Goal: Task Accomplishment & Management: Manage account settings

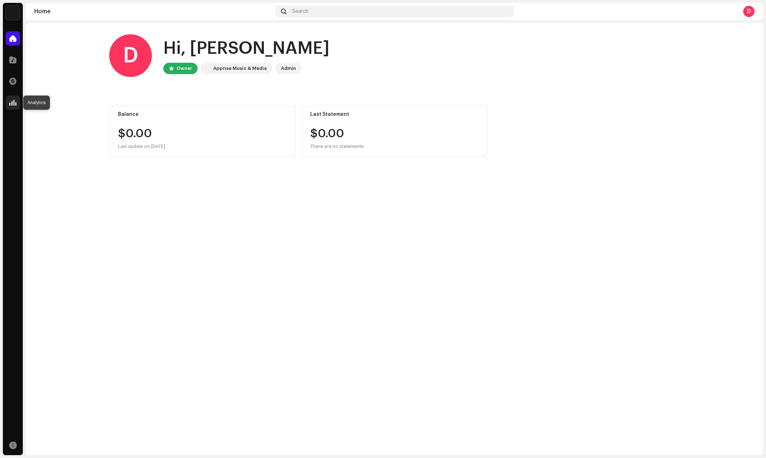
click at [18, 101] on div at bounding box center [13, 103] width 14 height 14
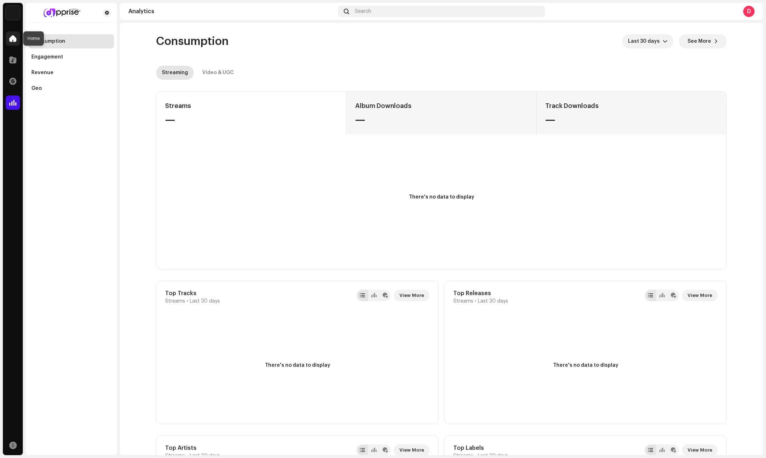
click at [14, 39] on span at bounding box center [12, 39] width 7 height 6
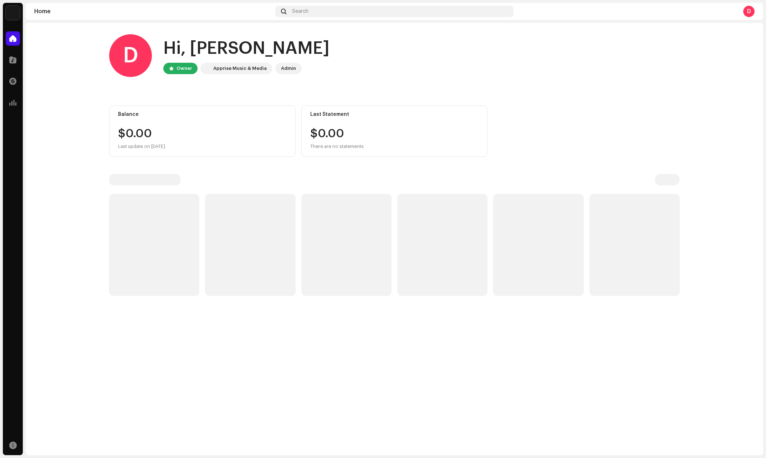
click at [14, 9] on img at bounding box center [13, 13] width 14 height 14
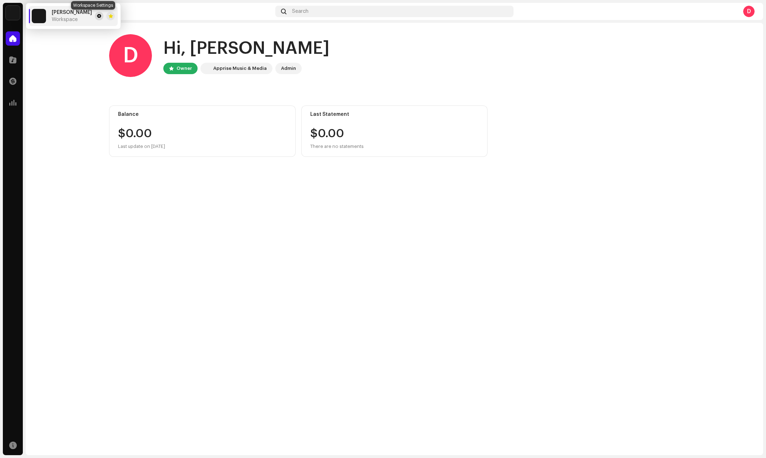
click at [97, 16] on span at bounding box center [99, 16] width 4 height 6
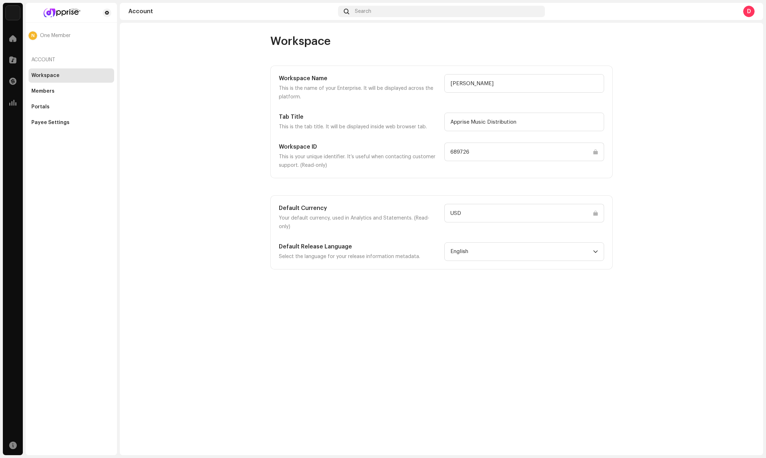
click at [499, 209] on input "USD" at bounding box center [525, 213] width 160 height 19
click at [499, 216] on input "USD" at bounding box center [525, 213] width 160 height 19
click at [42, 89] on div "Members" at bounding box center [42, 91] width 23 height 6
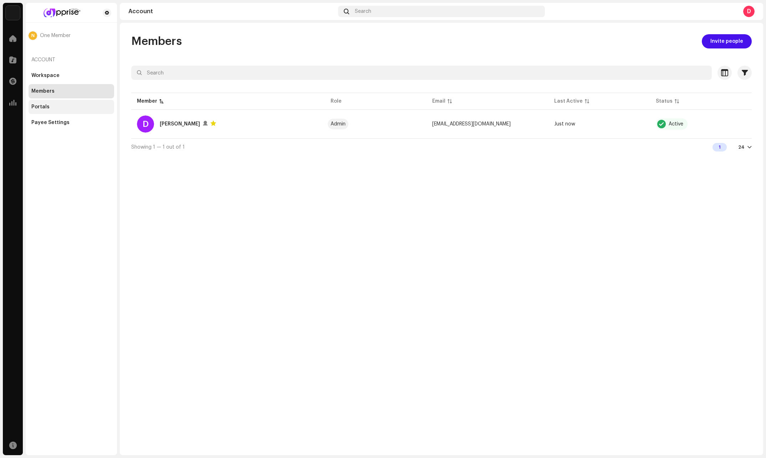
click at [39, 106] on div "Portals" at bounding box center [40, 107] width 18 height 6
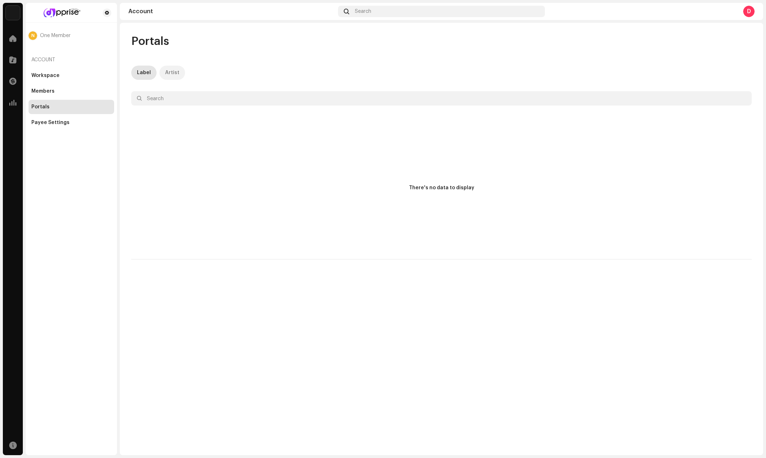
click at [163, 73] on p-tab "Artist" at bounding box center [172, 73] width 26 height 14
click at [66, 122] on div "Payee Settings" at bounding box center [50, 123] width 38 height 6
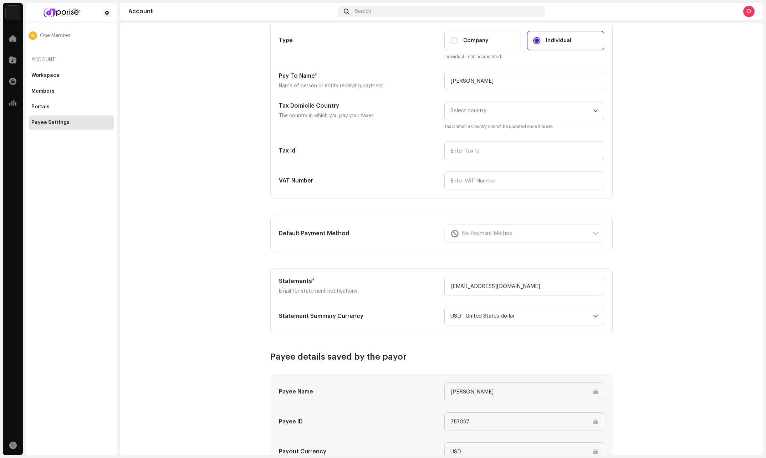
scroll to position [71, 0]
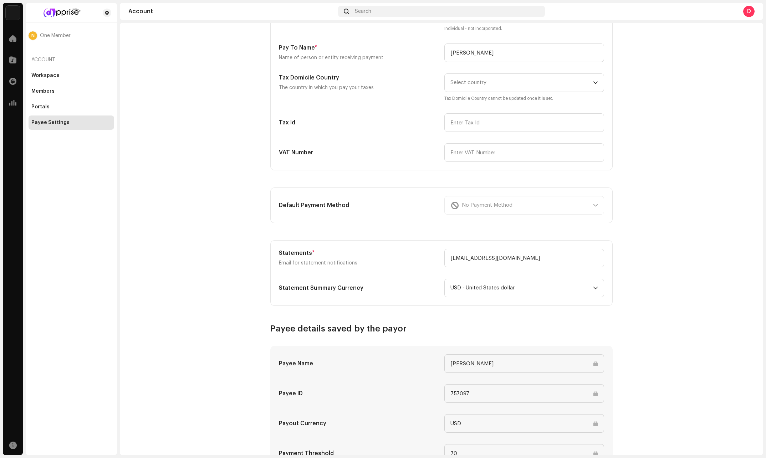
click at [499, 207] on div "No Payment Method" at bounding box center [525, 205] width 160 height 19
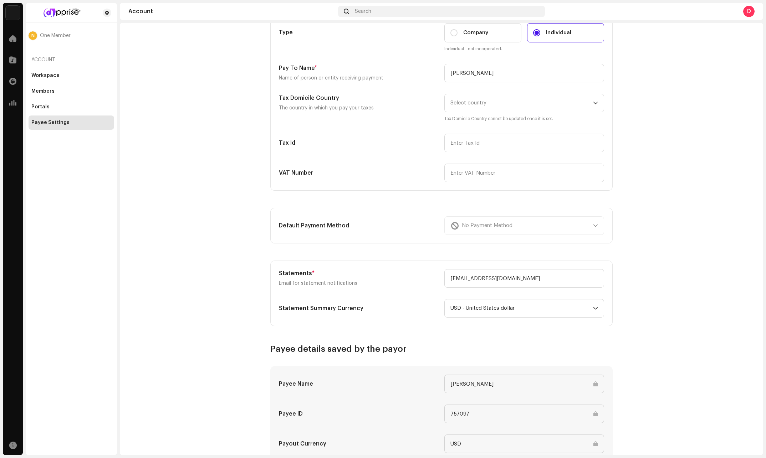
scroll to position [27, 0]
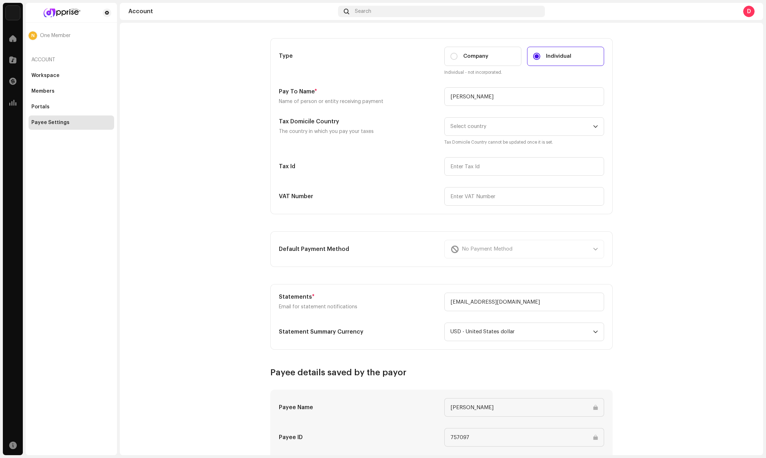
click at [53, 32] on div "N One Member" at bounding box center [72, 35] width 86 height 9
click at [53, 38] on span "One Member" at bounding box center [55, 36] width 31 height 6
click at [110, 12] on button at bounding box center [107, 13] width 9 height 9
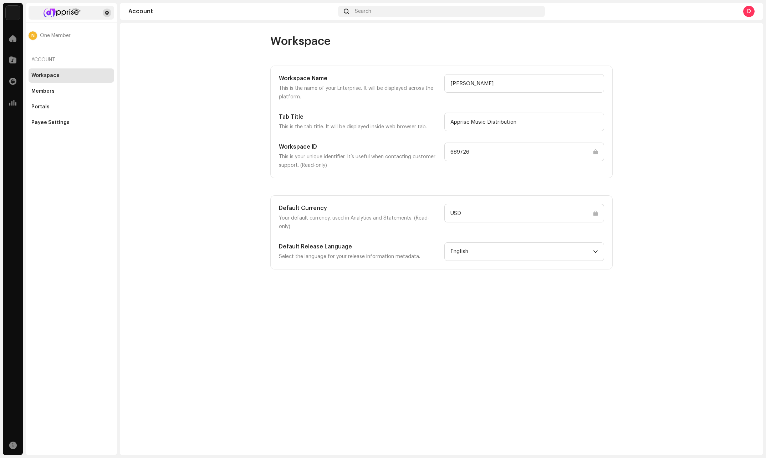
click at [108, 13] on span at bounding box center [107, 13] width 4 height 6
click at [41, 123] on div "Payee Settings" at bounding box center [50, 123] width 38 height 6
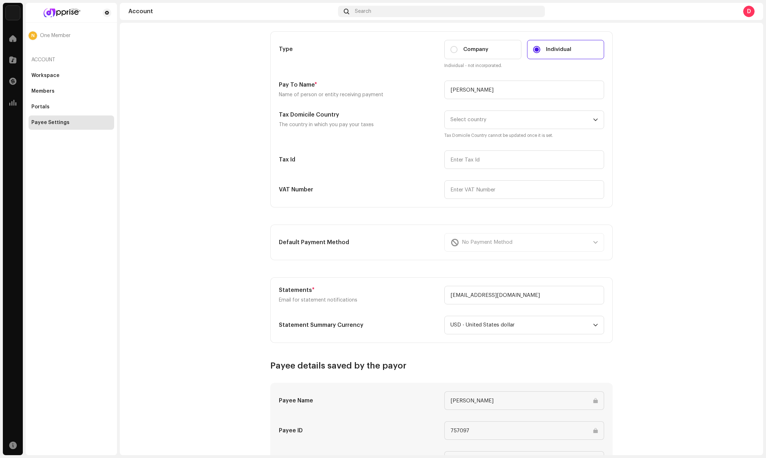
scroll to position [135, 0]
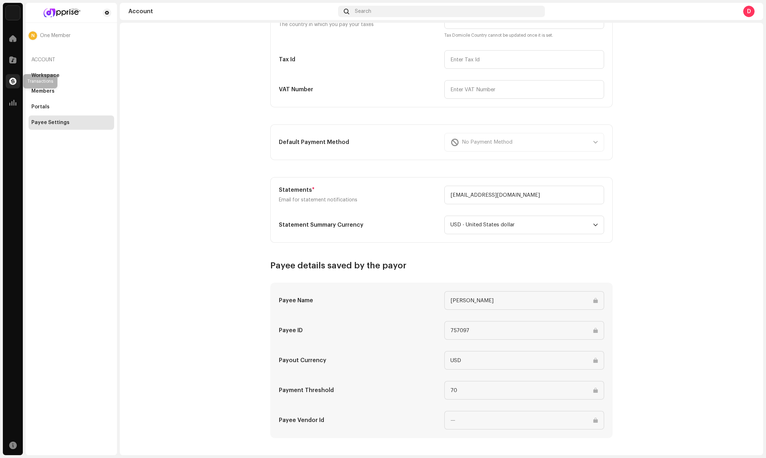
click at [12, 80] on span at bounding box center [12, 81] width 7 height 6
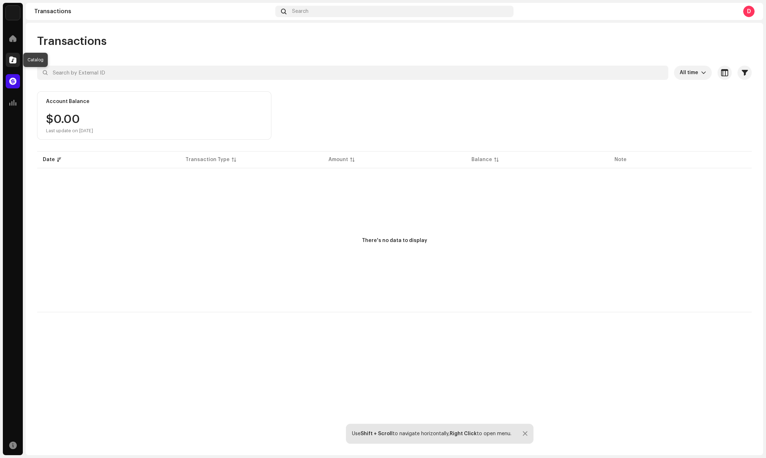
click at [13, 62] on span at bounding box center [12, 60] width 7 height 6
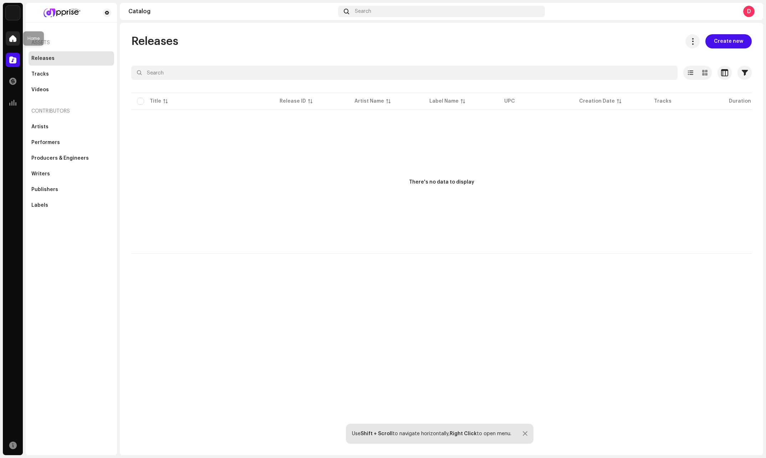
click at [15, 36] on span at bounding box center [12, 39] width 7 height 6
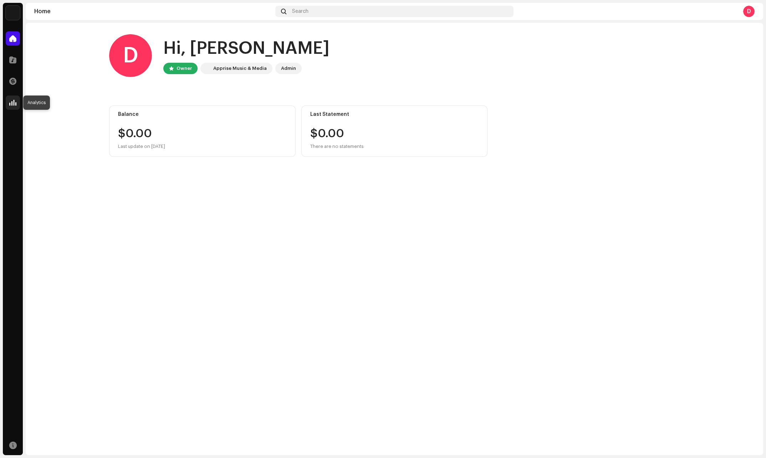
click at [11, 104] on span at bounding box center [12, 103] width 7 height 6
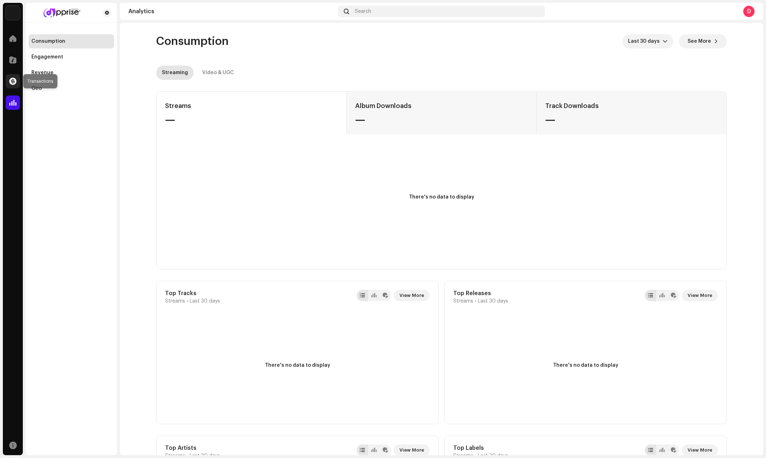
click at [17, 82] on div at bounding box center [13, 81] width 14 height 14
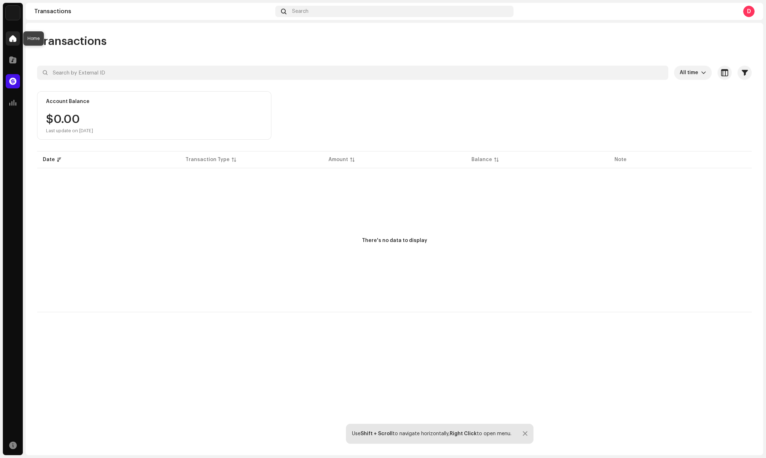
click at [12, 36] on span at bounding box center [12, 39] width 7 height 6
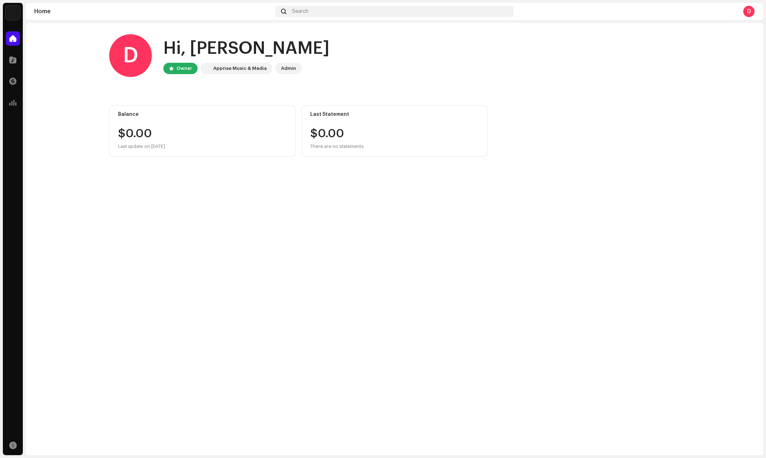
click at [227, 71] on div "Apprise Music & Media" at bounding box center [240, 68] width 54 height 9
click at [499, 11] on div "D" at bounding box center [749, 11] width 11 height 11
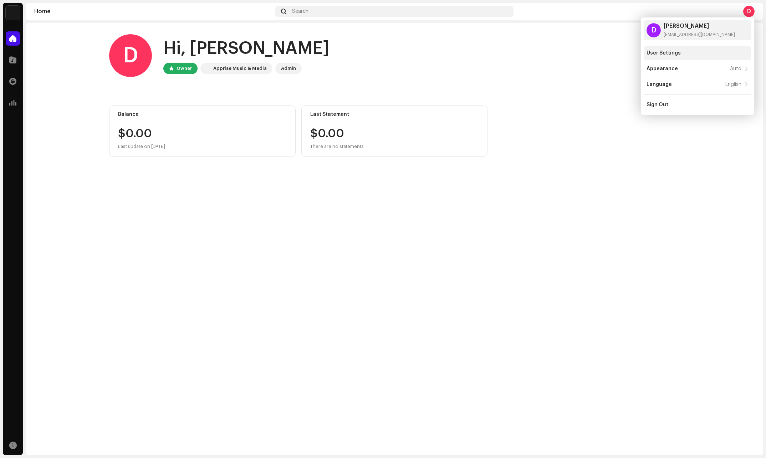
click at [499, 57] on div "User Settings" at bounding box center [698, 53] width 108 height 14
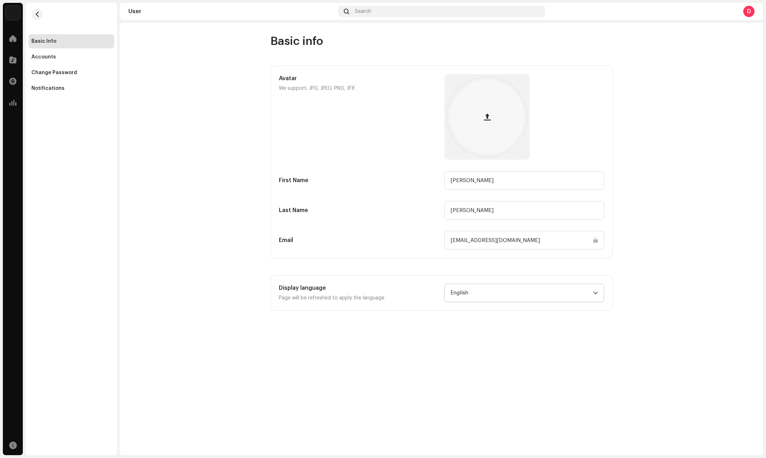
click at [484, 292] on span "English" at bounding box center [522, 293] width 143 height 18
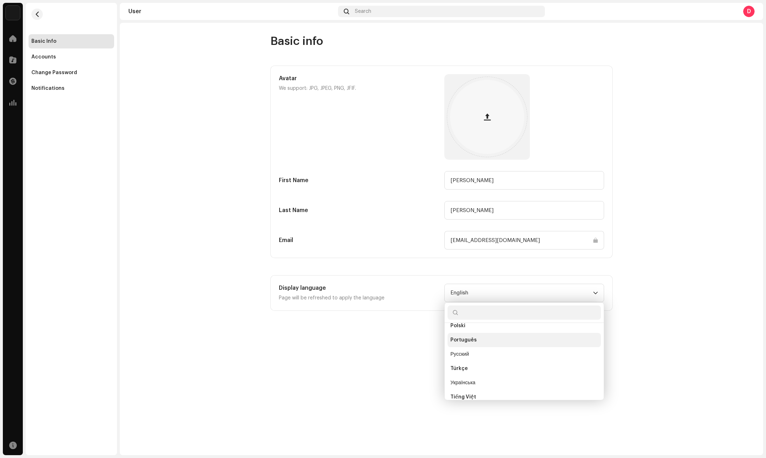
scroll to position [200, 0]
click at [499, 341] on div "Basic info Avatar We support: JPG, JPEG, PNG, JFIF. First Name DANIEL Last Name…" at bounding box center [442, 239] width 644 height 433
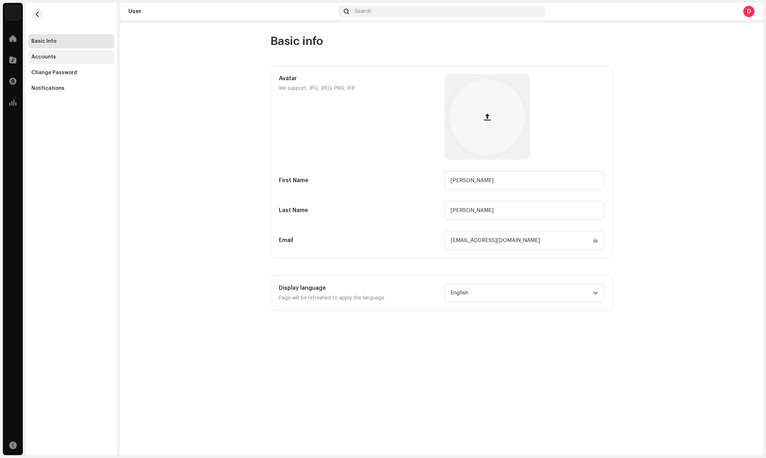
click at [46, 63] on div "Accounts" at bounding box center [72, 57] width 86 height 14
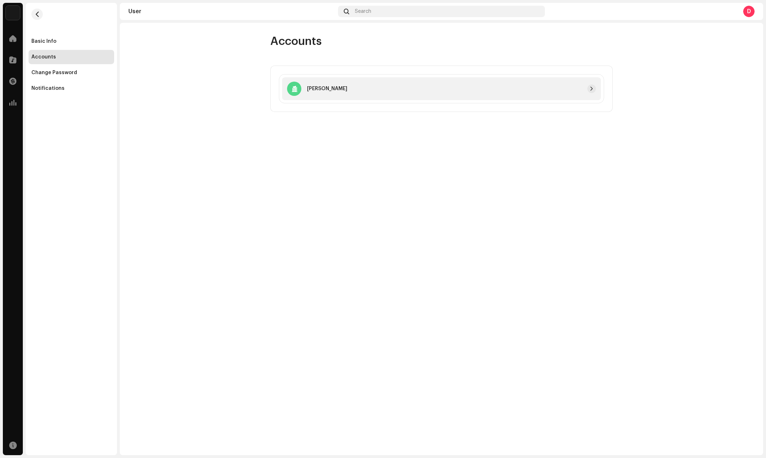
click at [402, 91] on div at bounding box center [471, 89] width 249 height 9
click at [499, 90] on button "button" at bounding box center [592, 89] width 9 height 9
click at [13, 41] on span at bounding box center [12, 39] width 7 height 6
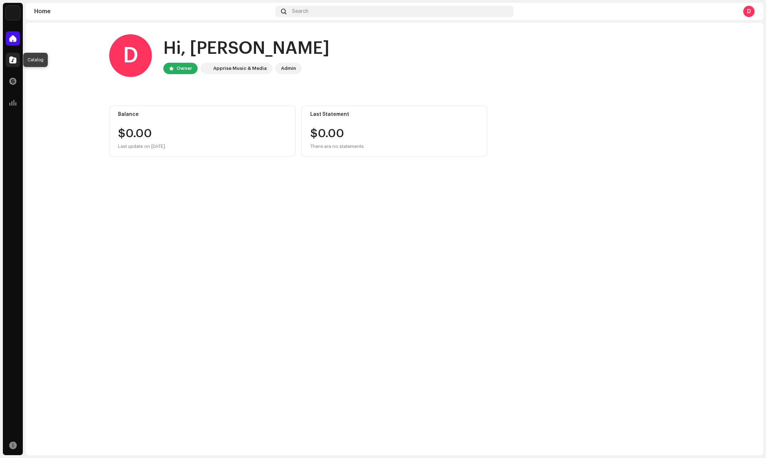
click at [12, 61] on span at bounding box center [12, 60] width 7 height 6
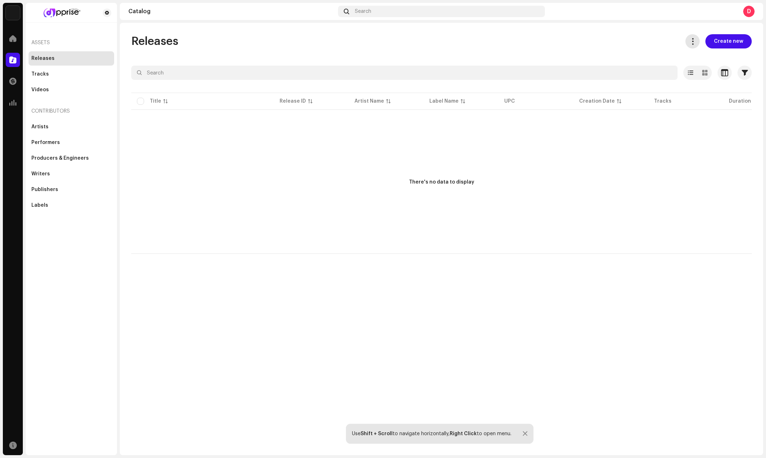
click at [695, 41] on span at bounding box center [693, 42] width 7 height 6
click at [720, 39] on span "Create new" at bounding box center [728, 41] width 29 height 14
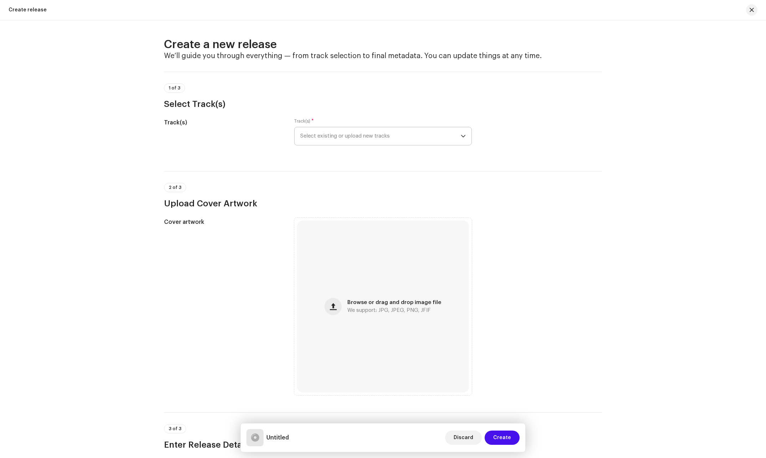
click at [374, 143] on span "Select existing or upload new tracks" at bounding box center [380, 136] width 161 height 18
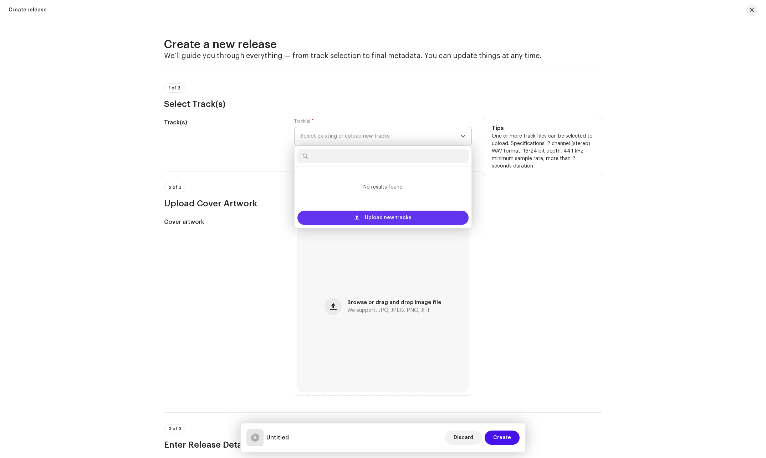
click at [379, 218] on span "Upload new tracks" at bounding box center [388, 218] width 47 height 14
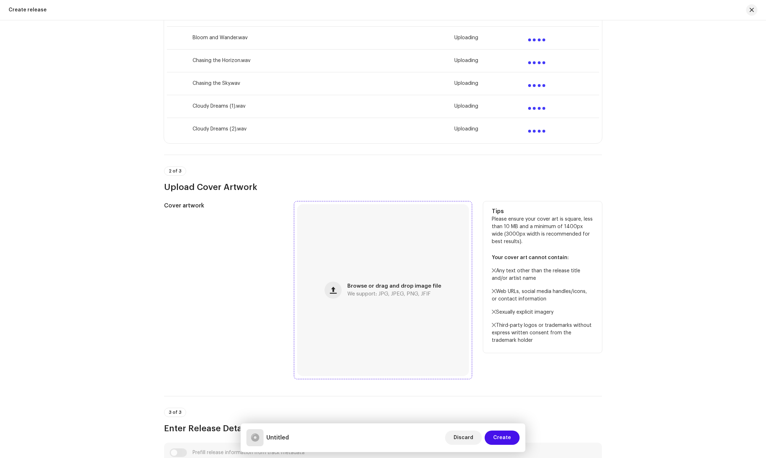
scroll to position [285, 0]
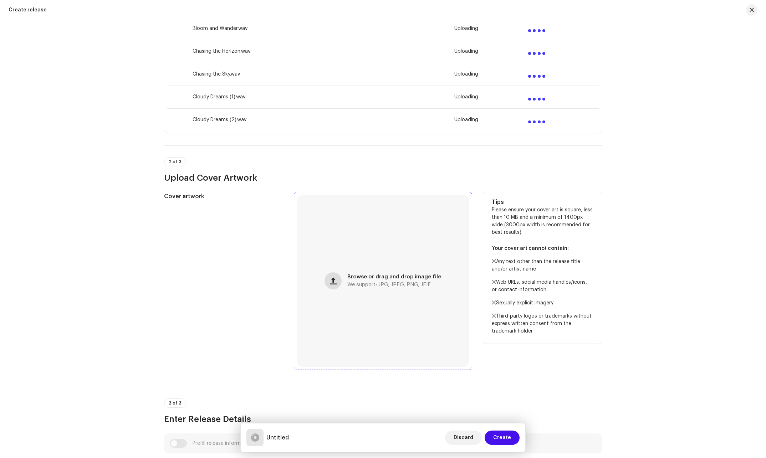
click at [336, 282] on span "button" at bounding box center [333, 281] width 7 height 6
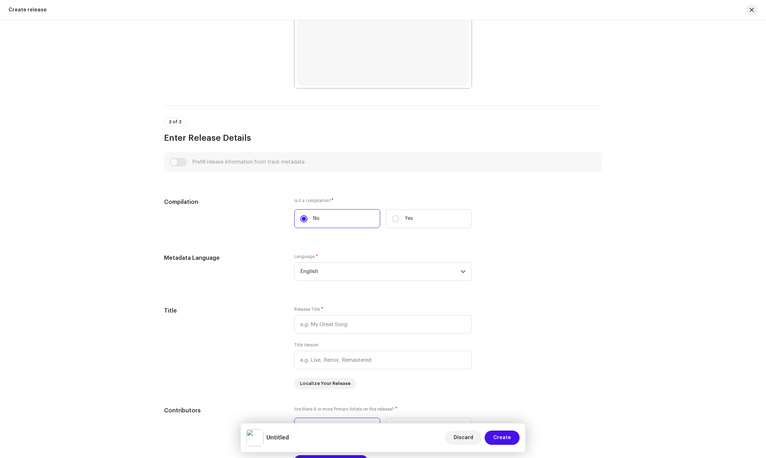
scroll to position [571, 0]
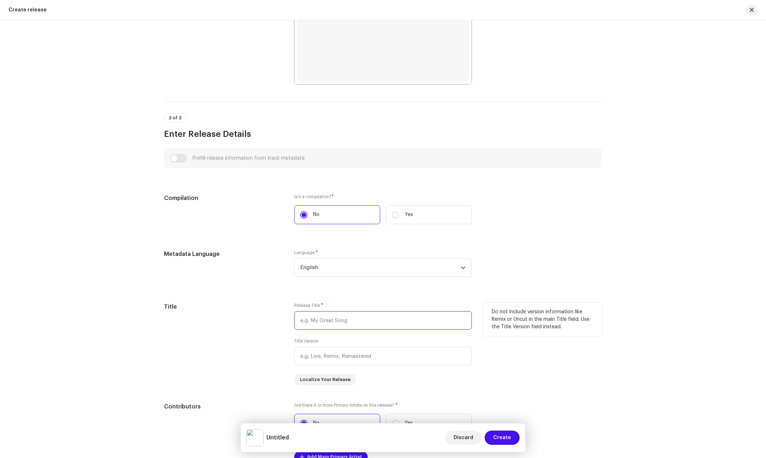
click at [342, 318] on input "text" at bounding box center [383, 320] width 178 height 19
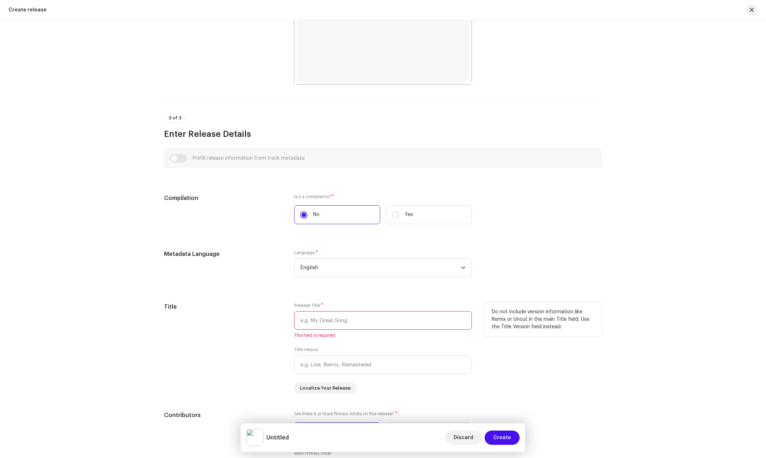
click at [343, 324] on input "text" at bounding box center [383, 320] width 178 height 19
paste input "Dancing Through the Fire"
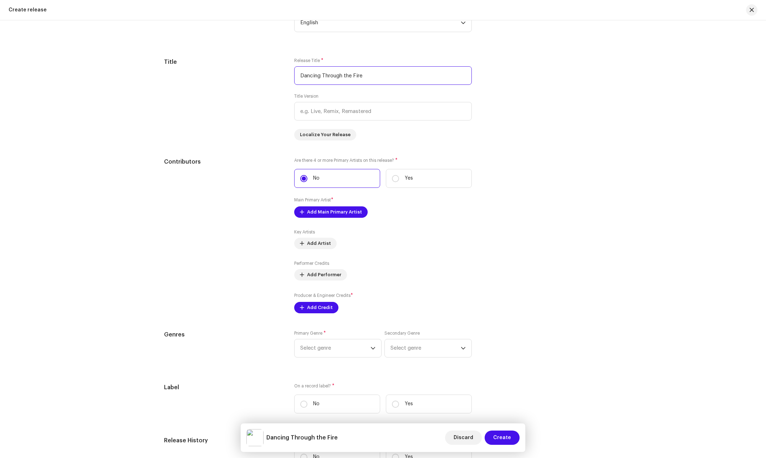
scroll to position [821, 0]
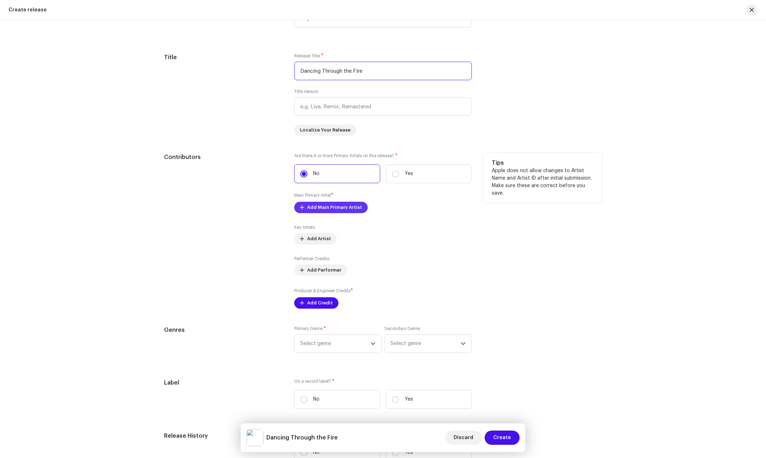
type input "Dancing Through the Fire"
click at [343, 208] on span "Add Main Primary Artist" at bounding box center [334, 208] width 55 height 14
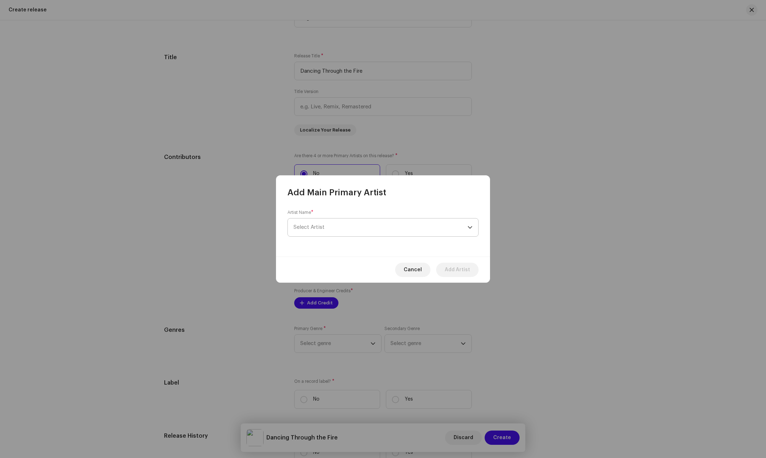
click at [347, 223] on span "Select Artist" at bounding box center [381, 228] width 174 height 18
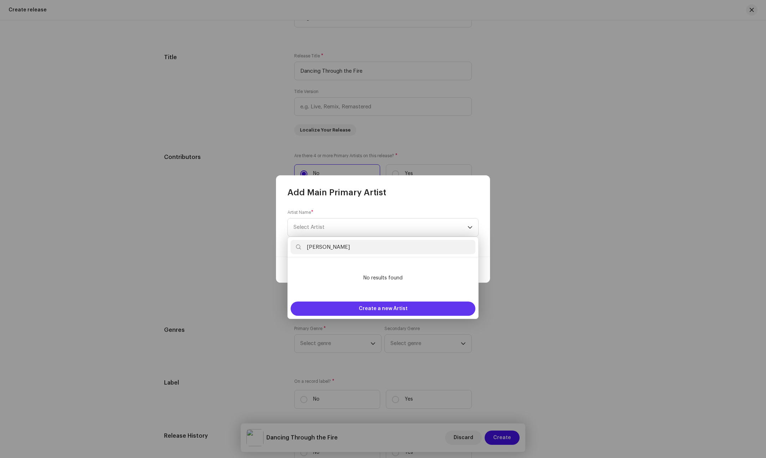
type input "[PERSON_NAME]"
click at [430, 306] on div "Create a new Artist" at bounding box center [383, 309] width 185 height 14
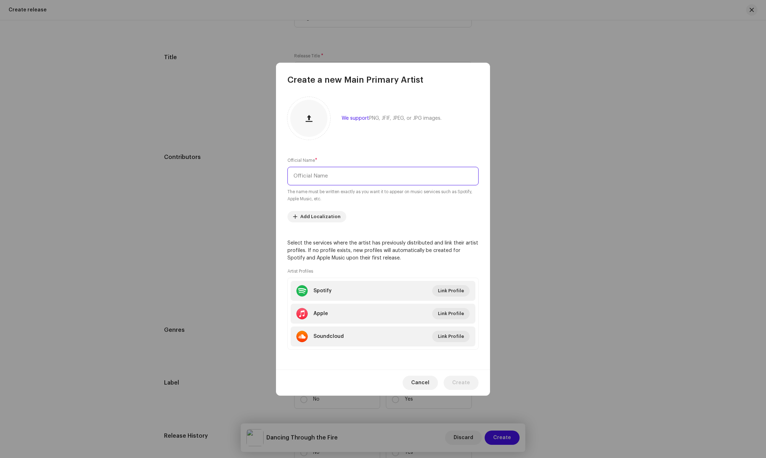
click at [344, 173] on input "text" at bounding box center [383, 176] width 191 height 19
type input "[PERSON_NAME]"
click at [466, 386] on span "Create" at bounding box center [461, 383] width 18 height 14
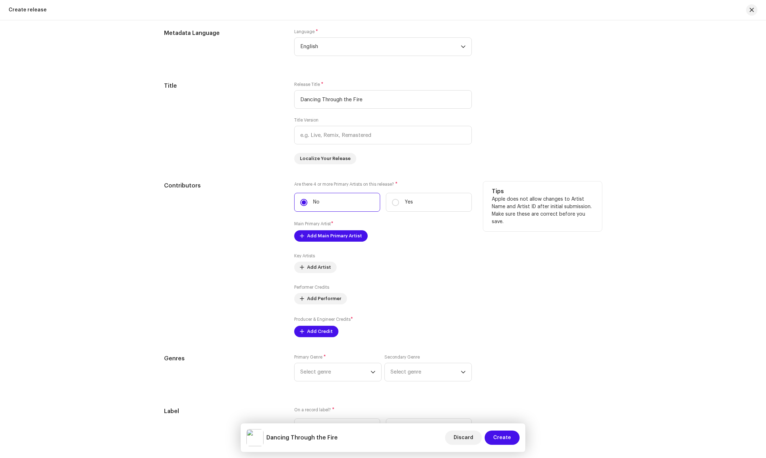
scroll to position [849, 0]
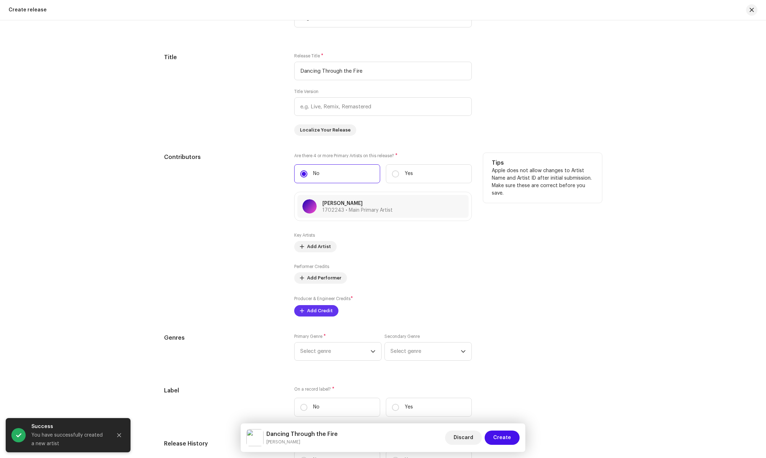
click at [326, 308] on span "Add Credit" at bounding box center [320, 311] width 26 height 14
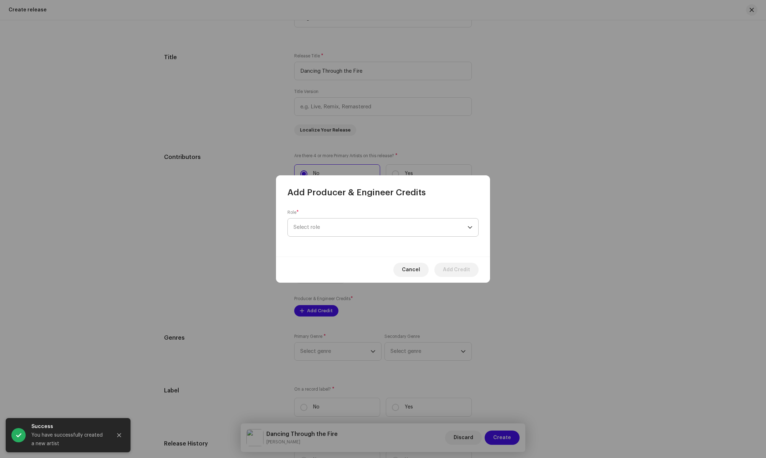
click at [327, 230] on span "Select role" at bounding box center [381, 228] width 174 height 18
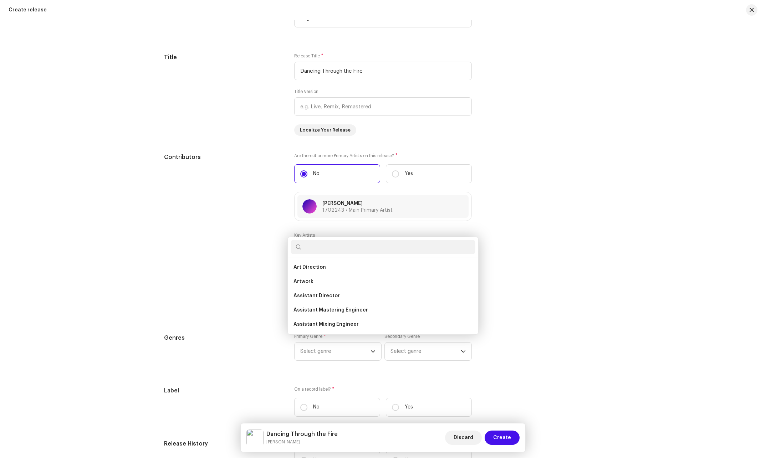
click at [565, 295] on div "Add Producer & Engineer Credits Role * Select role Cancel Add Credit" at bounding box center [383, 229] width 766 height 458
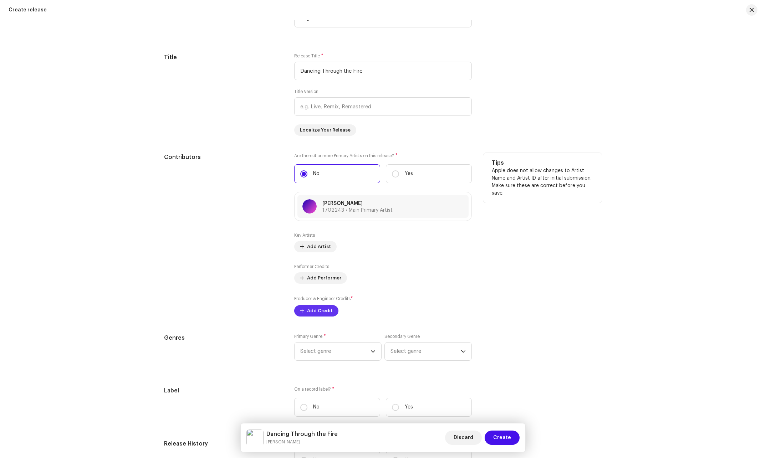
click at [308, 314] on span "Add Credit" at bounding box center [320, 311] width 26 height 14
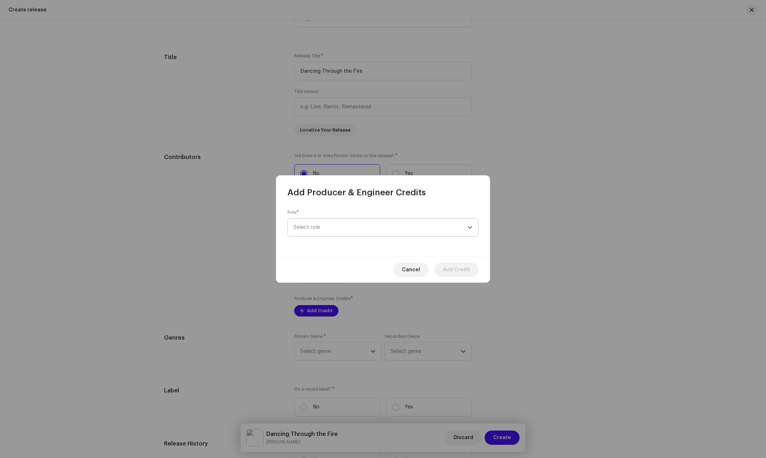
click at [355, 230] on span "Select role" at bounding box center [381, 228] width 174 height 18
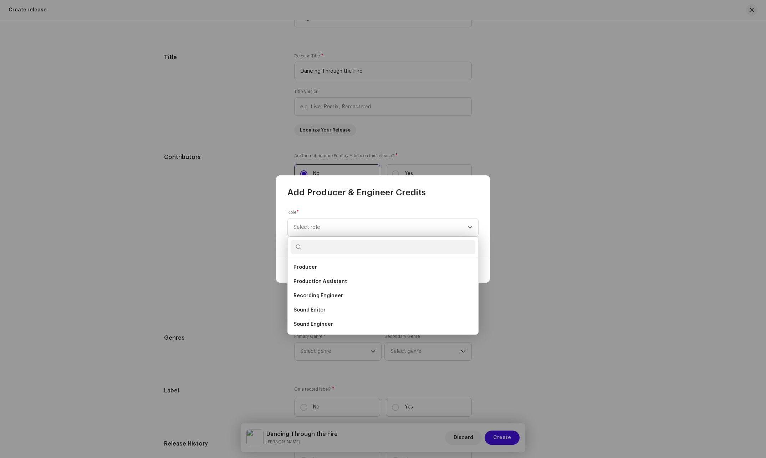
scroll to position [250, 0]
click at [314, 306] on span "Producer" at bounding box center [306, 303] width 24 height 7
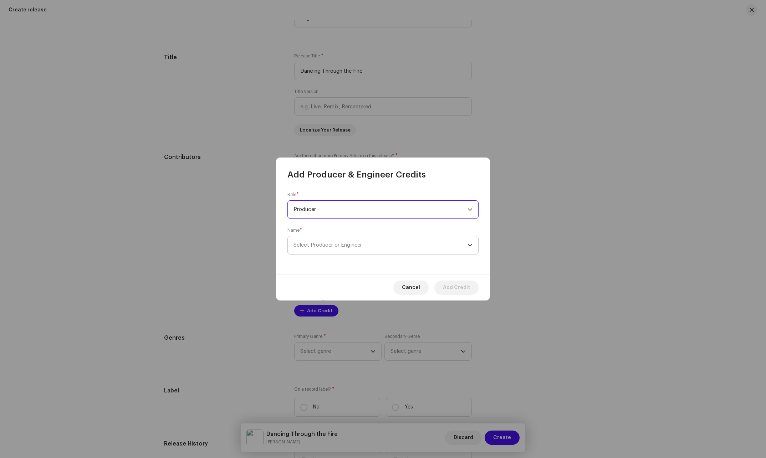
click at [359, 245] on span "Select Producer or Engineer" at bounding box center [328, 245] width 69 height 5
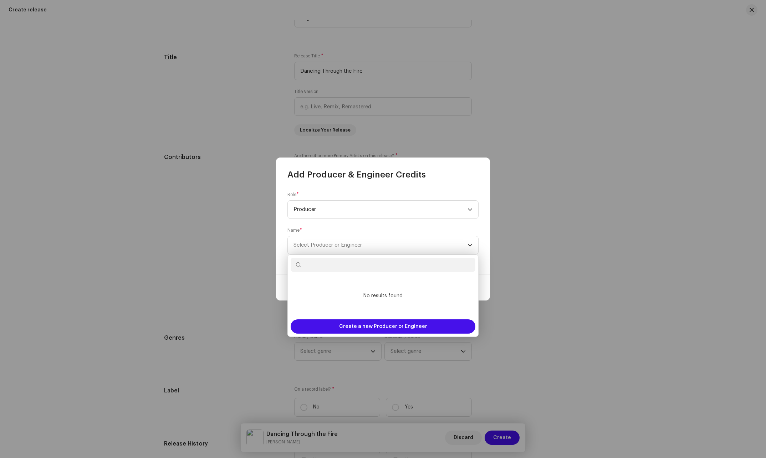
click at [347, 270] on input "text" at bounding box center [383, 265] width 185 height 14
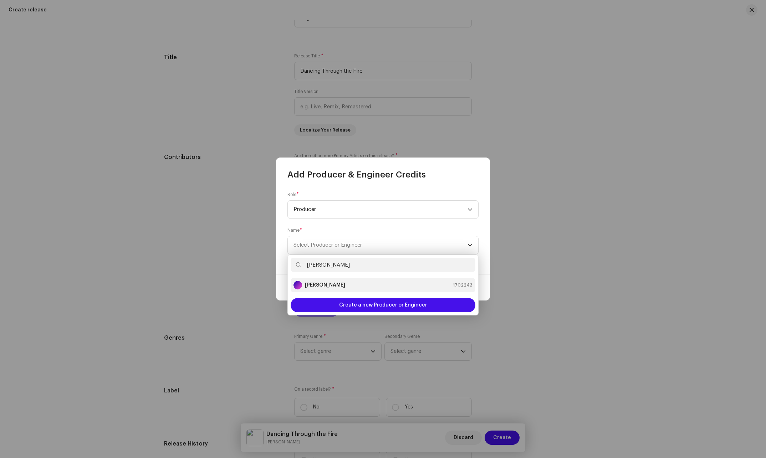
type input "[PERSON_NAME]"
click at [366, 285] on div "[PERSON_NAME] 1702243" at bounding box center [383, 285] width 179 height 9
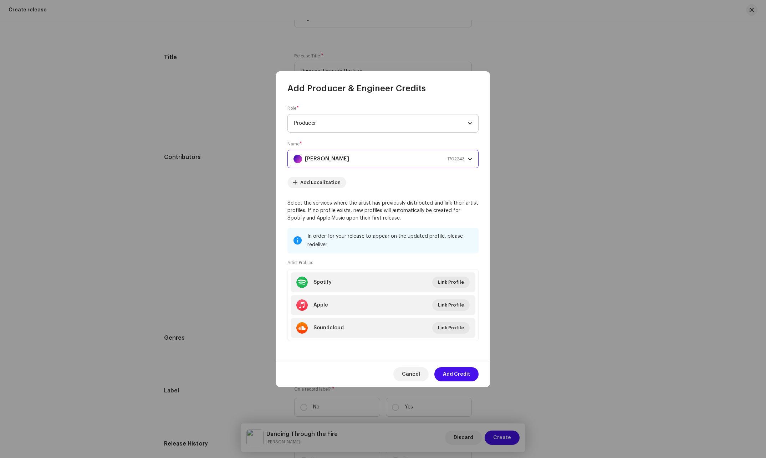
click at [333, 124] on span "Producer" at bounding box center [381, 124] width 174 height 18
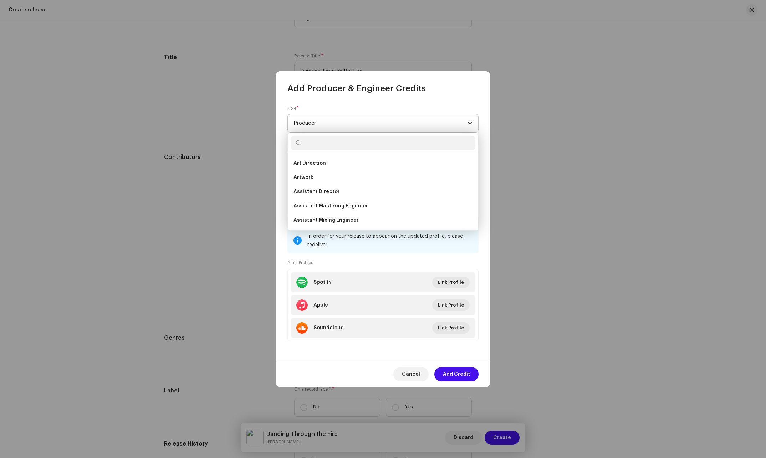
scroll to position [225, 0]
click at [333, 124] on span "Producer" at bounding box center [381, 124] width 174 height 18
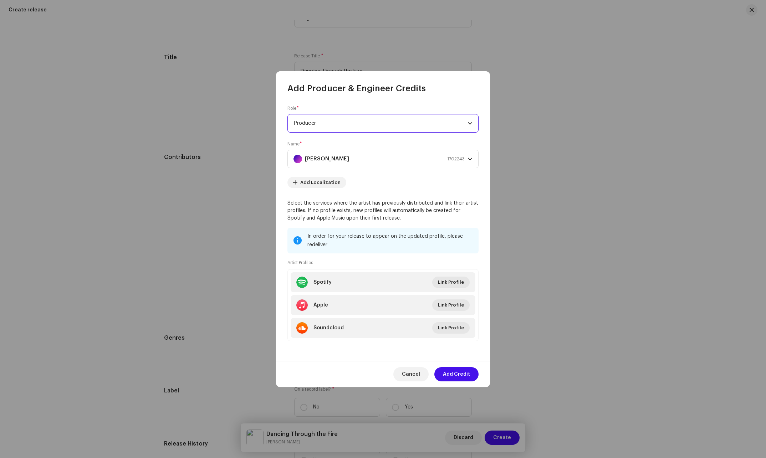
click at [457, 376] on span "Add Credit" at bounding box center [456, 374] width 27 height 14
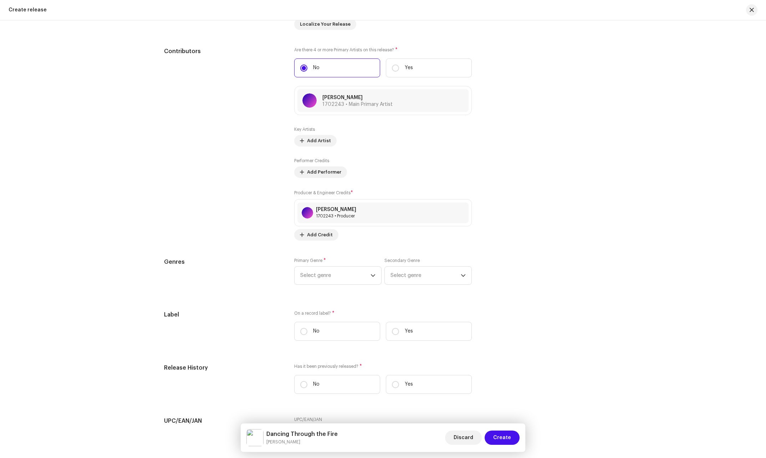
scroll to position [956, 0]
click at [335, 284] on div "Primary Genre * Select genre Secondary Genre Select genre" at bounding box center [383, 275] width 178 height 36
click at [342, 278] on span "Select genre" at bounding box center [335, 275] width 70 height 18
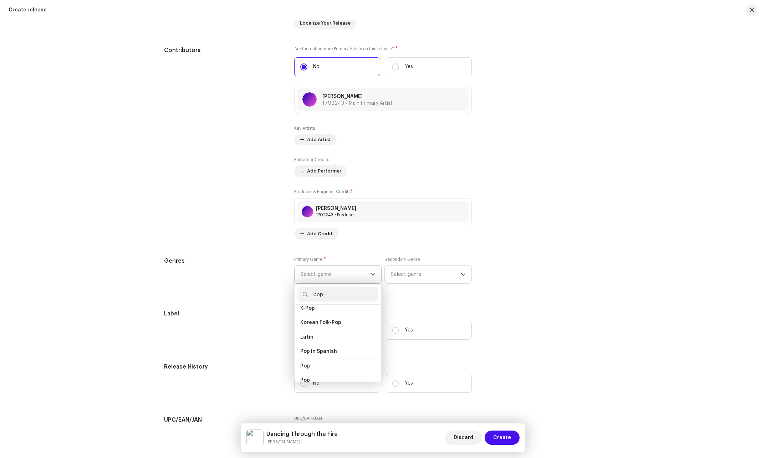
scroll to position [250, 0]
type input "pop"
click at [304, 341] on span "Pop" at bounding box center [305, 344] width 10 height 7
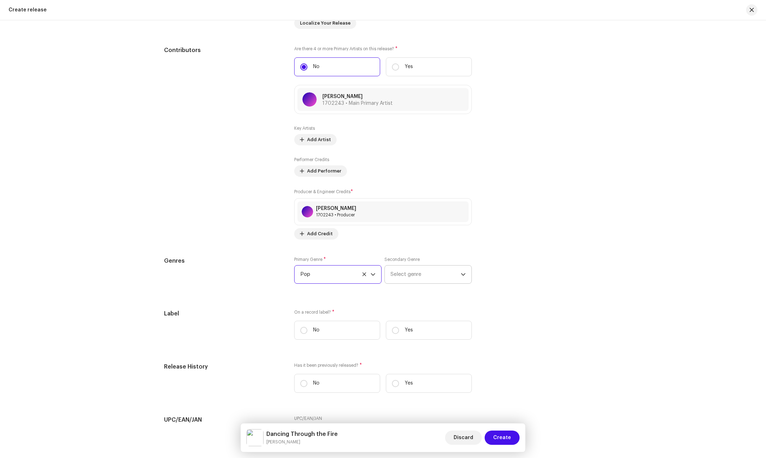
click at [409, 275] on span "Select genre" at bounding box center [426, 275] width 70 height 18
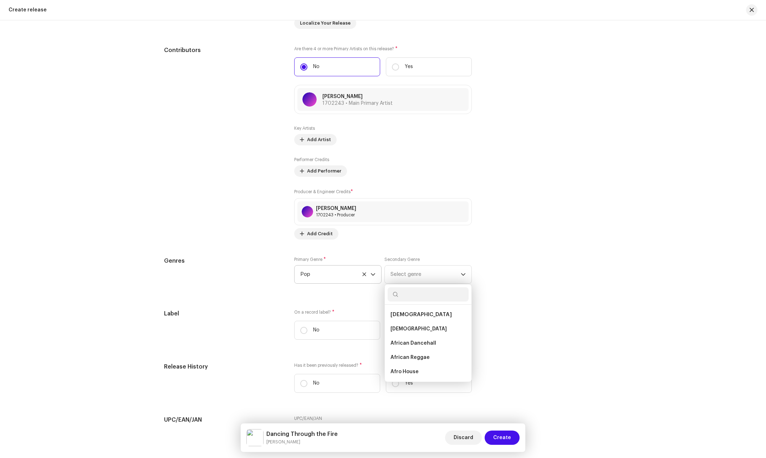
click at [592, 334] on div "Label On a record label? * No Yes" at bounding box center [383, 328] width 438 height 36
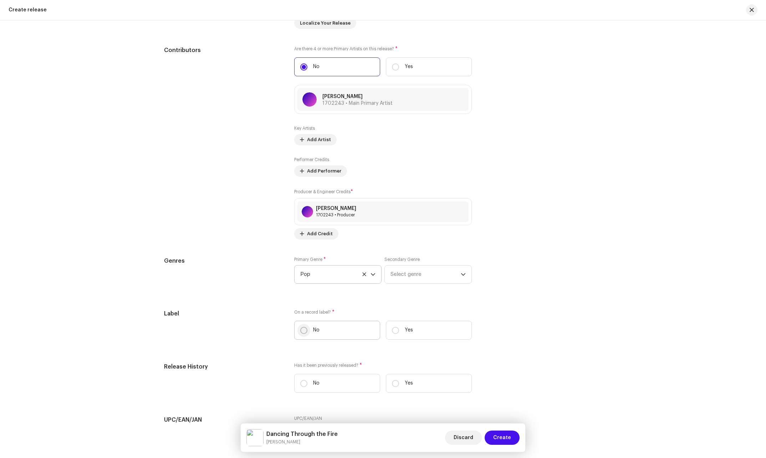
click at [303, 329] on input "No" at bounding box center [303, 330] width 7 height 7
radio input "true"
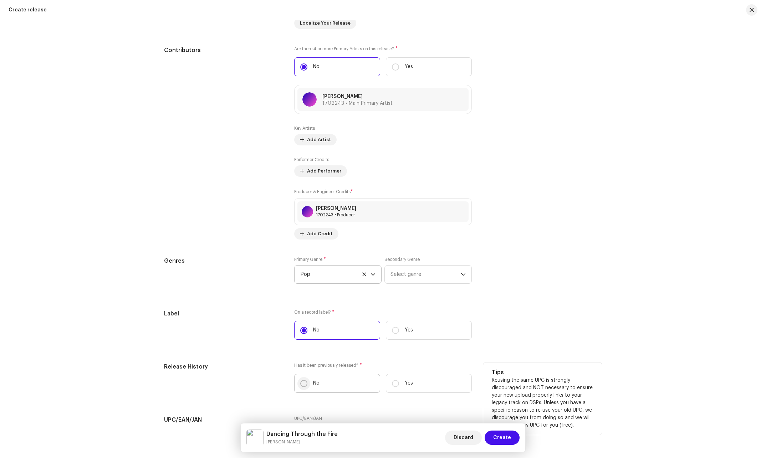
click at [302, 382] on input "No" at bounding box center [303, 383] width 7 height 7
radio input "true"
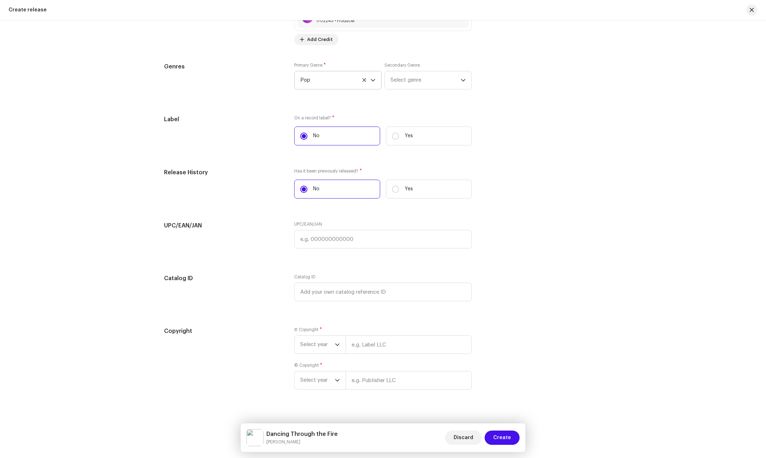
scroll to position [1159, 0]
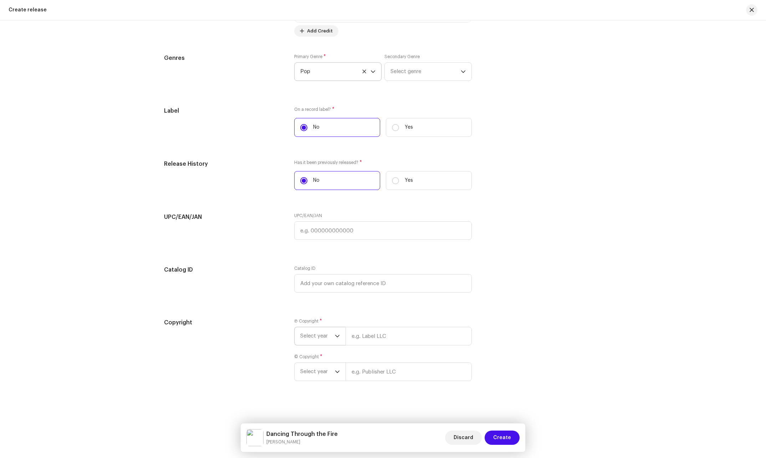
click at [323, 337] on span "Select year" at bounding box center [317, 337] width 35 height 18
click at [309, 391] on span "2025" at bounding box center [306, 390] width 13 height 7
click at [328, 377] on span "Select year" at bounding box center [317, 381] width 35 height 18
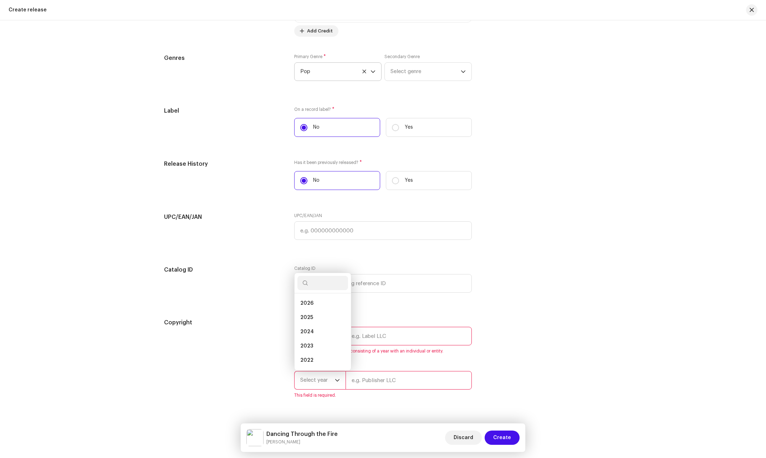
scroll to position [11, 0]
click at [318, 303] on li "2025" at bounding box center [323, 306] width 51 height 14
click at [377, 339] on input "text" at bounding box center [409, 336] width 126 height 19
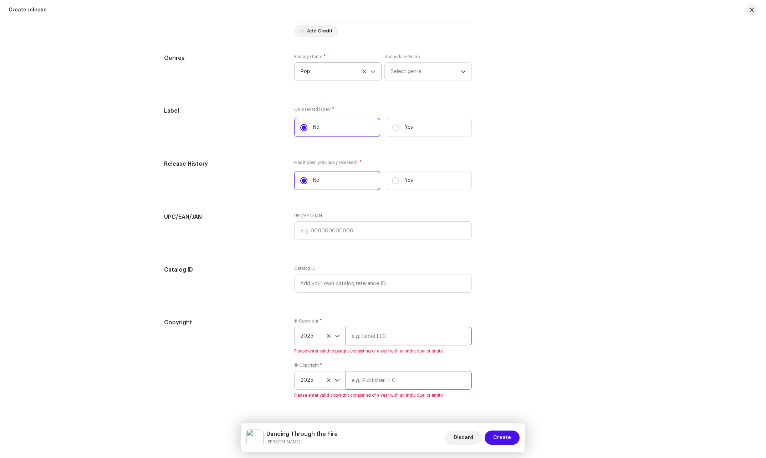
click at [377, 339] on input "text" at bounding box center [409, 336] width 126 height 19
drag, startPoint x: 299, startPoint y: 444, endPoint x: 267, endPoint y: 445, distance: 32.8
click at [267, 445] on small "[PERSON_NAME]" at bounding box center [302, 442] width 71 height 7
copy small "[PERSON_NAME]"
click at [366, 338] on input "text" at bounding box center [409, 336] width 126 height 19
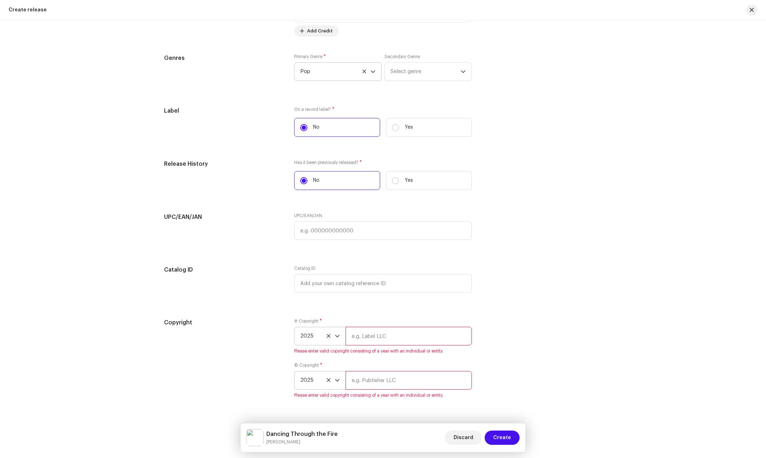
paste input "[PERSON_NAME]"
type input "[PERSON_NAME]"
click at [366, 382] on div "© Copyright * 2025 Please enter valid copyright consisting of a year with an in…" at bounding box center [383, 381] width 178 height 36
paste input "[PERSON_NAME]"
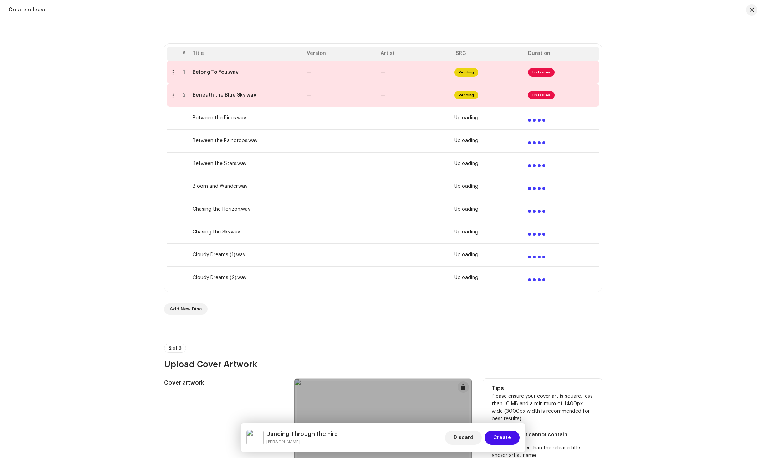
scroll to position [97, 0]
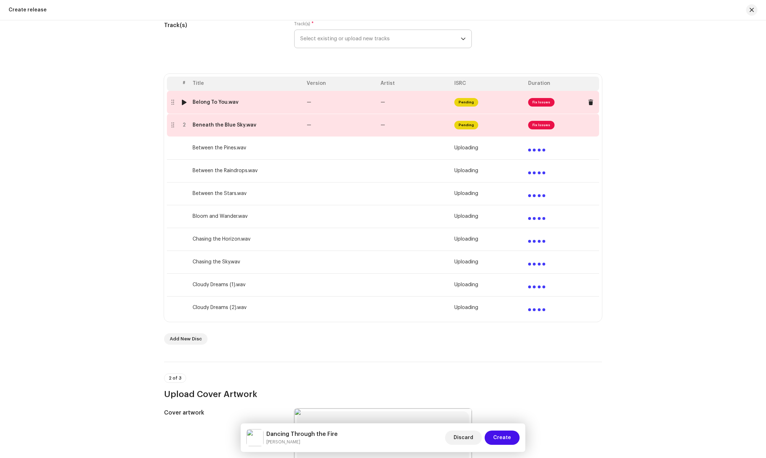
type input "[PERSON_NAME]"
click at [405, 97] on td "—" at bounding box center [415, 102] width 74 height 23
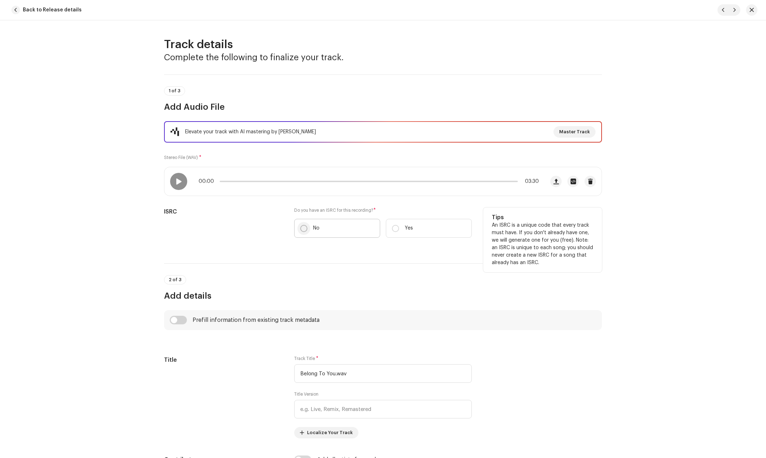
click at [300, 230] on input "No" at bounding box center [303, 228] width 7 height 7
radio input "true"
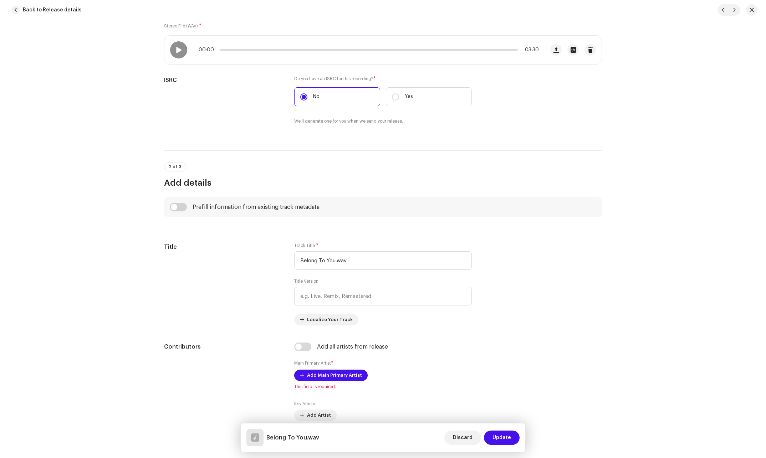
scroll to position [143, 0]
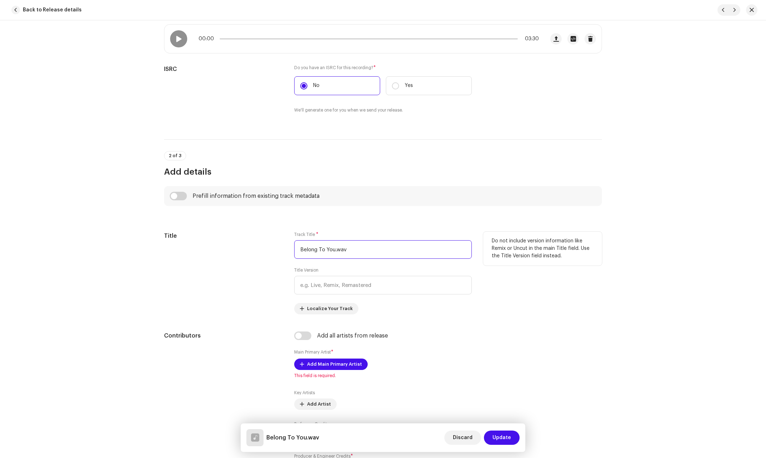
click at [352, 248] on input "Belong To You.wav" at bounding box center [383, 249] width 178 height 19
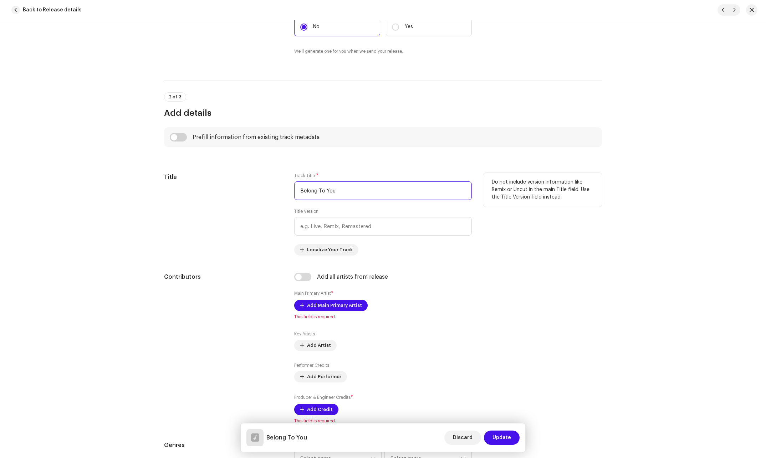
scroll to position [214, 0]
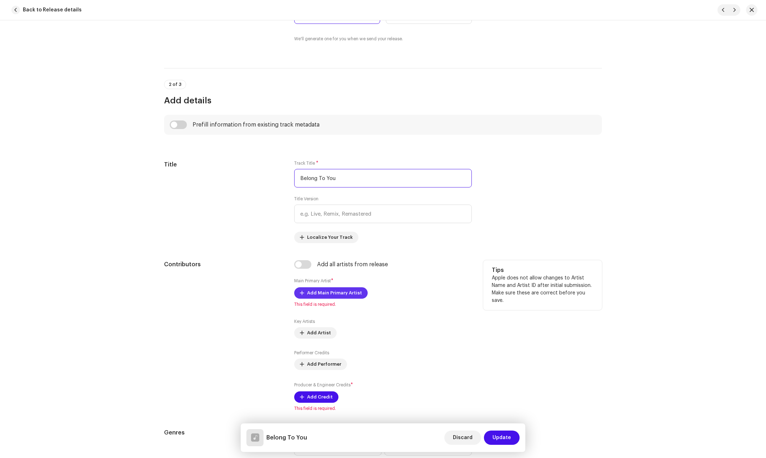
type input "Belong To You"
click at [320, 290] on span "Add Main Primary Artist" at bounding box center [334, 293] width 55 height 14
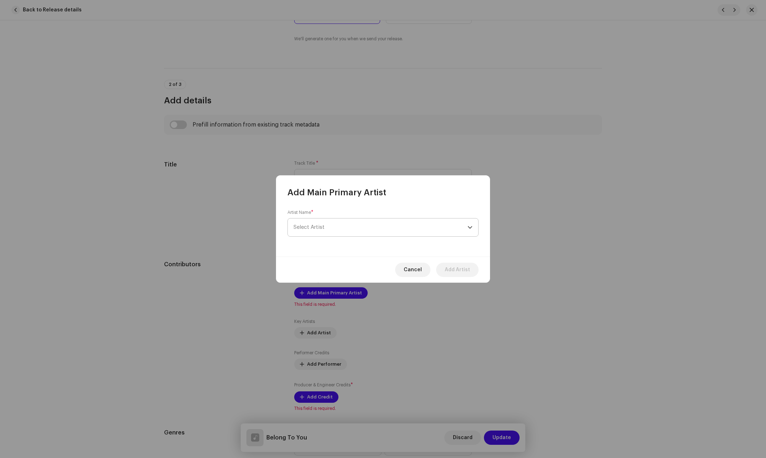
click at [349, 233] on span "Select Artist" at bounding box center [381, 228] width 174 height 18
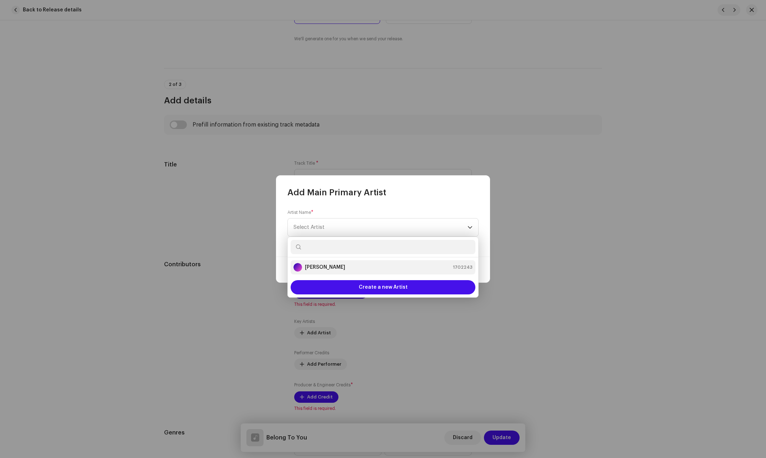
click at [320, 273] on li "[PERSON_NAME] 1702243" at bounding box center [383, 267] width 185 height 14
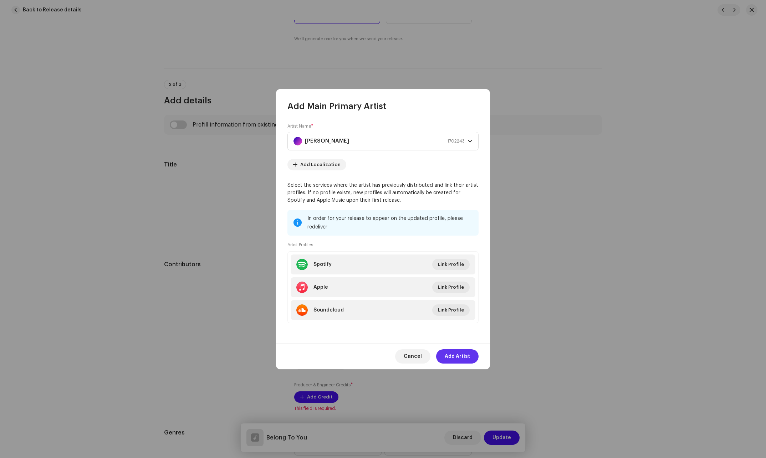
click at [455, 359] on span "Add Artist" at bounding box center [457, 357] width 25 height 14
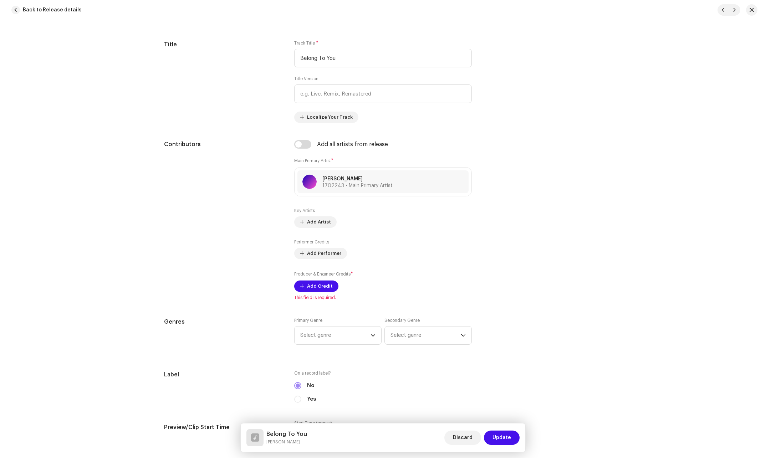
scroll to position [357, 0]
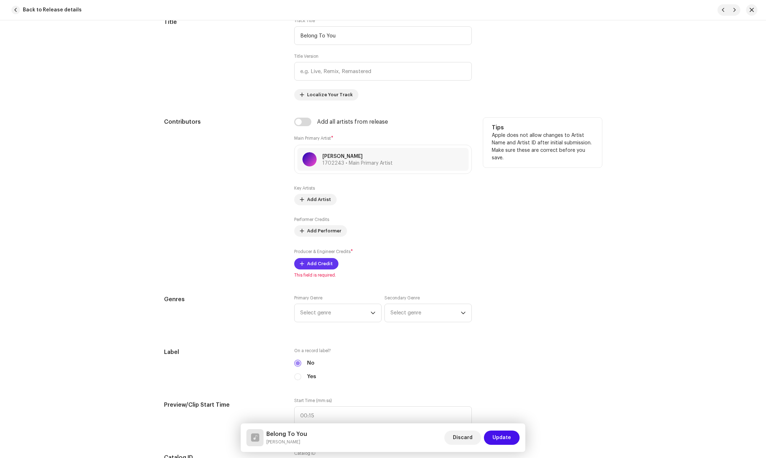
click at [319, 259] on span "Add Credit" at bounding box center [320, 264] width 26 height 14
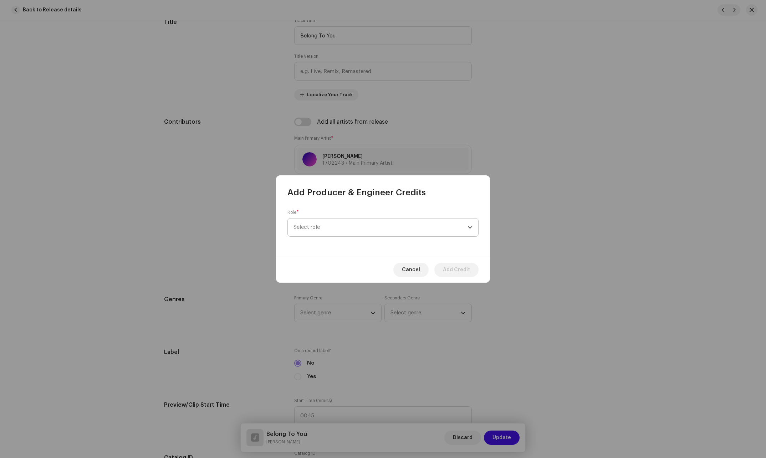
click at [351, 229] on span "Select role" at bounding box center [381, 228] width 174 height 18
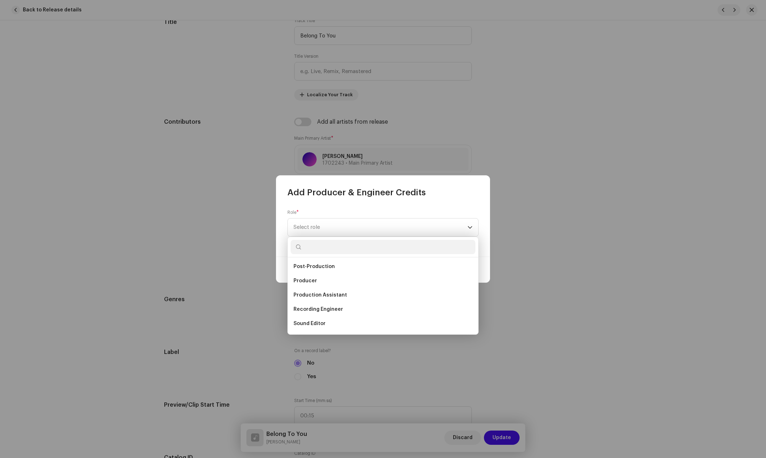
scroll to position [279, 0]
click at [328, 277] on li "Producer" at bounding box center [383, 274] width 185 height 14
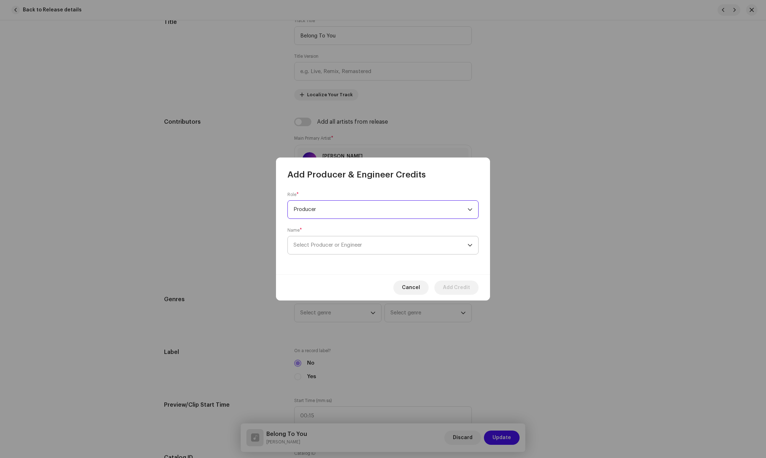
click at [399, 243] on span "Select Producer or Engineer" at bounding box center [381, 246] width 174 height 18
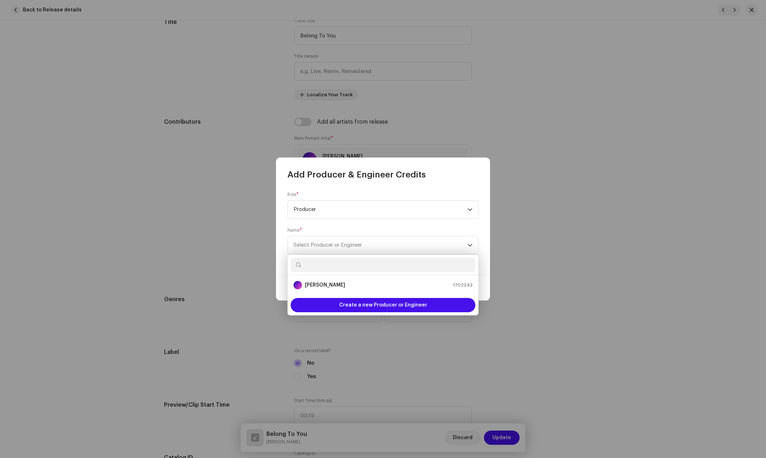
click at [325, 278] on ul "[PERSON_NAME] 1702243" at bounding box center [383, 285] width 191 height 20
click at [327, 289] on div "[PERSON_NAME]" at bounding box center [320, 285] width 52 height 9
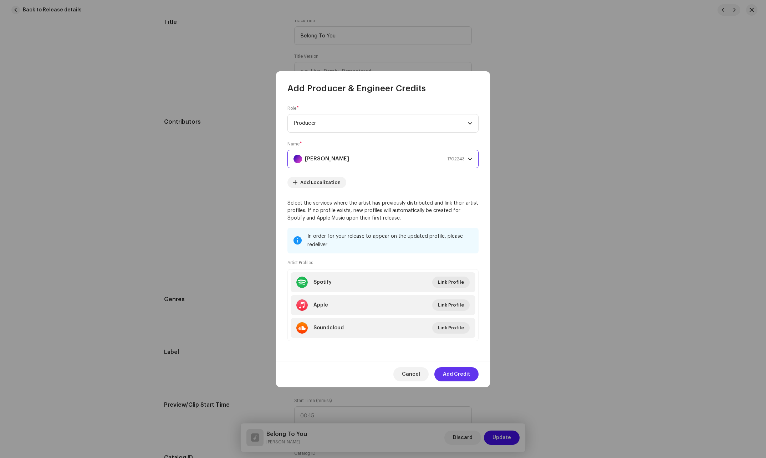
click at [456, 368] on span "Add Credit" at bounding box center [456, 374] width 27 height 14
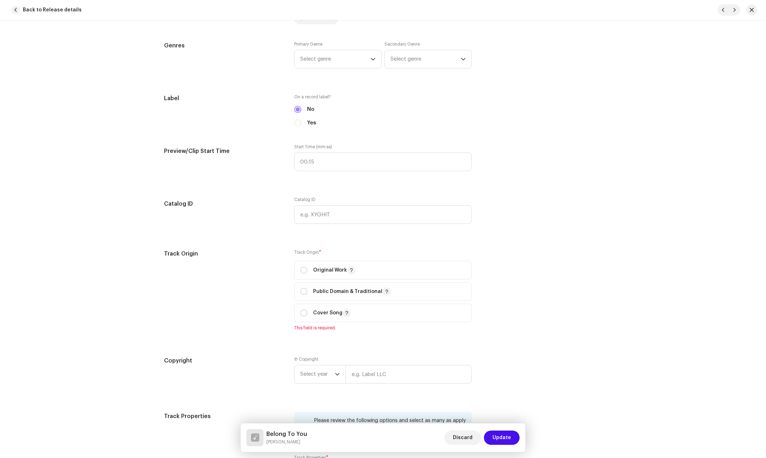
scroll to position [642, 0]
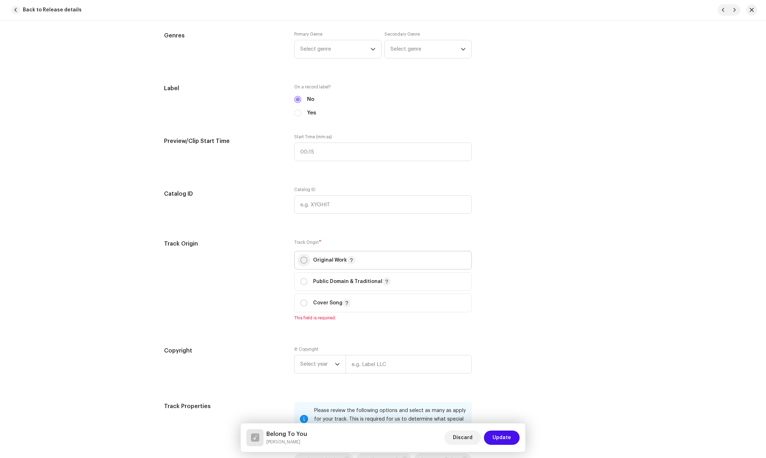
click at [301, 261] on input "radio" at bounding box center [303, 260] width 7 height 7
radio input "true"
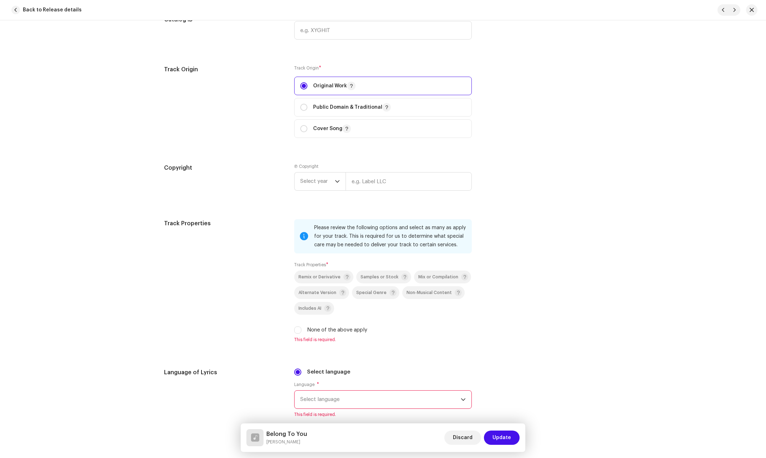
scroll to position [821, 0]
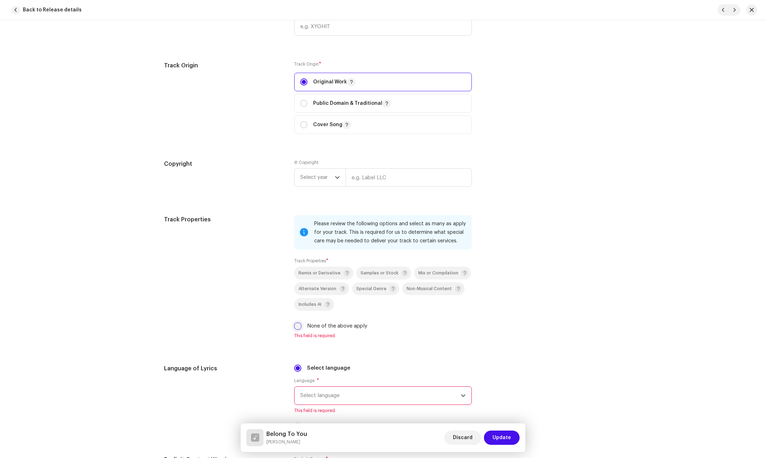
click at [296, 324] on input "None of the above apply" at bounding box center [297, 326] width 7 height 7
checkbox input "true"
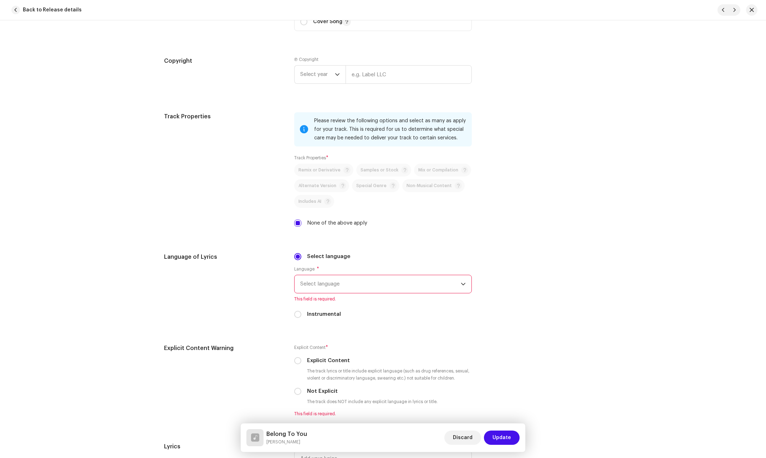
scroll to position [928, 0]
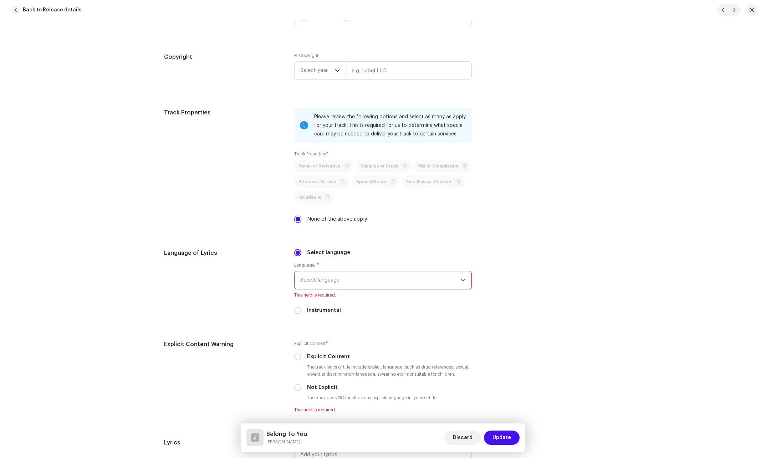
click at [358, 282] on span "Select language" at bounding box center [380, 281] width 161 height 18
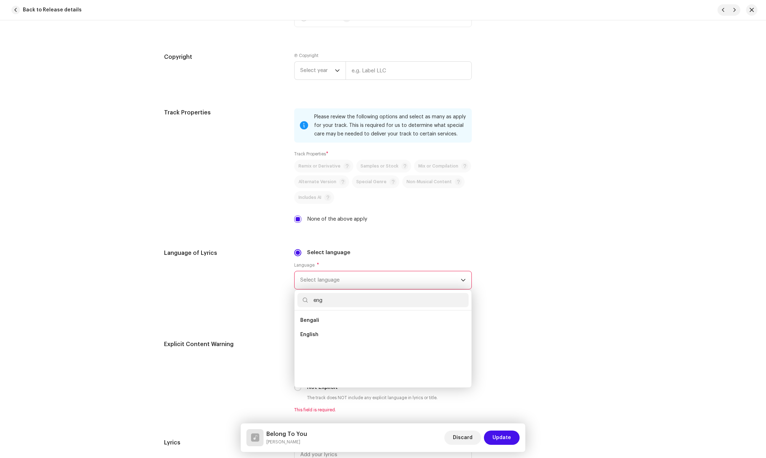
scroll to position [0, 0]
type input "eng"
click at [308, 333] on span "English" at bounding box center [309, 334] width 18 height 7
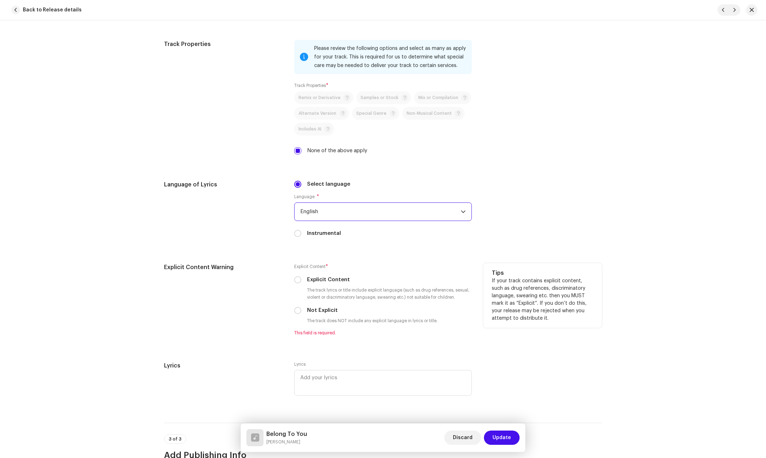
scroll to position [999, 0]
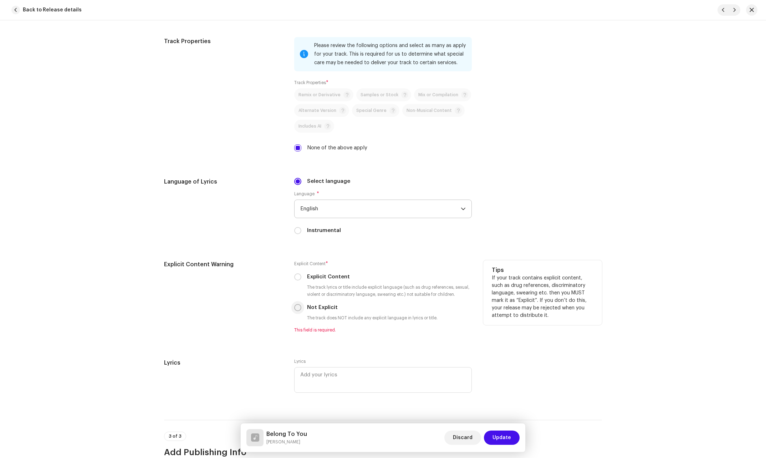
click at [296, 308] on input "Not Explicit" at bounding box center [297, 307] width 7 height 7
radio input "true"
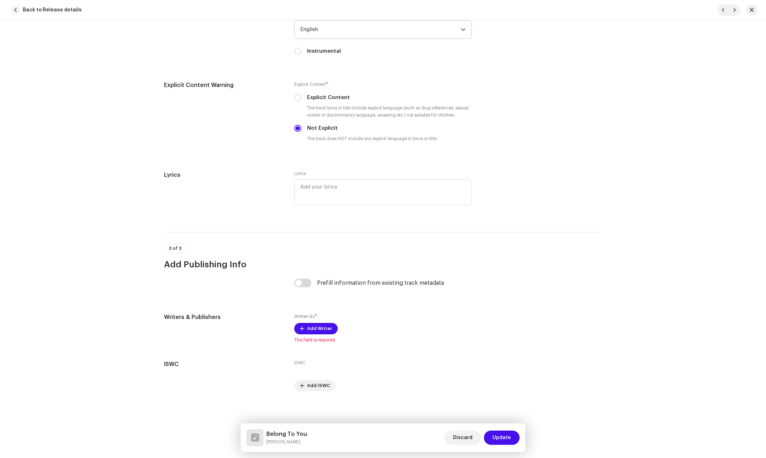
scroll to position [1180, 0]
click at [308, 325] on span "Add Writer" at bounding box center [319, 327] width 25 height 14
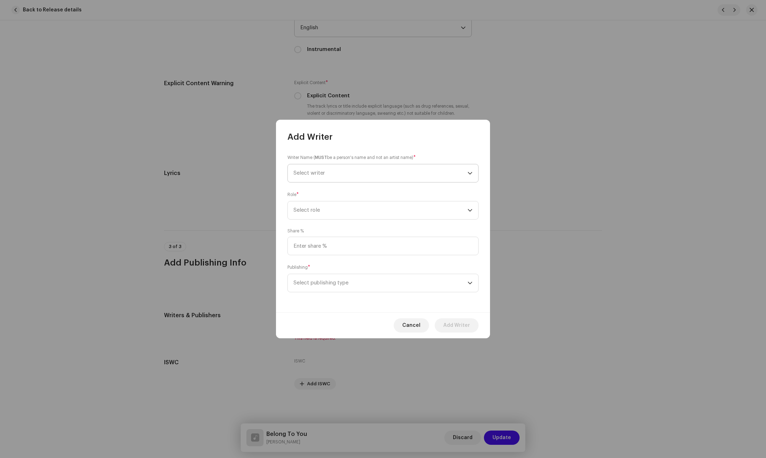
click at [386, 175] on span "Select writer" at bounding box center [381, 173] width 174 height 18
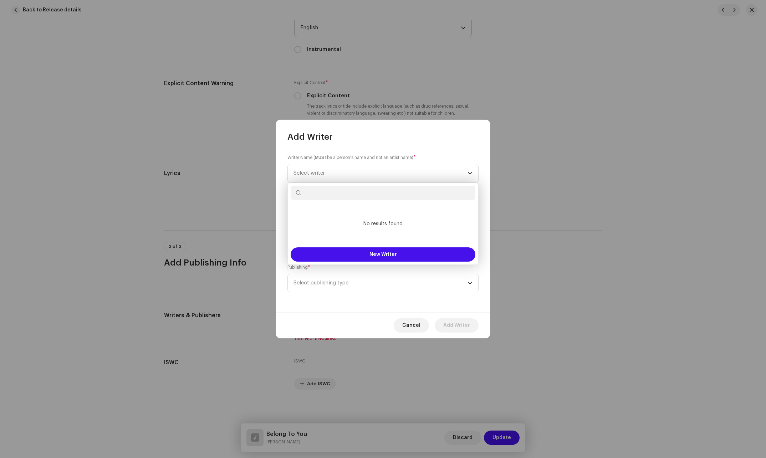
click at [376, 197] on input "text" at bounding box center [383, 193] width 185 height 14
type input "d"
type input "[PERSON_NAME]"
click at [358, 252] on button "New Writer" at bounding box center [383, 255] width 185 height 14
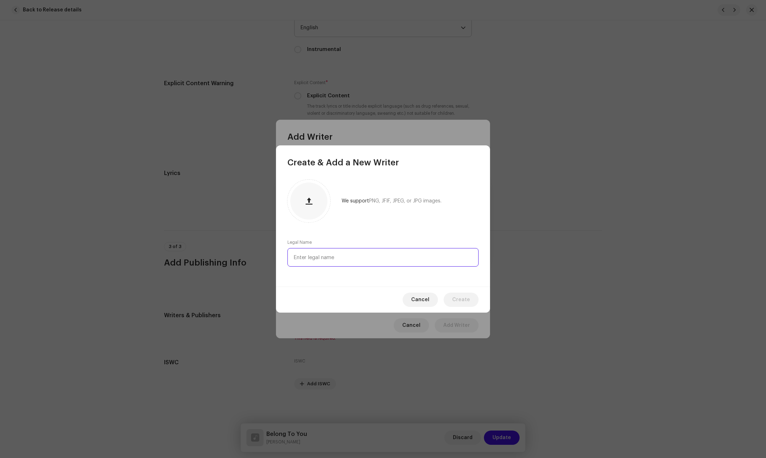
click at [353, 255] on input "text" at bounding box center [383, 257] width 191 height 19
paste input "[PERSON_NAME]"
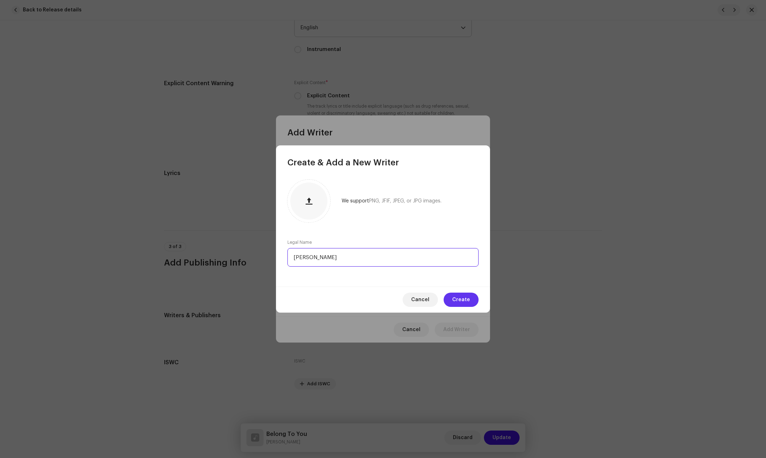
type input "[PERSON_NAME]"
click at [465, 300] on span "Create" at bounding box center [461, 300] width 18 height 14
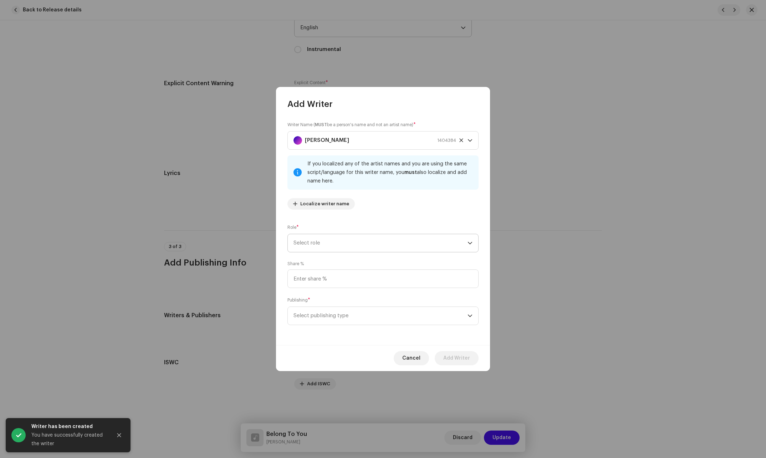
click at [341, 247] on span "Select role" at bounding box center [381, 243] width 174 height 18
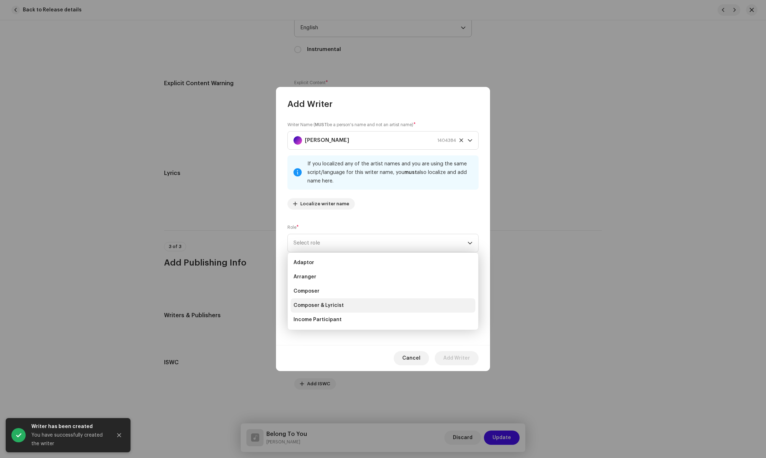
click at [323, 306] on span "Composer & Lyricist" at bounding box center [319, 305] width 50 height 7
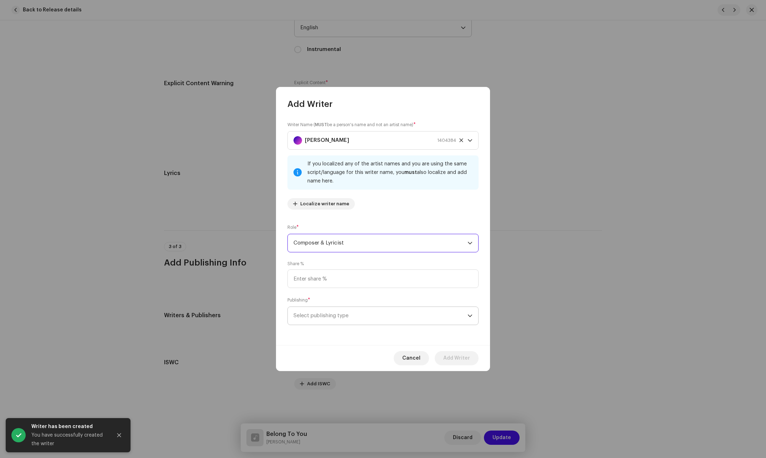
click at [336, 320] on span "Select publishing type" at bounding box center [381, 316] width 174 height 18
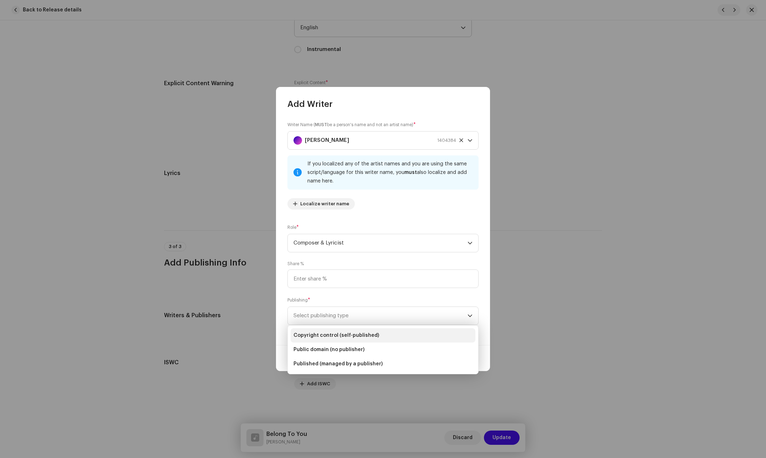
click at [332, 335] on span "Copyright control (self-published)" at bounding box center [337, 335] width 86 height 7
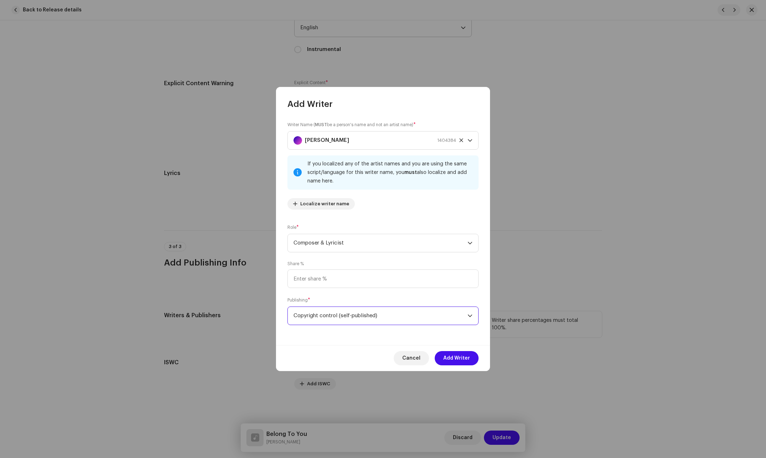
click at [462, 357] on span "Add Writer" at bounding box center [456, 358] width 27 height 14
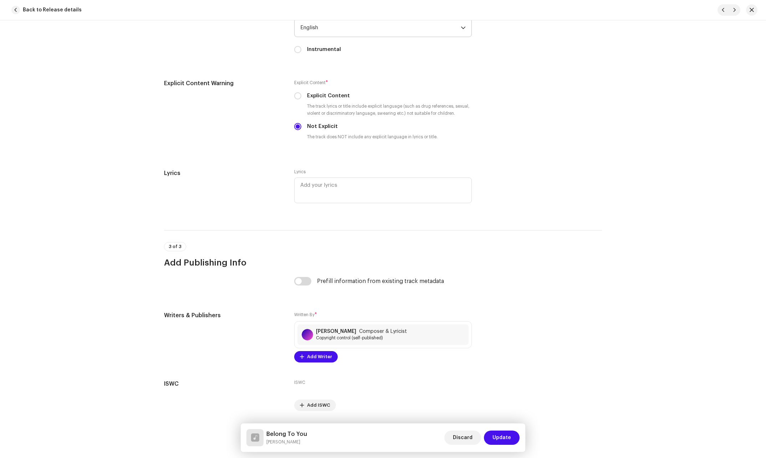
scroll to position [1202, 0]
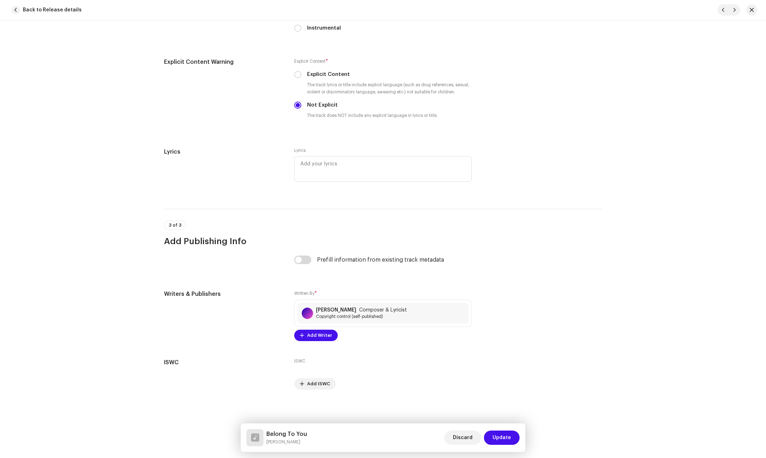
click at [502, 435] on span "Update" at bounding box center [502, 438] width 19 height 14
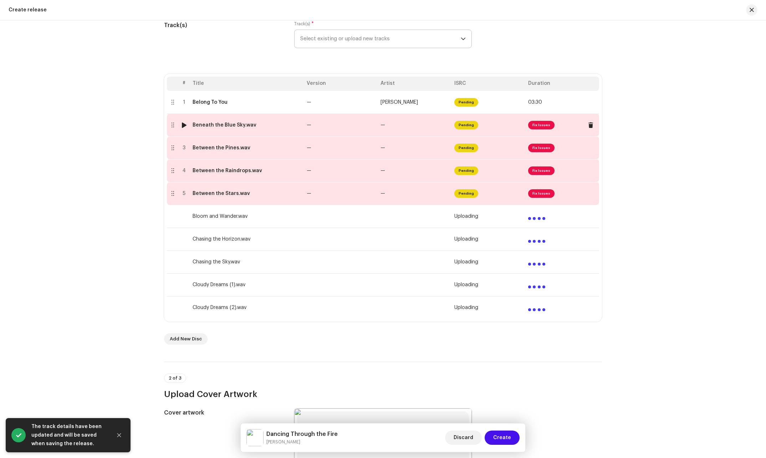
click at [386, 125] on td "—" at bounding box center [415, 125] width 74 height 23
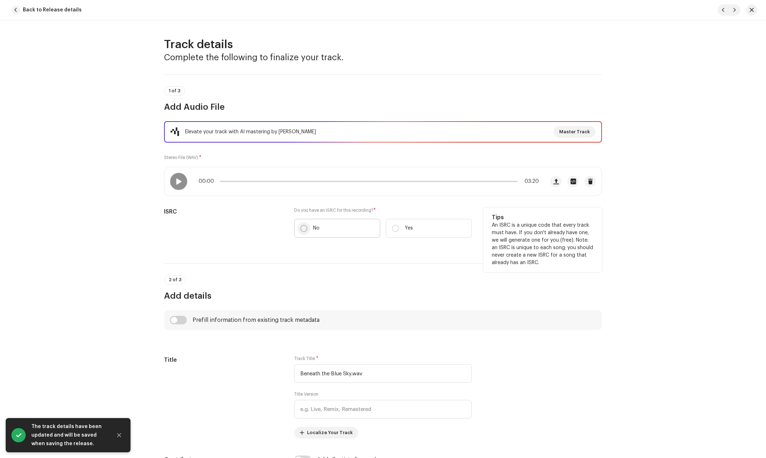
click at [302, 228] on input "No" at bounding box center [303, 228] width 7 height 7
radio input "true"
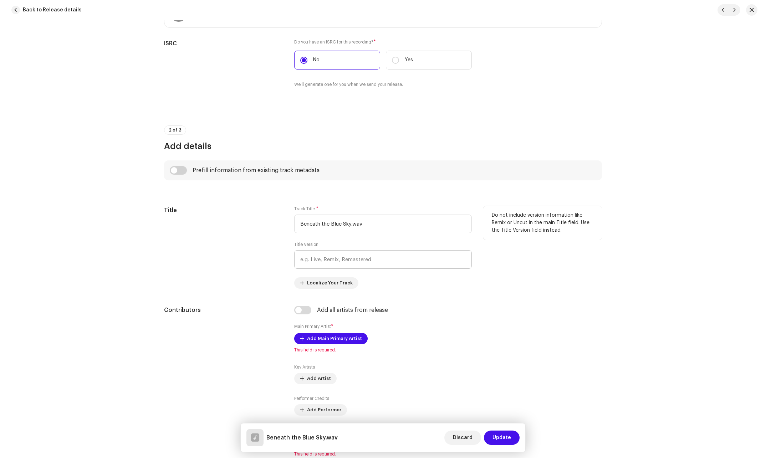
scroll to position [178, 0]
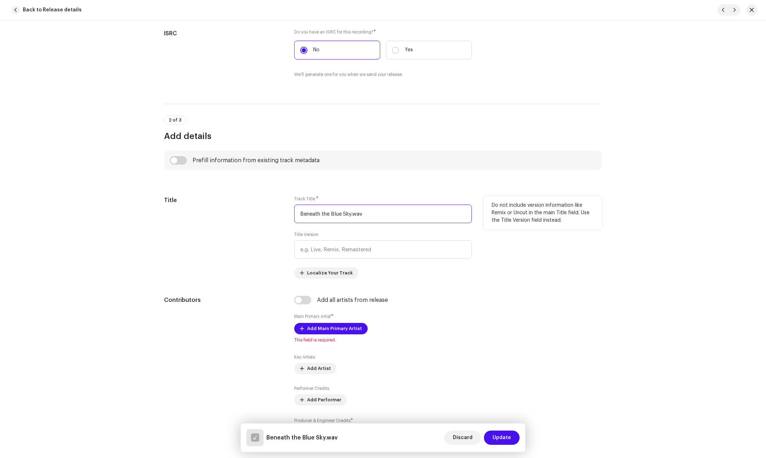
click at [372, 217] on input "Beneath the Blue Sky.wav" at bounding box center [383, 214] width 178 height 19
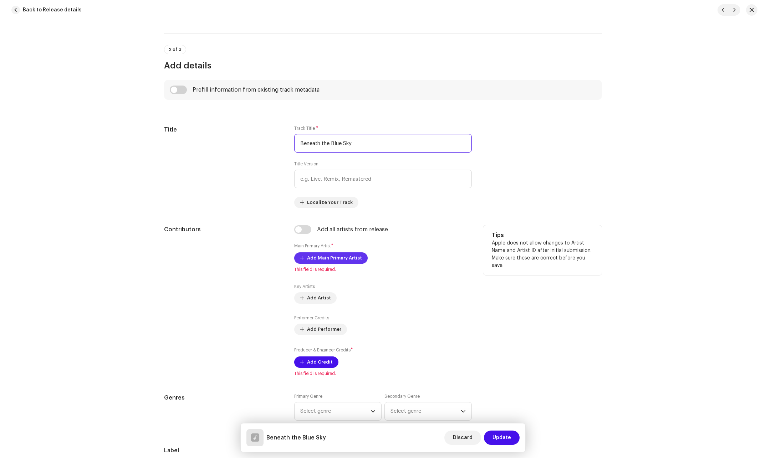
scroll to position [250, 0]
type input "Beneath the Blue Sky"
click at [341, 253] on span "Add Main Primary Artist" at bounding box center [334, 257] width 55 height 14
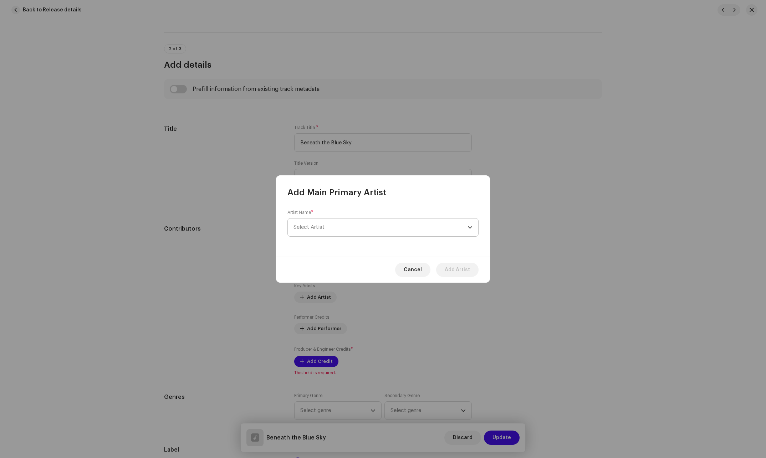
click at [338, 224] on span "Select Artist" at bounding box center [381, 228] width 174 height 18
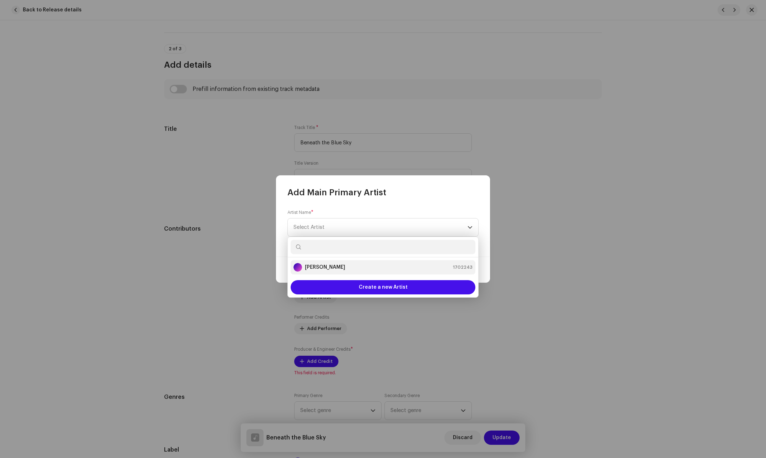
click at [317, 267] on strong "[PERSON_NAME]" at bounding box center [325, 267] width 40 height 7
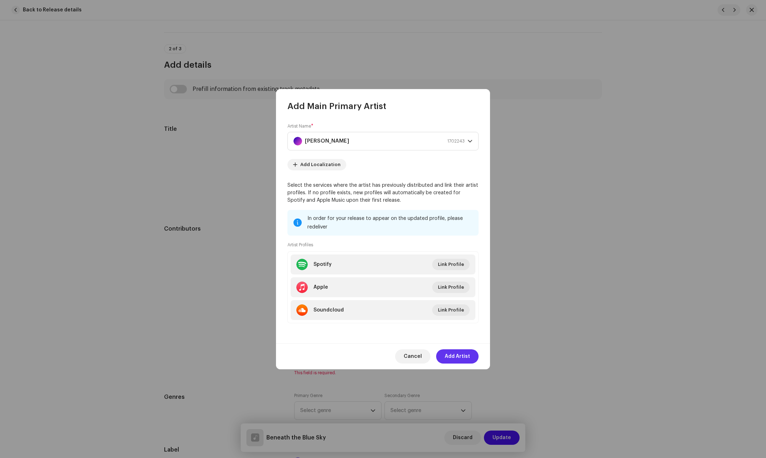
click at [462, 356] on span "Add Artist" at bounding box center [457, 357] width 25 height 14
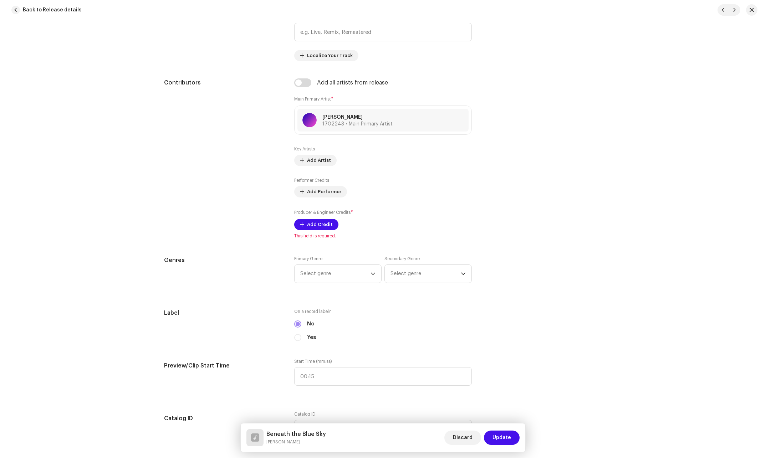
scroll to position [428, 0]
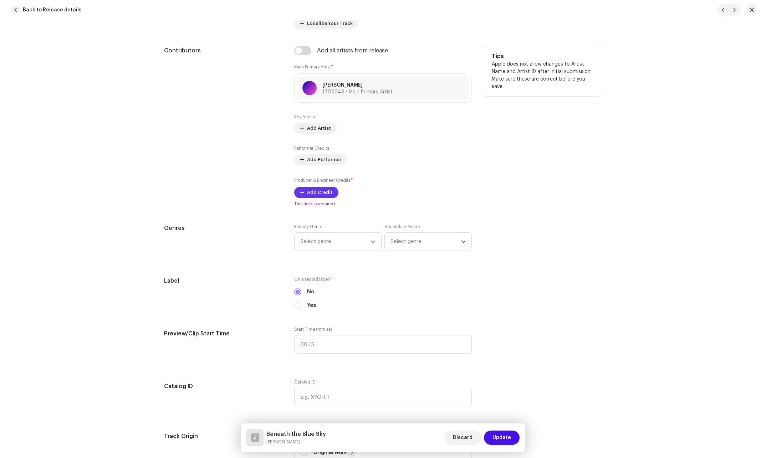
click at [323, 194] on span "Add Credit" at bounding box center [320, 193] width 26 height 14
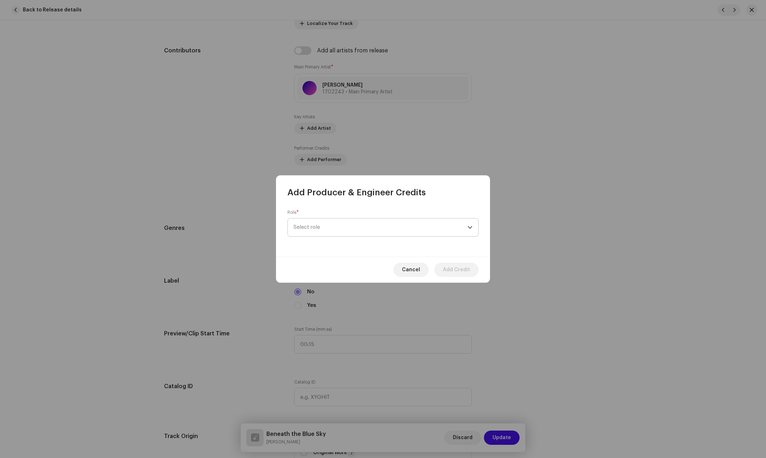
click at [377, 227] on span "Select role" at bounding box center [381, 228] width 174 height 18
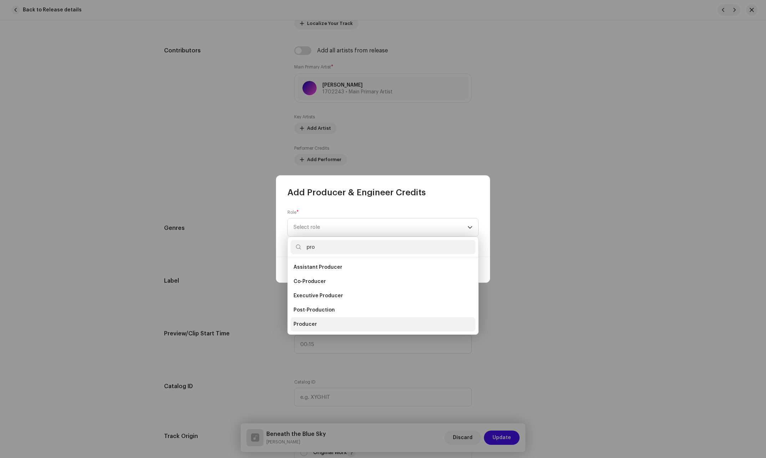
type input "pro"
click at [314, 323] on span "Producer" at bounding box center [306, 324] width 24 height 7
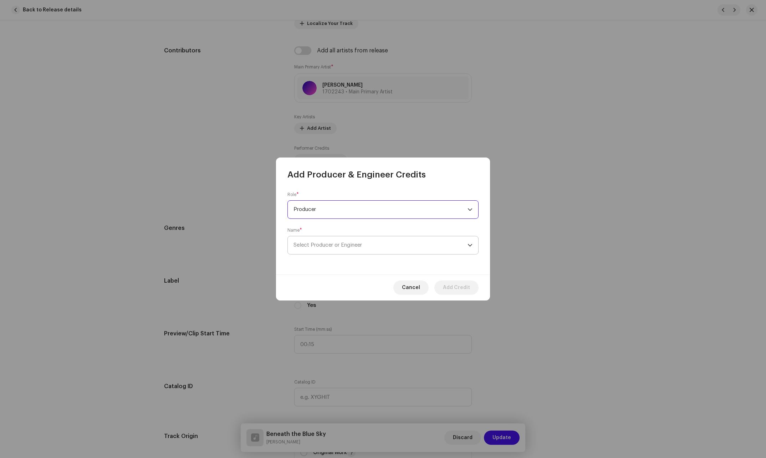
click at [421, 250] on span "Select Producer or Engineer" at bounding box center [381, 246] width 174 height 18
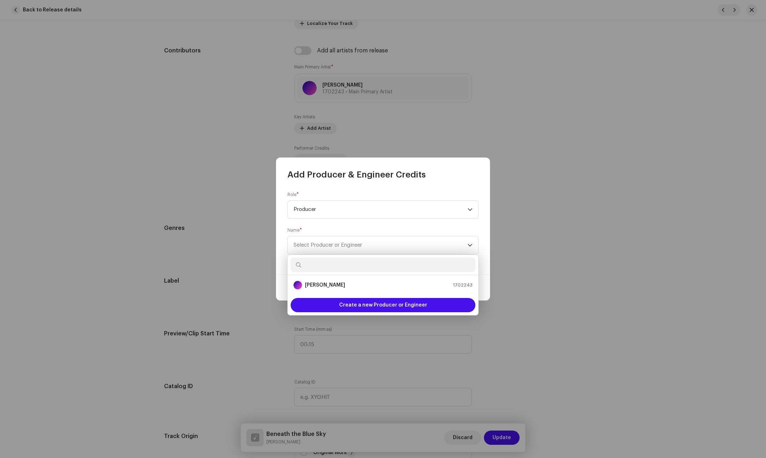
click at [322, 277] on ul "[PERSON_NAME] 1702243" at bounding box center [383, 285] width 191 height 20
click at [319, 284] on strong "[PERSON_NAME]" at bounding box center [325, 285] width 40 height 7
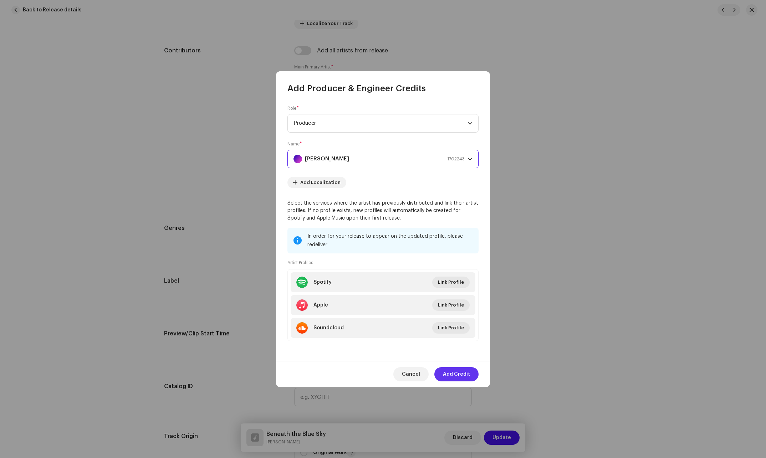
click at [465, 374] on span "Add Credit" at bounding box center [456, 374] width 27 height 14
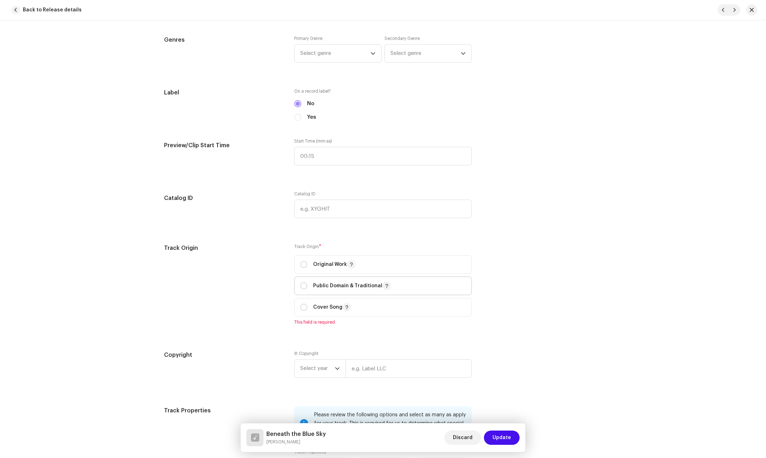
scroll to position [642, 0]
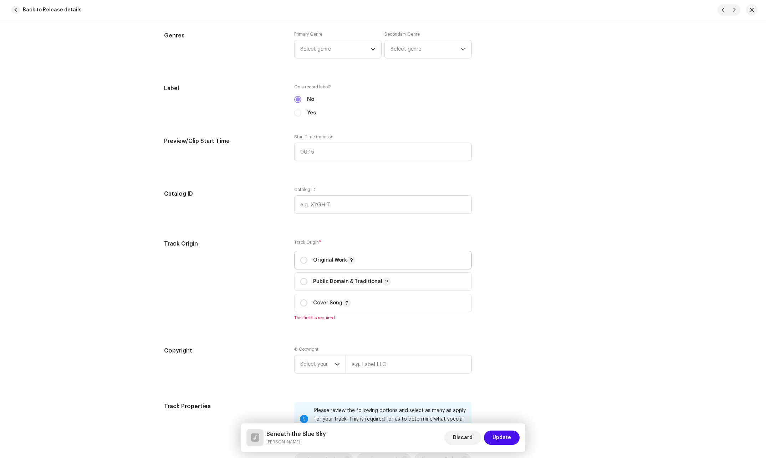
click at [316, 259] on p "Original Work" at bounding box center [334, 260] width 42 height 9
radio input "true"
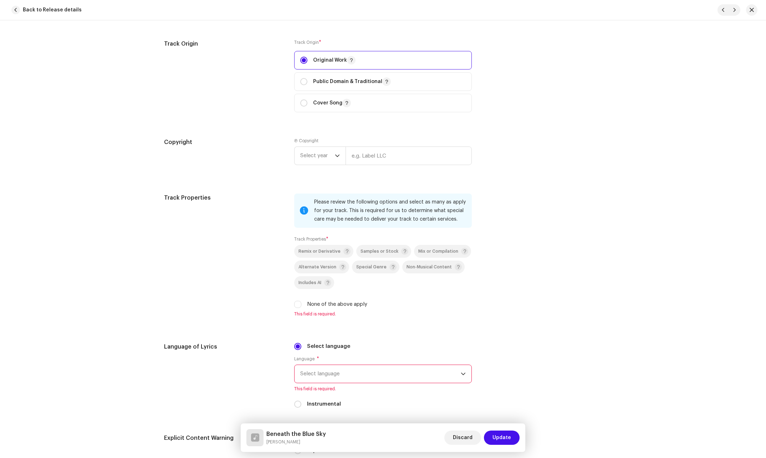
scroll to position [856, 0]
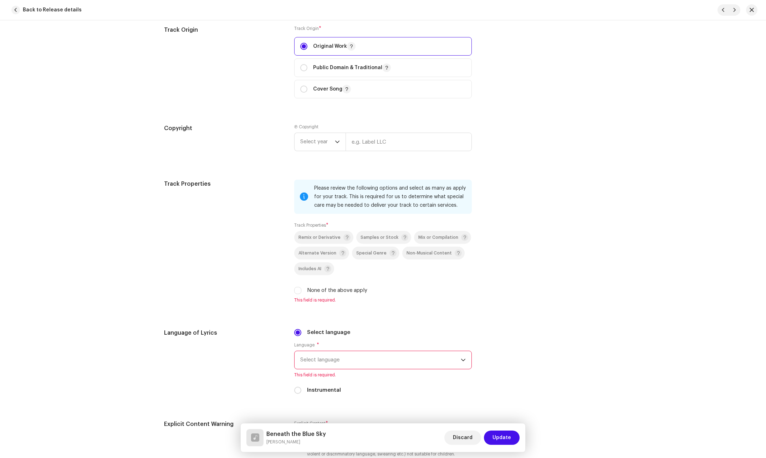
click at [309, 290] on label "None of the above apply" at bounding box center [337, 291] width 60 height 8
click at [301, 290] on input "None of the above apply" at bounding box center [297, 290] width 7 height 7
checkbox input "true"
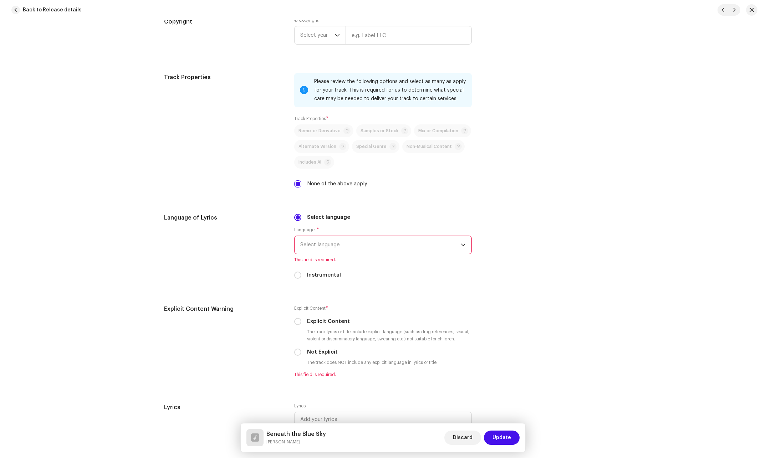
scroll to position [963, 0]
click at [350, 249] on span "Select language" at bounding box center [380, 245] width 161 height 18
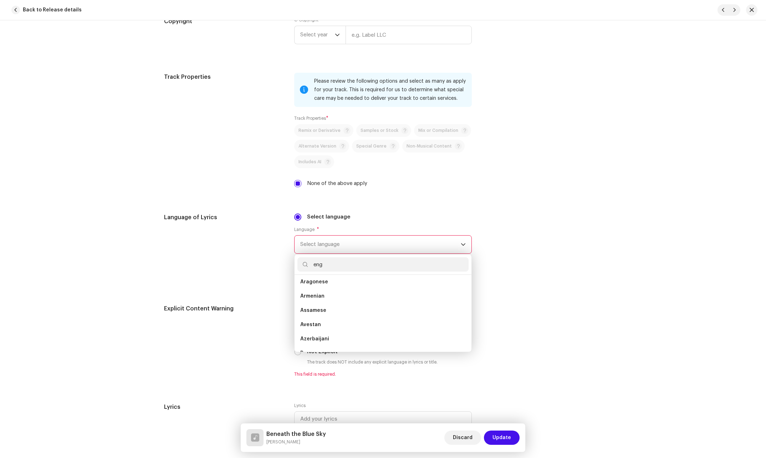
scroll to position [0, 0]
type input "eng"
click at [313, 295] on li "English" at bounding box center [383, 299] width 171 height 14
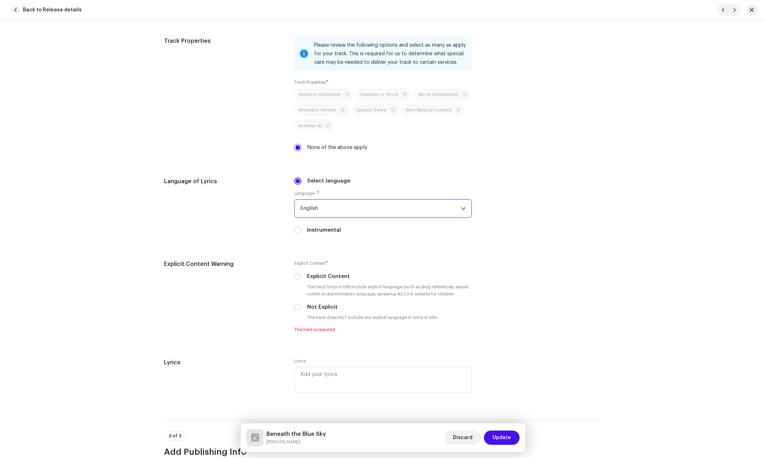
scroll to position [1035, 0]
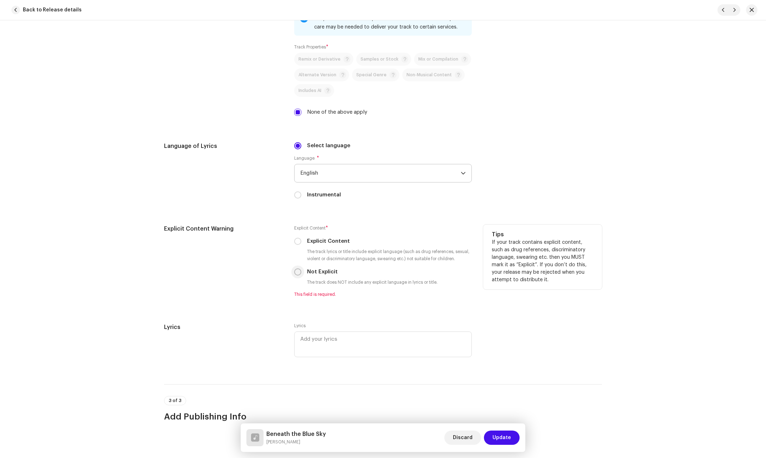
click at [300, 270] on input "Not Explicit" at bounding box center [297, 272] width 7 height 7
radio input "true"
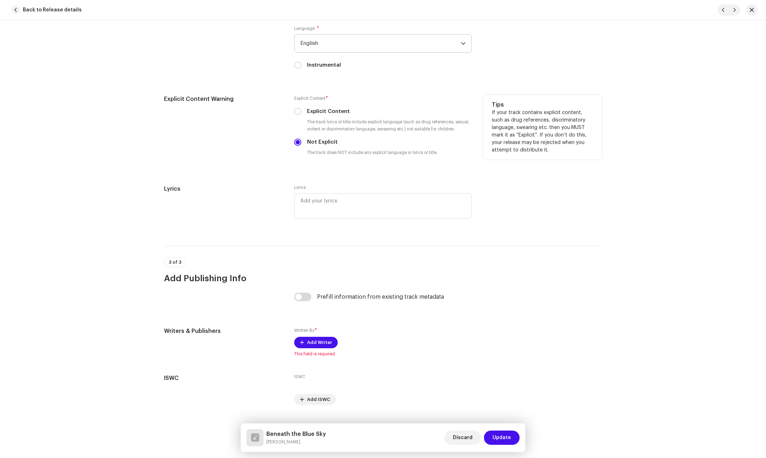
scroll to position [1180, 0]
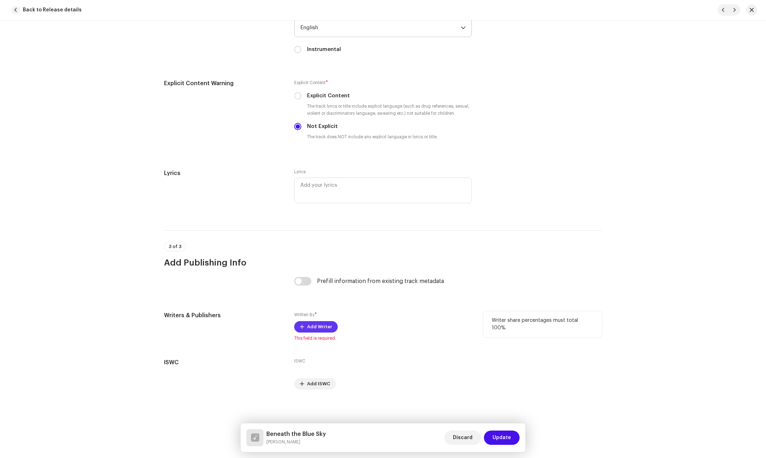
click at [316, 329] on span "Add Writer" at bounding box center [319, 327] width 25 height 14
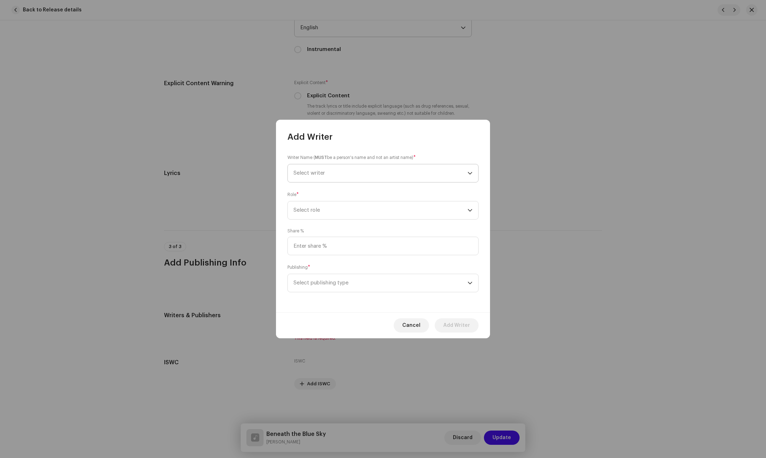
click at [372, 172] on span "Select writer" at bounding box center [381, 173] width 174 height 18
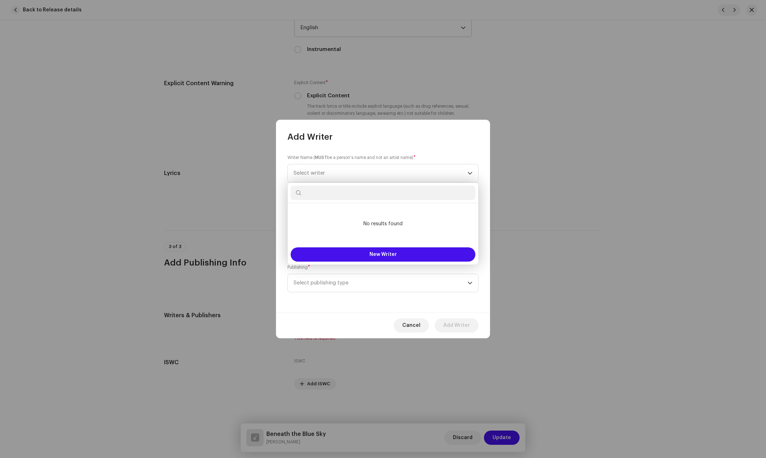
click at [360, 195] on input "text" at bounding box center [383, 193] width 185 height 14
type input "b"
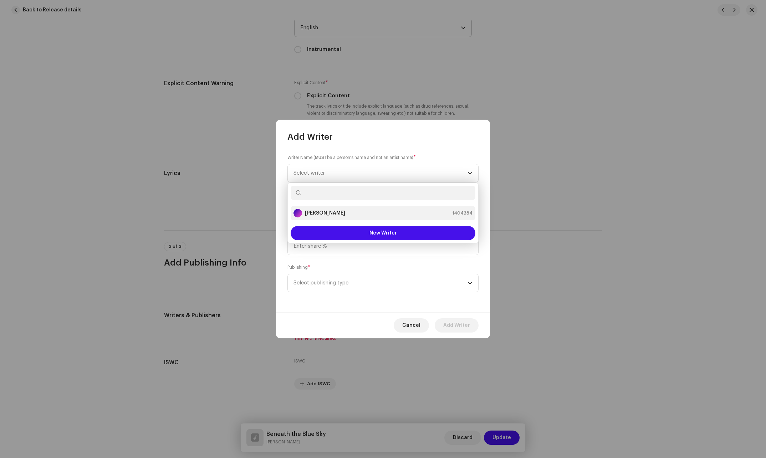
click at [341, 213] on div "[PERSON_NAME] 1404384" at bounding box center [383, 213] width 179 height 9
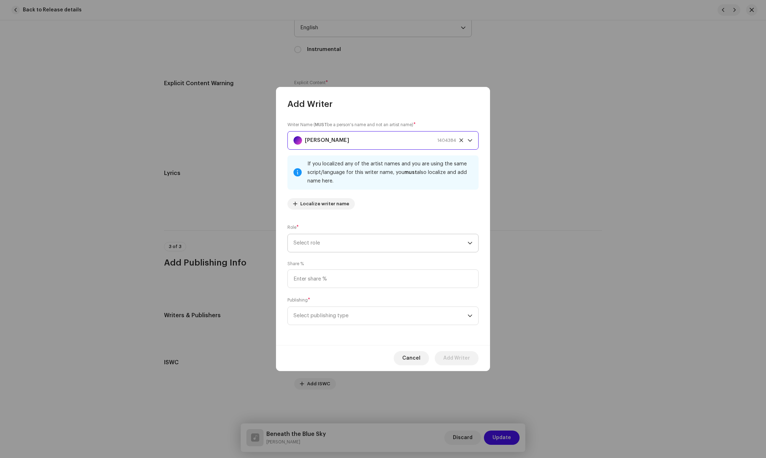
click at [353, 242] on span "Select role" at bounding box center [381, 243] width 174 height 18
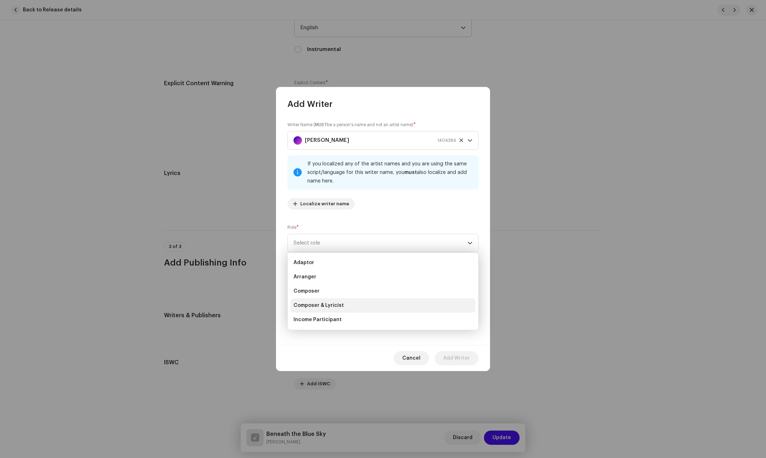
click at [319, 306] on span "Composer & Lyricist" at bounding box center [319, 305] width 50 height 7
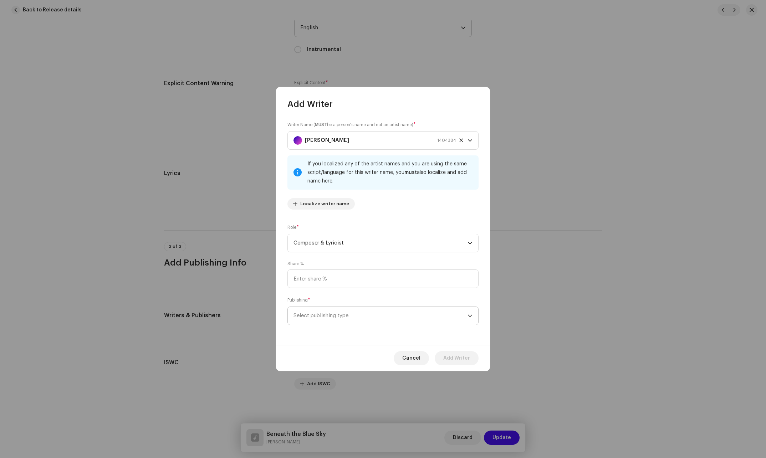
click at [337, 316] on span "Select publishing type" at bounding box center [381, 316] width 174 height 18
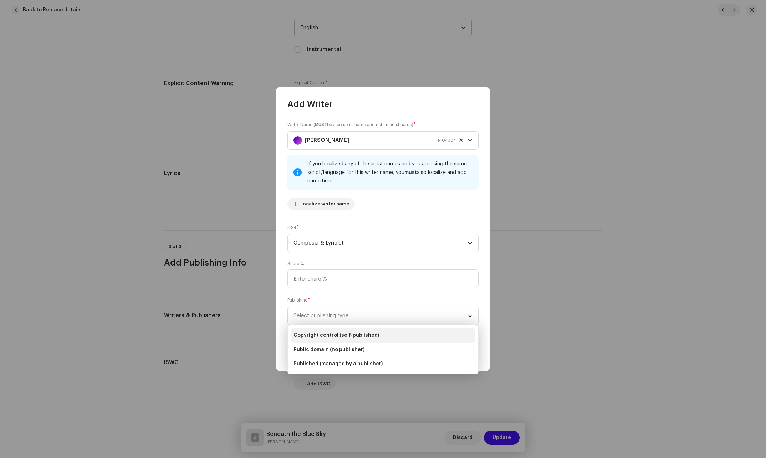
drag, startPoint x: 333, startPoint y: 334, endPoint x: 371, endPoint y: 332, distance: 38.3
click at [333, 334] on span "Copyright control (self-published)" at bounding box center [337, 335] width 86 height 7
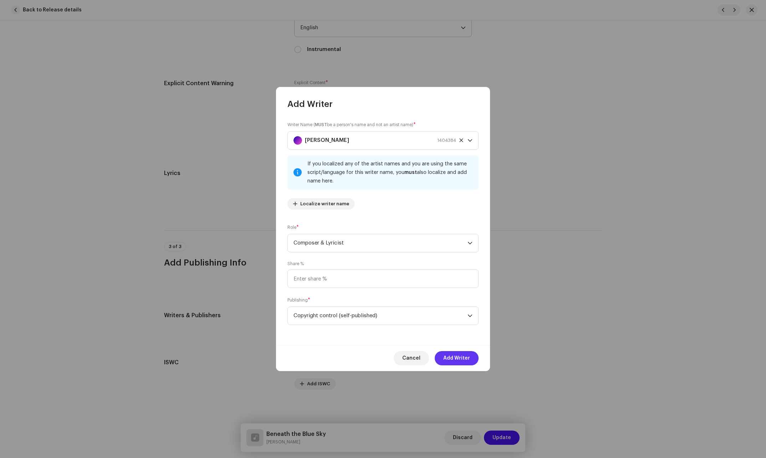
click at [467, 358] on span "Add Writer" at bounding box center [456, 358] width 27 height 14
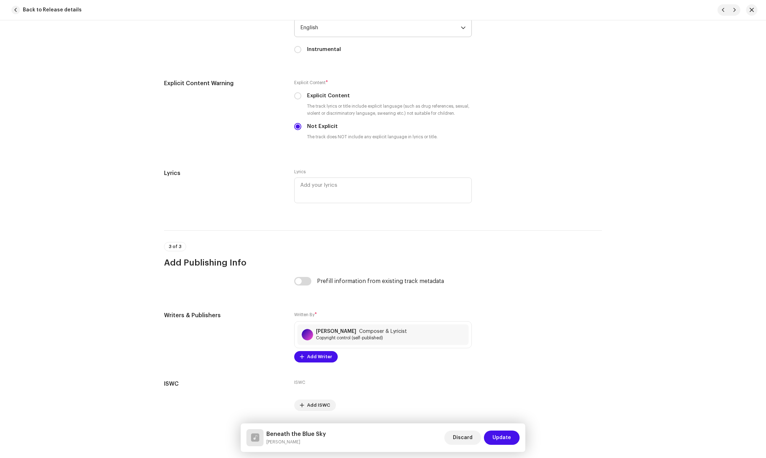
scroll to position [1202, 0]
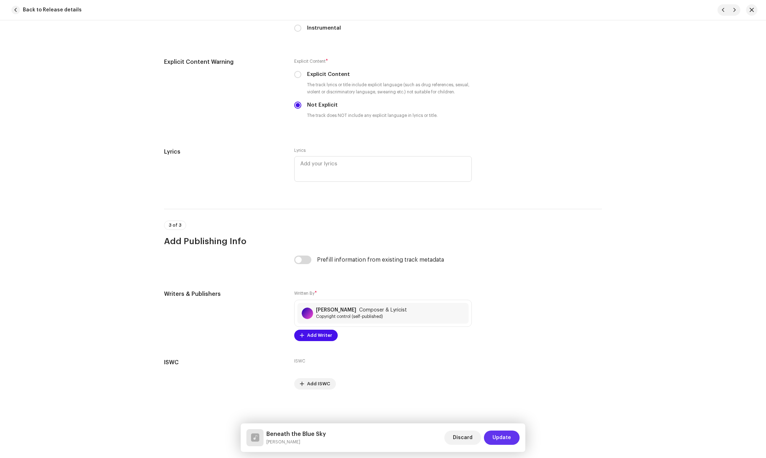
click at [507, 436] on span "Update" at bounding box center [502, 438] width 19 height 14
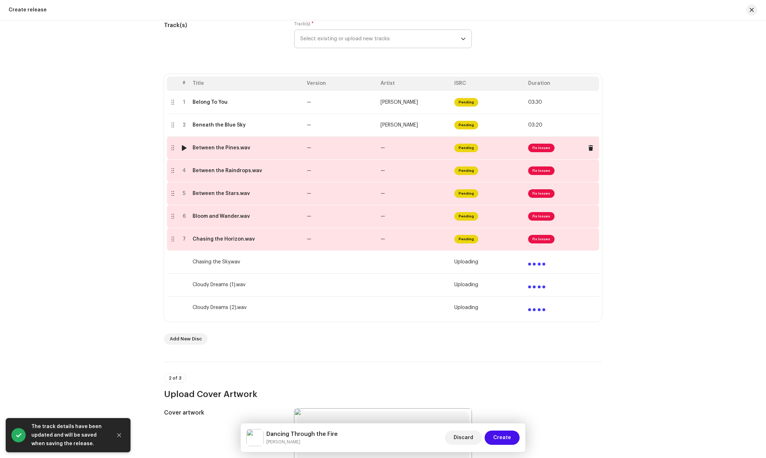
click at [319, 153] on td "—" at bounding box center [341, 148] width 74 height 23
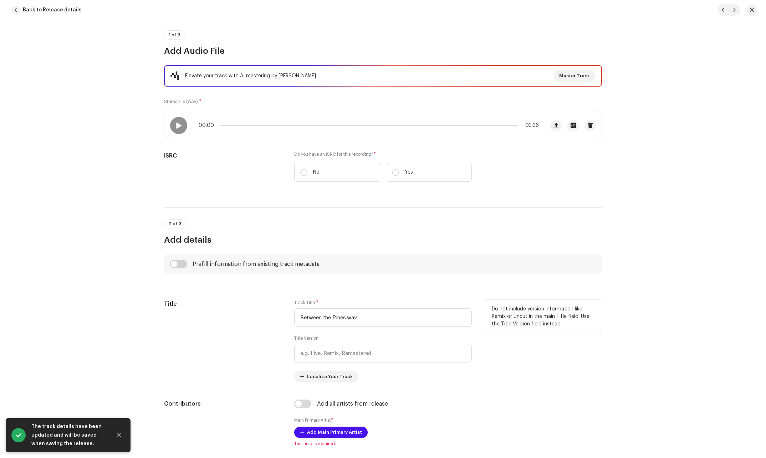
scroll to position [71, 0]
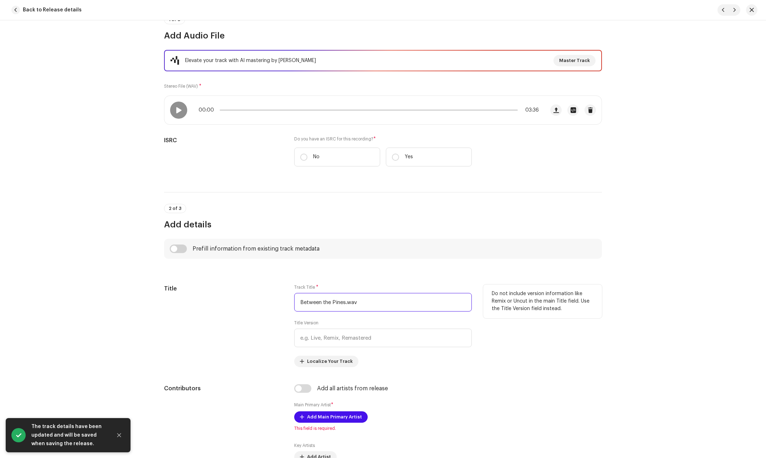
click at [389, 302] on input "Between the Pines.wav" at bounding box center [383, 302] width 178 height 19
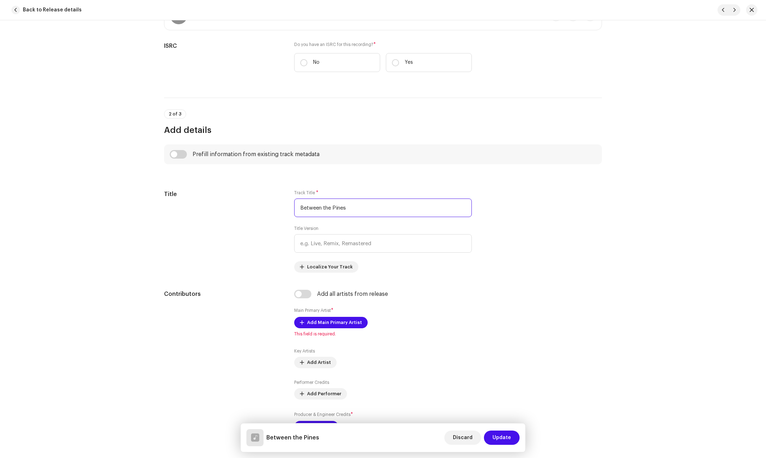
scroll to position [178, 0]
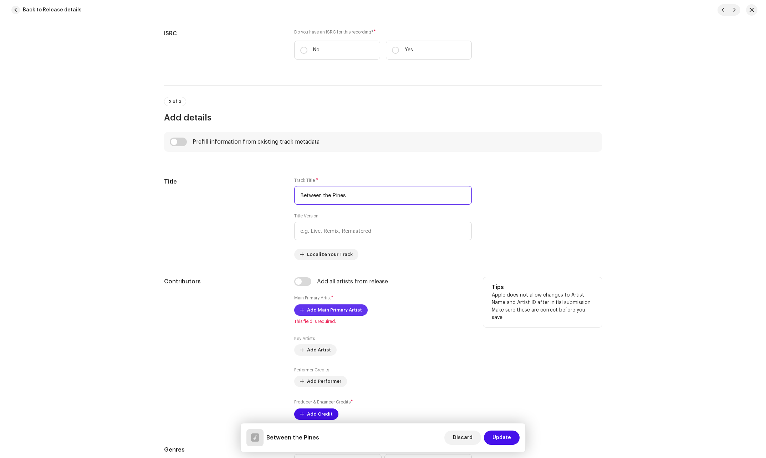
type input "Between the Pines"
click at [329, 310] on span "Add Main Primary Artist" at bounding box center [334, 310] width 55 height 14
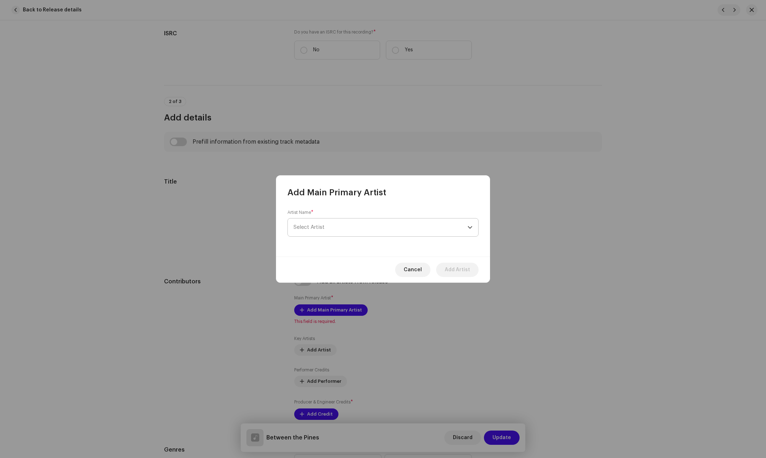
click at [364, 227] on span "Select Artist" at bounding box center [381, 228] width 174 height 18
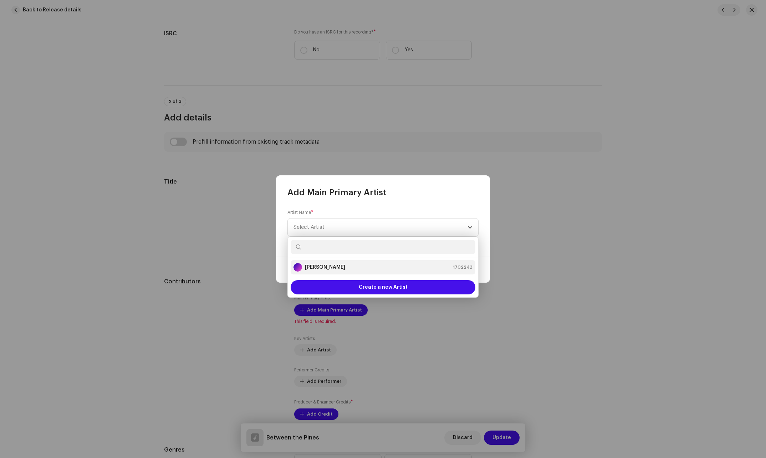
click at [317, 265] on strong "[PERSON_NAME]" at bounding box center [325, 267] width 40 height 7
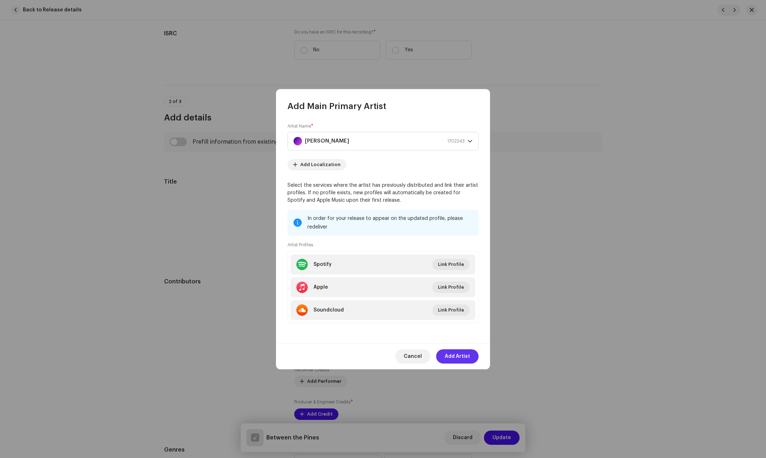
click at [445, 356] on button "Add Artist" at bounding box center [457, 357] width 42 height 14
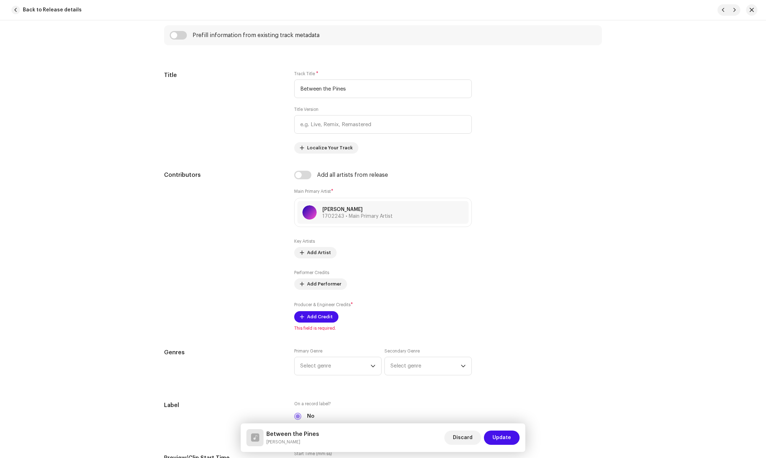
scroll to position [285, 0]
click at [315, 319] on span "Add Credit" at bounding box center [320, 317] width 26 height 14
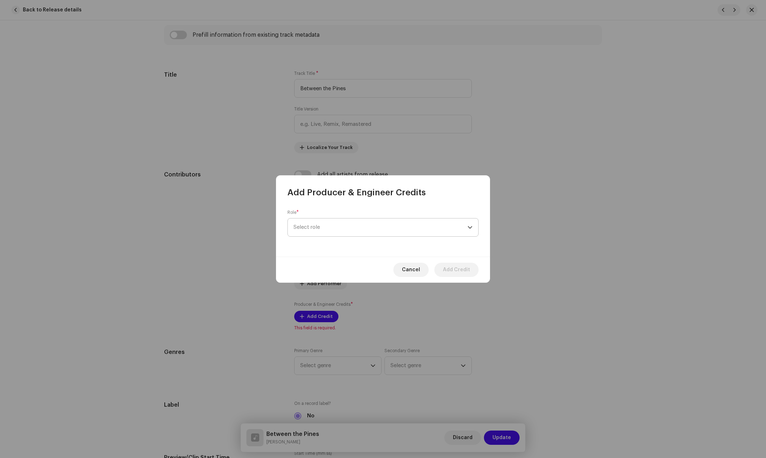
click at [346, 223] on span "Select role" at bounding box center [381, 228] width 174 height 18
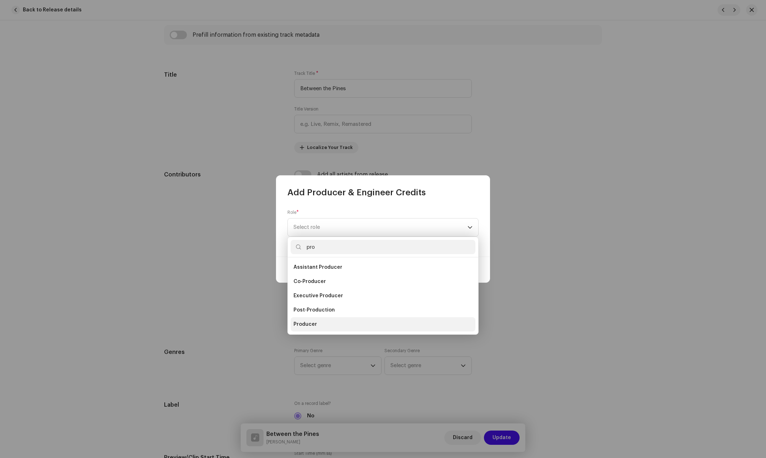
type input "pro"
click at [301, 324] on span "Producer" at bounding box center [306, 324] width 24 height 7
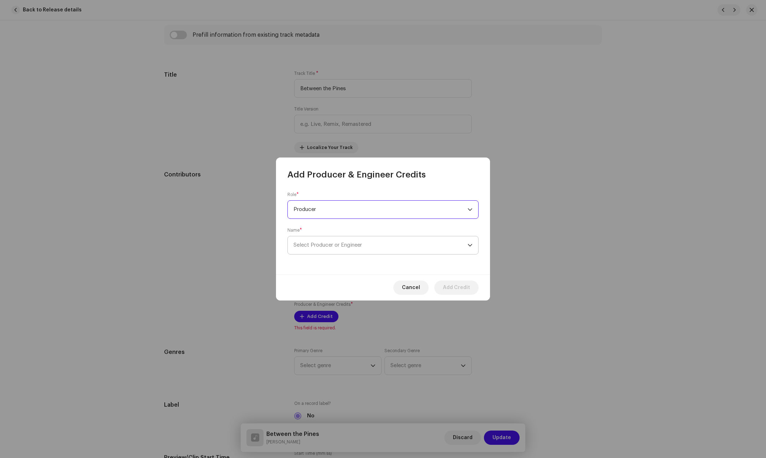
click at [356, 243] on span "Select Producer or Engineer" at bounding box center [328, 245] width 69 height 5
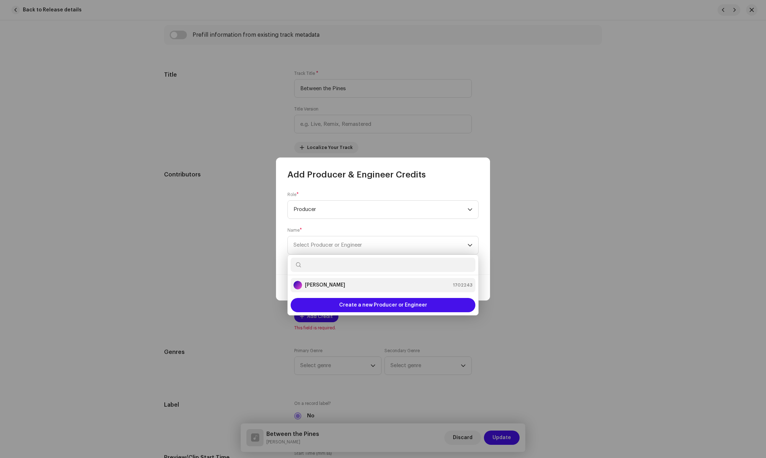
click at [320, 286] on strong "[PERSON_NAME]" at bounding box center [325, 285] width 40 height 7
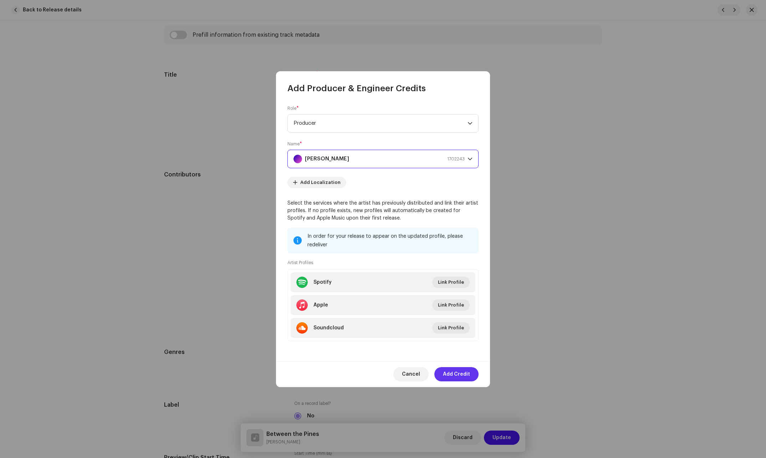
click at [459, 376] on span "Add Credit" at bounding box center [456, 374] width 27 height 14
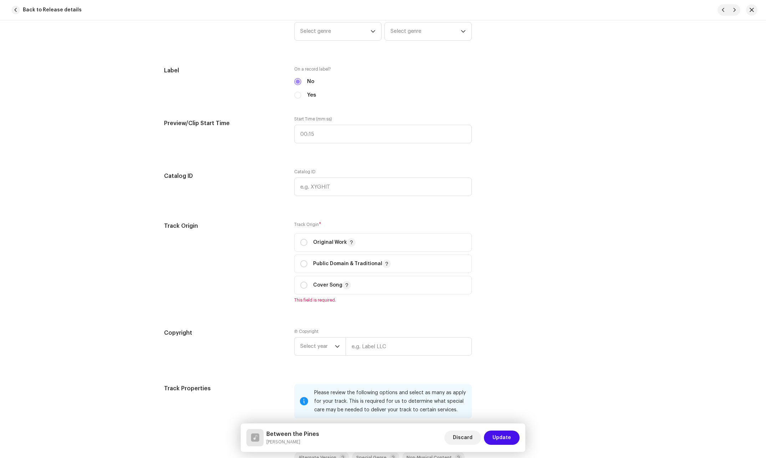
scroll to position [642, 0]
click at [320, 243] on p "Original Work" at bounding box center [334, 242] width 42 height 9
radio input "true"
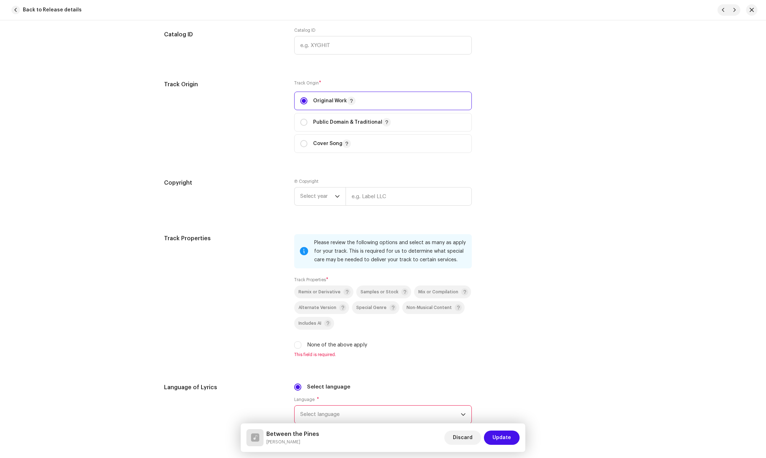
scroll to position [785, 0]
click at [296, 344] on input "None of the above apply" at bounding box center [297, 343] width 7 height 7
checkbox input "true"
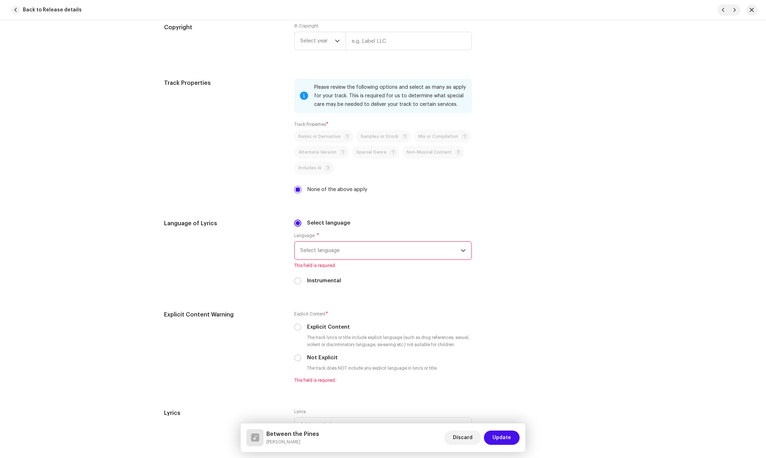
scroll to position [963, 0]
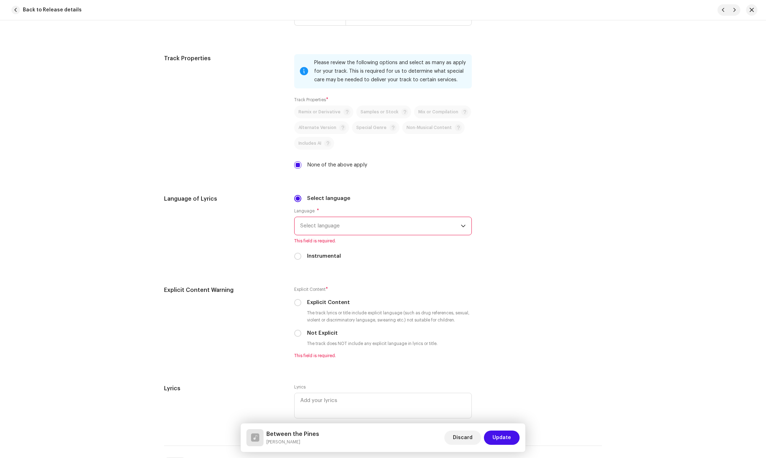
click at [361, 227] on span "Select language" at bounding box center [380, 226] width 161 height 18
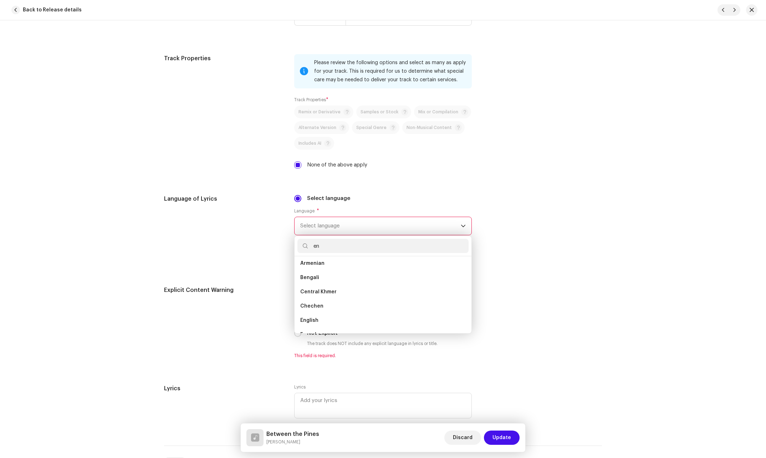
scroll to position [0, 0]
type input "eng"
click at [308, 282] on span "English" at bounding box center [309, 280] width 18 height 7
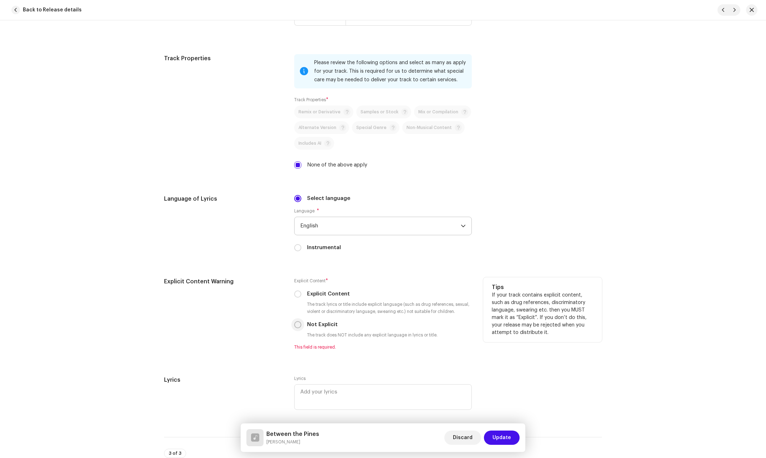
click at [296, 325] on input "Not Explicit" at bounding box center [297, 324] width 7 height 7
radio input "true"
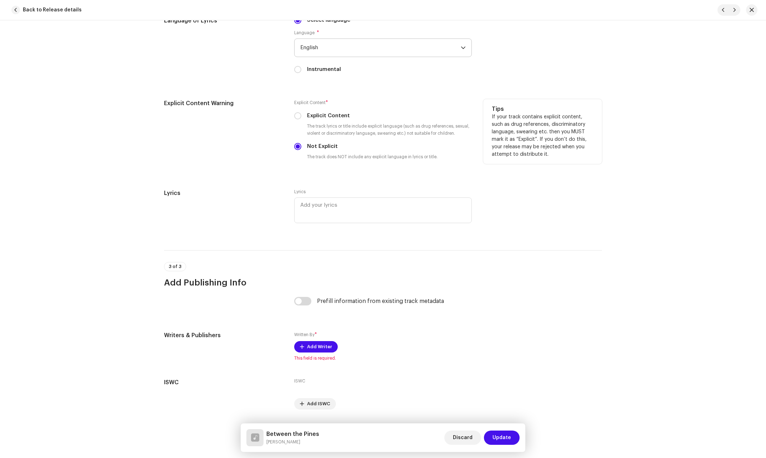
scroll to position [1162, 0]
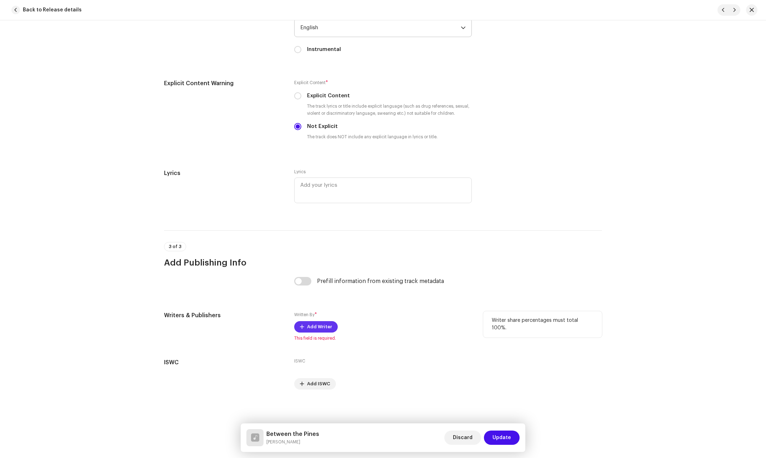
click at [304, 325] on button "Add Writer" at bounding box center [316, 326] width 44 height 11
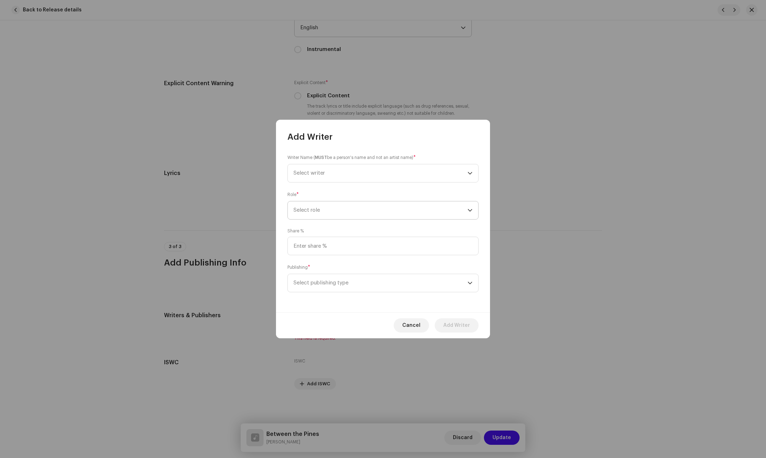
click at [351, 209] on span "Select role" at bounding box center [381, 211] width 174 height 18
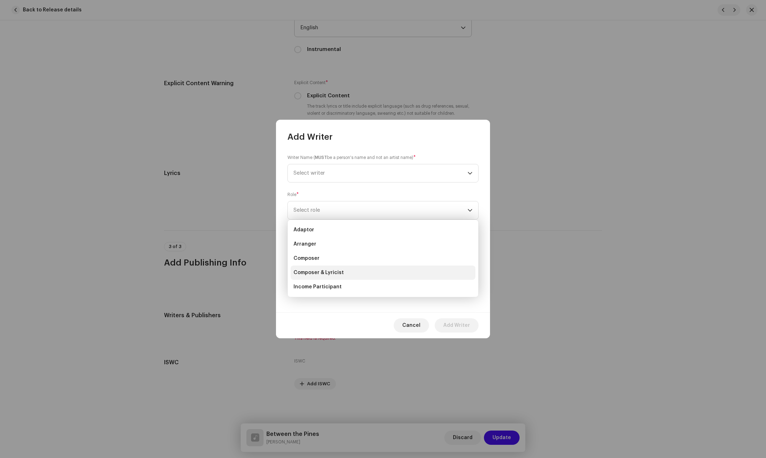
click at [310, 272] on span "Composer & Lyricist" at bounding box center [319, 272] width 50 height 7
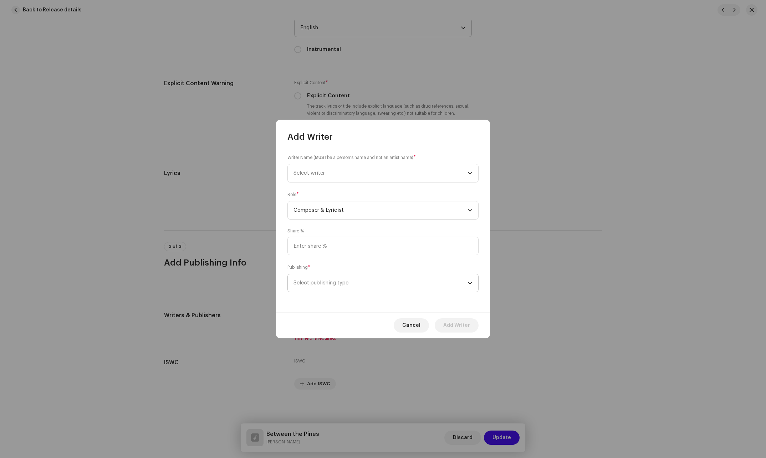
click at [335, 284] on span "Select publishing type" at bounding box center [381, 283] width 174 height 18
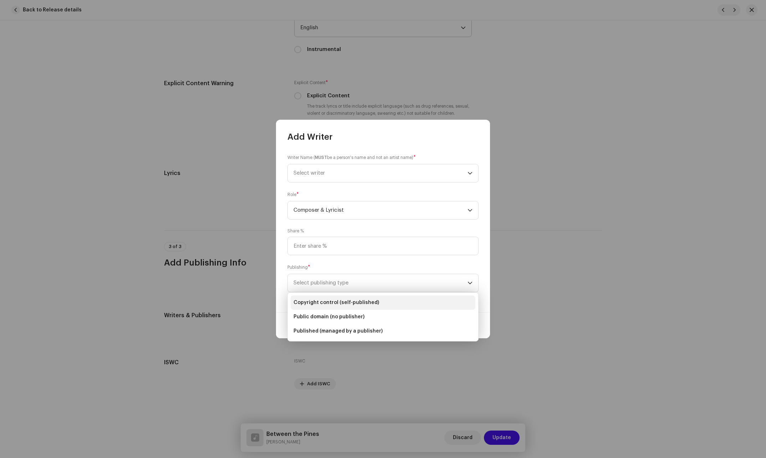
click at [332, 299] on li "Copyright control (self-published)" at bounding box center [383, 303] width 185 height 14
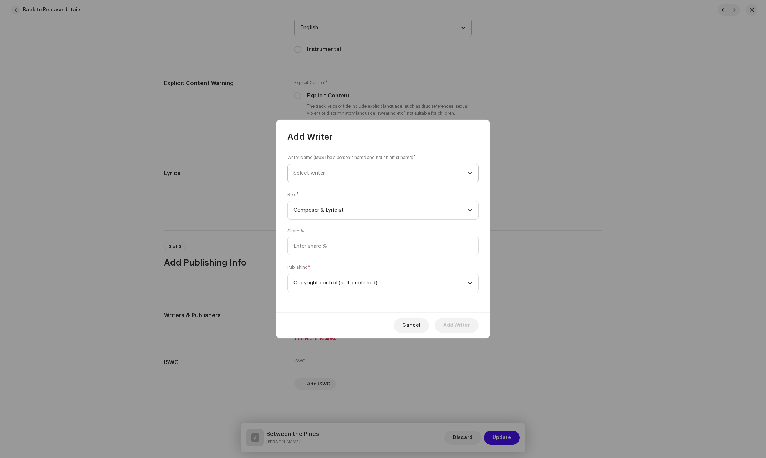
click at [318, 179] on span "Select writer" at bounding box center [381, 173] width 174 height 18
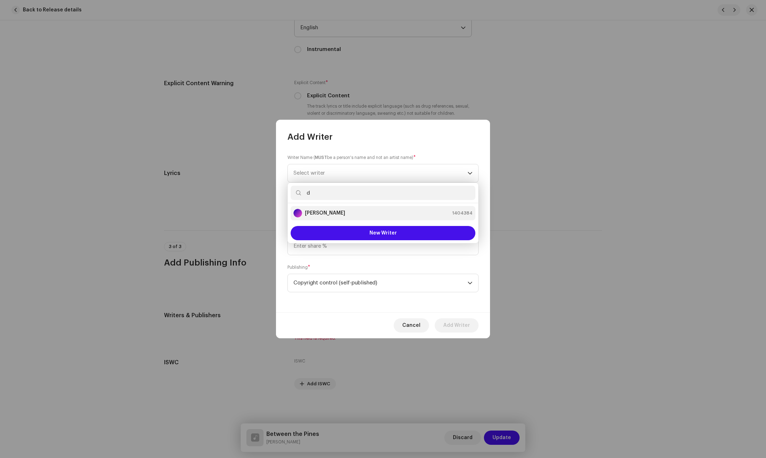
type input "d"
click at [352, 211] on div "[PERSON_NAME] 1404384" at bounding box center [383, 213] width 179 height 9
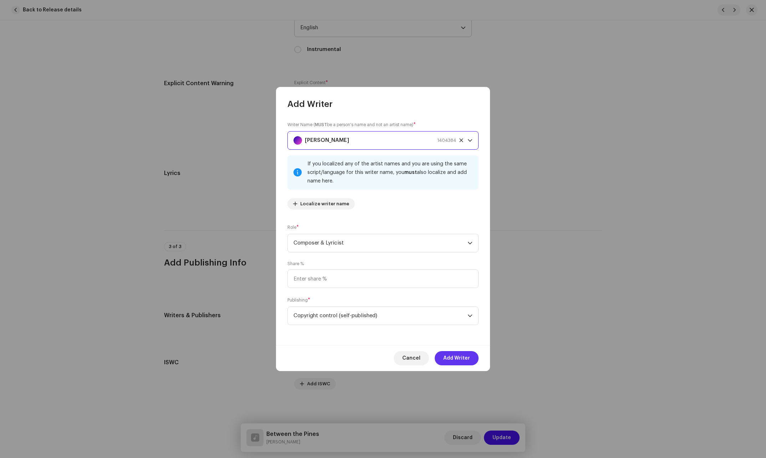
click at [452, 359] on span "Add Writer" at bounding box center [456, 358] width 27 height 14
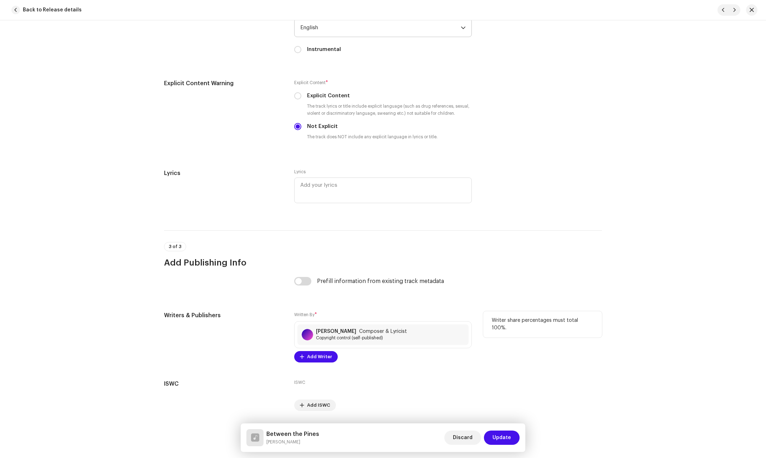
scroll to position [1183, 0]
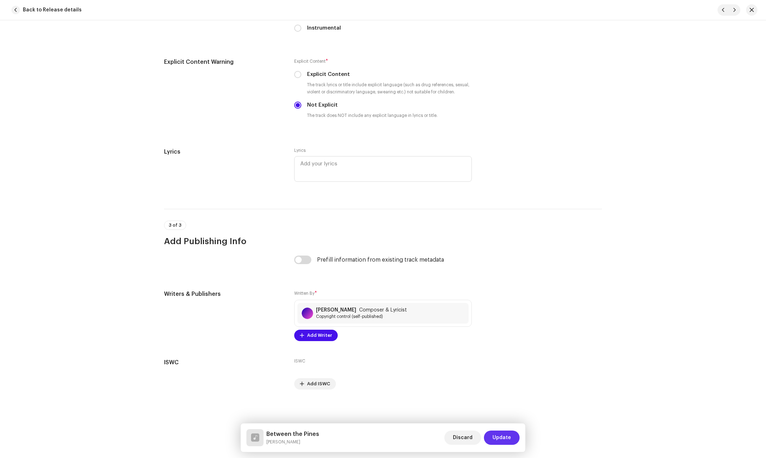
click at [503, 440] on span "Update" at bounding box center [502, 438] width 19 height 14
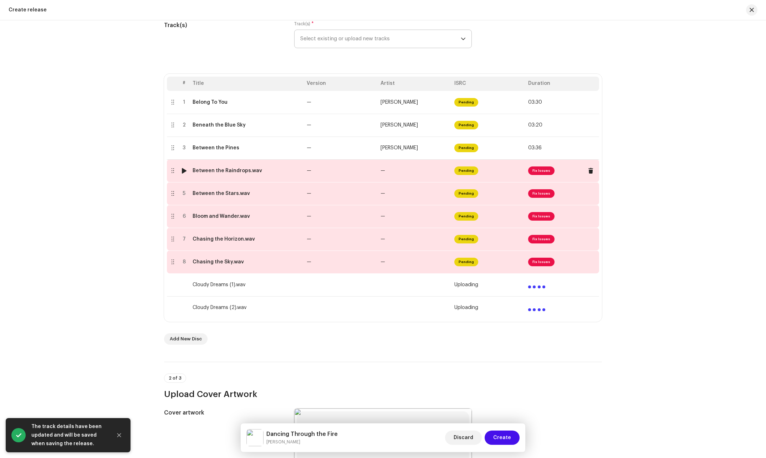
click at [372, 176] on td "—" at bounding box center [341, 170] width 74 height 23
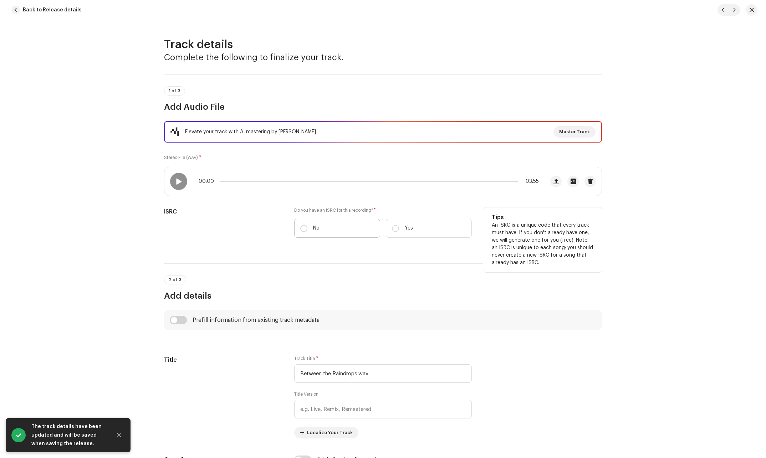
click at [311, 231] on label "No" at bounding box center [337, 228] width 86 height 19
click at [308, 231] on input "No" at bounding box center [303, 228] width 7 height 7
radio input "true"
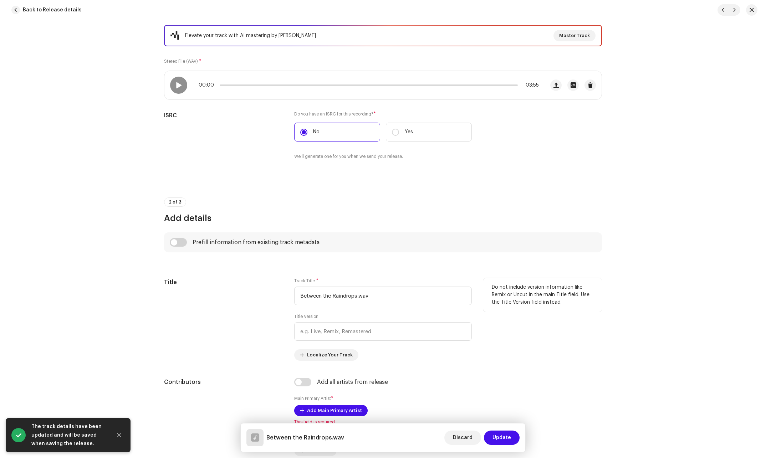
scroll to position [107, 0]
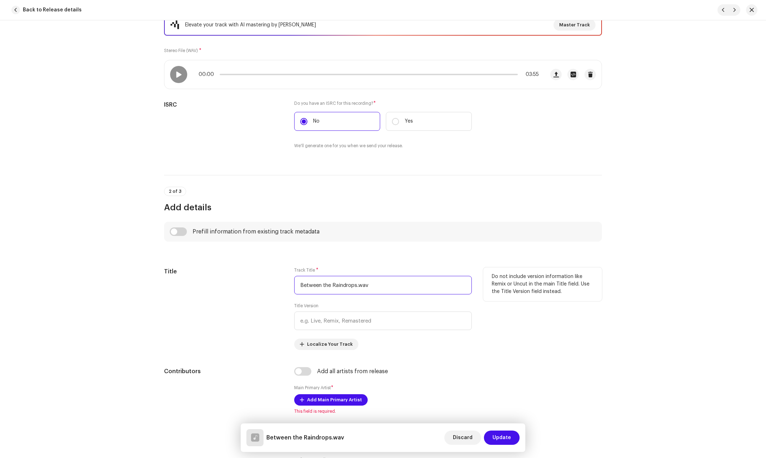
click at [397, 283] on input "Between the Raindrops.wav" at bounding box center [383, 285] width 178 height 19
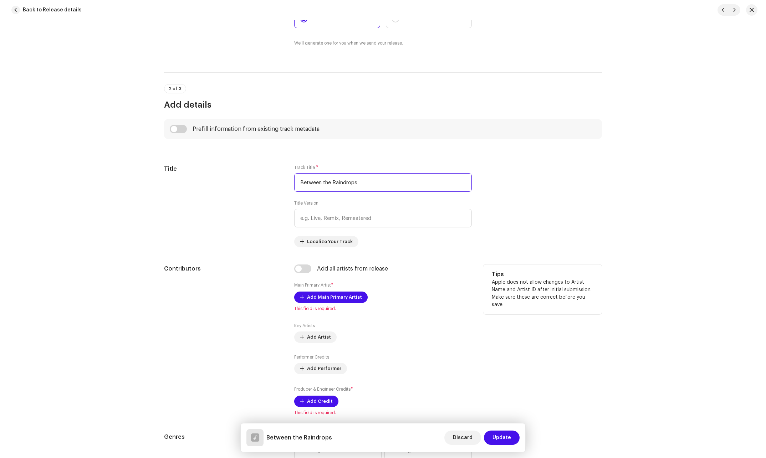
scroll to position [214, 0]
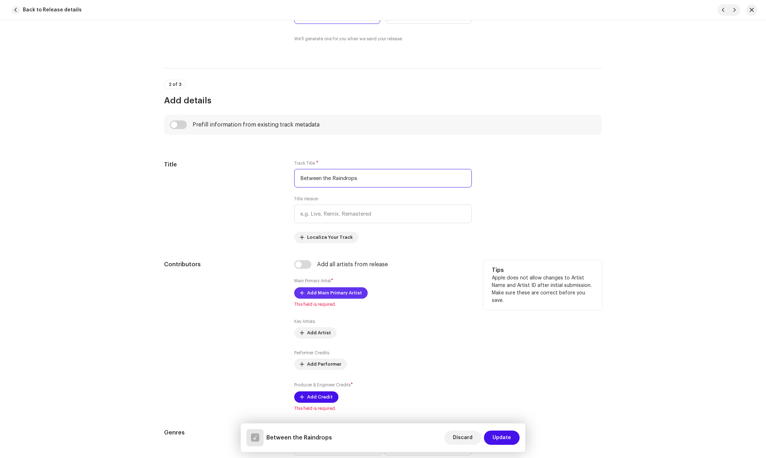
type input "Between the Raindrops"
click at [317, 291] on span "Add Main Primary Artist" at bounding box center [334, 293] width 55 height 14
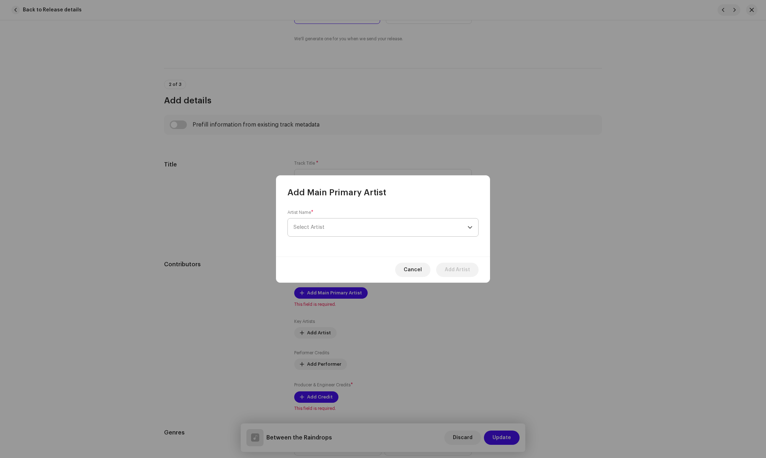
click at [343, 228] on span "Select Artist" at bounding box center [381, 228] width 174 height 18
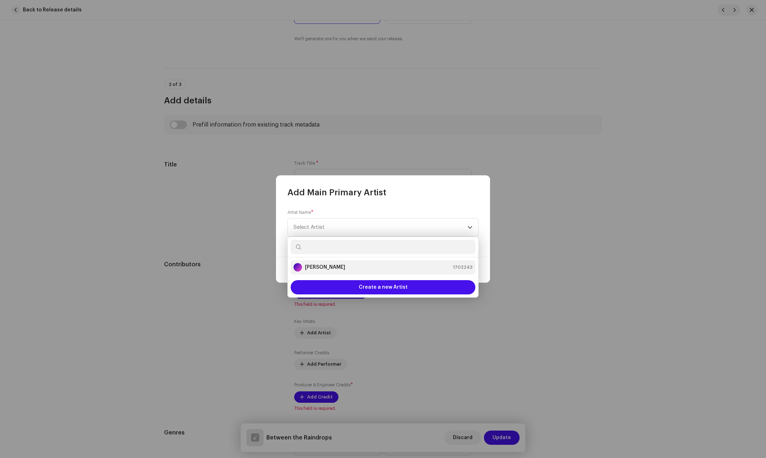
click at [308, 270] on strong "[PERSON_NAME]" at bounding box center [325, 267] width 40 height 7
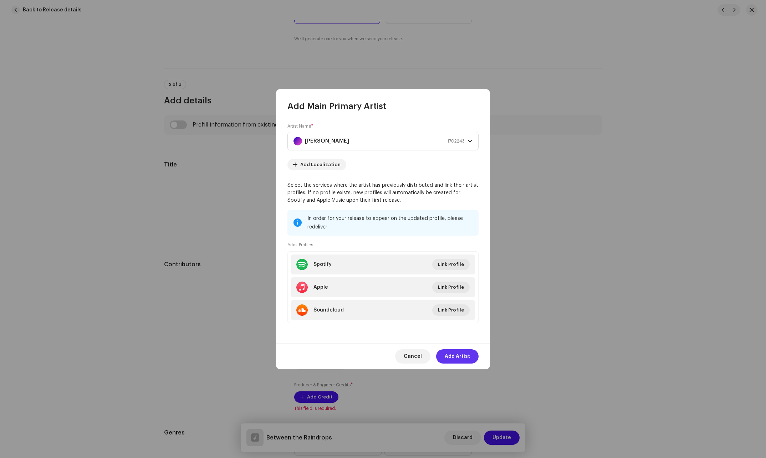
click at [453, 357] on span "Add Artist" at bounding box center [457, 357] width 25 height 14
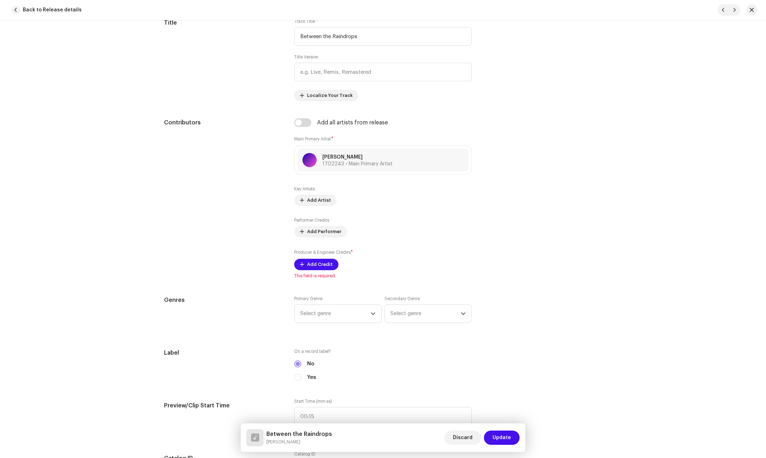
scroll to position [357, 0]
click at [302, 259] on button "Add Credit" at bounding box center [316, 263] width 44 height 11
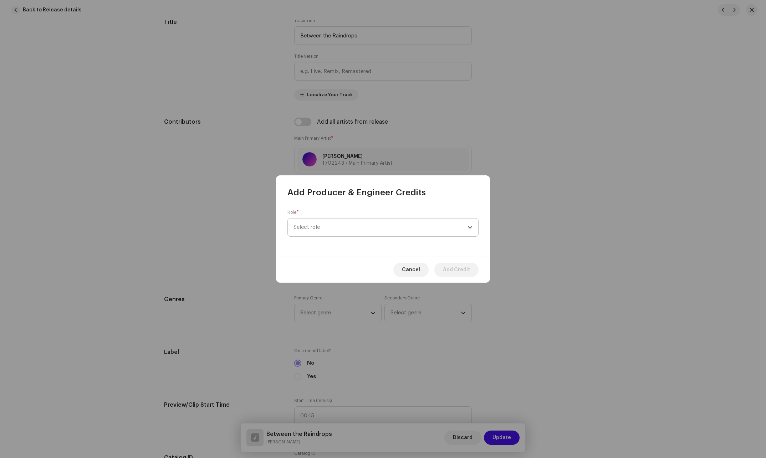
click at [380, 233] on span "Select role" at bounding box center [381, 228] width 174 height 18
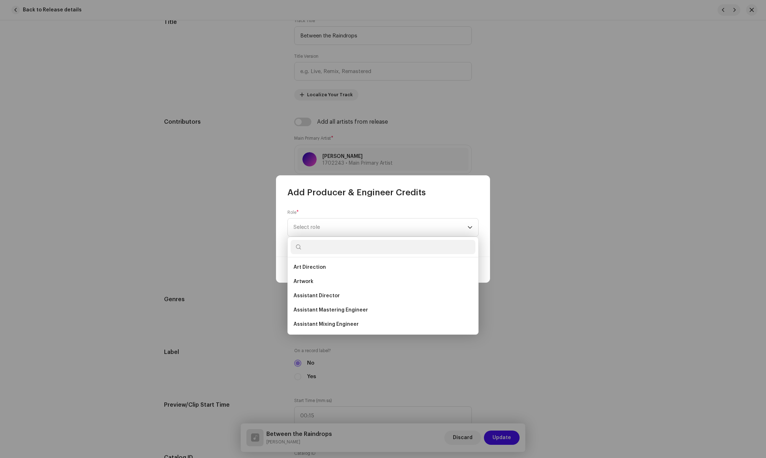
type input "o"
type input "pro"
click at [305, 329] on li "Producer" at bounding box center [383, 325] width 185 height 14
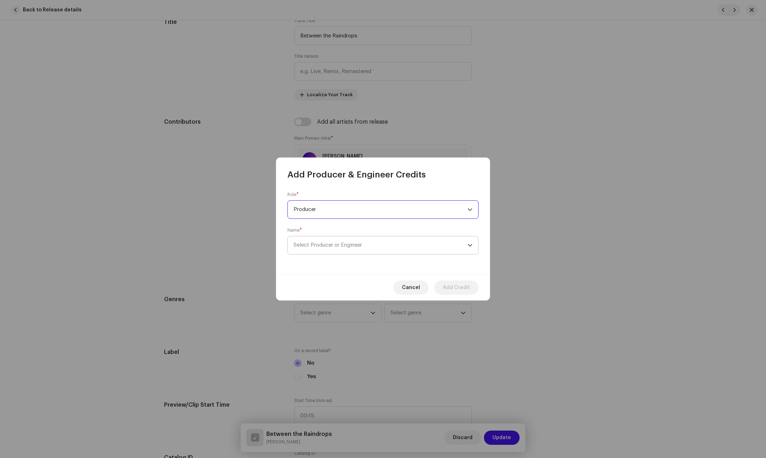
click at [354, 241] on span "Select Producer or Engineer" at bounding box center [381, 246] width 174 height 18
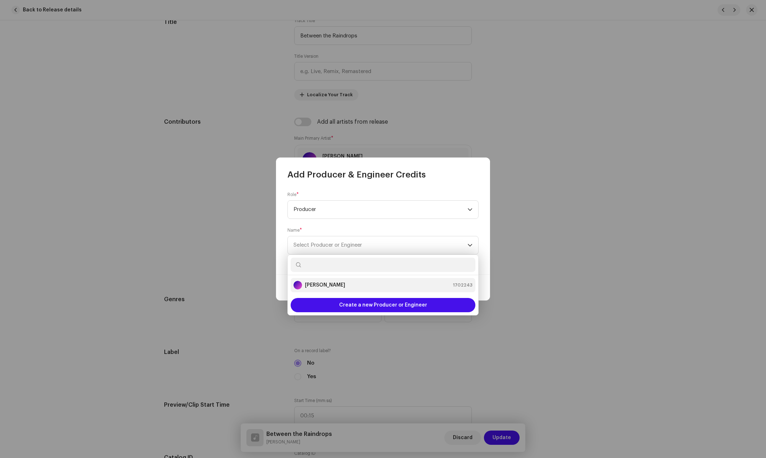
click at [328, 285] on strong "[PERSON_NAME]" at bounding box center [325, 285] width 40 height 7
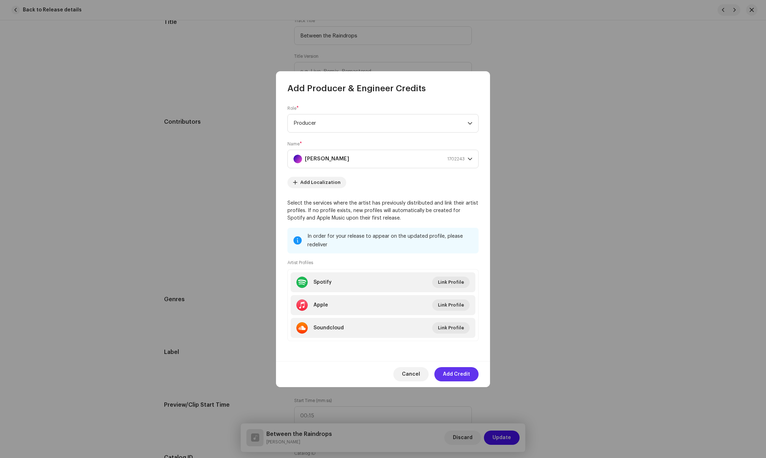
click at [457, 375] on span "Add Credit" at bounding box center [456, 374] width 27 height 14
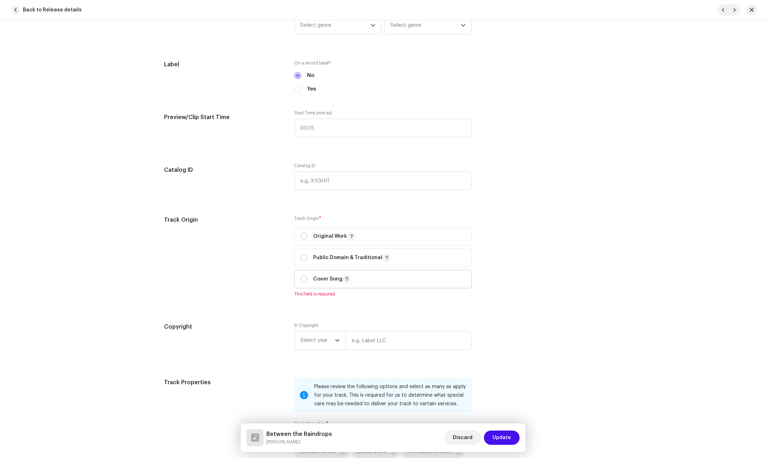
scroll to position [678, 0]
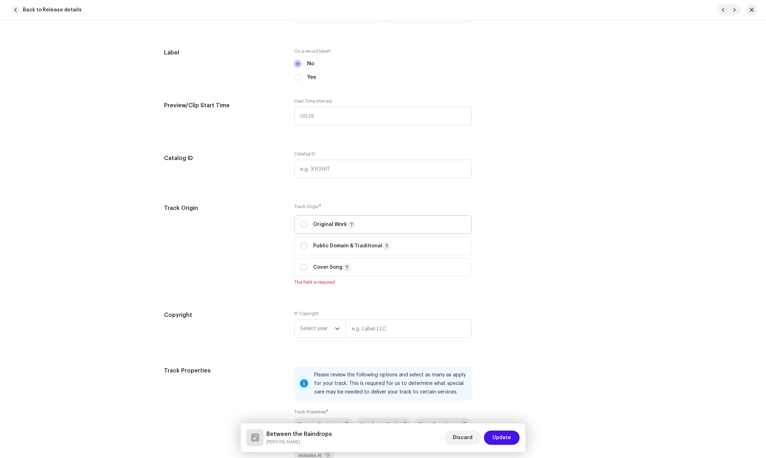
click at [320, 227] on p "Original Work" at bounding box center [334, 224] width 42 height 9
radio input "true"
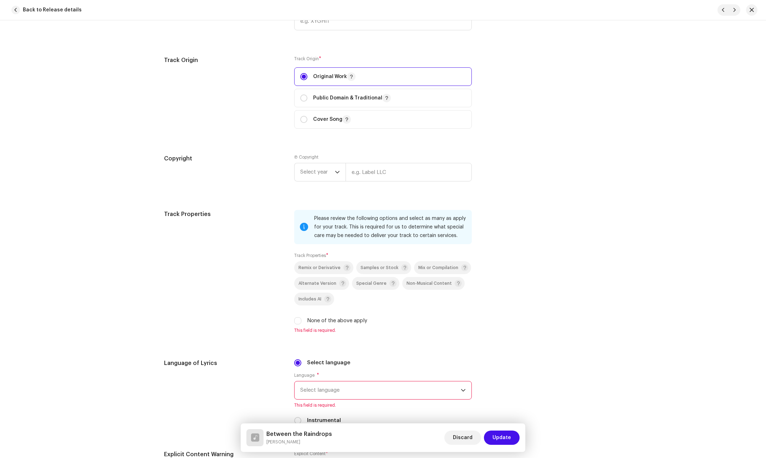
scroll to position [856, 0]
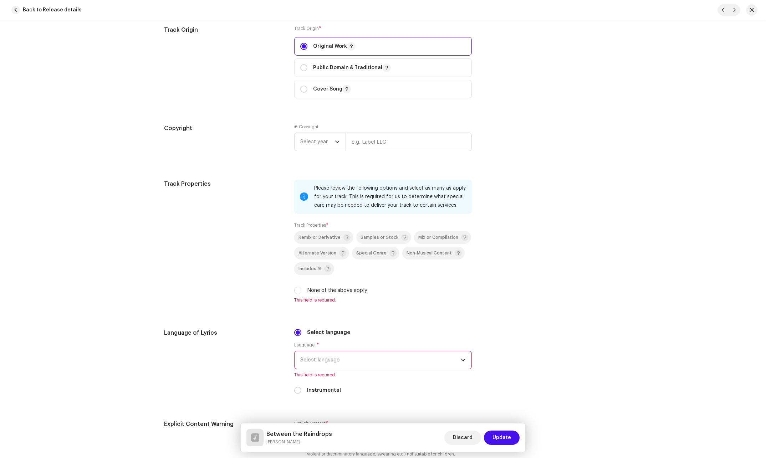
click at [325, 286] on div "Remix or Derivative Samples or Stock Mix or Compilation Alternate Version Speci…" at bounding box center [383, 263] width 178 height 64
click at [316, 290] on label "None of the above apply" at bounding box center [337, 291] width 60 height 8
click at [301, 290] on input "None of the above apply" at bounding box center [297, 290] width 7 height 7
checkbox input "true"
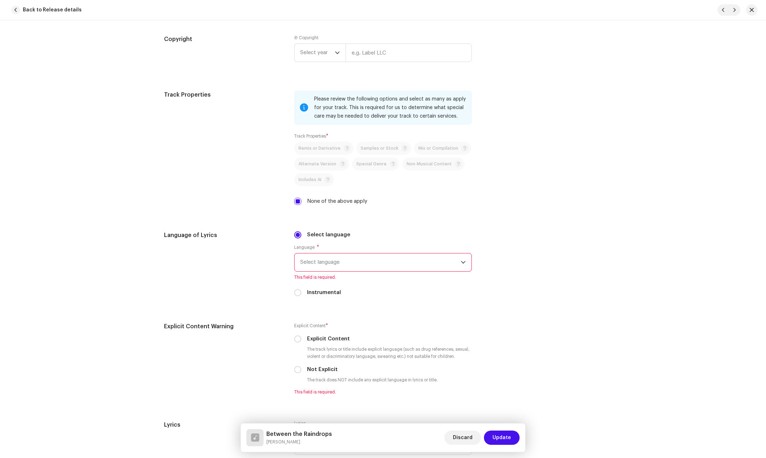
scroll to position [963, 0]
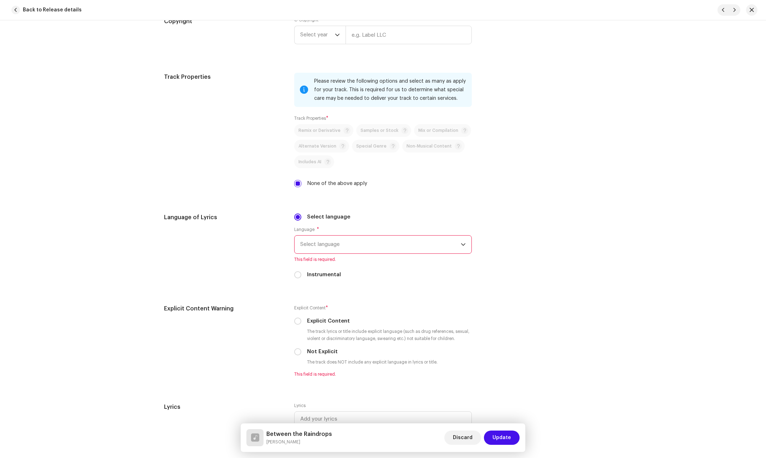
click at [357, 247] on span "Select language" at bounding box center [380, 245] width 161 height 18
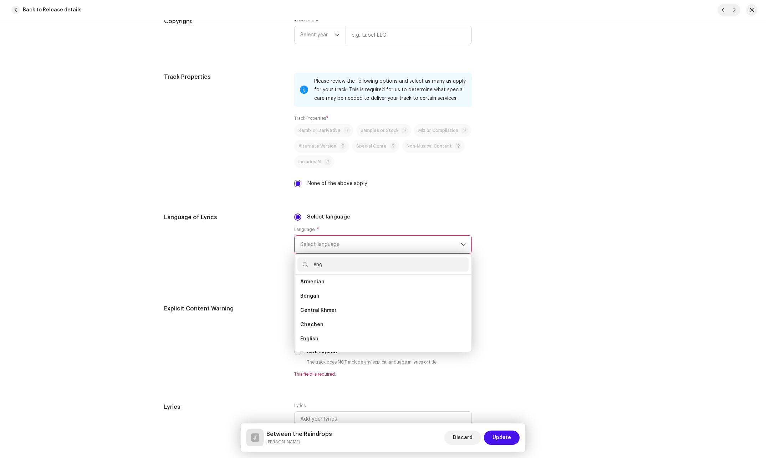
scroll to position [0, 0]
type input "eng"
click at [311, 298] on span "English" at bounding box center [309, 299] width 18 height 7
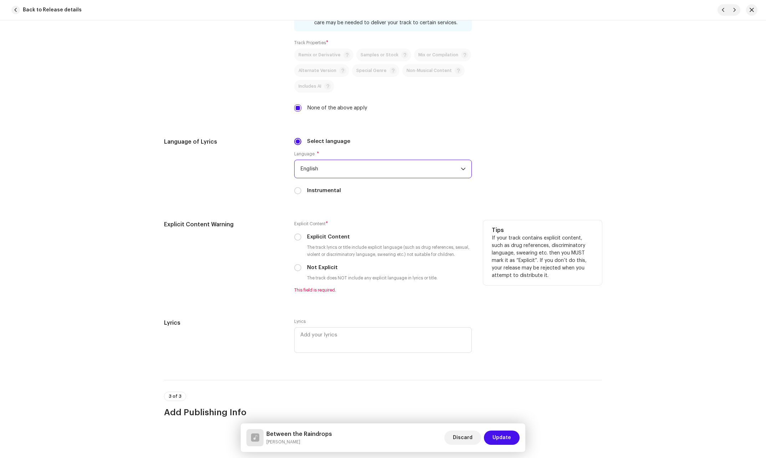
scroll to position [1070, 0]
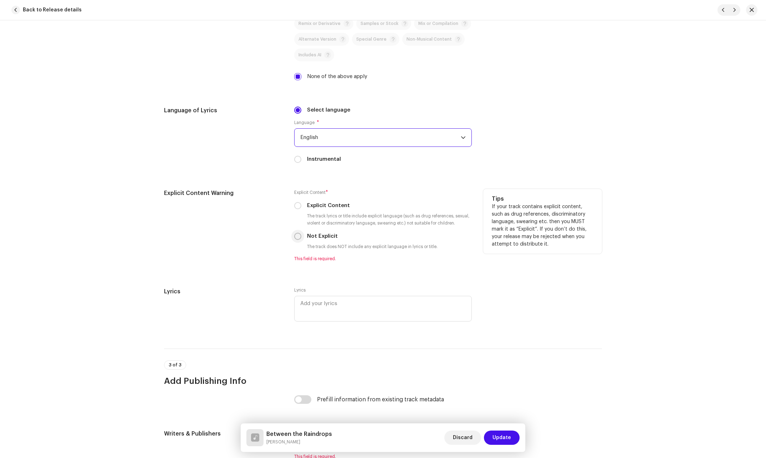
click at [299, 238] on input "Not Explicit" at bounding box center [297, 236] width 7 height 7
radio input "true"
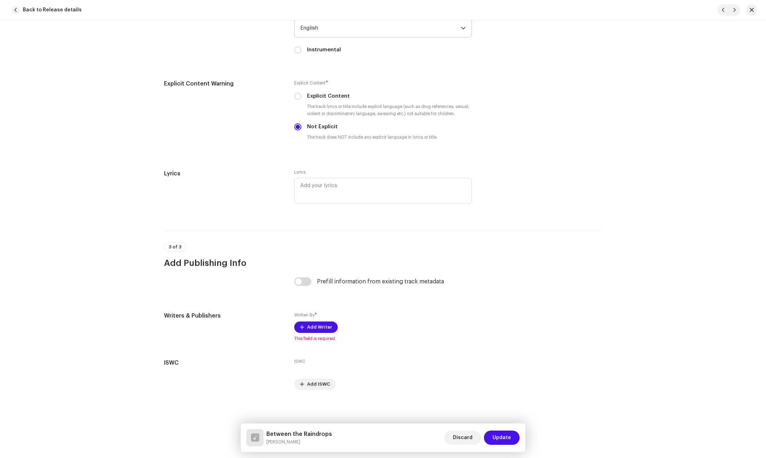
scroll to position [1180, 0]
click at [320, 325] on span "Add Writer" at bounding box center [319, 327] width 25 height 14
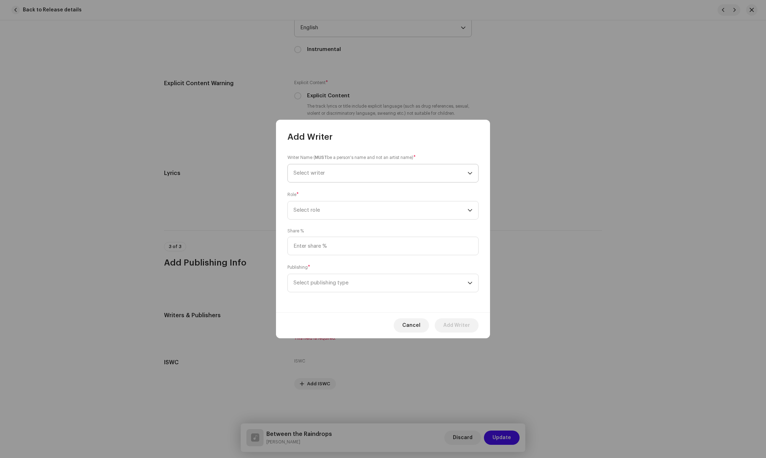
click at [357, 175] on span "Select writer" at bounding box center [381, 173] width 174 height 18
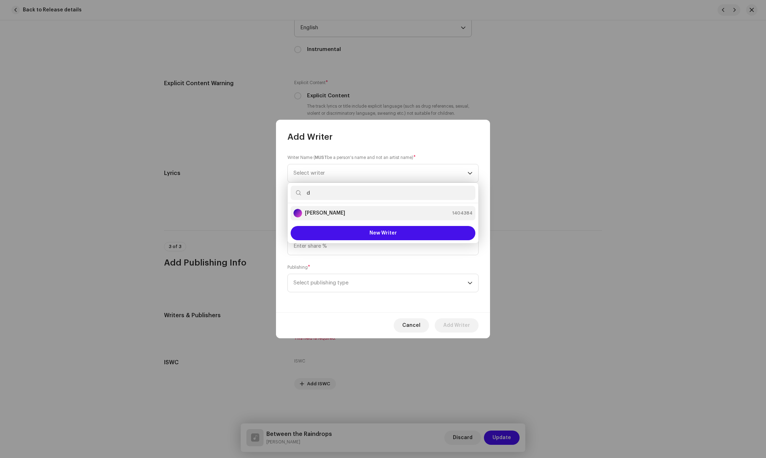
type input "d"
click at [343, 215] on div "[PERSON_NAME] 1404384" at bounding box center [383, 213] width 179 height 9
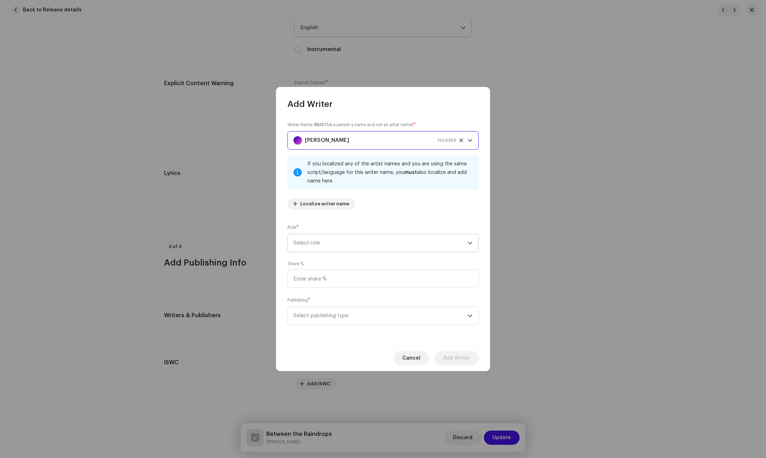
click at [336, 242] on span "Select role" at bounding box center [381, 243] width 174 height 18
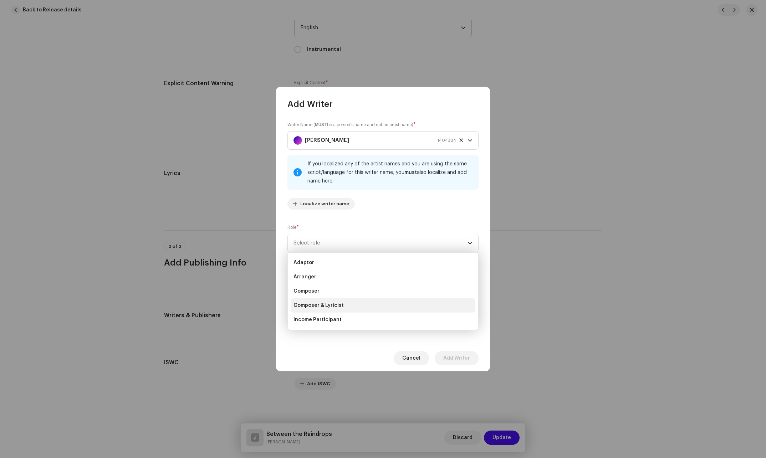
click at [319, 304] on span "Composer & Lyricist" at bounding box center [319, 305] width 50 height 7
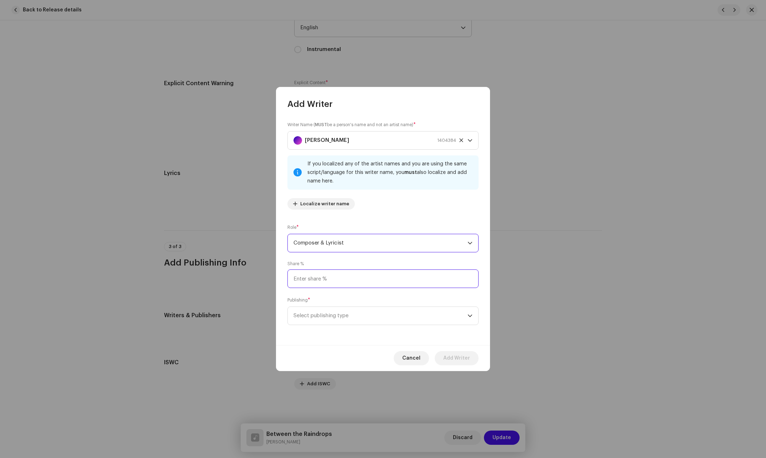
click at [345, 282] on input at bounding box center [383, 279] width 191 height 19
click at [323, 308] on span "Select publishing type" at bounding box center [381, 316] width 174 height 18
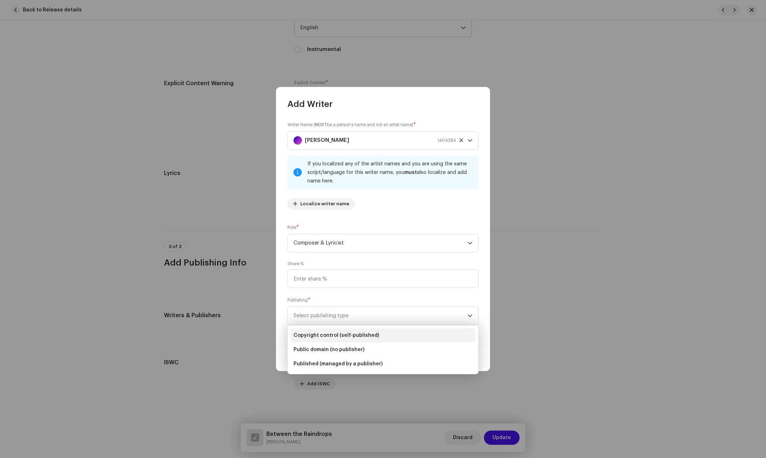
click at [316, 334] on span "Copyright control (self-published)" at bounding box center [337, 335] width 86 height 7
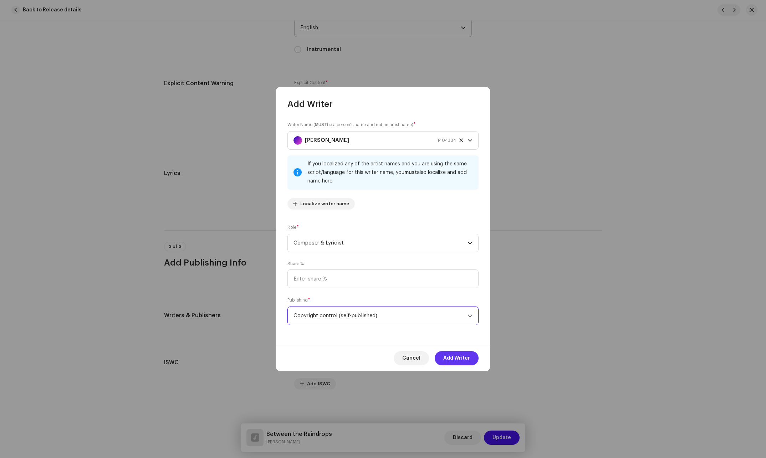
click at [452, 357] on span "Add Writer" at bounding box center [456, 358] width 27 height 14
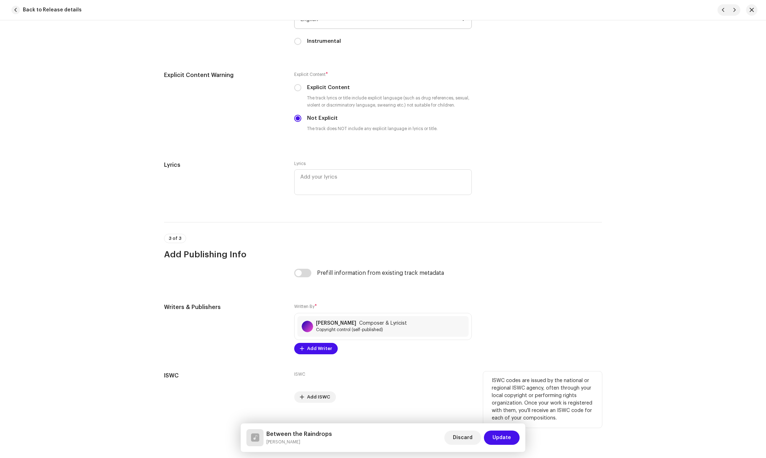
scroll to position [1202, 0]
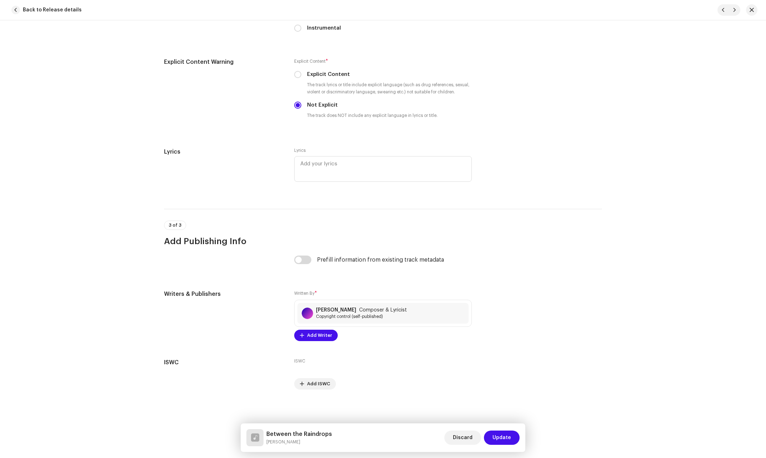
click at [508, 440] on span "Update" at bounding box center [502, 438] width 19 height 14
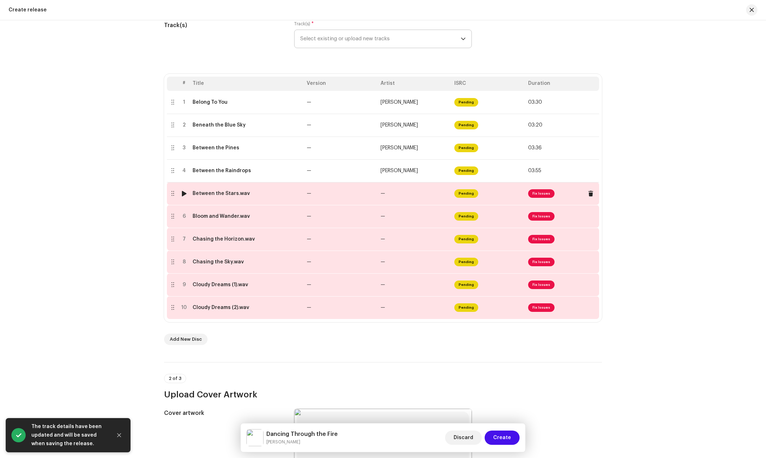
click at [413, 196] on td "—" at bounding box center [415, 193] width 74 height 23
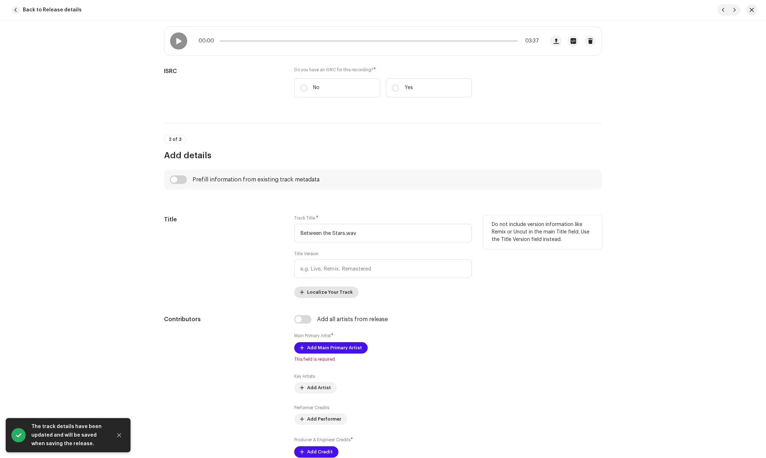
scroll to position [178, 0]
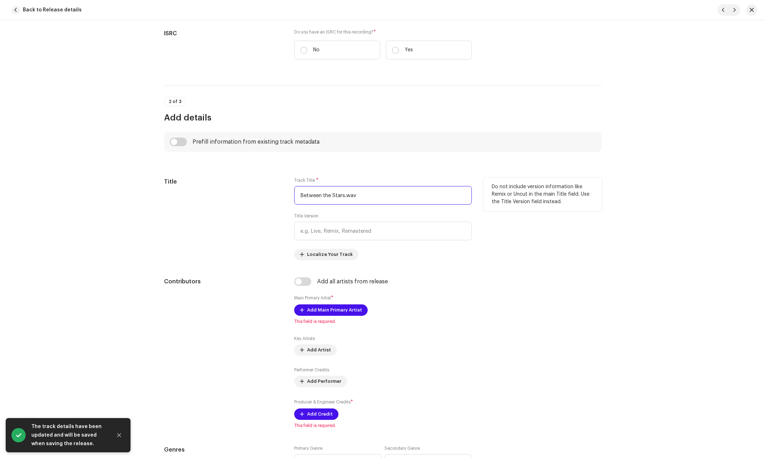
click at [369, 198] on input "Between the Stars.wav" at bounding box center [383, 195] width 178 height 19
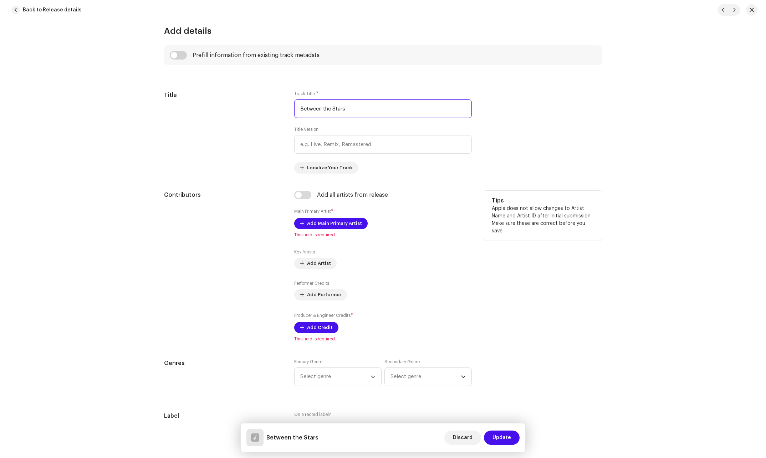
scroll to position [285, 0]
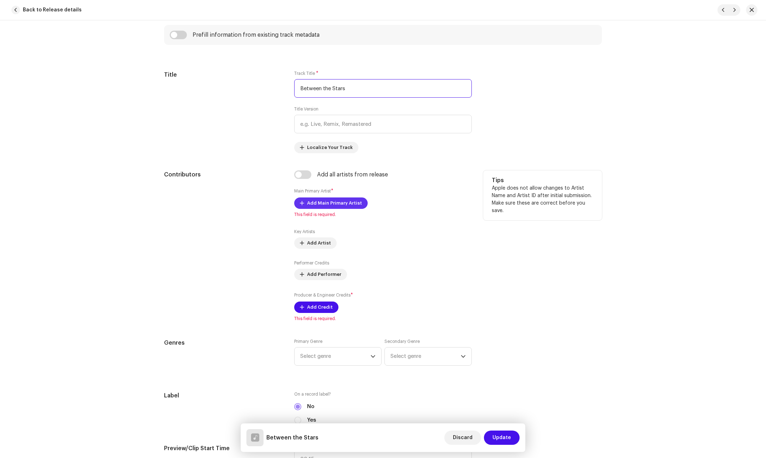
type input "Between the Stars"
click at [331, 203] on span "Add Main Primary Artist" at bounding box center [334, 203] width 55 height 14
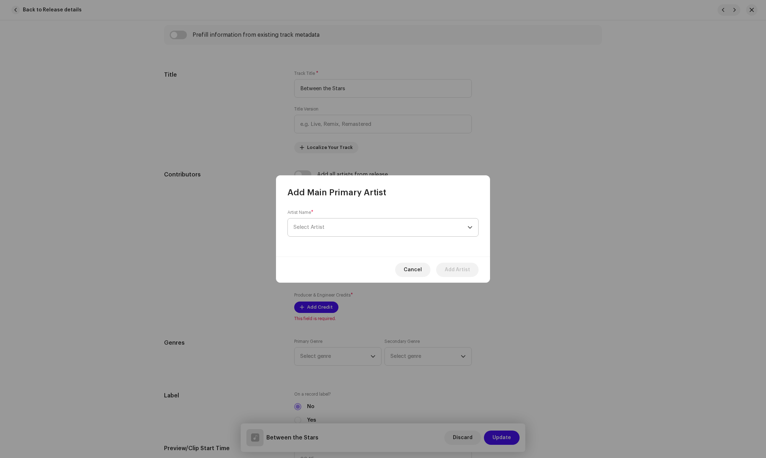
click at [325, 235] on span "Select Artist" at bounding box center [381, 228] width 174 height 18
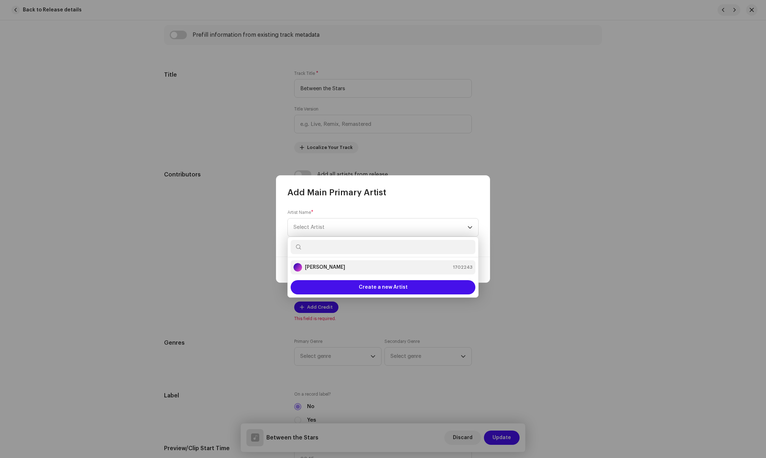
click at [313, 268] on strong "[PERSON_NAME]" at bounding box center [325, 267] width 40 height 7
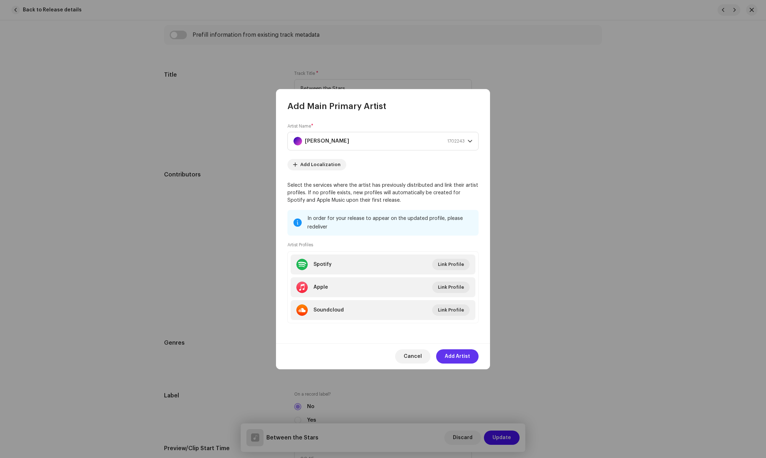
click at [456, 361] on span "Add Artist" at bounding box center [457, 357] width 25 height 14
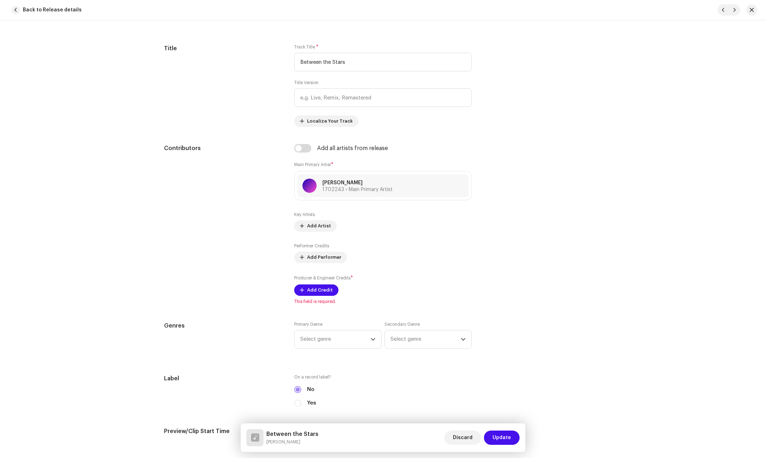
scroll to position [428, 0]
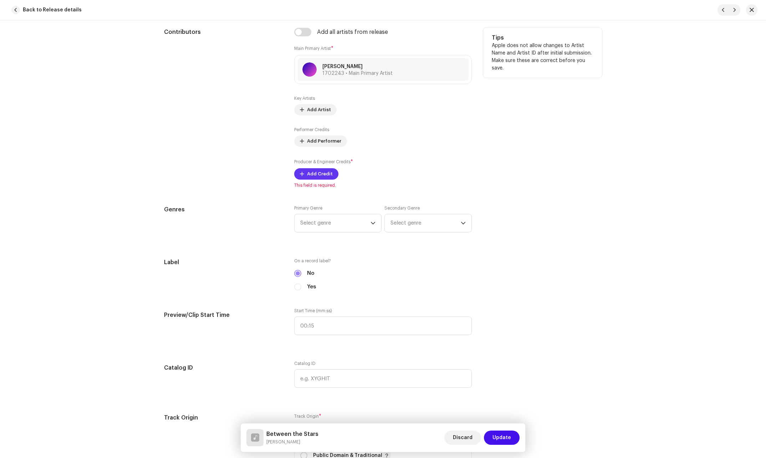
click at [315, 171] on span "Add Credit" at bounding box center [320, 174] width 26 height 14
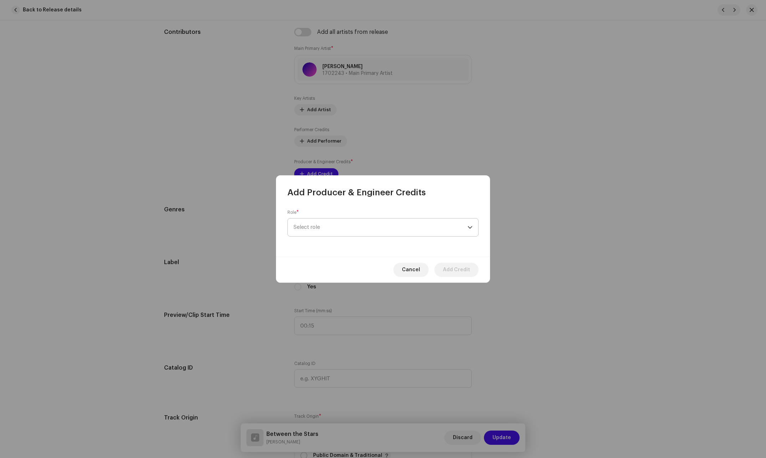
click at [366, 228] on span "Select role" at bounding box center [381, 228] width 174 height 18
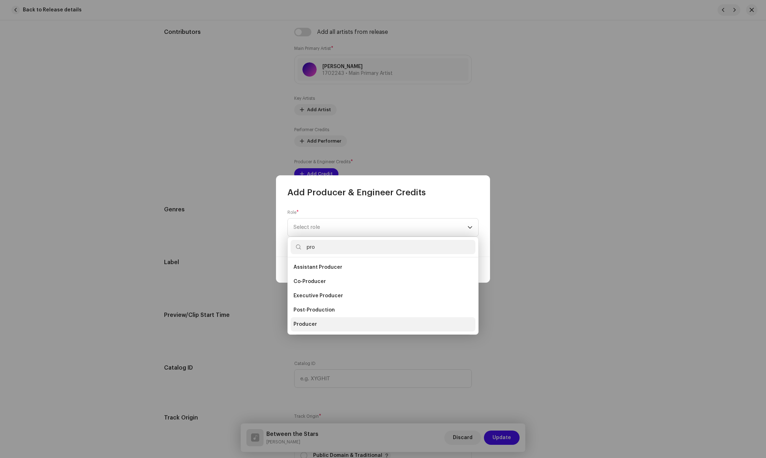
type input "pro"
click at [308, 325] on span "Producer" at bounding box center [306, 324] width 24 height 7
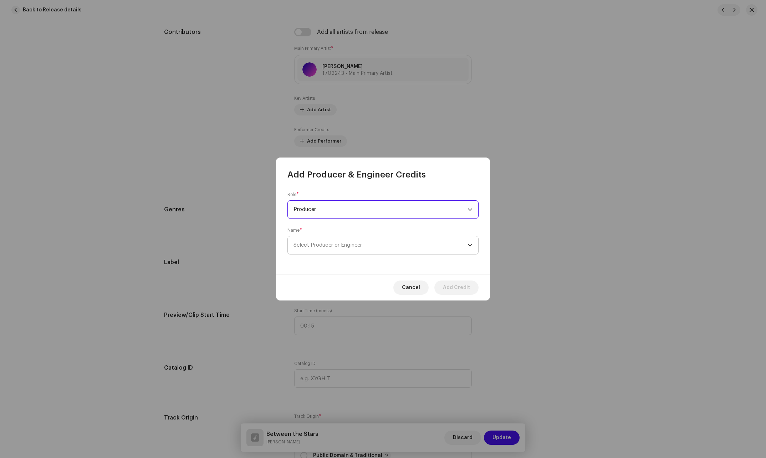
click at [344, 245] on span "Select Producer or Engineer" at bounding box center [328, 245] width 69 height 5
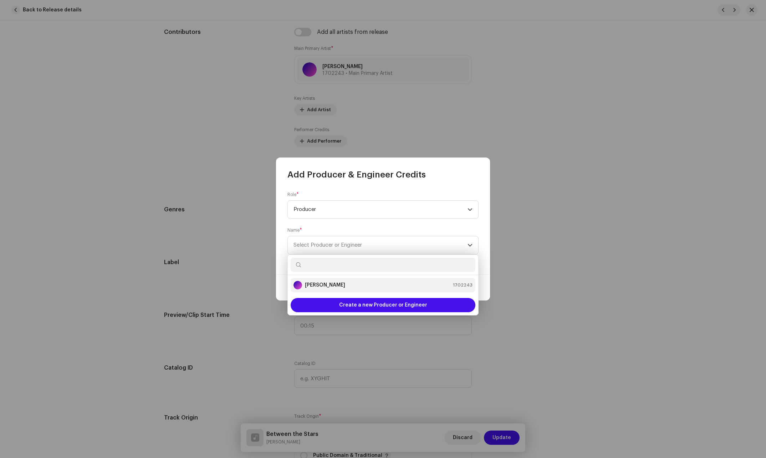
click at [325, 285] on strong "[PERSON_NAME]" at bounding box center [325, 285] width 40 height 7
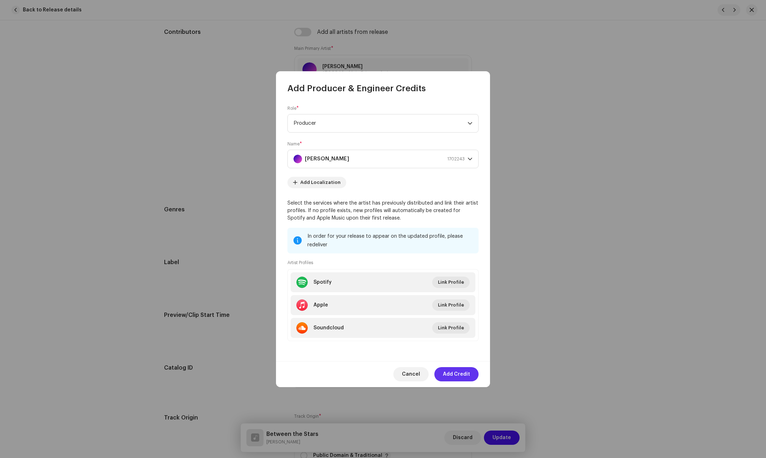
click at [451, 368] on span "Add Credit" at bounding box center [456, 374] width 27 height 14
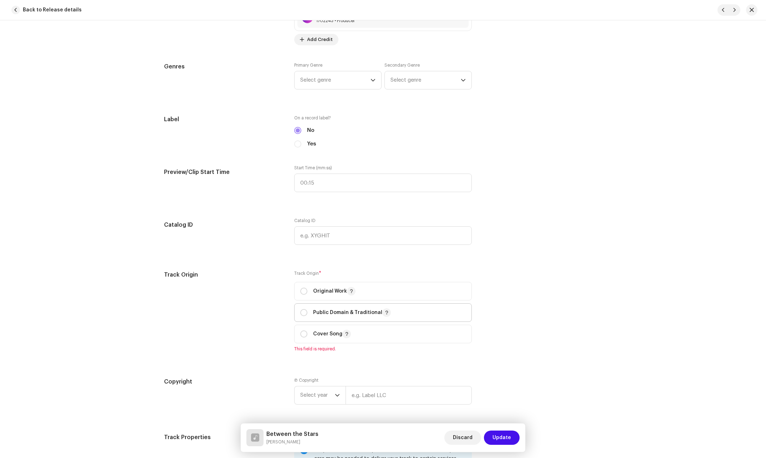
scroll to position [642, 0]
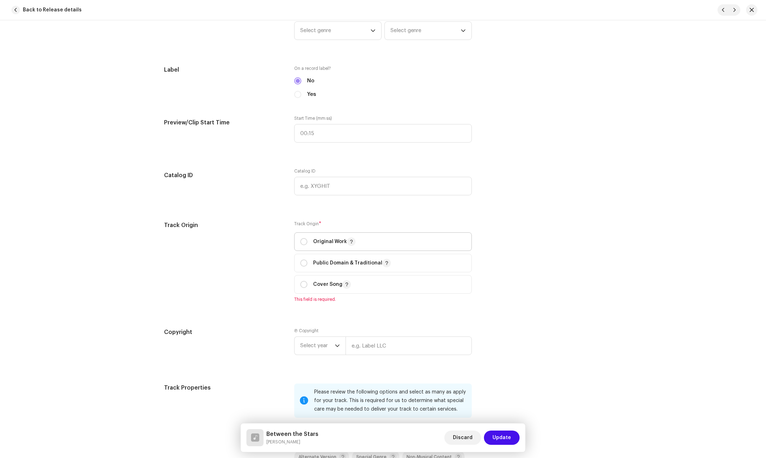
click at [321, 242] on p "Original Work" at bounding box center [334, 242] width 42 height 9
radio input "true"
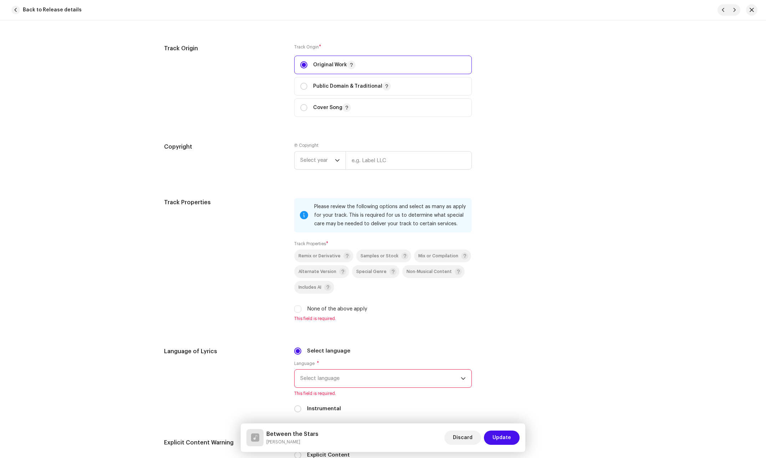
scroll to position [821, 0]
click at [304, 309] on div "None of the above apply" at bounding box center [383, 308] width 178 height 8
click at [310, 306] on label "None of the above apply" at bounding box center [337, 308] width 60 height 8
click at [301, 306] on input "None of the above apply" at bounding box center [297, 307] width 7 height 7
checkbox input "true"
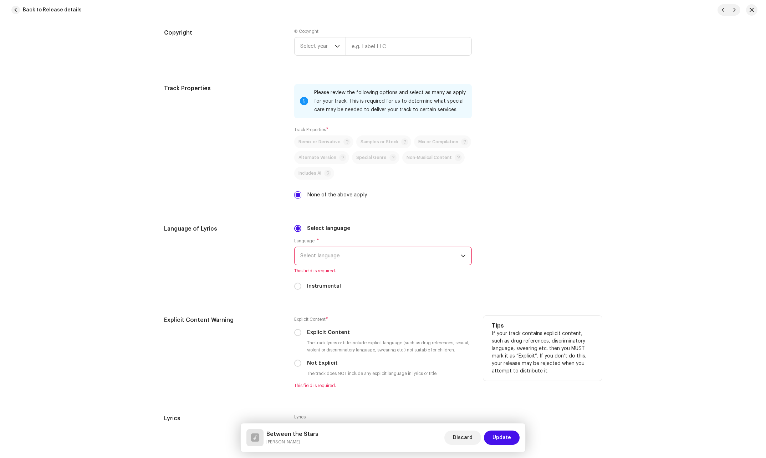
scroll to position [999, 0]
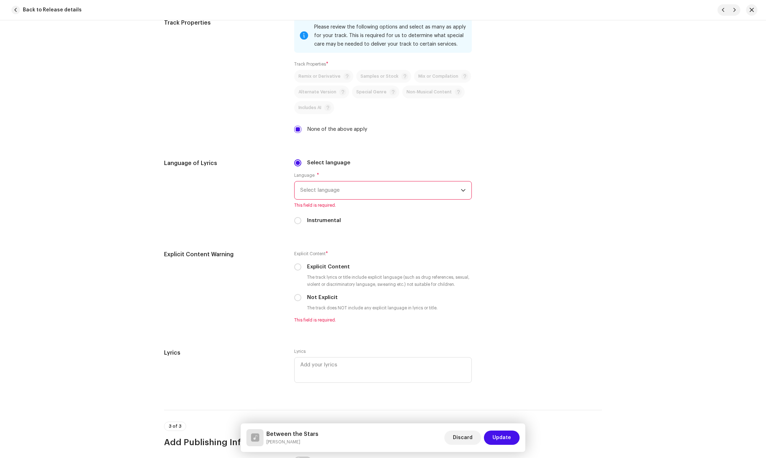
click at [380, 191] on span "Select language" at bounding box center [380, 191] width 161 height 18
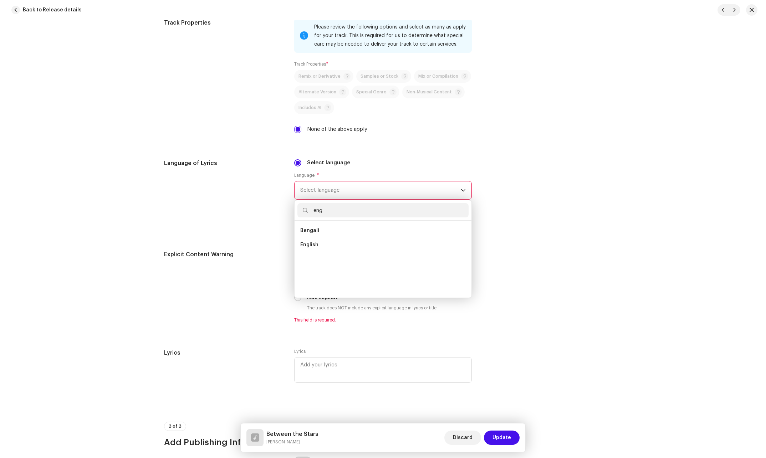
scroll to position [0, 0]
type input "eng"
click at [318, 247] on li "English" at bounding box center [383, 245] width 171 height 14
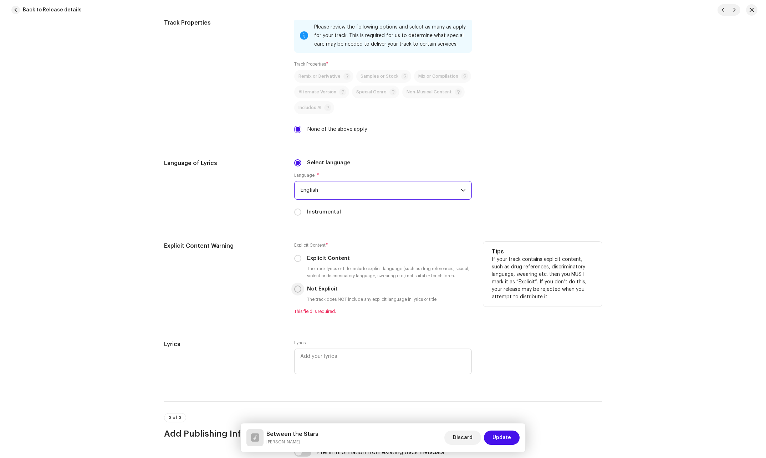
click at [296, 289] on input "Not Explicit" at bounding box center [297, 289] width 7 height 7
radio input "true"
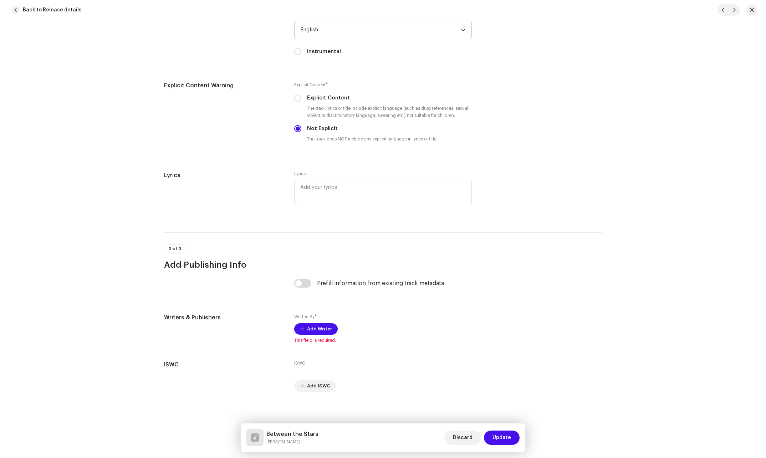
scroll to position [1162, 0]
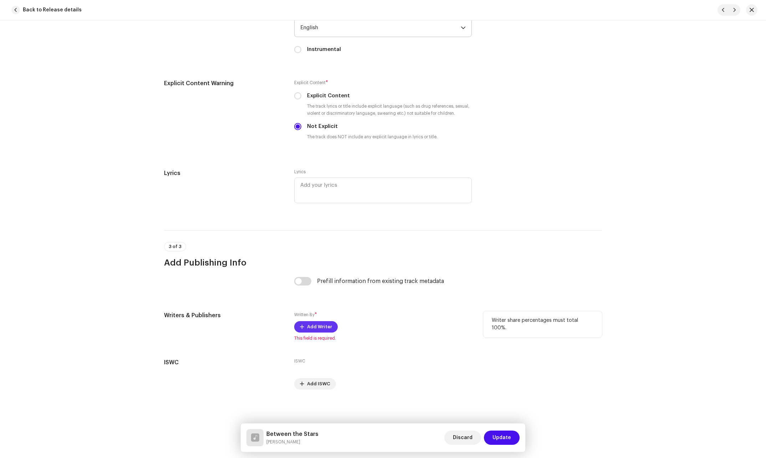
click at [319, 331] on span "Add Writer" at bounding box center [319, 327] width 25 height 14
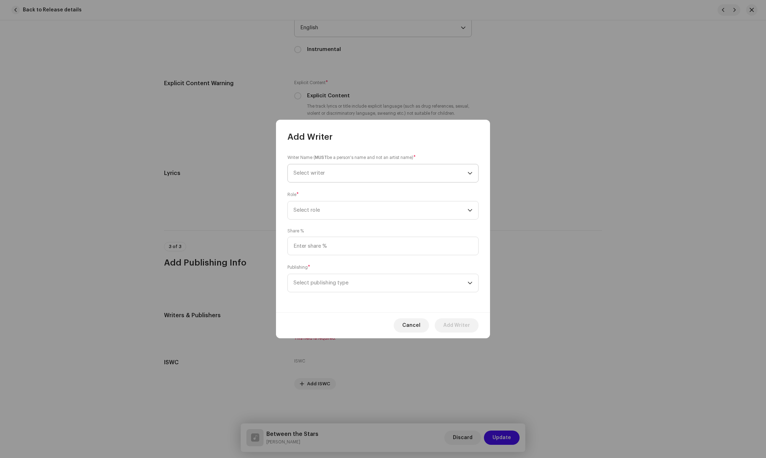
click at [359, 174] on span "Select writer" at bounding box center [381, 173] width 174 height 18
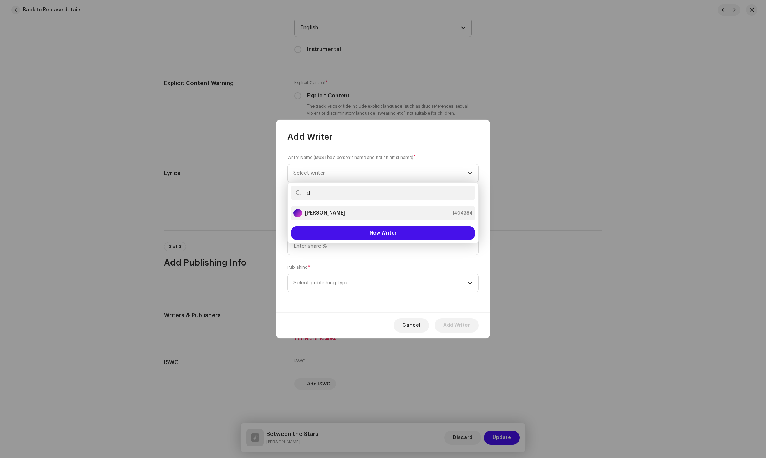
type input "d"
click at [349, 218] on li "[PERSON_NAME] 1404384" at bounding box center [383, 213] width 185 height 14
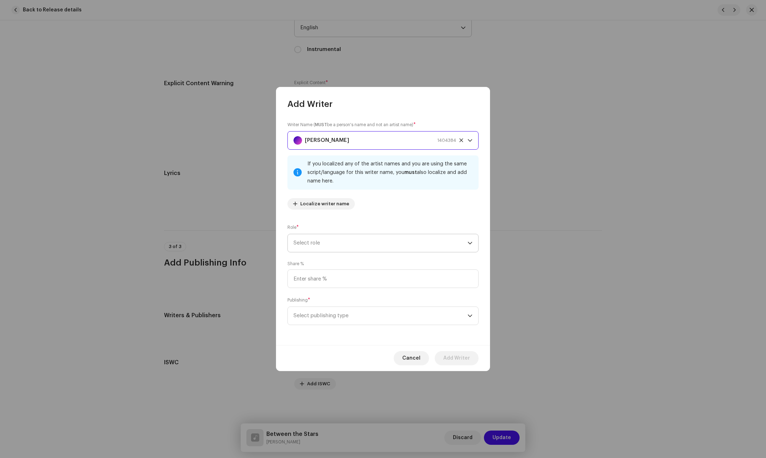
click at [330, 248] on span "Select role" at bounding box center [381, 243] width 174 height 18
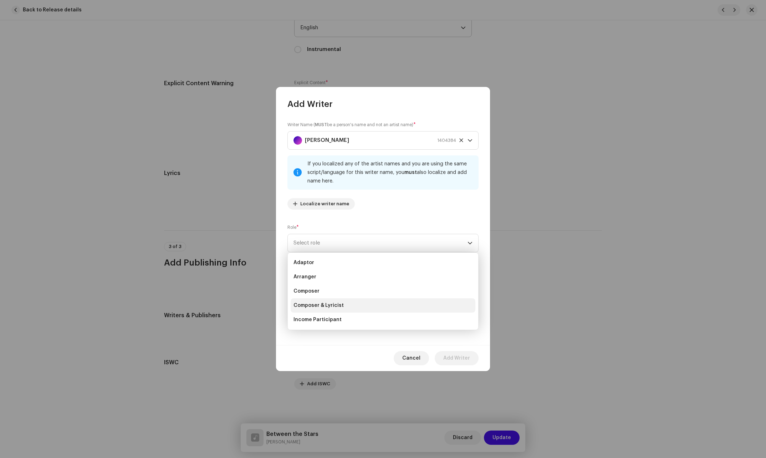
click at [322, 306] on span "Composer & Lyricist" at bounding box center [319, 305] width 50 height 7
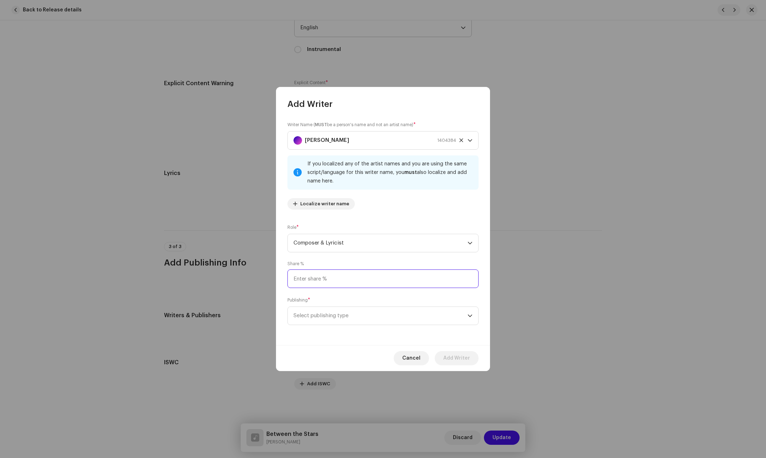
click at [338, 279] on input at bounding box center [383, 279] width 191 height 19
click at [317, 315] on span "Select publishing type" at bounding box center [381, 316] width 174 height 18
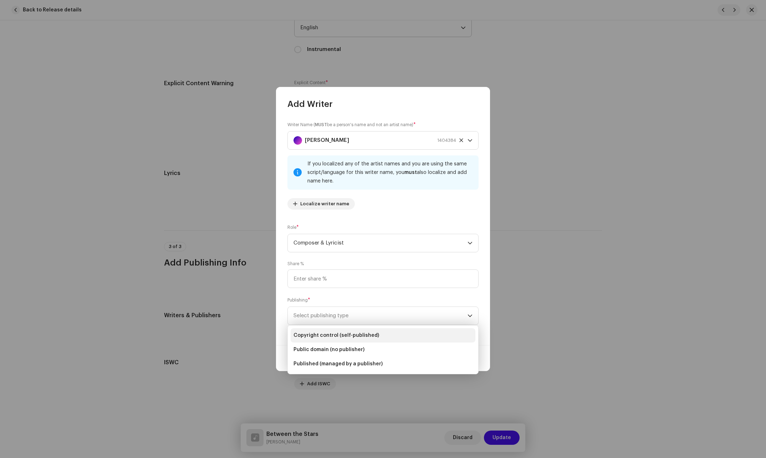
click at [322, 333] on span "Copyright control (self-published)" at bounding box center [337, 335] width 86 height 7
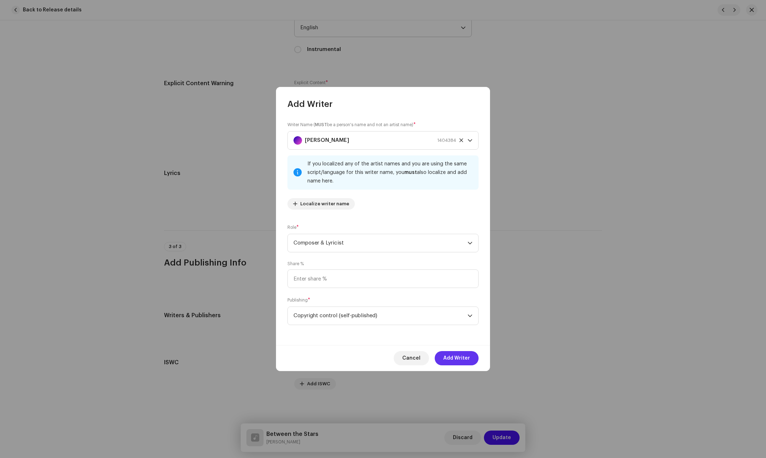
click at [445, 356] on span "Add Writer" at bounding box center [456, 358] width 27 height 14
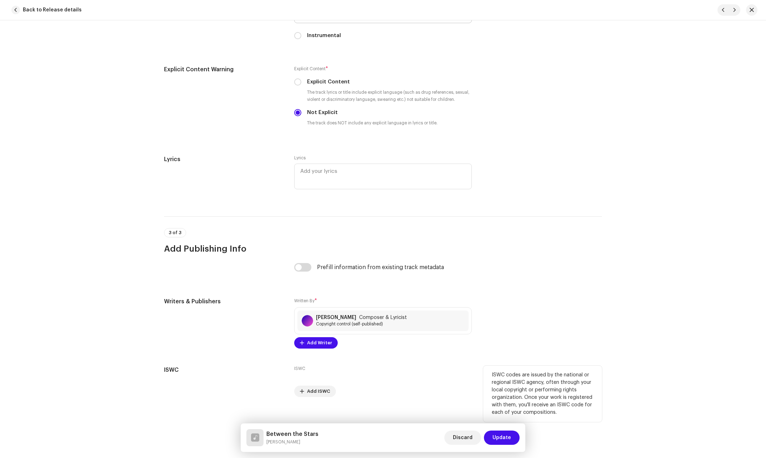
scroll to position [1183, 0]
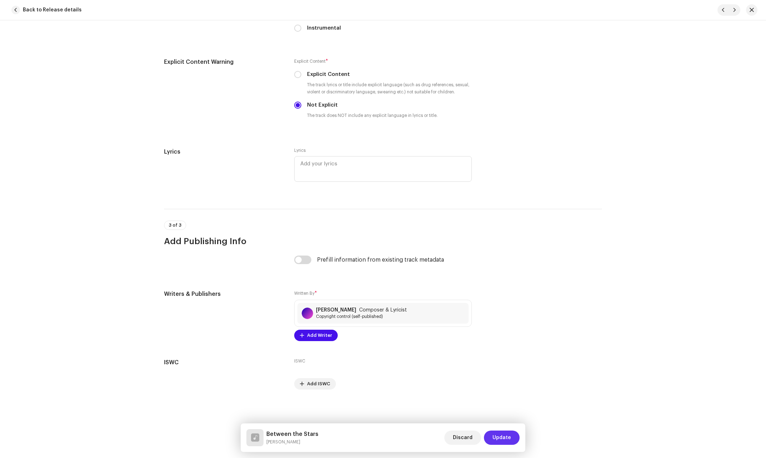
click at [514, 437] on button "Update" at bounding box center [502, 438] width 36 height 14
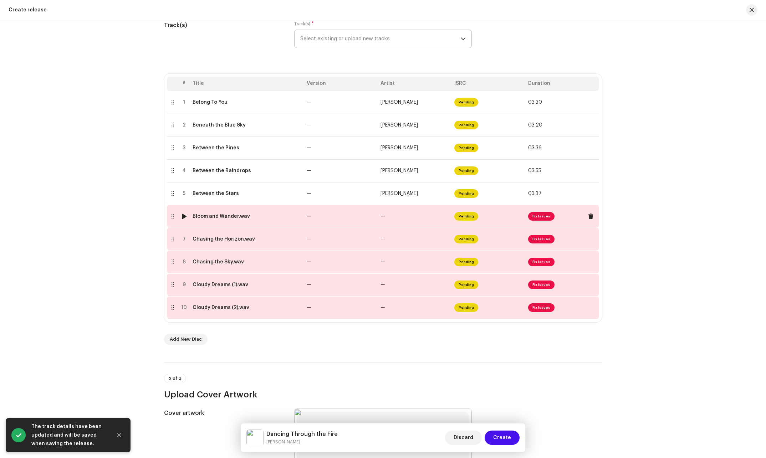
click at [334, 222] on td "—" at bounding box center [341, 216] width 74 height 23
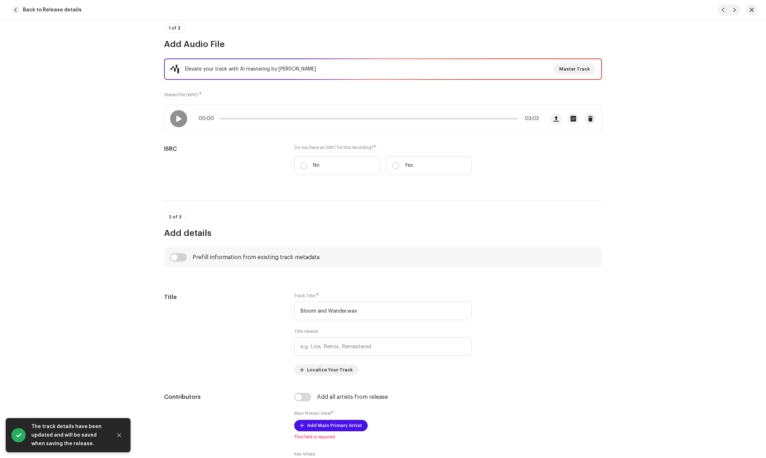
scroll to position [71, 0]
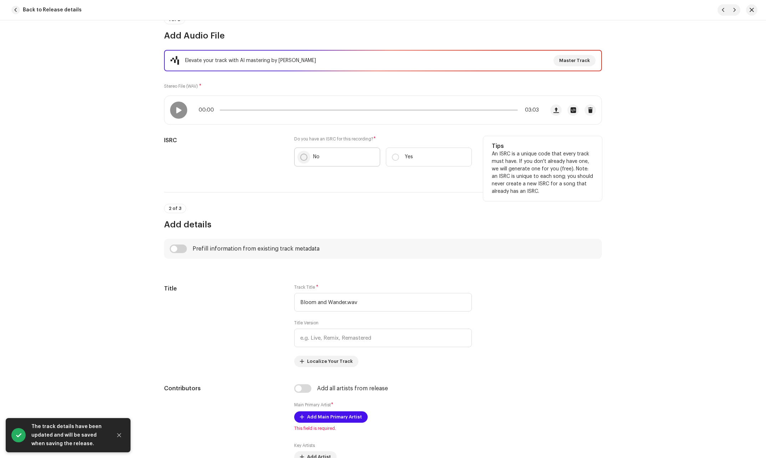
click at [300, 155] on input "No" at bounding box center [303, 157] width 7 height 7
radio input "true"
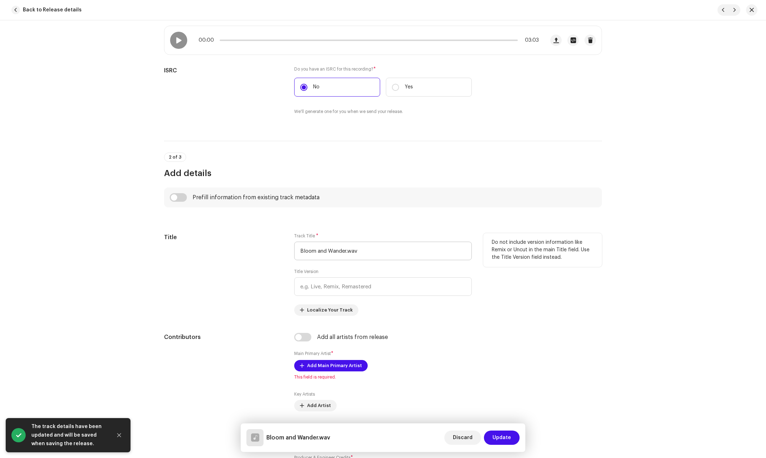
scroll to position [143, 0]
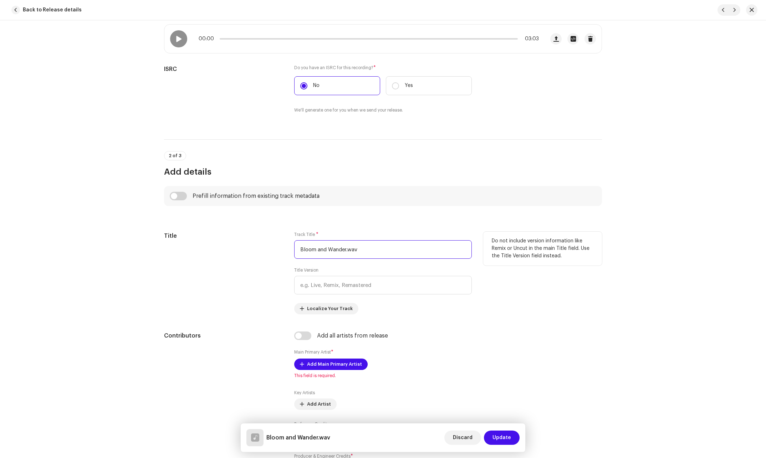
click at [364, 247] on input "Bloom and Wander.wav" at bounding box center [383, 249] width 178 height 19
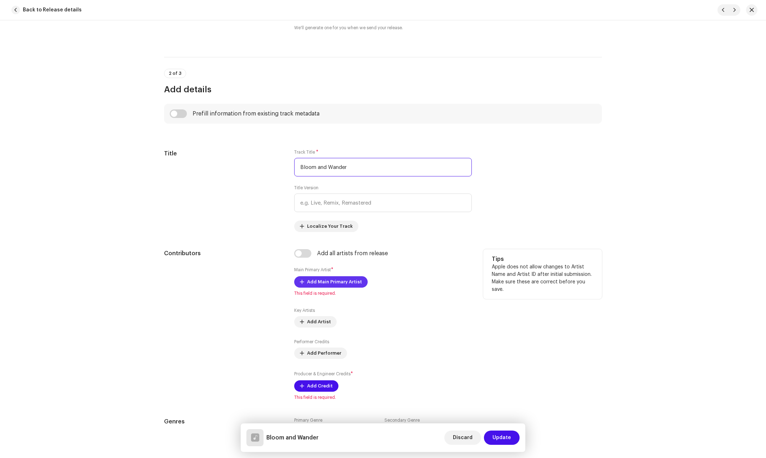
scroll to position [250, 0]
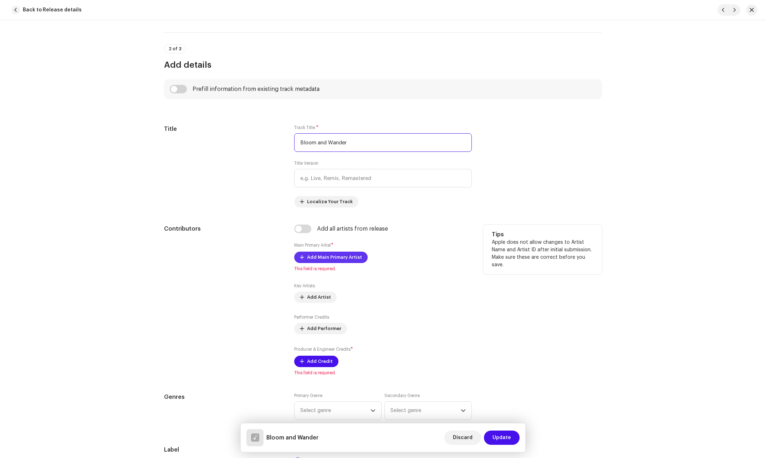
type input "Bloom and Wander"
click at [336, 259] on span "Add Main Primary Artist" at bounding box center [334, 257] width 55 height 14
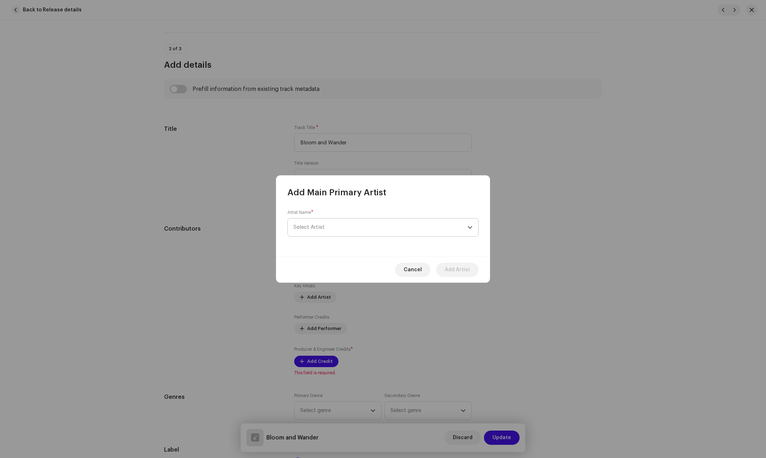
click at [347, 225] on span "Select Artist" at bounding box center [381, 228] width 174 height 18
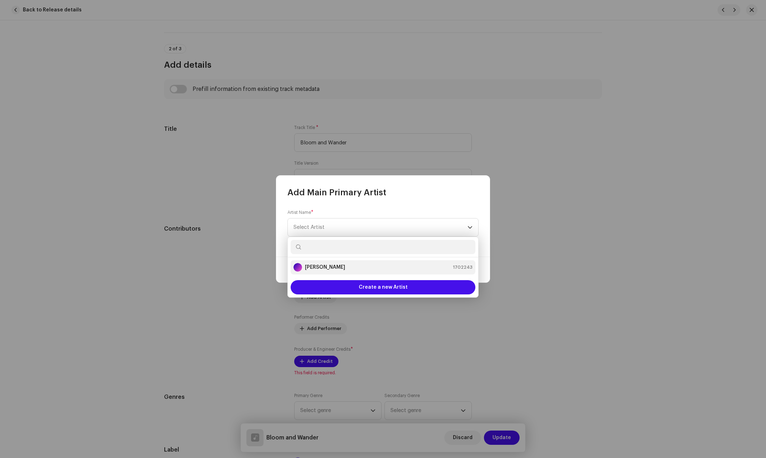
click at [318, 266] on strong "[PERSON_NAME]" at bounding box center [325, 267] width 40 height 7
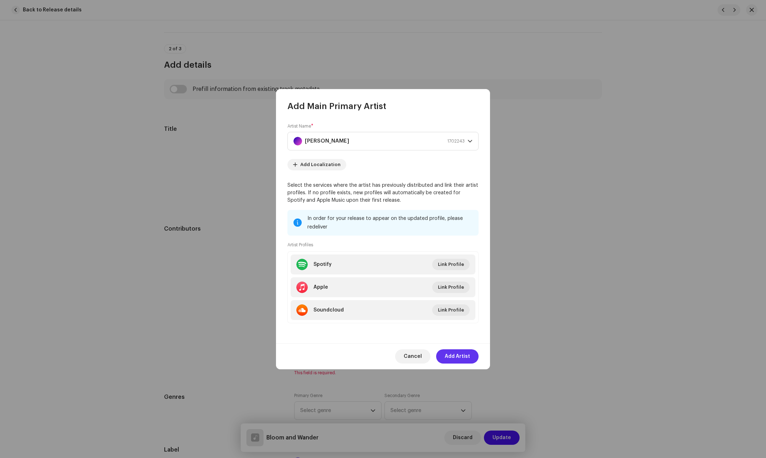
click at [441, 359] on button "Add Artist" at bounding box center [457, 357] width 42 height 14
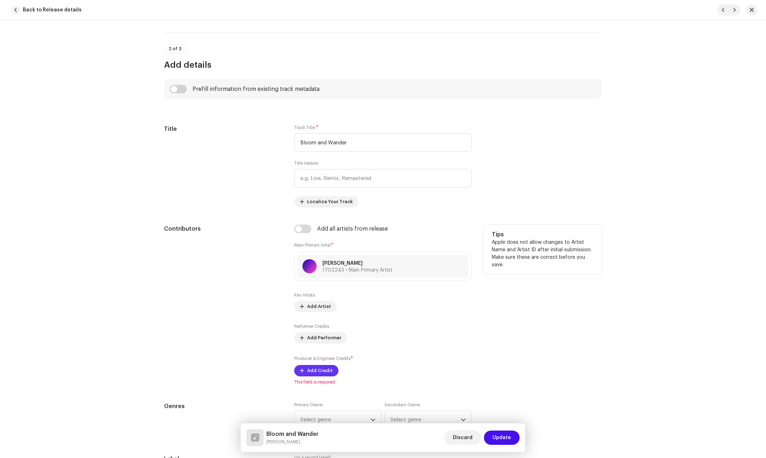
click at [316, 367] on span "Add Credit" at bounding box center [320, 371] width 26 height 14
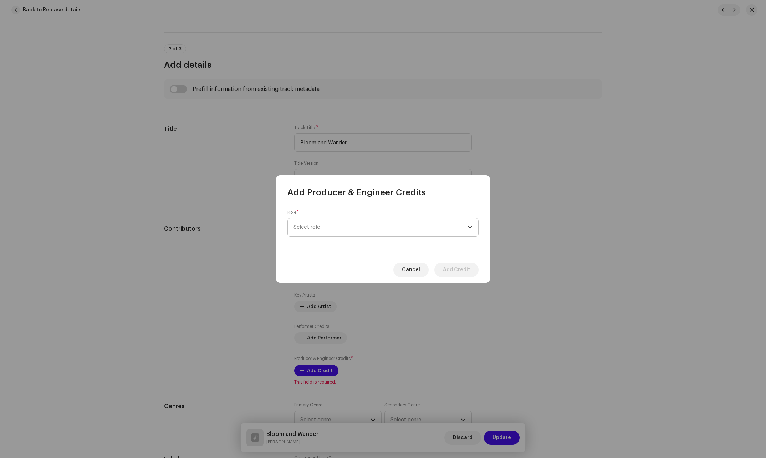
click at [338, 226] on span "Select role" at bounding box center [381, 228] width 174 height 18
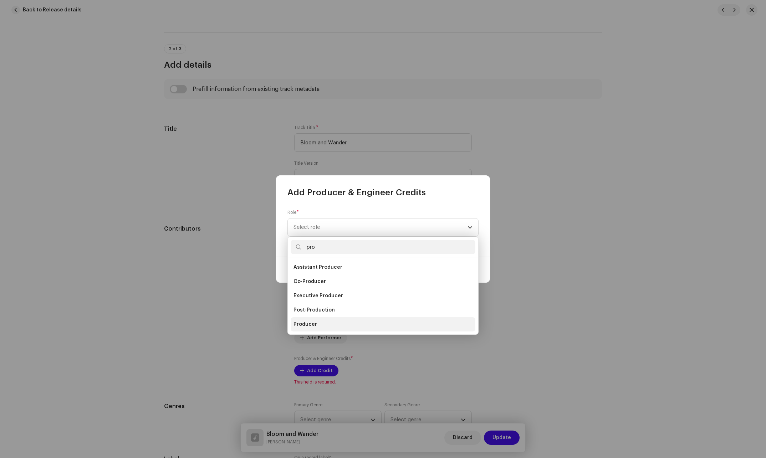
type input "pro"
click at [315, 324] on span "Producer" at bounding box center [306, 324] width 24 height 7
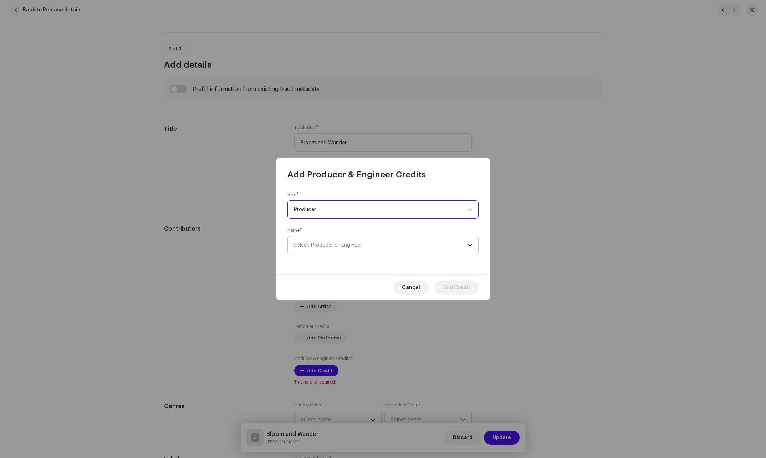
click at [338, 242] on span "Select Producer or Engineer" at bounding box center [381, 246] width 174 height 18
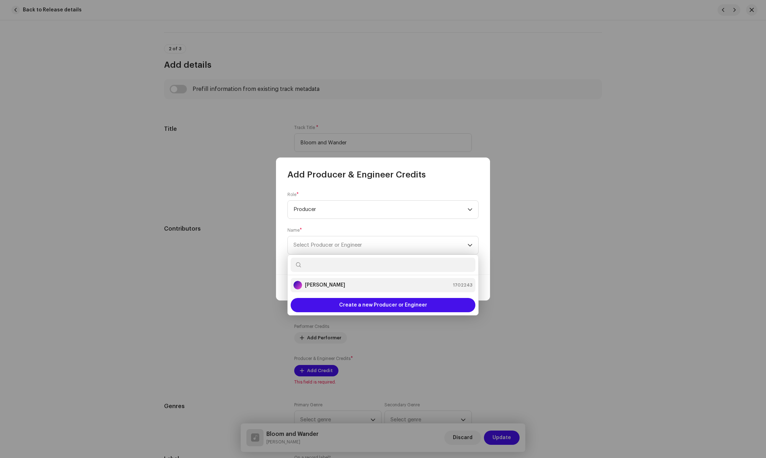
click at [313, 292] on li "[PERSON_NAME] 1702243" at bounding box center [383, 285] width 185 height 14
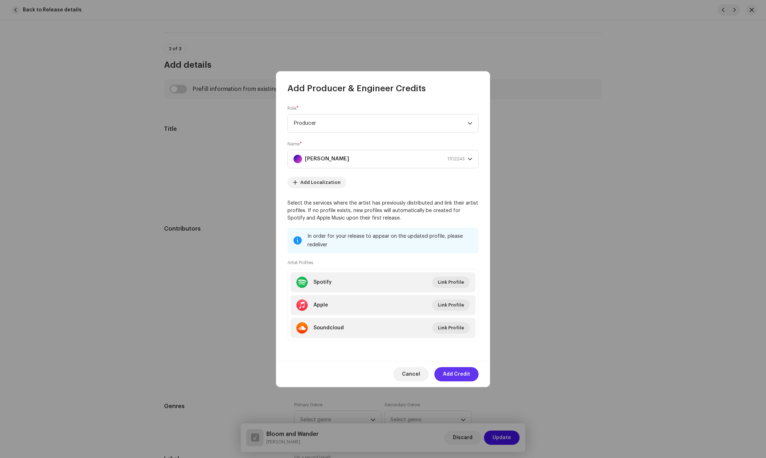
drag, startPoint x: 459, startPoint y: 374, endPoint x: 460, endPoint y: 370, distance: 4.1
click at [459, 374] on span "Add Credit" at bounding box center [456, 374] width 27 height 14
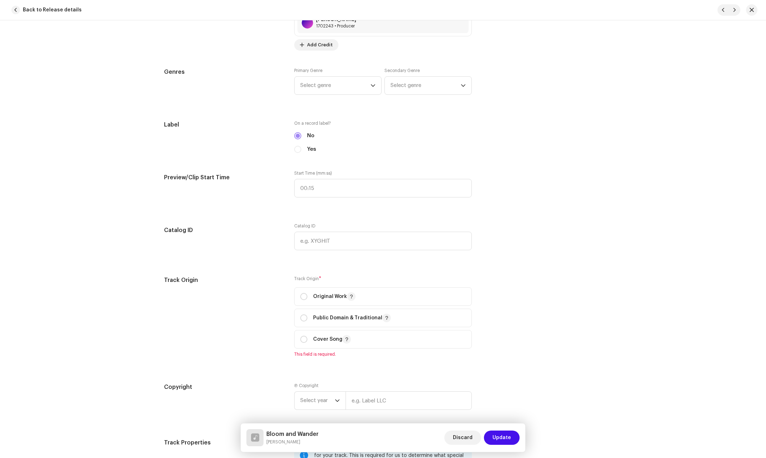
scroll to position [607, 0]
click at [301, 298] on input "radio" at bounding box center [303, 296] width 7 height 7
radio input "true"
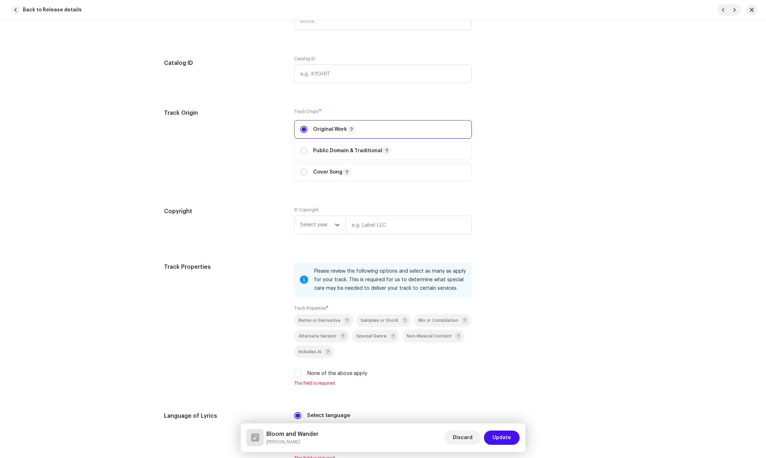
scroll to position [821, 0]
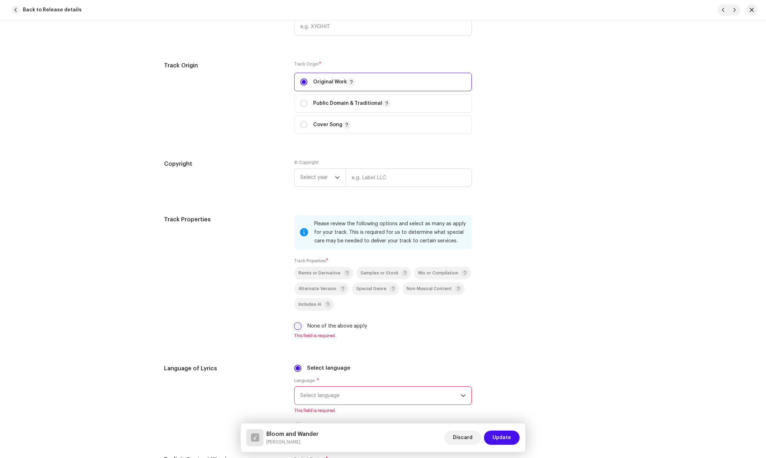
click at [296, 330] on input "None of the above apply" at bounding box center [297, 326] width 7 height 7
checkbox input "true"
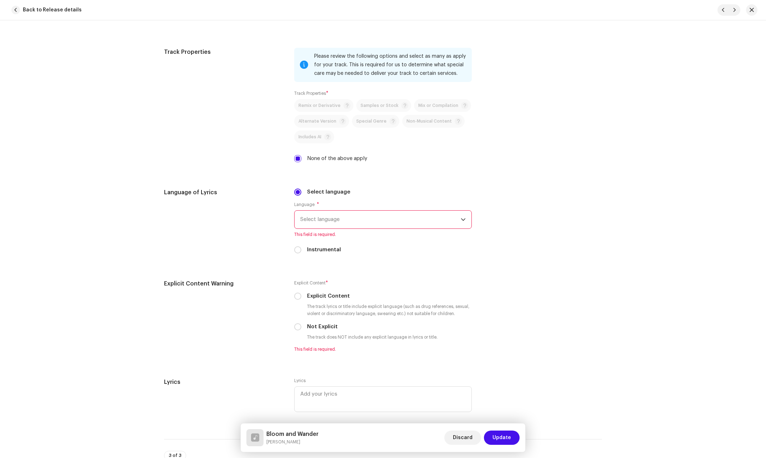
scroll to position [999, 0]
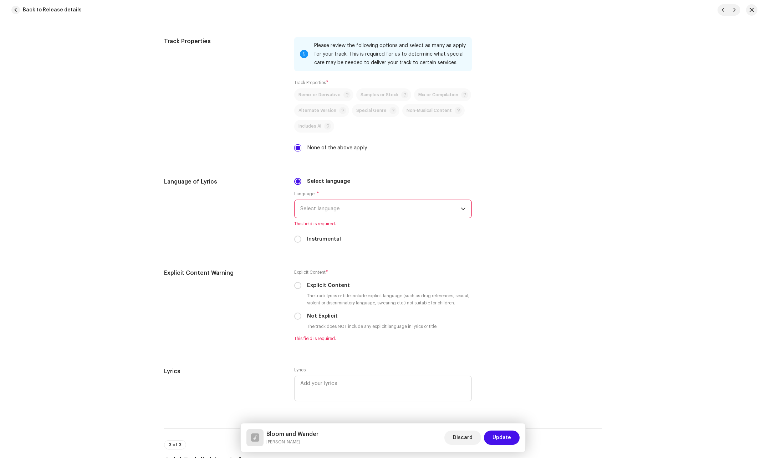
click at [370, 208] on span "Select language" at bounding box center [380, 209] width 161 height 18
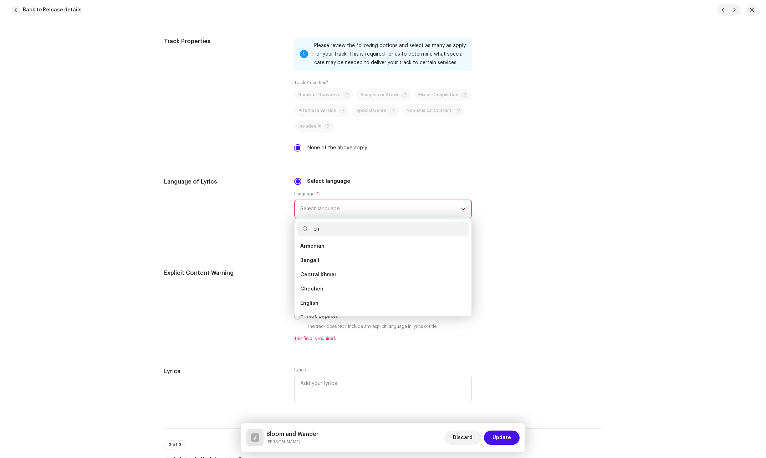
scroll to position [0, 0]
type input "eng"
click at [306, 271] on ul "Bengali English" at bounding box center [383, 277] width 177 height 77
click at [311, 264] on span "English" at bounding box center [309, 263] width 18 height 7
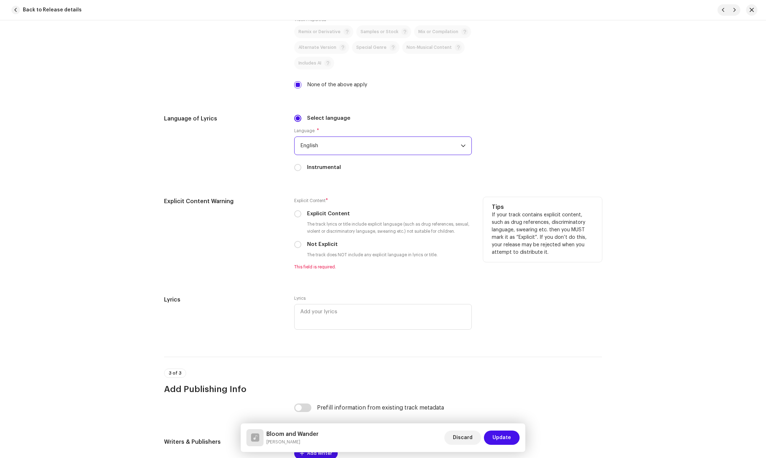
scroll to position [1070, 0]
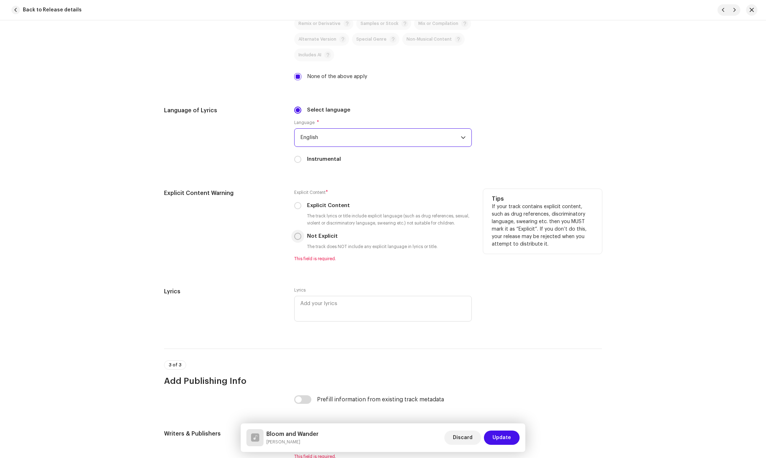
click at [298, 239] on input "Not Explicit" at bounding box center [297, 236] width 7 height 7
radio input "true"
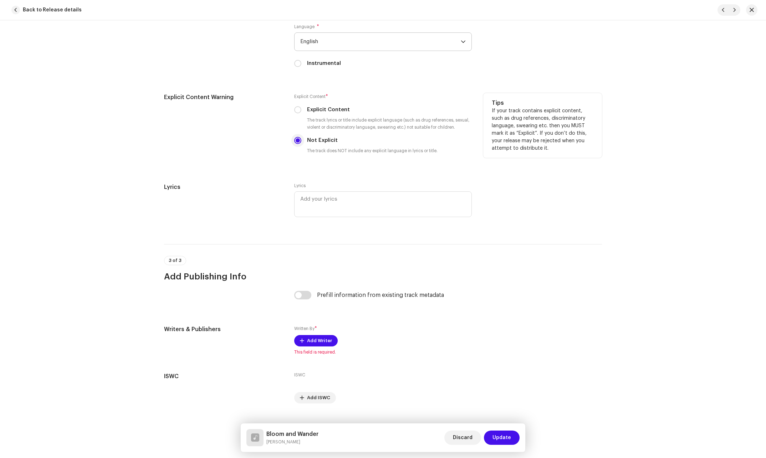
scroll to position [1180, 0]
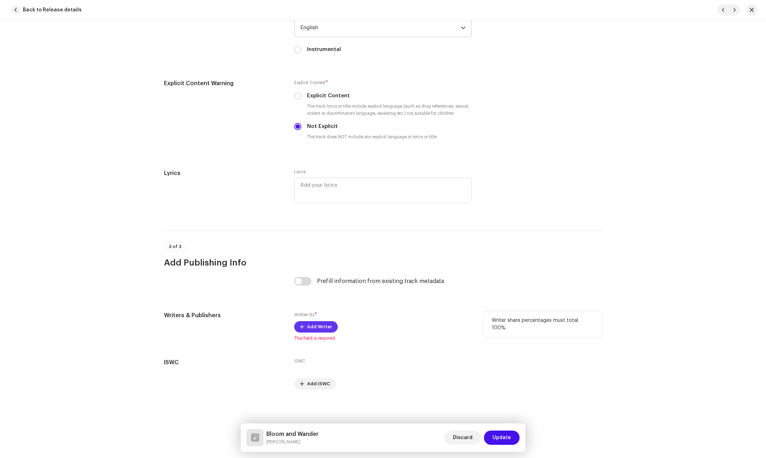
click at [313, 328] on span "Add Writer" at bounding box center [319, 327] width 25 height 14
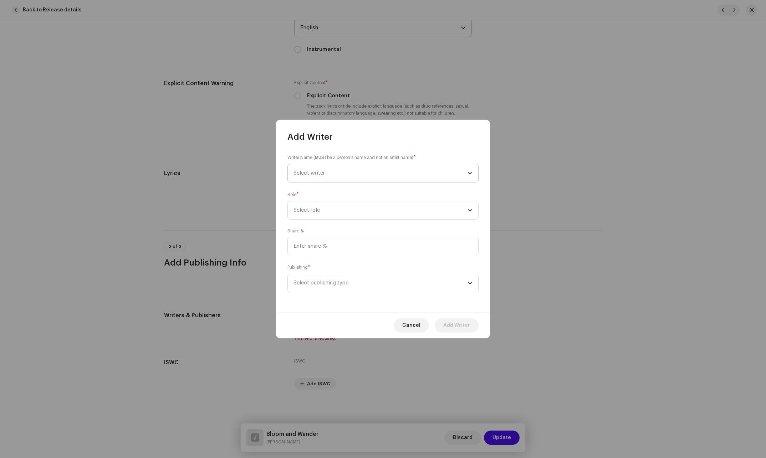
click at [341, 174] on span "Select writer" at bounding box center [381, 173] width 174 height 18
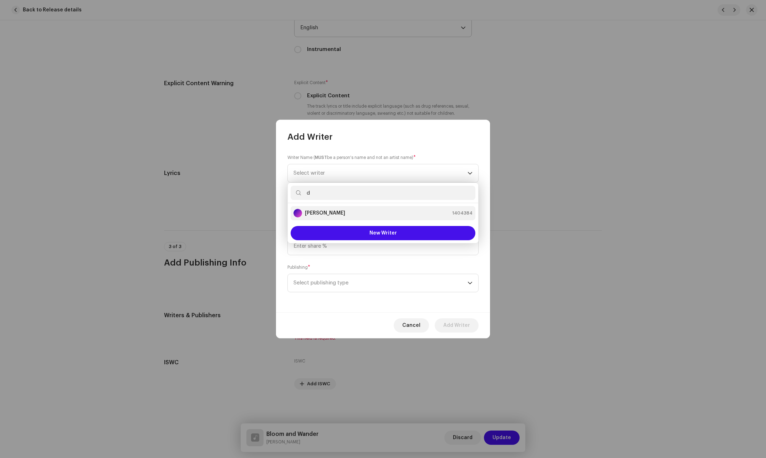
type input "d"
click at [360, 220] on li "[PERSON_NAME] 1404384" at bounding box center [383, 213] width 185 height 14
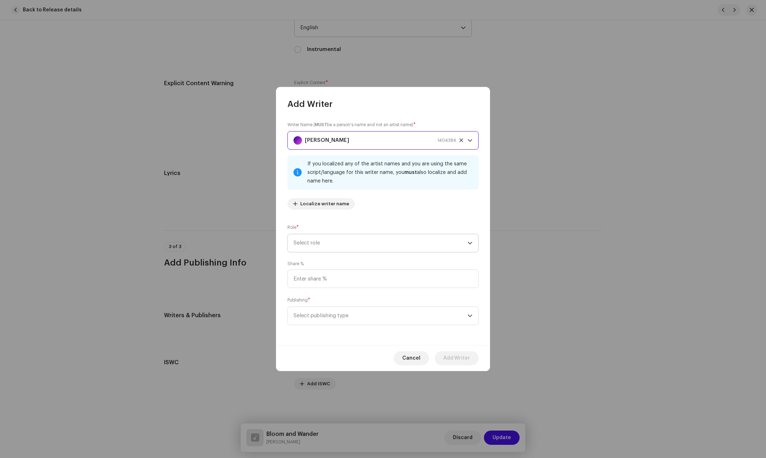
click at [335, 245] on span "Select role" at bounding box center [381, 243] width 174 height 18
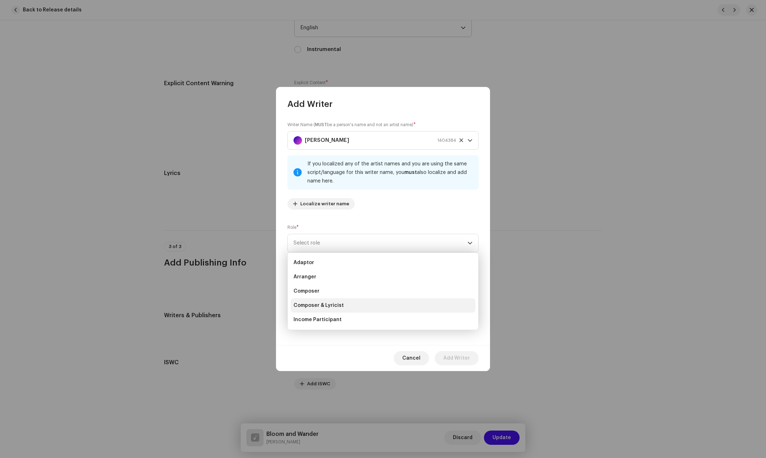
click at [319, 304] on span "Composer & Lyricist" at bounding box center [319, 305] width 50 height 7
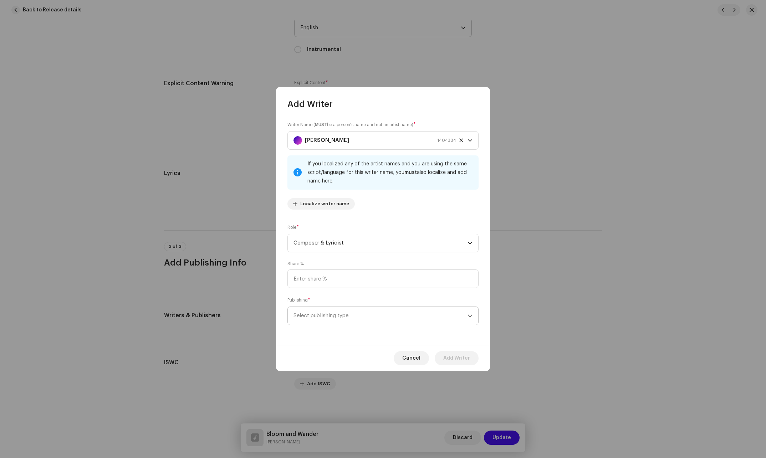
click at [315, 319] on span "Select publishing type" at bounding box center [381, 316] width 174 height 18
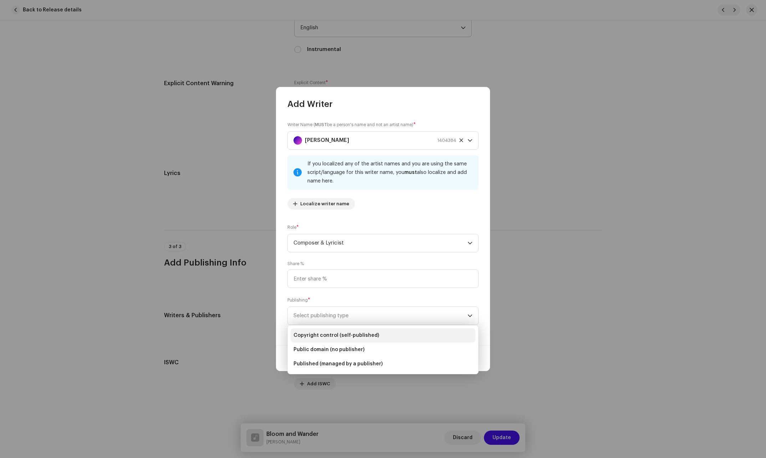
click at [316, 334] on span "Copyright control (self-published)" at bounding box center [337, 335] width 86 height 7
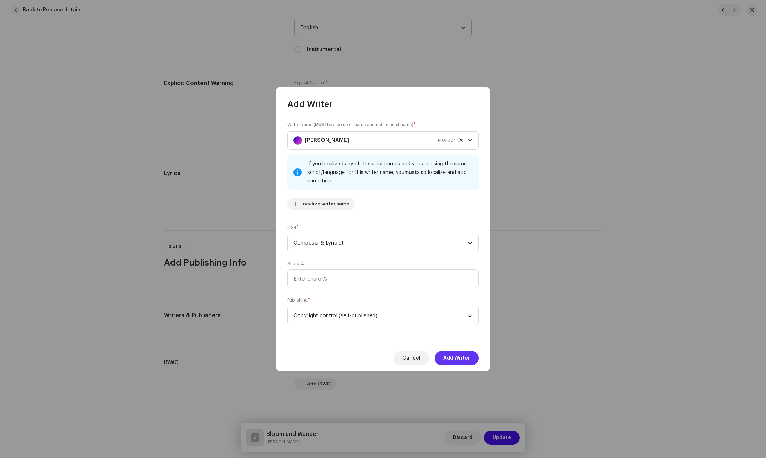
click at [466, 358] on span "Add Writer" at bounding box center [456, 358] width 27 height 14
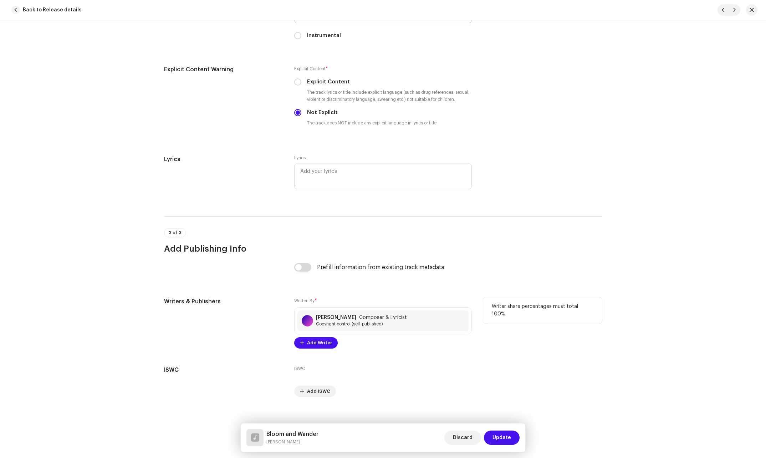
scroll to position [1202, 0]
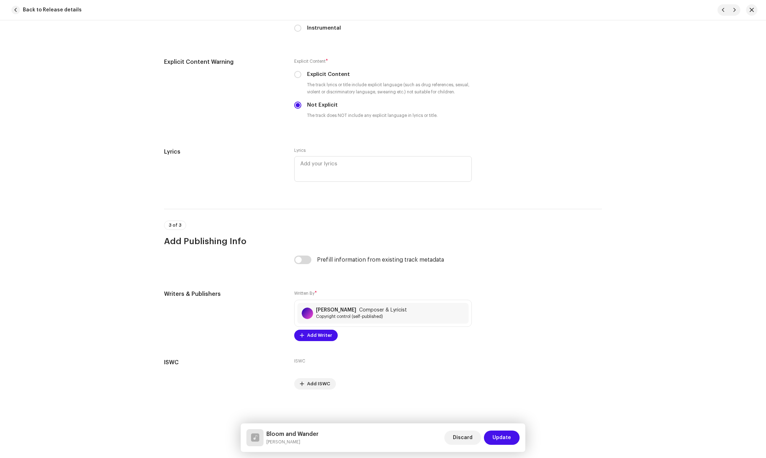
click at [503, 443] on span "Update" at bounding box center [502, 438] width 19 height 14
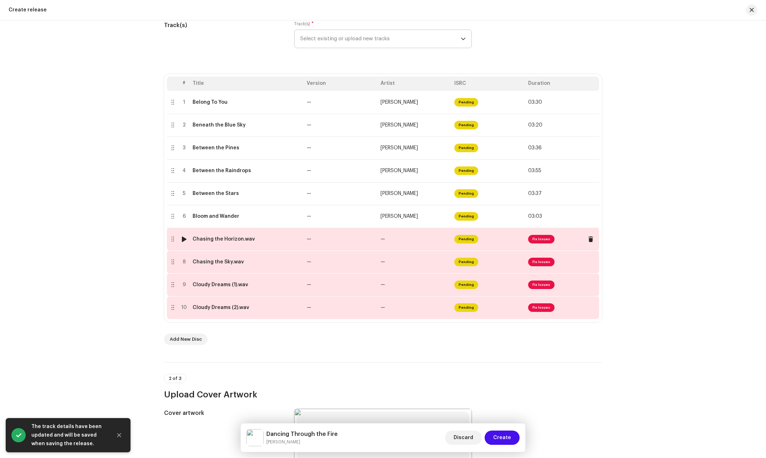
click at [354, 242] on td "—" at bounding box center [341, 239] width 74 height 23
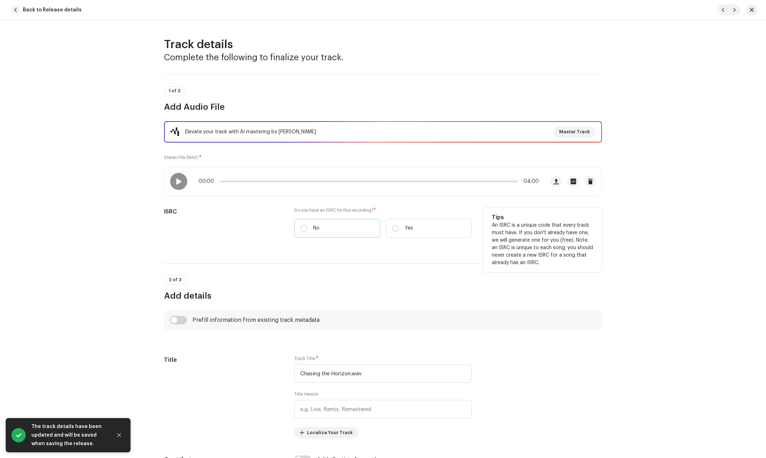
click at [305, 232] on label "No" at bounding box center [337, 228] width 86 height 19
click at [305, 232] on input "No" at bounding box center [303, 228] width 7 height 7
radio input "true"
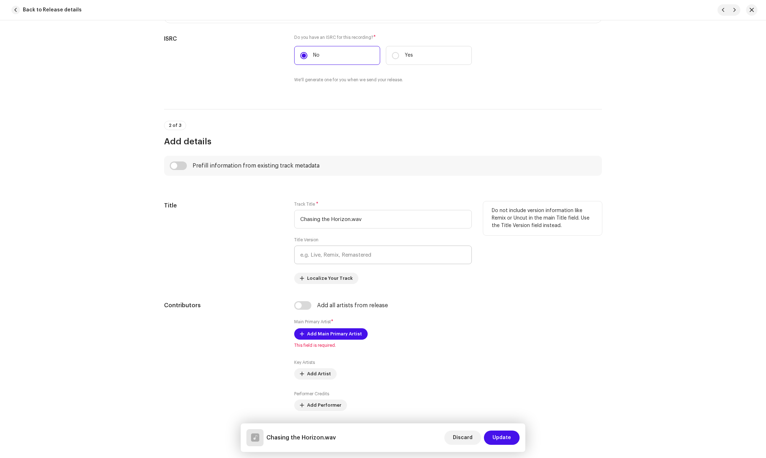
scroll to position [178, 0]
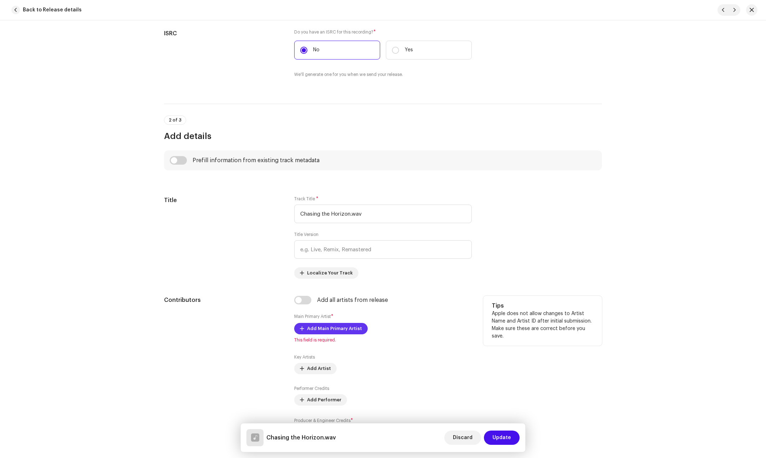
click at [309, 328] on span "Add Main Primary Artist" at bounding box center [334, 329] width 55 height 14
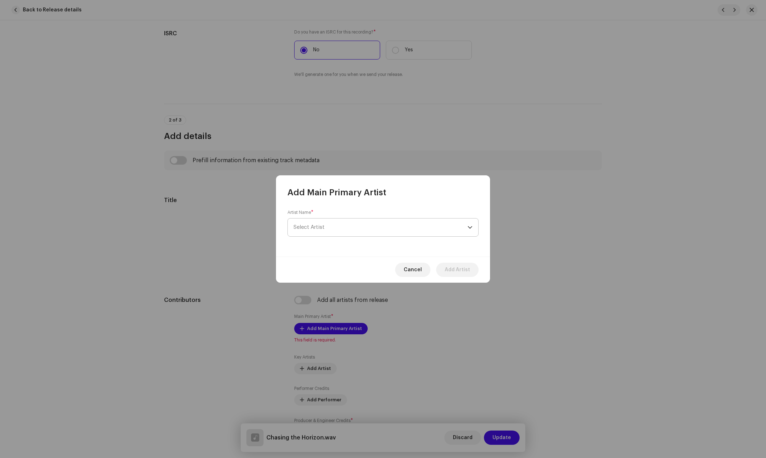
click at [334, 227] on span "Select Artist" at bounding box center [381, 228] width 174 height 18
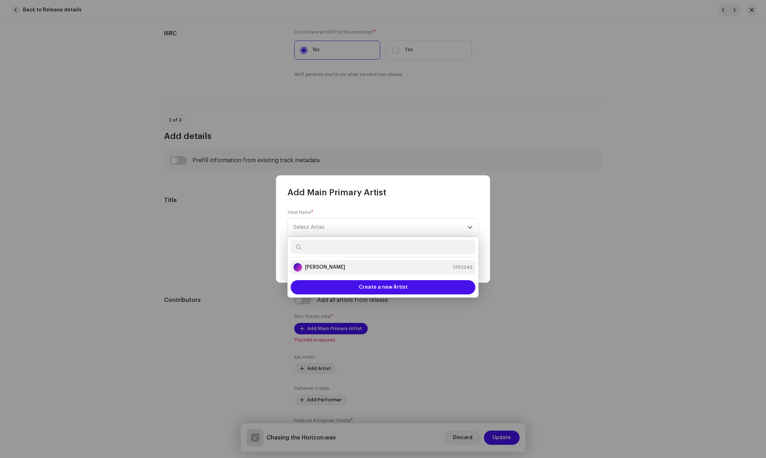
click at [313, 265] on strong "[PERSON_NAME]" at bounding box center [325, 267] width 40 height 7
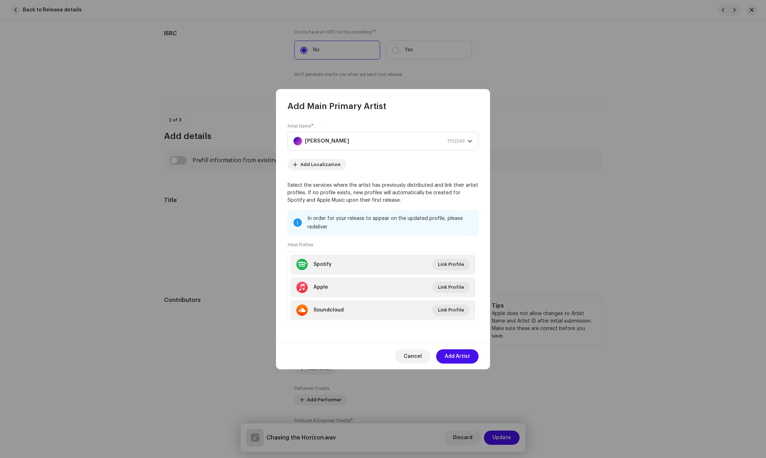
click at [453, 356] on span "Add Artist" at bounding box center [457, 357] width 25 height 14
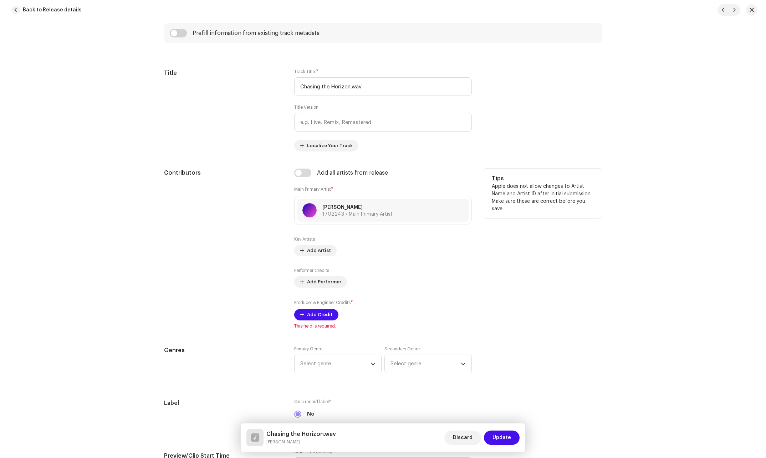
scroll to position [321, 0]
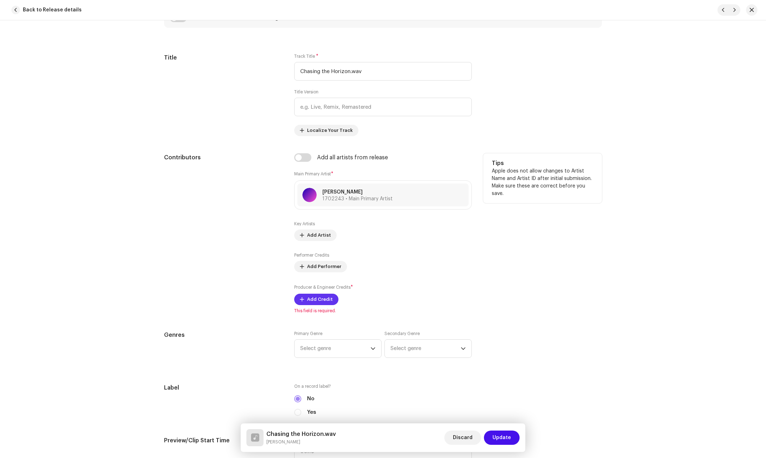
click at [305, 304] on button "Add Credit" at bounding box center [316, 299] width 44 height 11
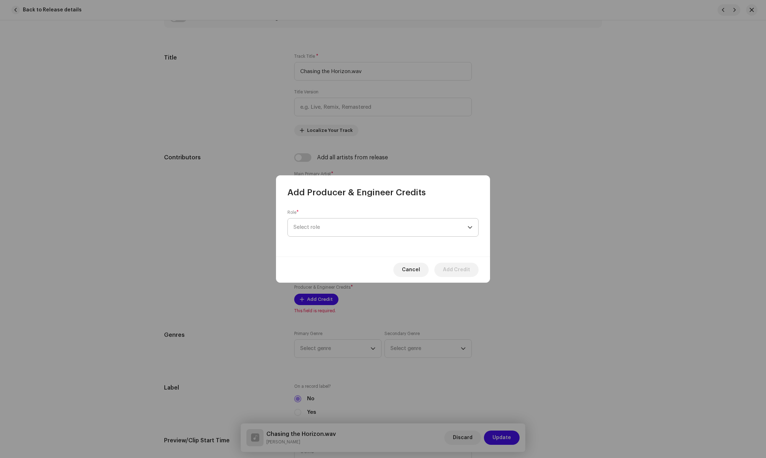
click at [354, 228] on span "Select role" at bounding box center [381, 228] width 174 height 18
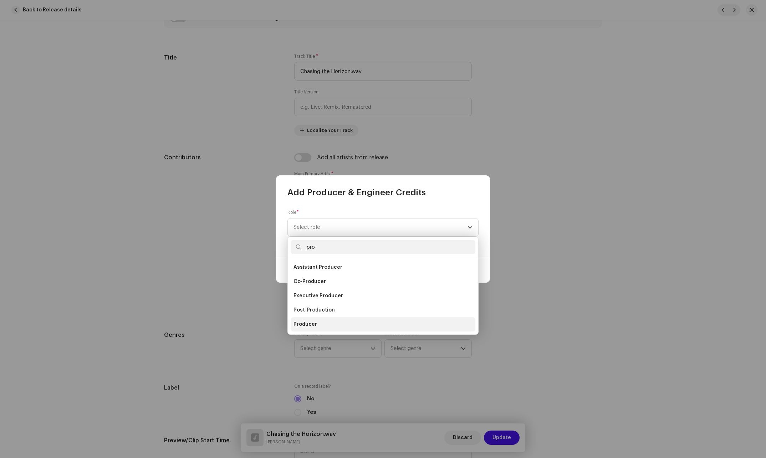
type input "pro"
click at [313, 326] on span "Producer" at bounding box center [306, 324] width 24 height 7
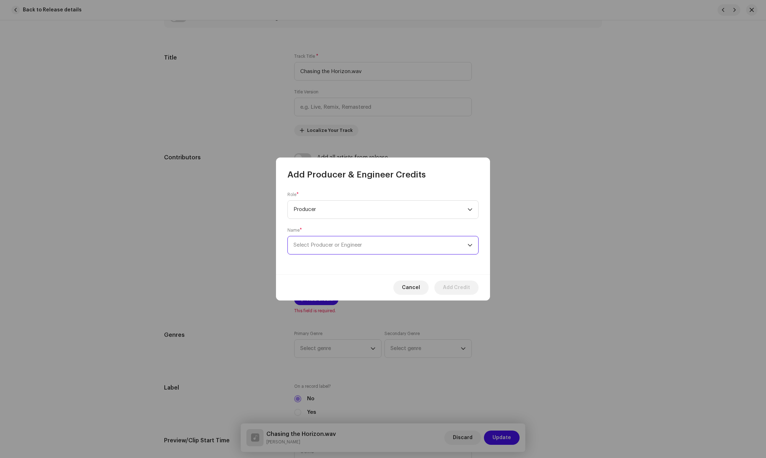
click at [364, 246] on span "Select Producer or Engineer" at bounding box center [381, 246] width 174 height 18
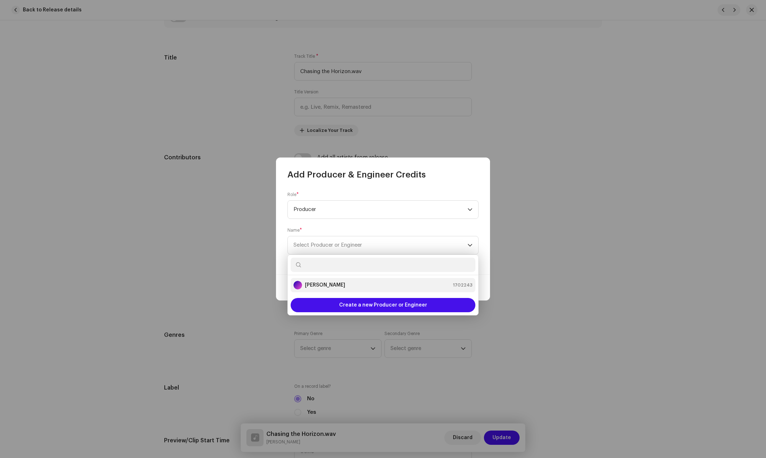
click at [302, 291] on li "[PERSON_NAME] 1702243" at bounding box center [383, 285] width 185 height 14
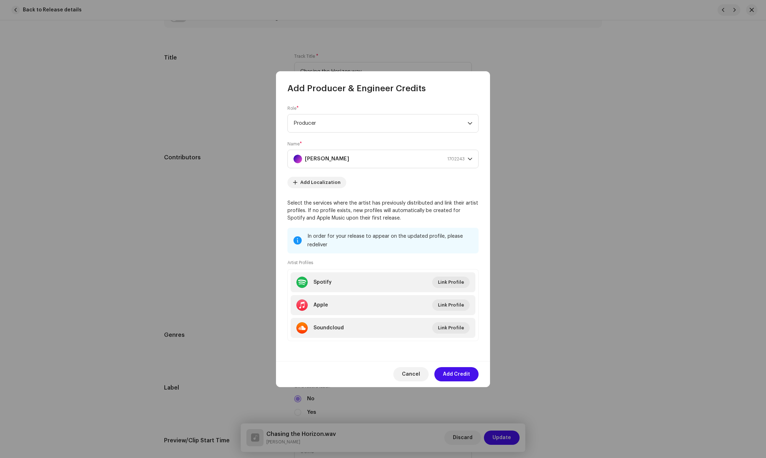
click at [462, 374] on span "Add Credit" at bounding box center [456, 374] width 27 height 14
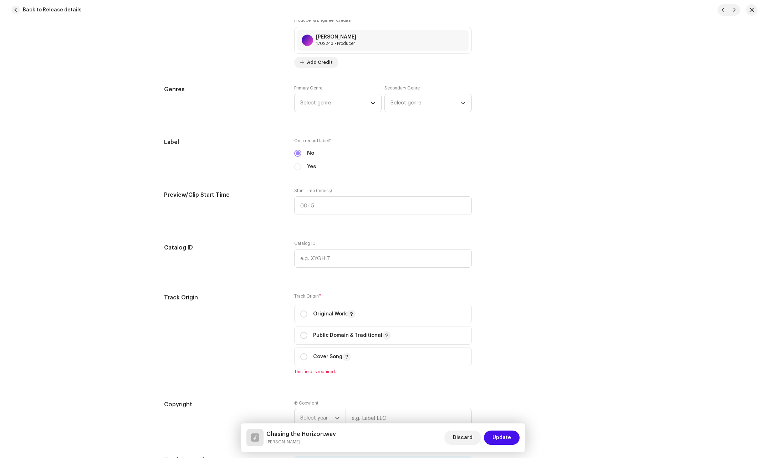
scroll to position [607, 0]
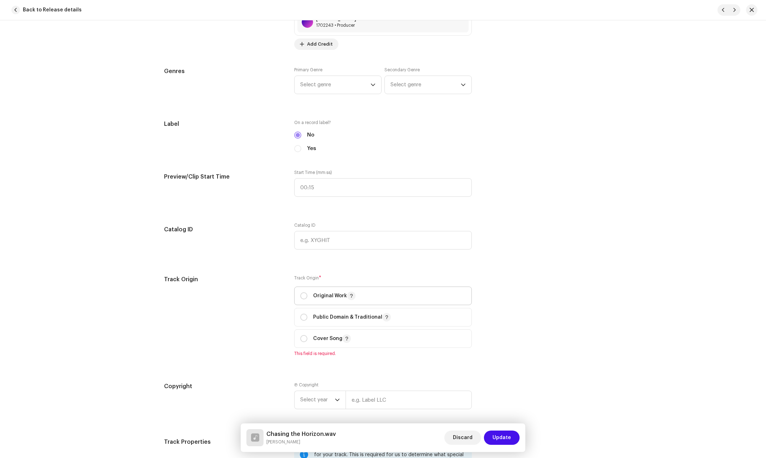
click at [296, 300] on p-togglebutton "Original Work" at bounding box center [383, 296] width 178 height 19
radio input "true"
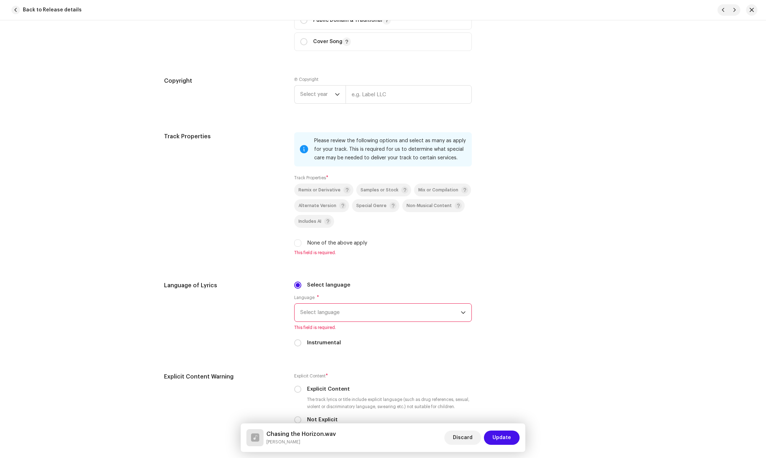
scroll to position [928, 0]
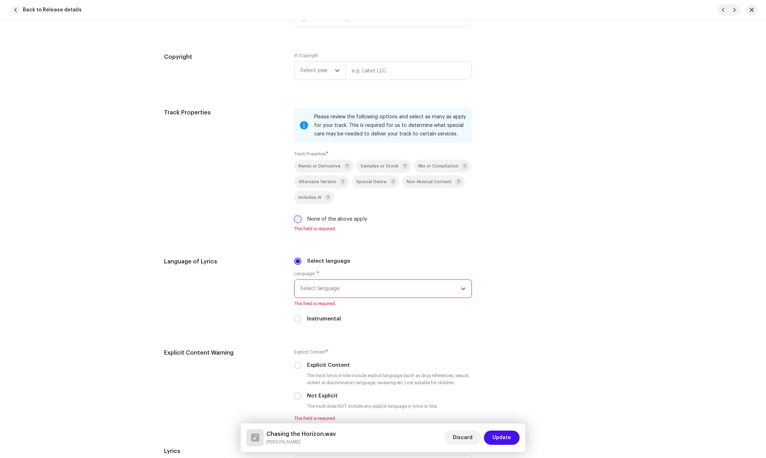
click at [295, 221] on input "None of the above apply" at bounding box center [297, 219] width 7 height 7
checkbox input "true"
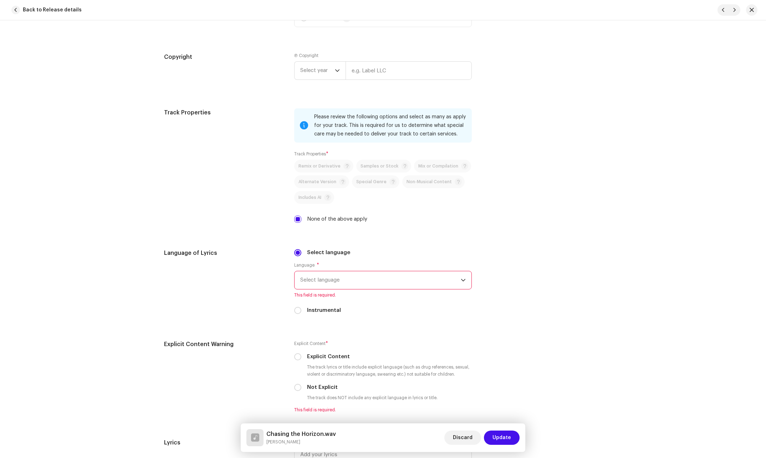
click at [400, 280] on span "Select language" at bounding box center [380, 281] width 161 height 18
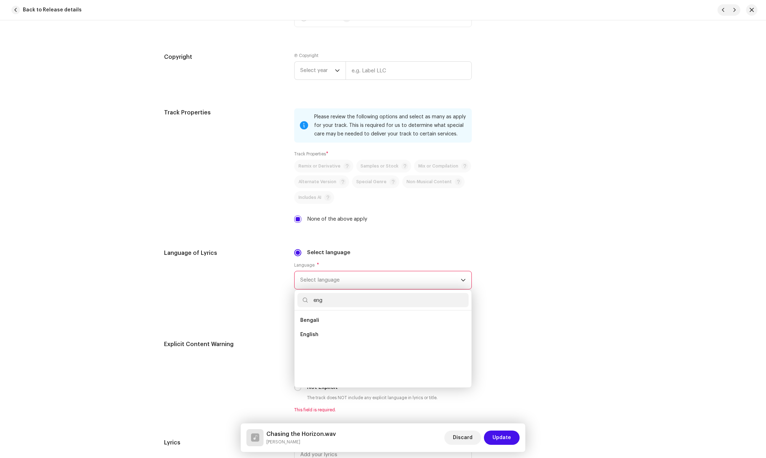
scroll to position [0, 0]
type input "eng"
click at [305, 334] on span "English" at bounding box center [309, 334] width 18 height 7
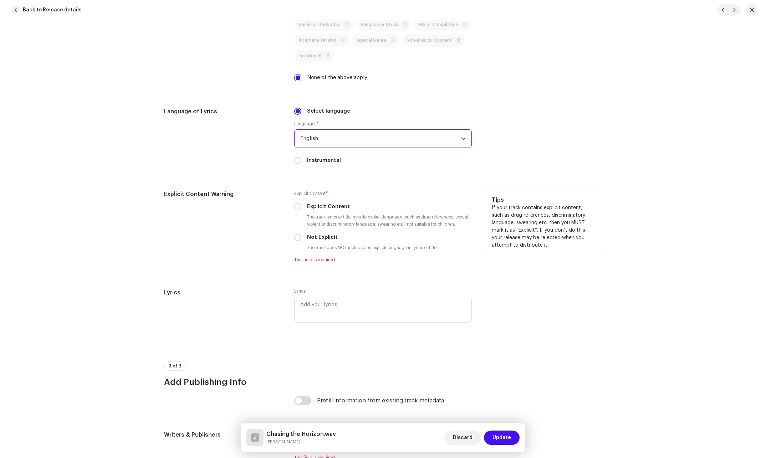
scroll to position [1070, 0]
click at [294, 236] on input "Not Explicit" at bounding box center [297, 236] width 7 height 7
radio input "true"
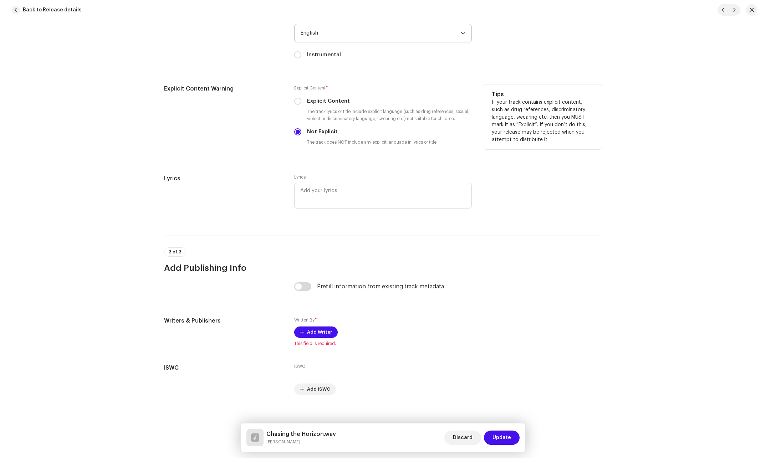
scroll to position [1180, 0]
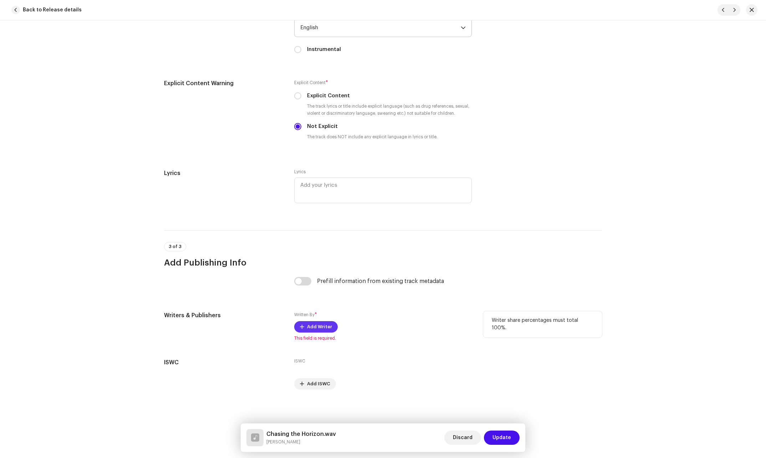
click at [311, 326] on span "Add Writer" at bounding box center [319, 327] width 25 height 14
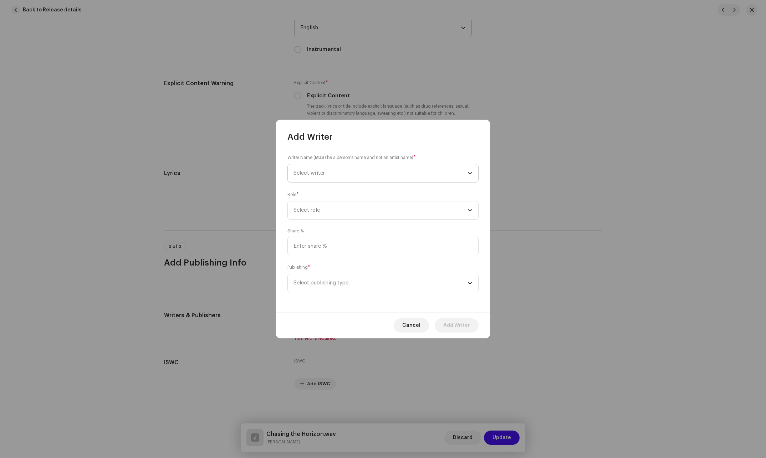
click at [360, 171] on span "Select writer" at bounding box center [381, 173] width 174 height 18
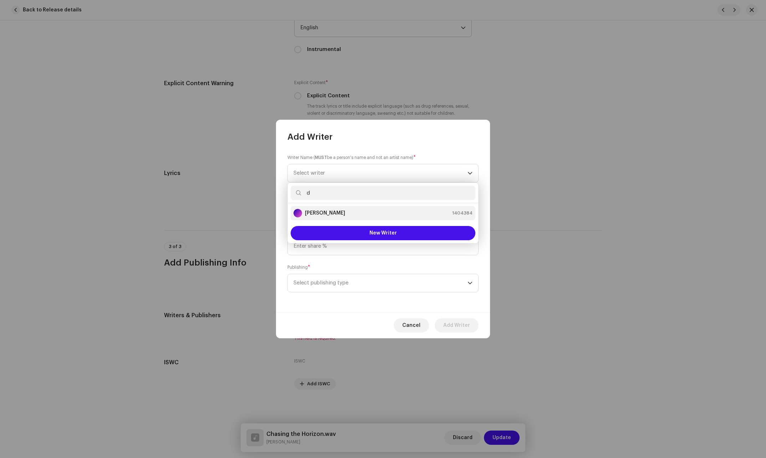
type input "d"
click at [346, 218] on li "[PERSON_NAME] 1404384" at bounding box center [383, 213] width 185 height 14
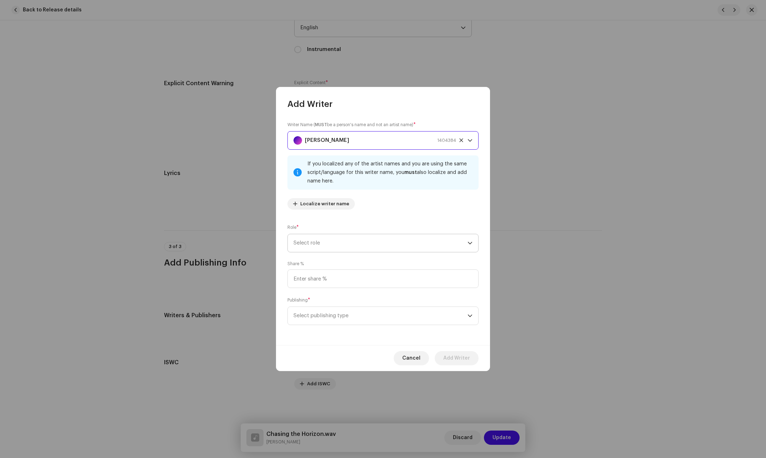
click at [384, 244] on span "Select role" at bounding box center [381, 243] width 174 height 18
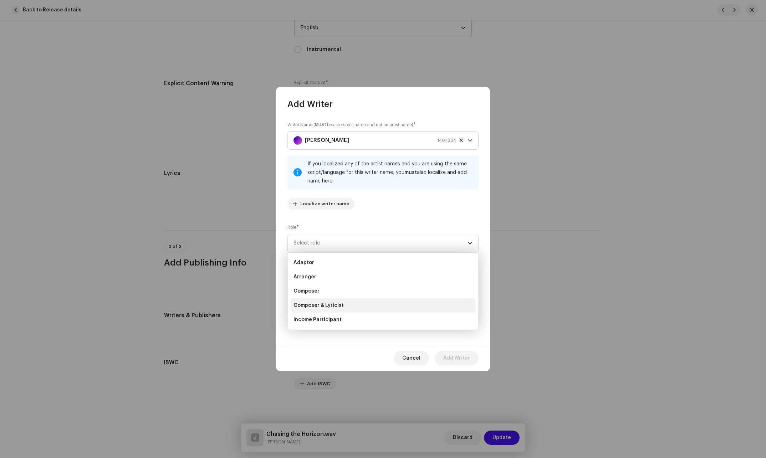
click at [323, 307] on span "Composer & Lyricist" at bounding box center [319, 305] width 50 height 7
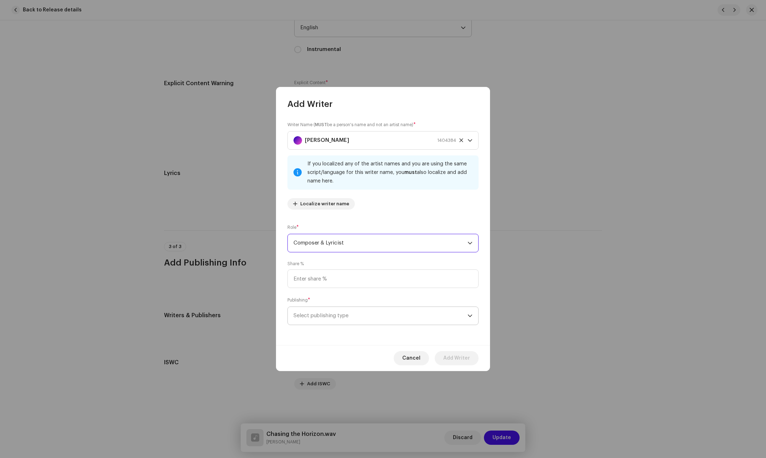
click at [336, 313] on span "Select publishing type" at bounding box center [381, 316] width 174 height 18
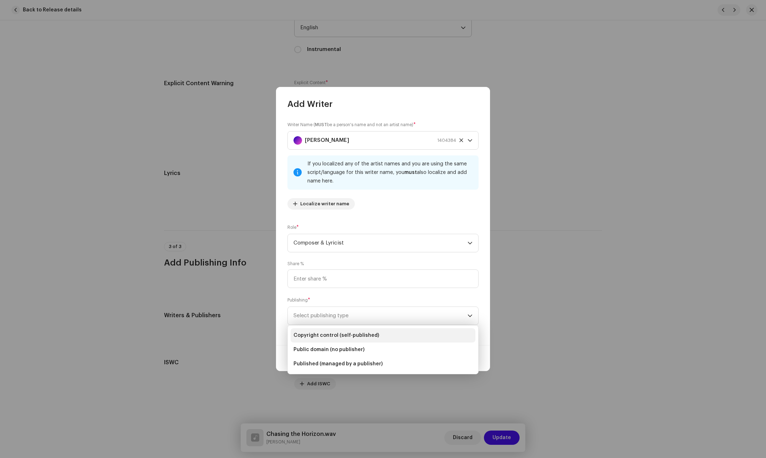
click at [316, 337] on span "Copyright control (self-published)" at bounding box center [337, 335] width 86 height 7
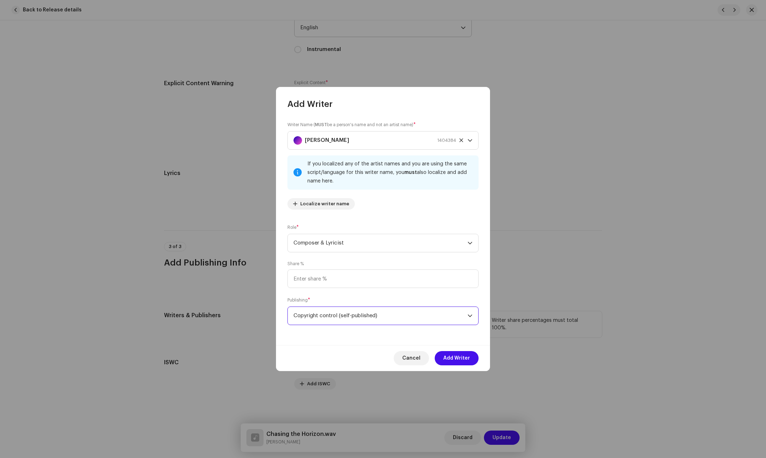
click at [462, 363] on span "Add Writer" at bounding box center [456, 358] width 27 height 14
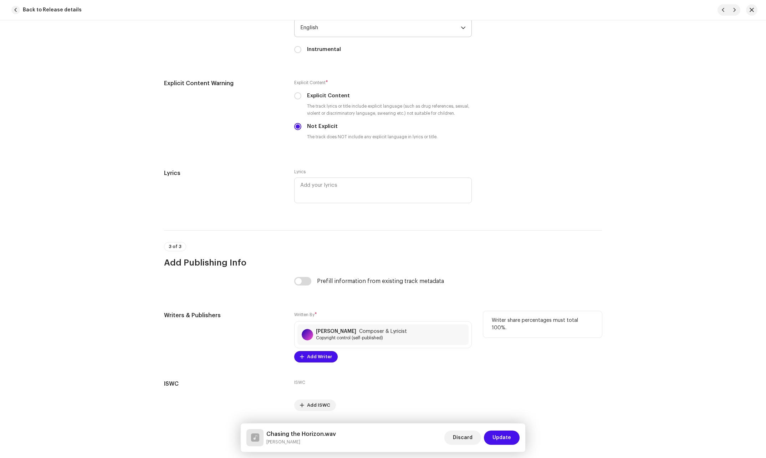
scroll to position [1202, 0]
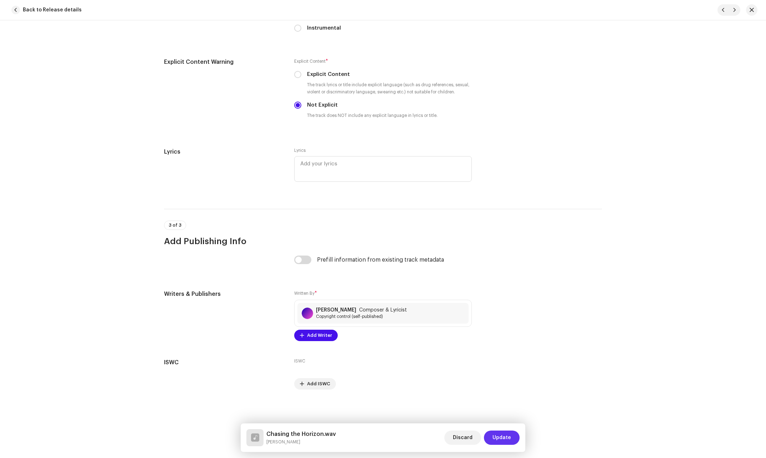
click at [499, 437] on span "Update" at bounding box center [502, 438] width 19 height 14
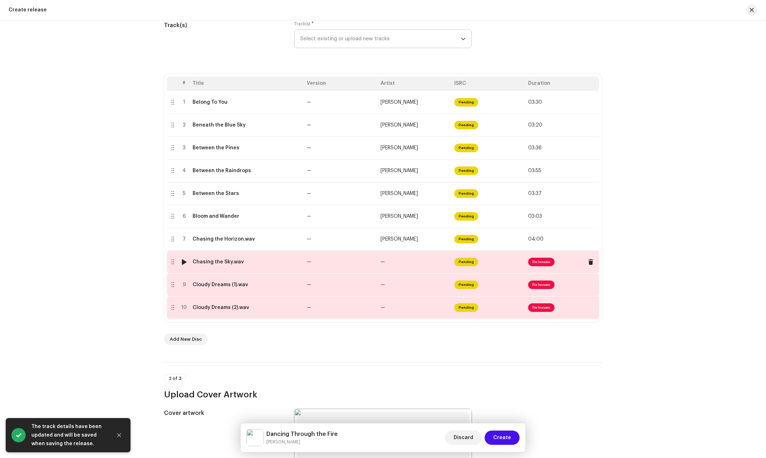
click at [319, 264] on td "—" at bounding box center [341, 262] width 74 height 23
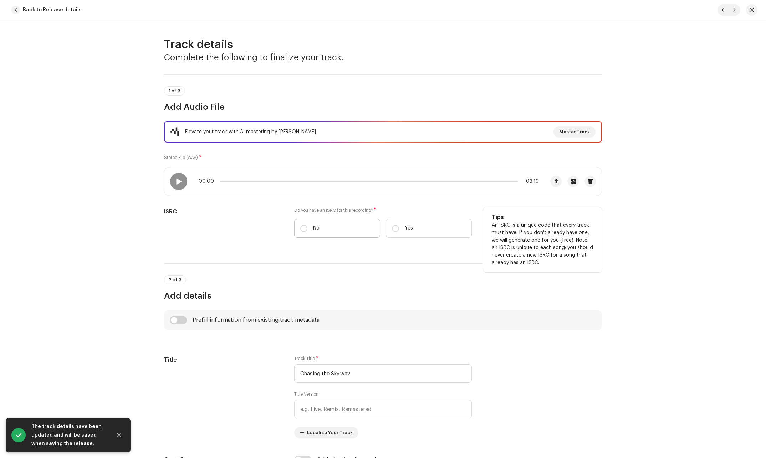
click at [311, 230] on label "No" at bounding box center [337, 228] width 86 height 19
click at [308, 230] on input "No" at bounding box center [303, 228] width 7 height 7
radio input "true"
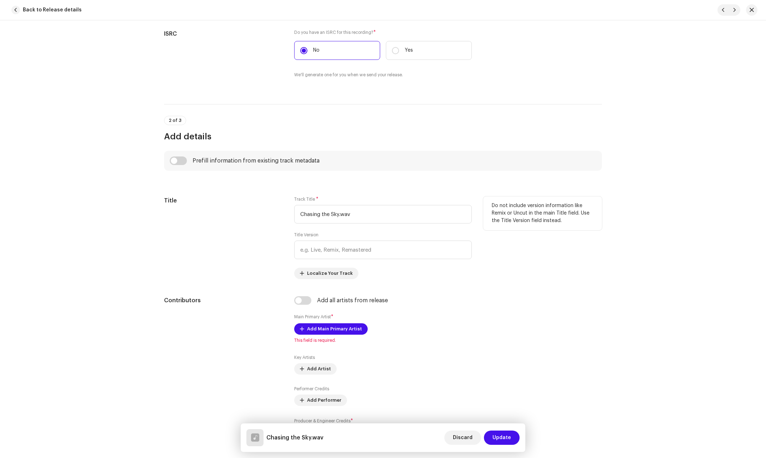
scroll to position [178, 0]
drag, startPoint x: 356, startPoint y: 217, endPoint x: 354, endPoint y: 222, distance: 5.4
click at [354, 222] on input "Chasing the Sky.wav" at bounding box center [383, 214] width 178 height 19
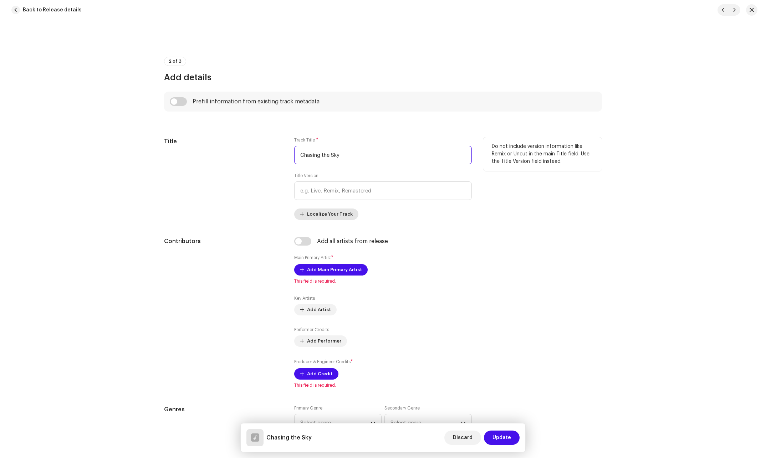
scroll to position [285, 0]
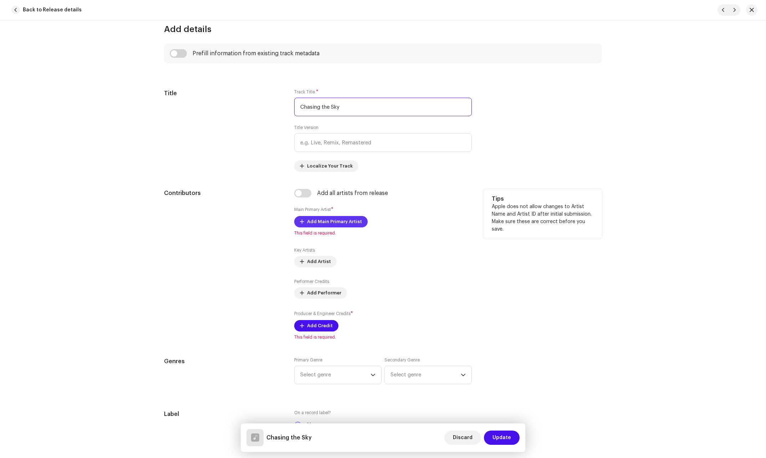
type input "Chasing the Sky"
click at [350, 223] on span "Add Main Primary Artist" at bounding box center [334, 222] width 55 height 14
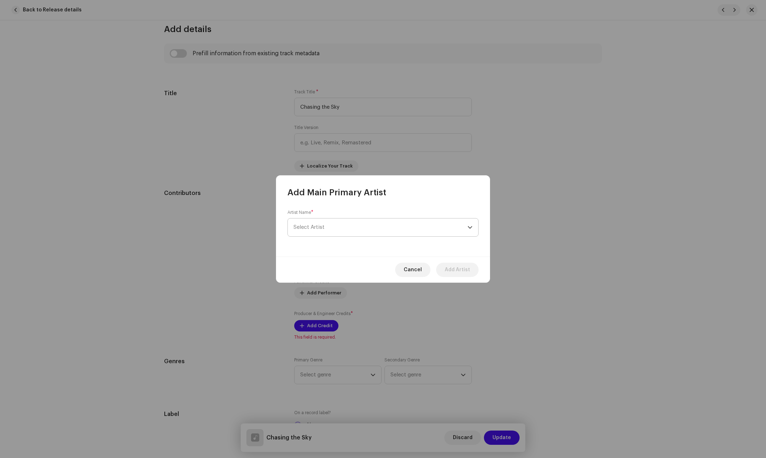
click at [343, 227] on span "Select Artist" at bounding box center [381, 228] width 174 height 18
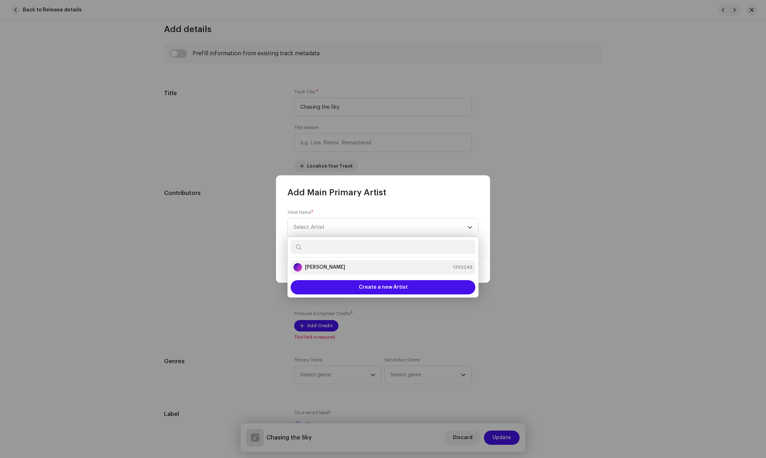
click at [308, 269] on strong "[PERSON_NAME]" at bounding box center [325, 267] width 40 height 7
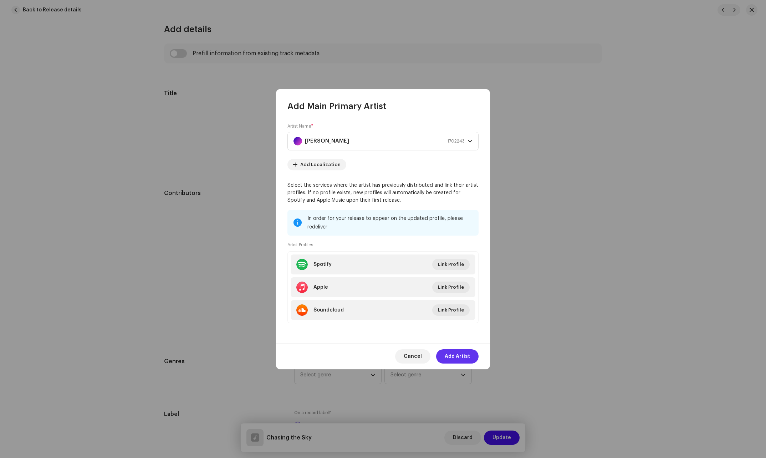
click at [451, 353] on span "Add Artist" at bounding box center [457, 357] width 25 height 14
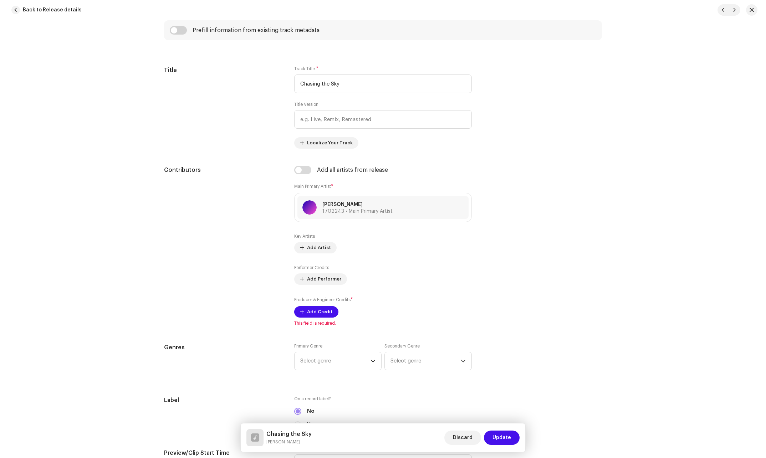
scroll to position [357, 0]
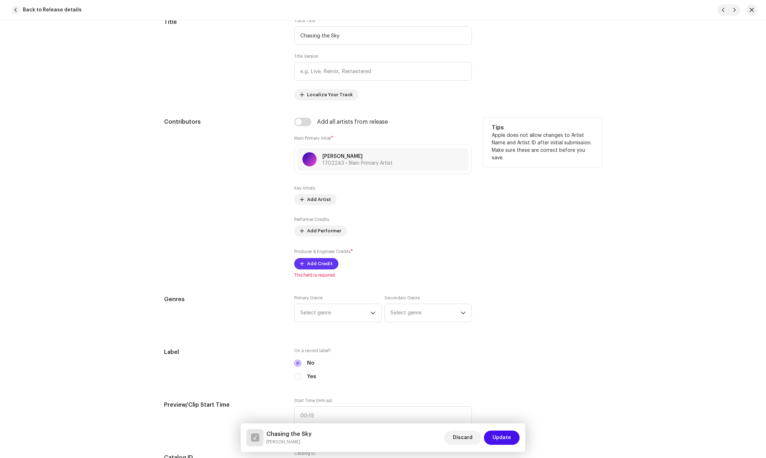
click at [315, 261] on span "Add Credit" at bounding box center [320, 264] width 26 height 14
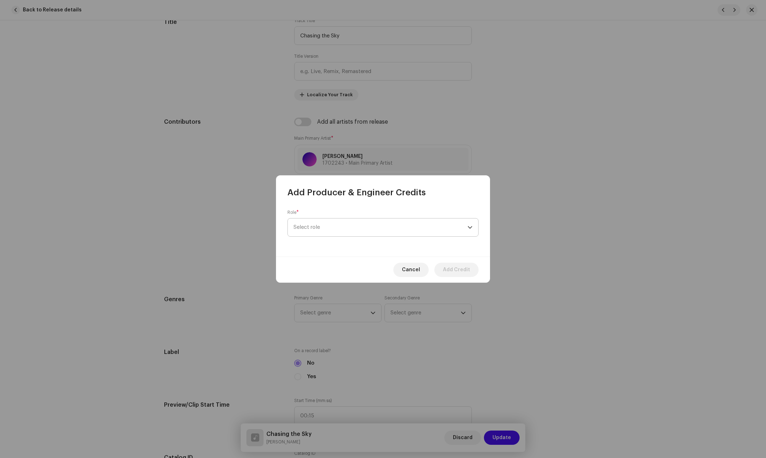
click at [344, 227] on span "Select role" at bounding box center [381, 228] width 174 height 18
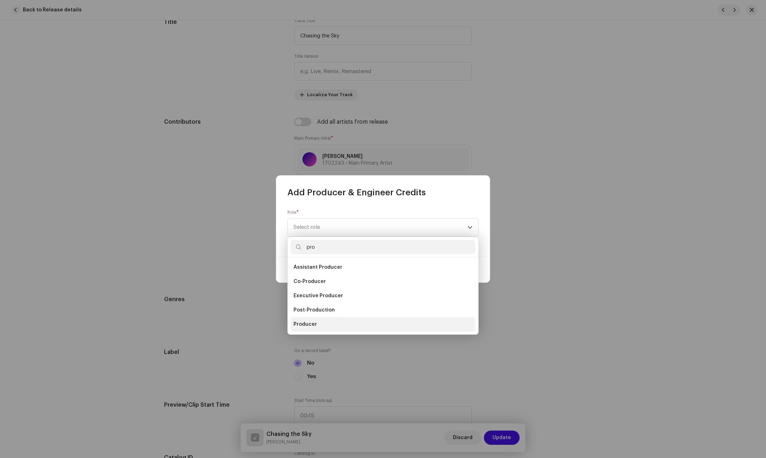
type input "pro"
click at [308, 323] on span "Producer" at bounding box center [306, 324] width 24 height 7
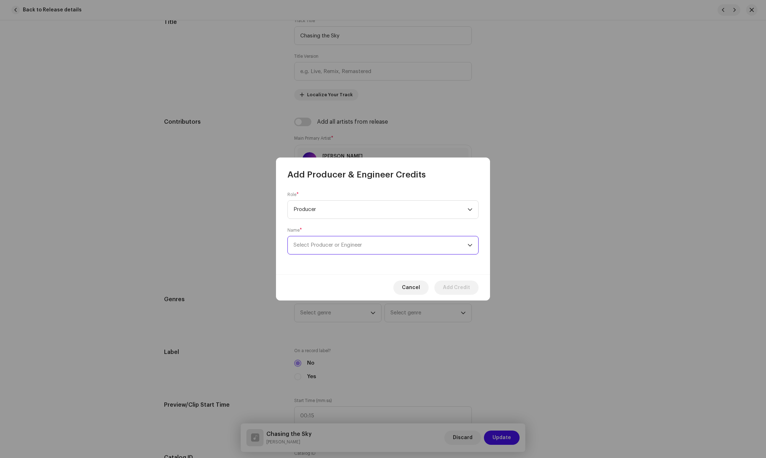
click at [364, 248] on span "Select Producer or Engineer" at bounding box center [381, 246] width 174 height 18
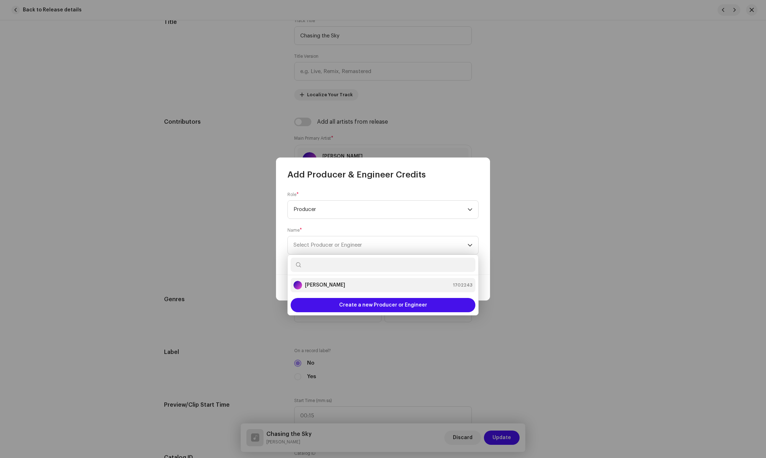
click at [325, 286] on strong "[PERSON_NAME]" at bounding box center [325, 285] width 40 height 7
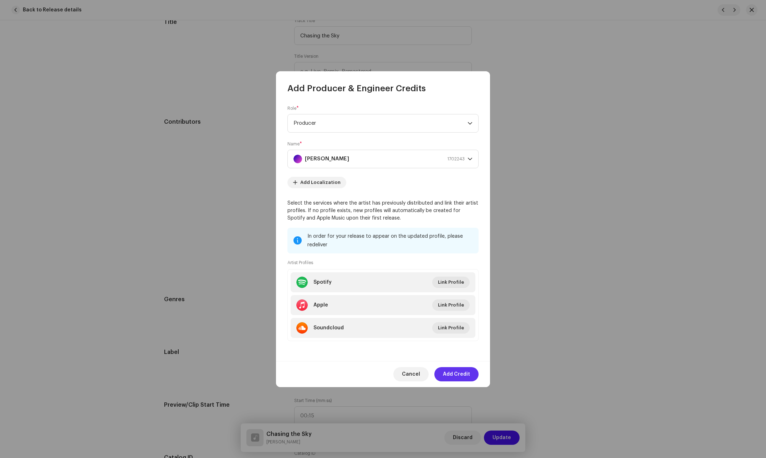
click at [463, 369] on span "Add Credit" at bounding box center [456, 374] width 27 height 14
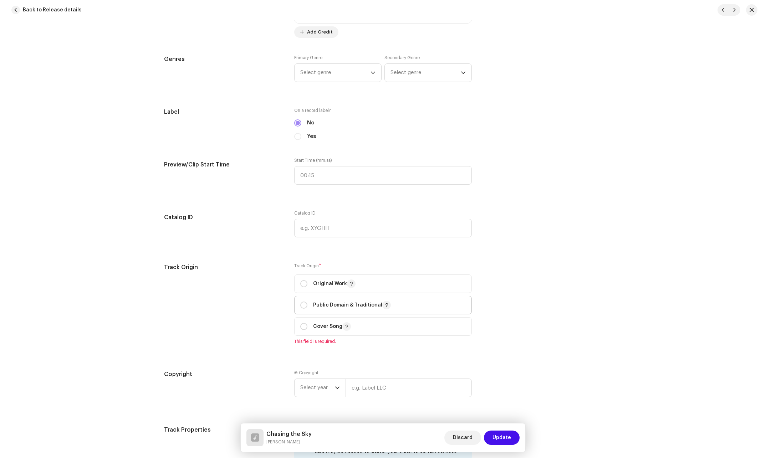
scroll to position [642, 0]
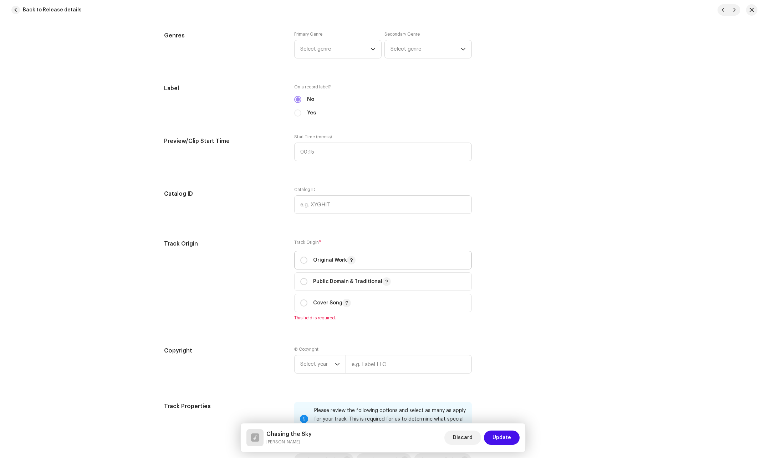
click at [317, 261] on p "Original Work" at bounding box center [334, 260] width 42 height 9
radio input "true"
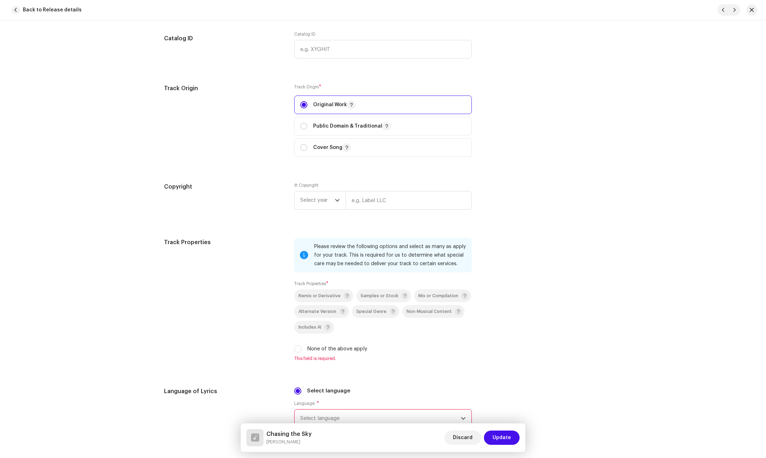
scroll to position [821, 0]
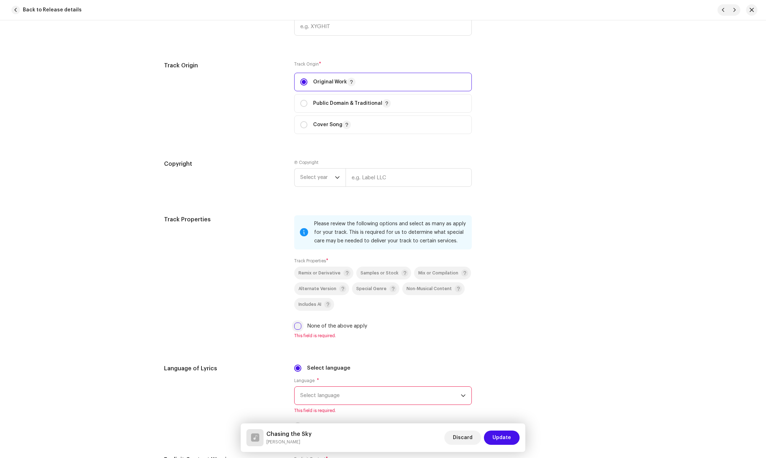
click at [297, 327] on input "None of the above apply" at bounding box center [297, 326] width 7 height 7
checkbox input "true"
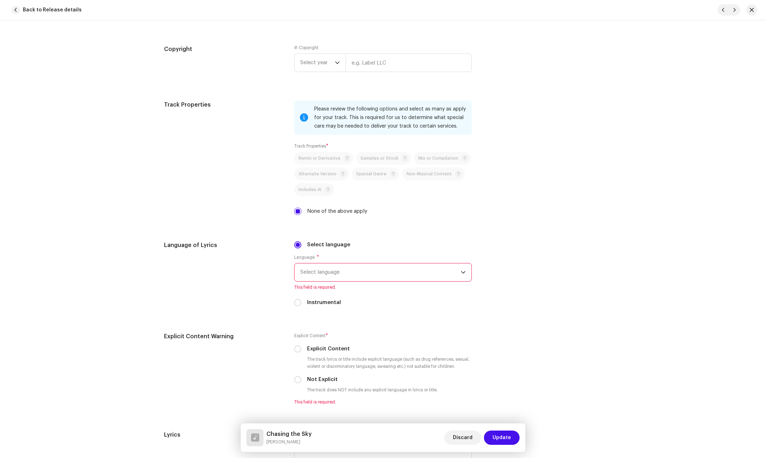
scroll to position [999, 0]
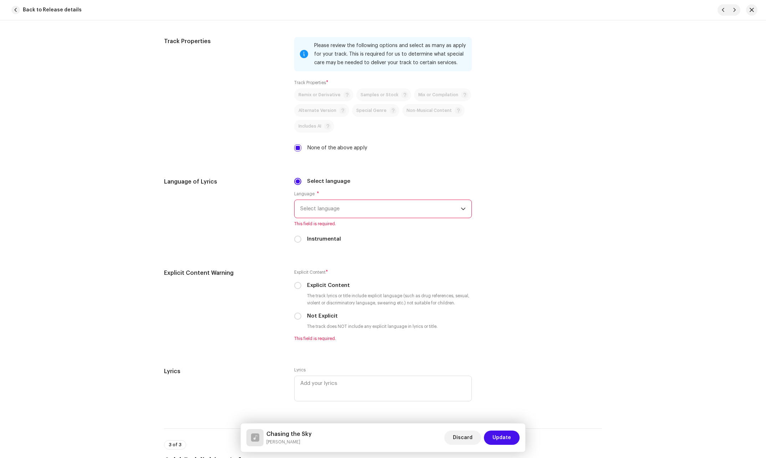
click at [409, 213] on span "Select language" at bounding box center [380, 209] width 161 height 18
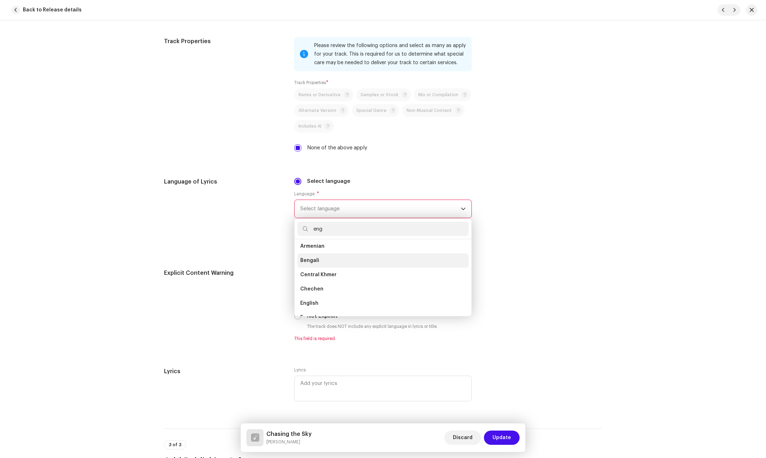
scroll to position [0, 0]
type input "eng"
click at [311, 262] on span "English" at bounding box center [309, 263] width 18 height 7
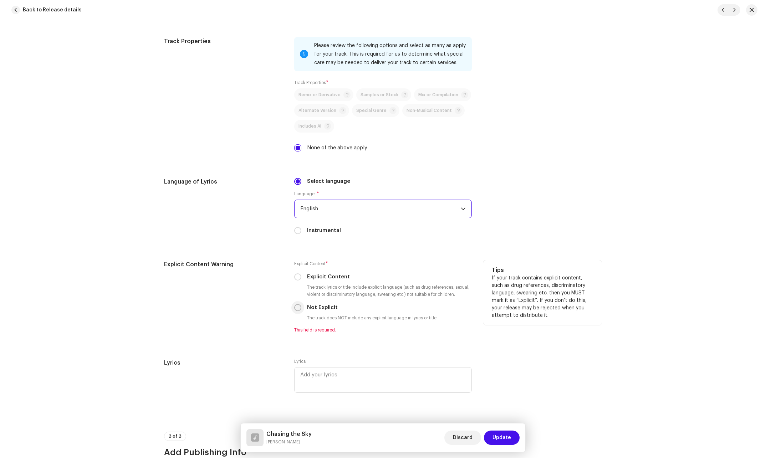
click at [294, 308] on input "Not Explicit" at bounding box center [297, 307] width 7 height 7
radio input "true"
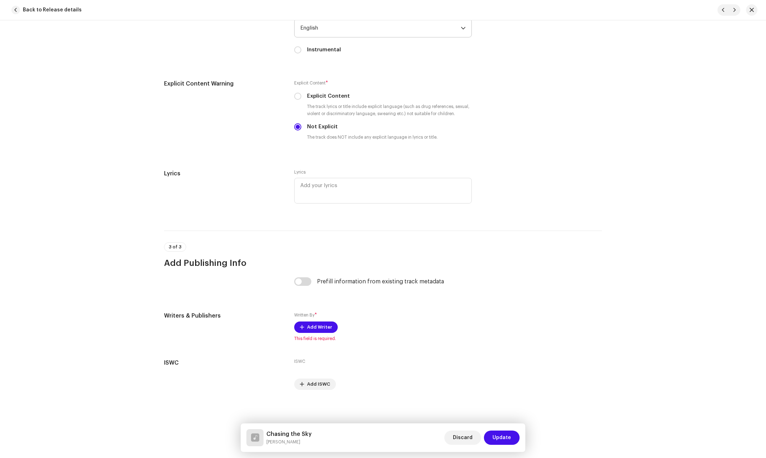
scroll to position [1180, 0]
click at [314, 326] on span "Add Writer" at bounding box center [319, 327] width 25 height 14
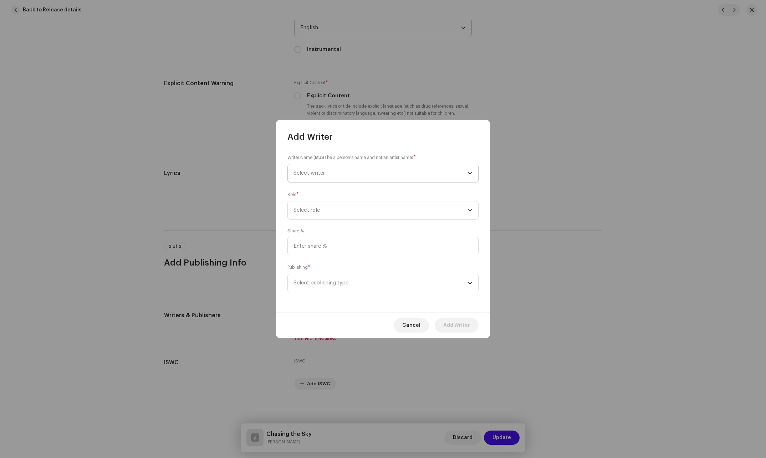
click at [346, 172] on span "Select writer" at bounding box center [381, 173] width 174 height 18
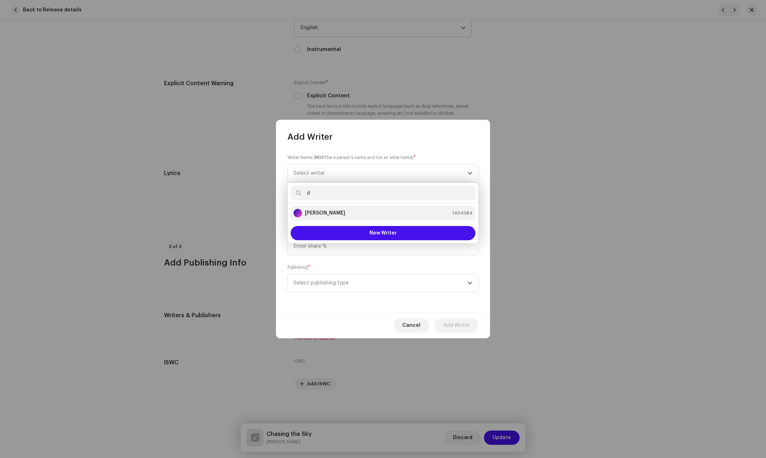
type input "d"
click at [362, 215] on div "[PERSON_NAME] 1404384" at bounding box center [383, 213] width 179 height 9
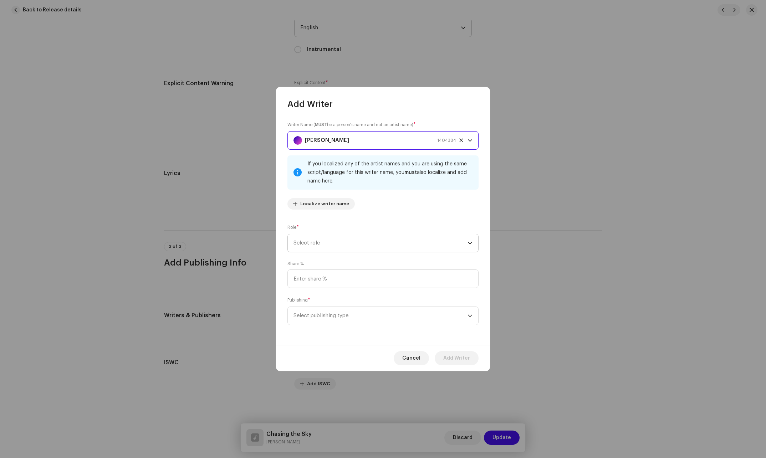
click at [373, 245] on span "Select role" at bounding box center [381, 243] width 174 height 18
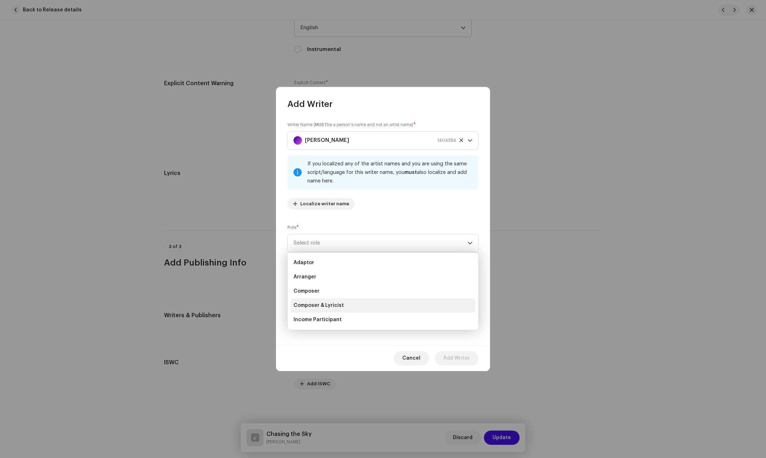
click at [324, 306] on span "Composer & Lyricist" at bounding box center [319, 305] width 50 height 7
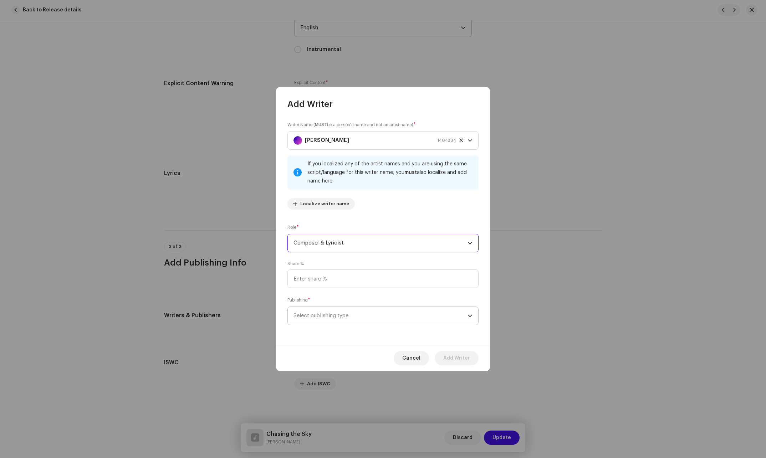
click at [332, 315] on span "Select publishing type" at bounding box center [381, 316] width 174 height 18
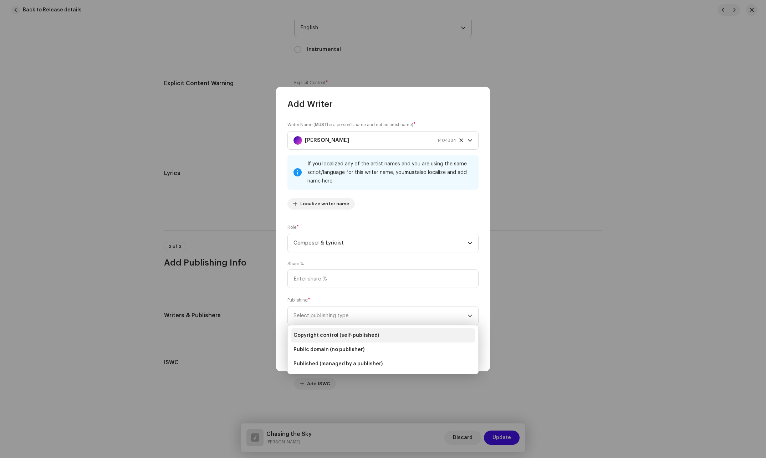
click at [329, 338] on span "Copyright control (self-published)" at bounding box center [337, 335] width 86 height 7
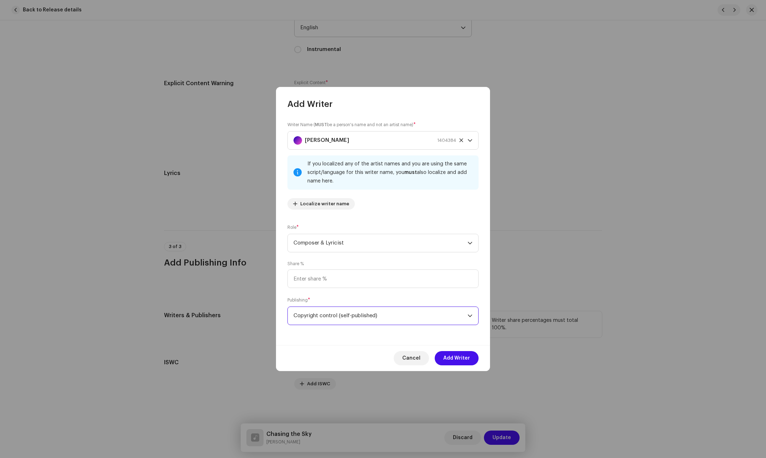
click at [455, 362] on span "Add Writer" at bounding box center [456, 358] width 27 height 14
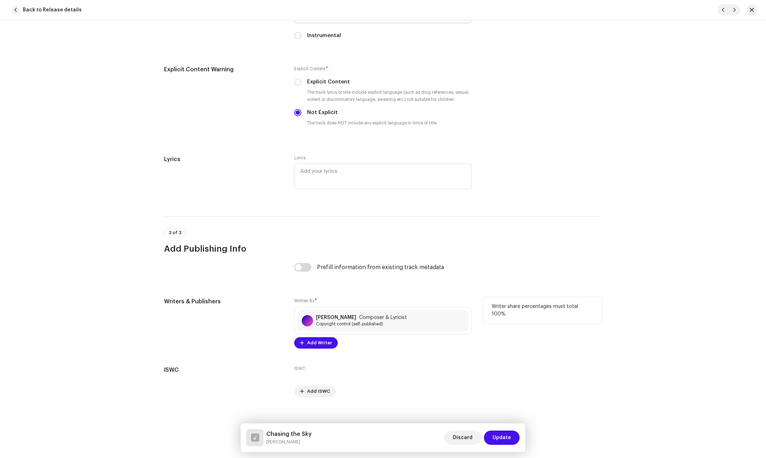
scroll to position [1202, 0]
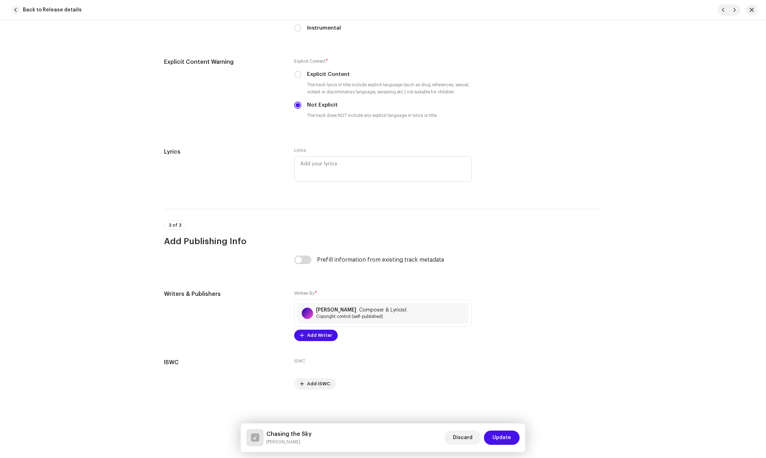
drag, startPoint x: 504, startPoint y: 440, endPoint x: 508, endPoint y: 432, distance: 8.2
click at [506, 437] on span "Update" at bounding box center [502, 438] width 19 height 14
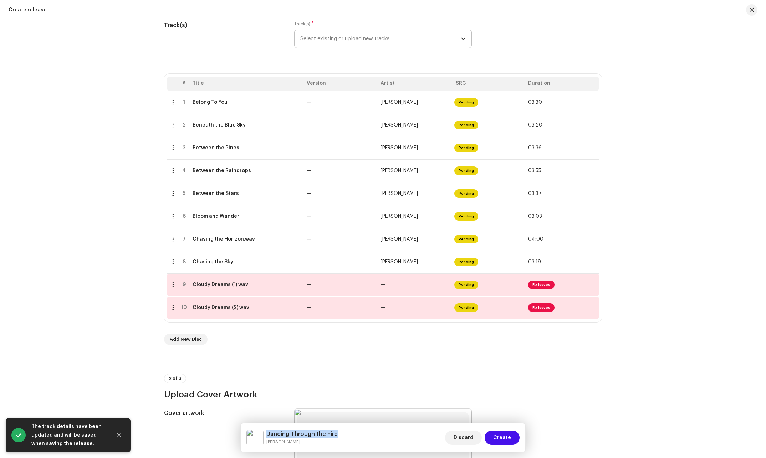
drag, startPoint x: 341, startPoint y: 434, endPoint x: 268, endPoint y: 430, distance: 73.2
click at [268, 430] on div "Dancing Through the Fire [PERSON_NAME] Discard Create" at bounding box center [383, 438] width 273 height 17
copy h5 "Dancing Through the Fire"
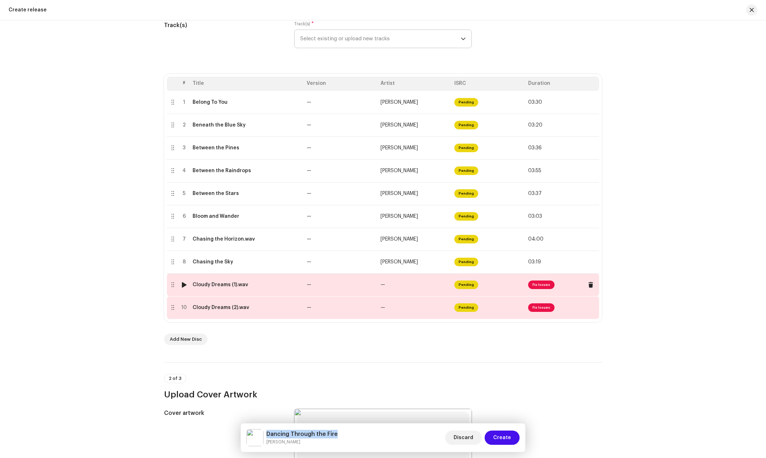
drag, startPoint x: 222, startPoint y: 286, endPoint x: 218, endPoint y: 292, distance: 7.9
click at [225, 281] on td "Cloudy Dreams (1).wav" at bounding box center [247, 285] width 114 height 23
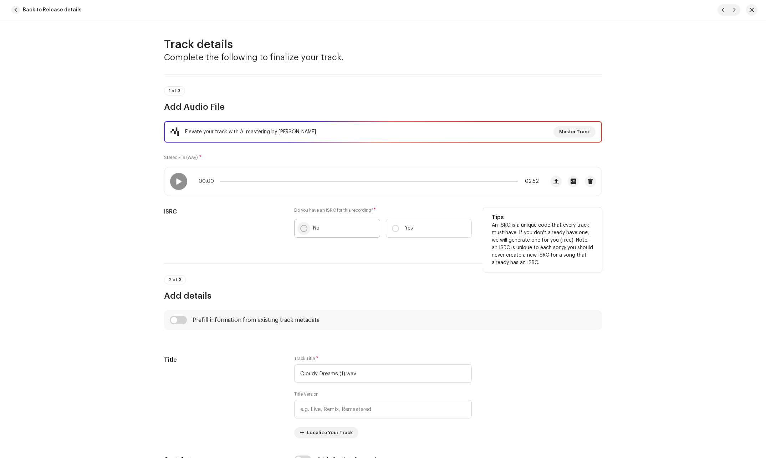
click at [300, 230] on p-radiobutton at bounding box center [303, 228] width 7 height 7
click at [300, 230] on input "No" at bounding box center [303, 228] width 7 height 7
radio input "true"
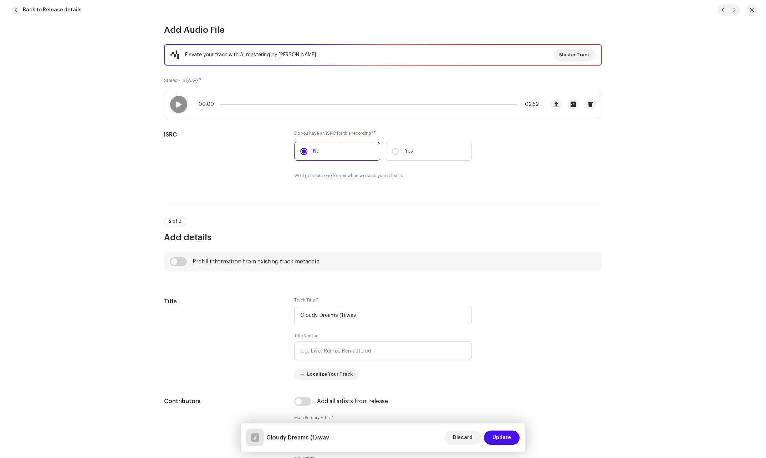
scroll to position [107, 0]
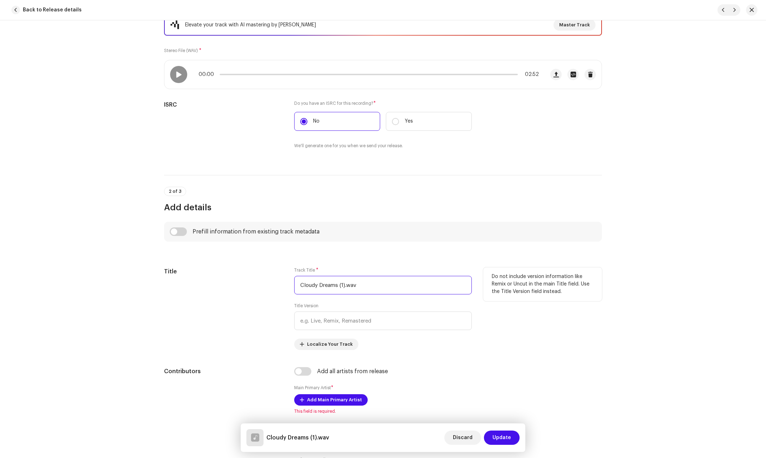
drag, startPoint x: 362, startPoint y: 285, endPoint x: 294, endPoint y: 305, distance: 70.9
click at [294, 305] on div "Track Title * Cloudy Dreams (1).wav Title Version Localize Your Track" at bounding box center [383, 309] width 178 height 83
paste input "Dancing Through the Fire"
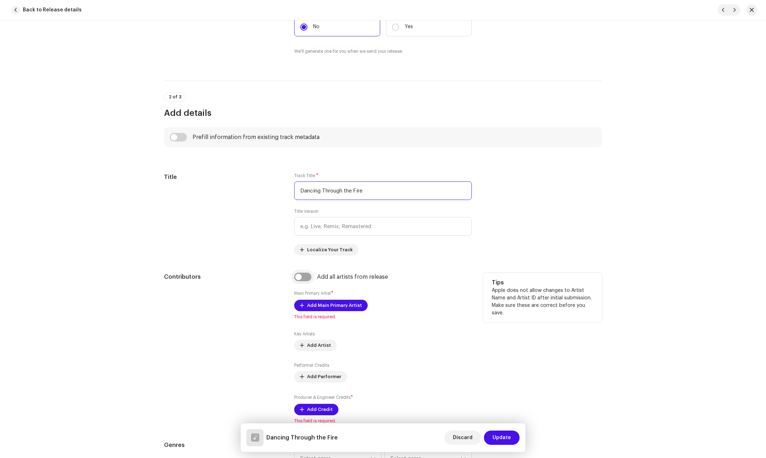
scroll to position [214, 0]
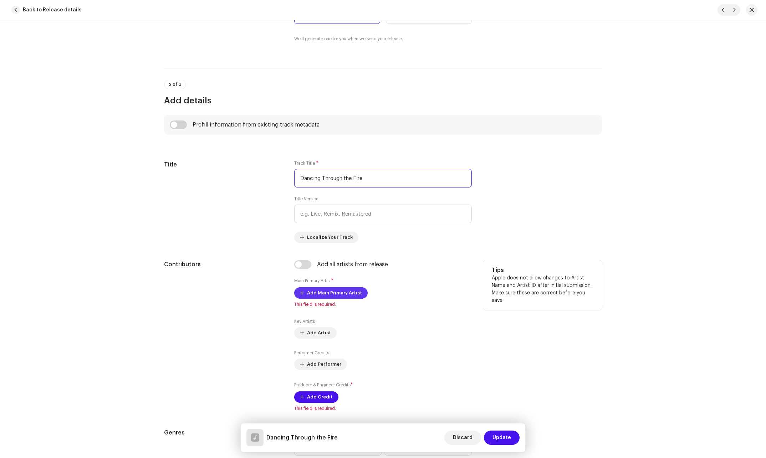
type input "Dancing Through the Fire"
click at [308, 295] on span "Add Main Primary Artist" at bounding box center [334, 293] width 55 height 14
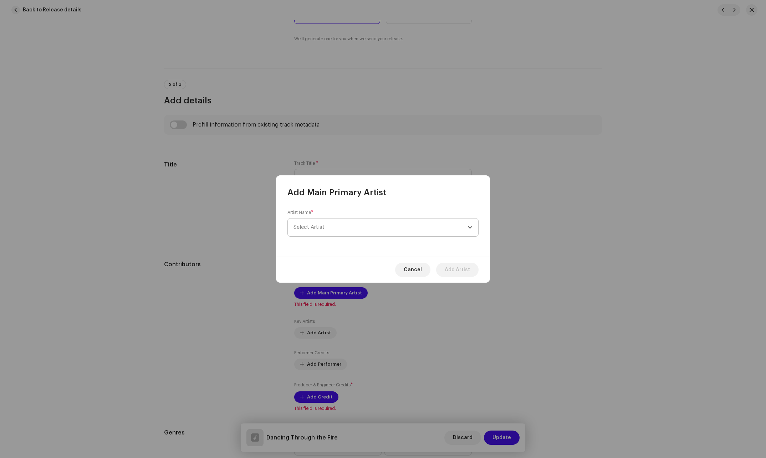
click at [348, 228] on span "Select Artist" at bounding box center [381, 228] width 174 height 18
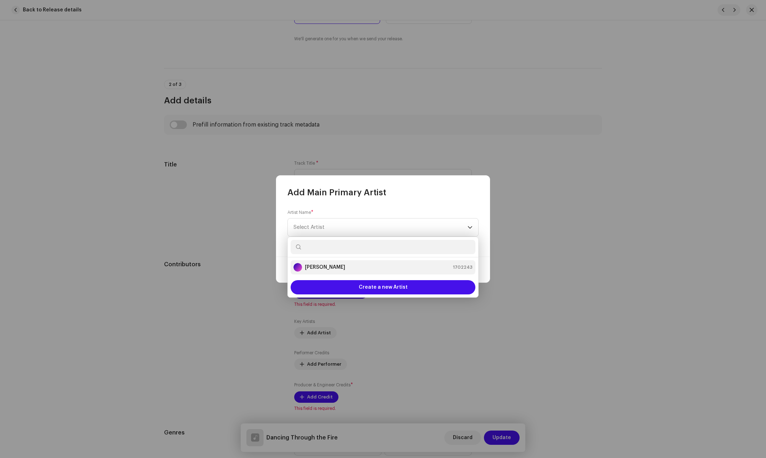
click at [314, 272] on li "[PERSON_NAME] 1702243" at bounding box center [383, 267] width 185 height 14
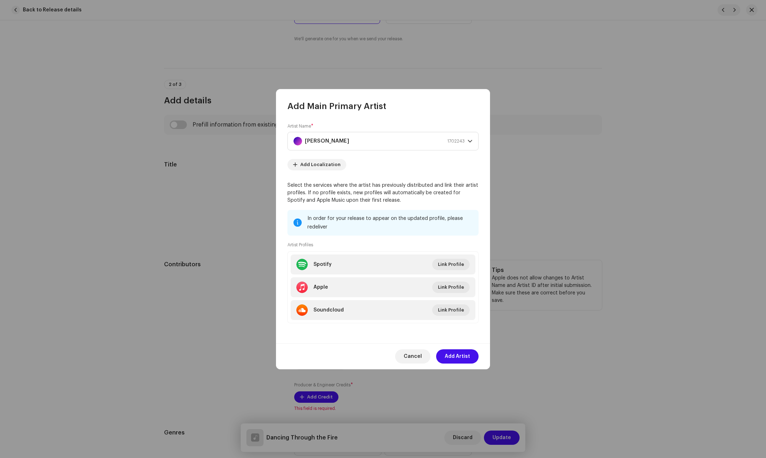
click at [453, 357] on span "Add Artist" at bounding box center [457, 357] width 25 height 14
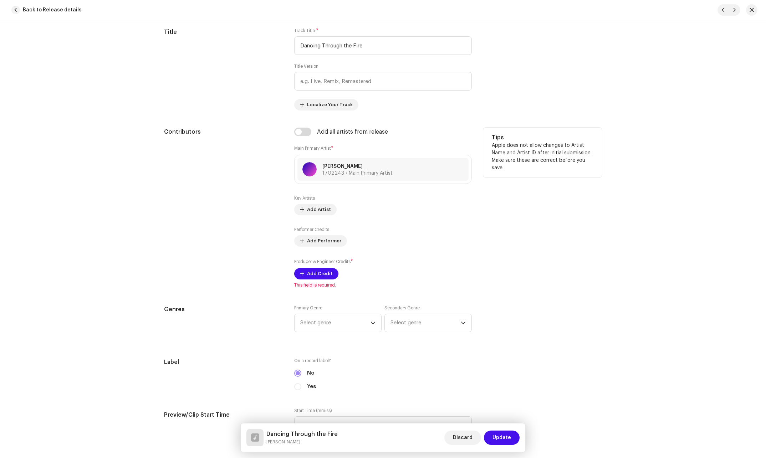
scroll to position [357, 0]
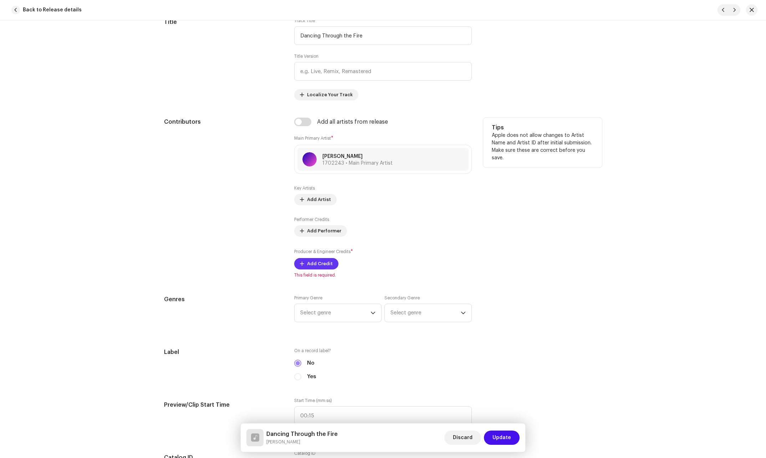
click at [308, 267] on span "Add Credit" at bounding box center [320, 264] width 26 height 14
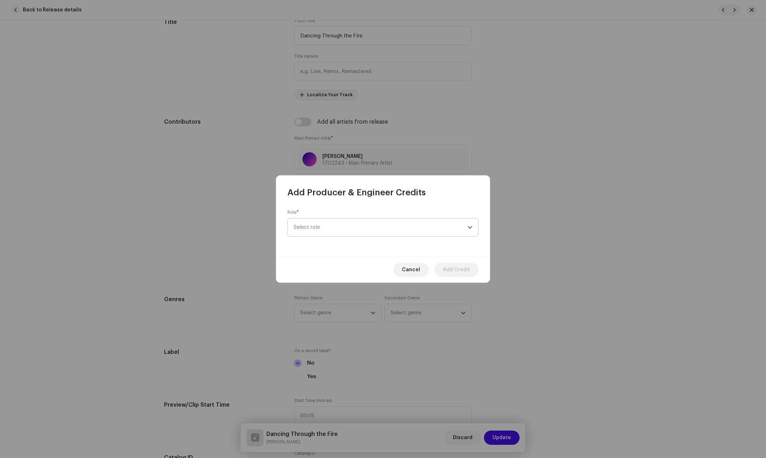
click at [370, 228] on span "Select role" at bounding box center [381, 228] width 174 height 18
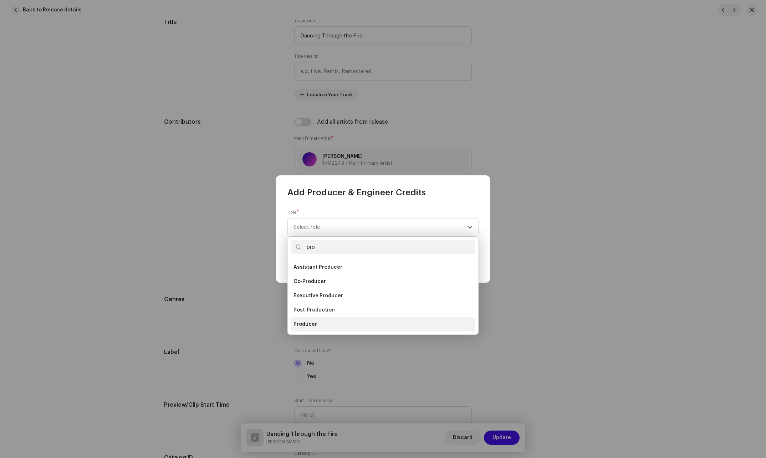
type input "pro"
click at [314, 327] on span "Producer" at bounding box center [306, 324] width 24 height 7
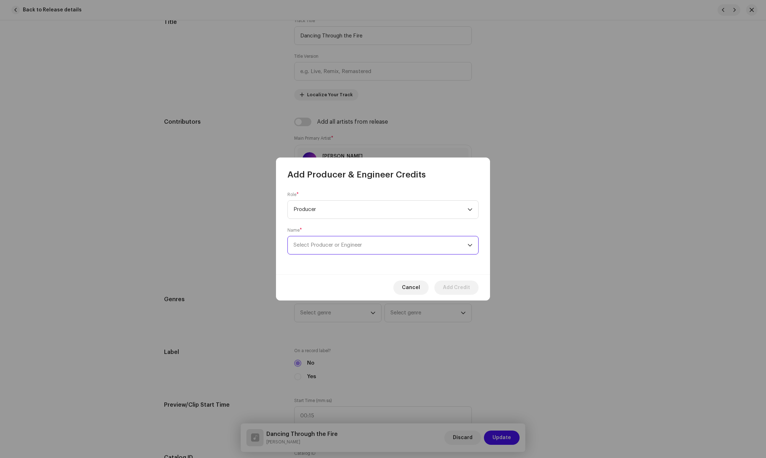
click at [342, 250] on span "Select Producer or Engineer" at bounding box center [381, 246] width 174 height 18
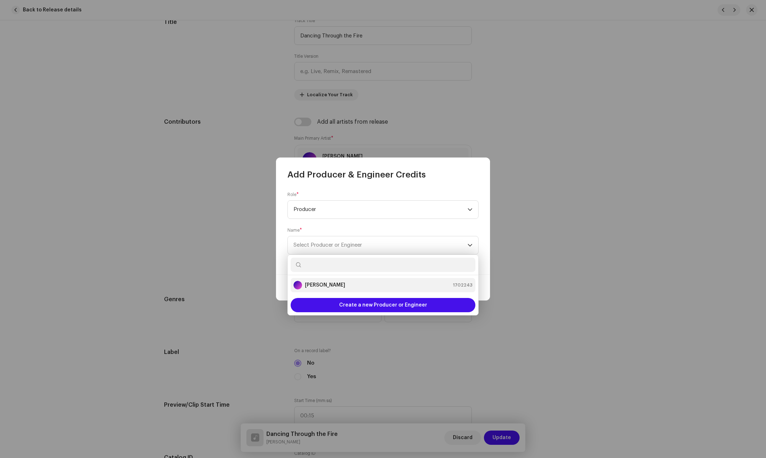
click at [323, 284] on strong "[PERSON_NAME]" at bounding box center [325, 285] width 40 height 7
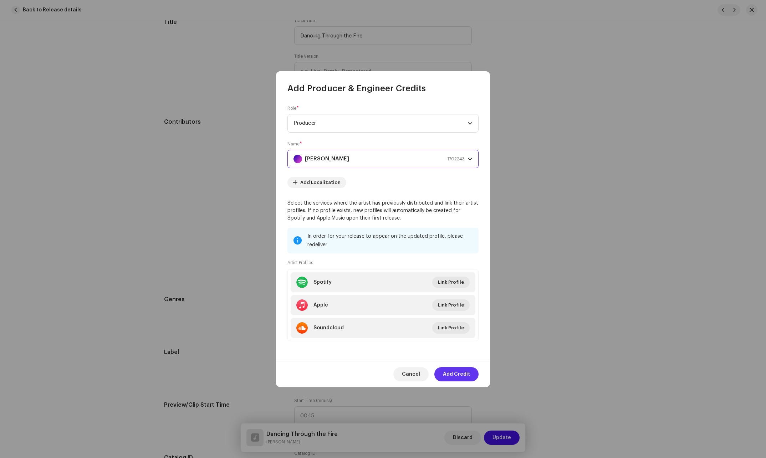
click at [458, 373] on span "Add Credit" at bounding box center [456, 374] width 27 height 14
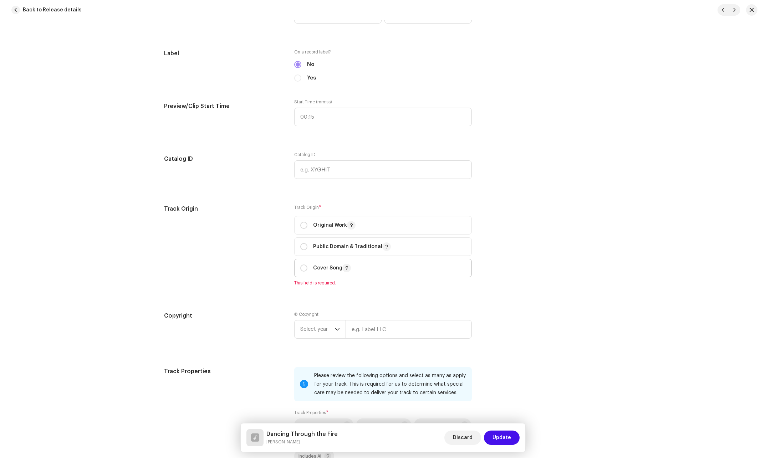
scroll to position [678, 0]
click at [330, 224] on p "Original Work" at bounding box center [334, 224] width 42 height 9
radio input "true"
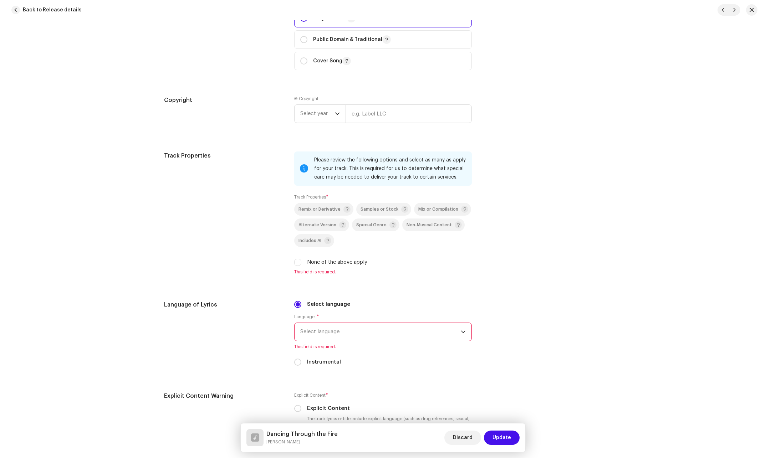
scroll to position [892, 0]
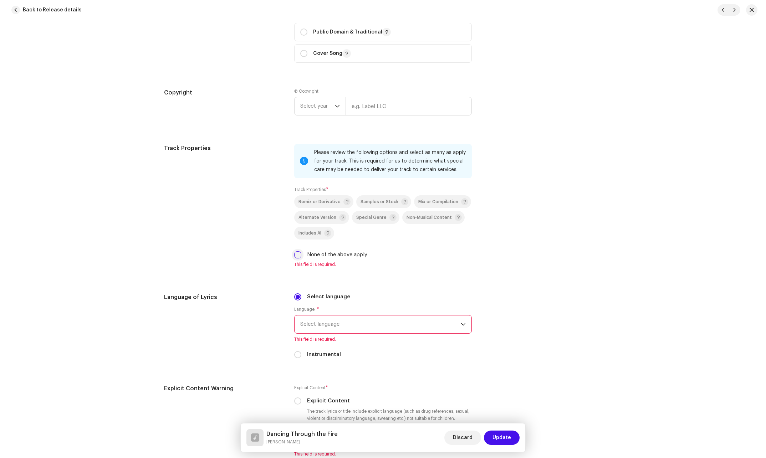
click at [299, 258] on input "None of the above apply" at bounding box center [297, 255] width 7 height 7
checkbox input "true"
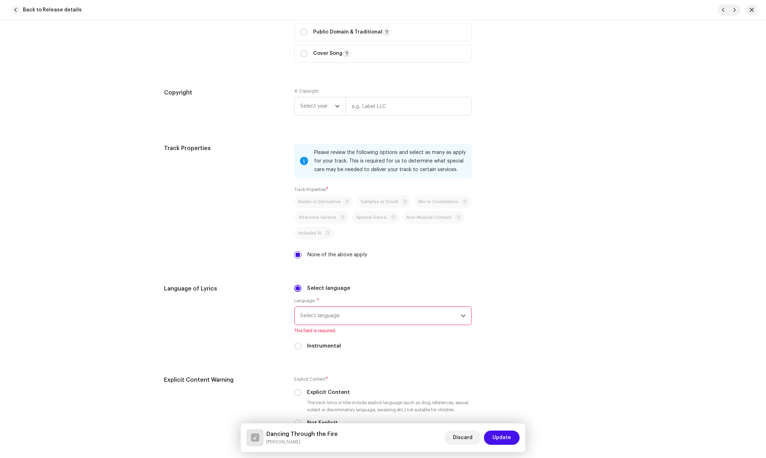
click at [336, 310] on span "Select language" at bounding box center [380, 316] width 161 height 18
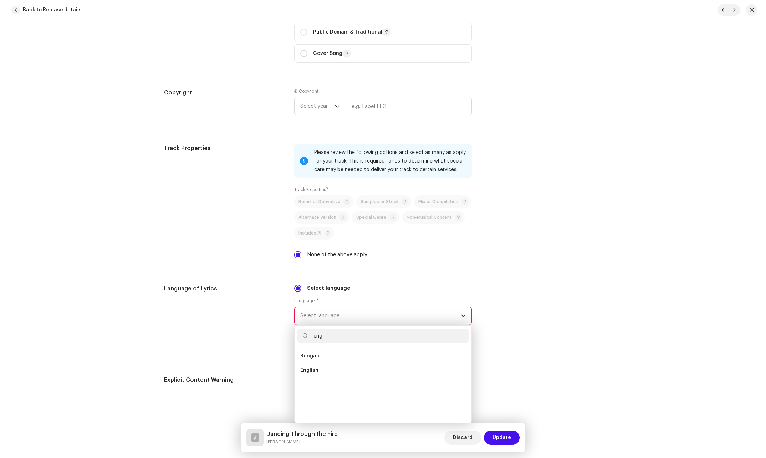
scroll to position [0, 0]
type input "eng"
click at [317, 372] on li "English" at bounding box center [383, 371] width 171 height 14
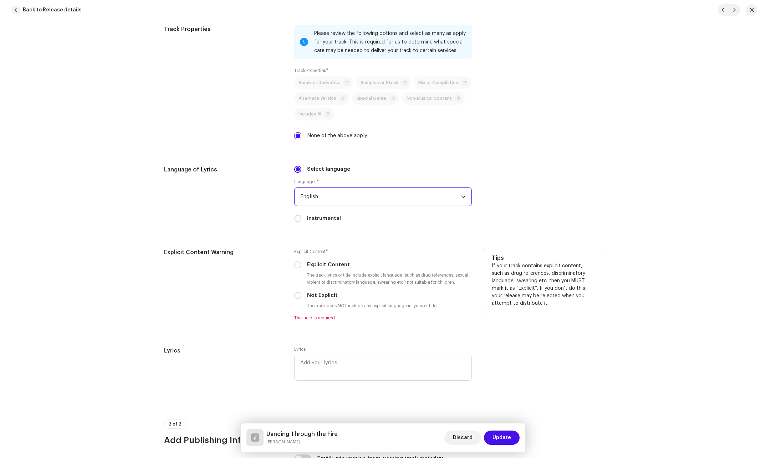
scroll to position [1035, 0]
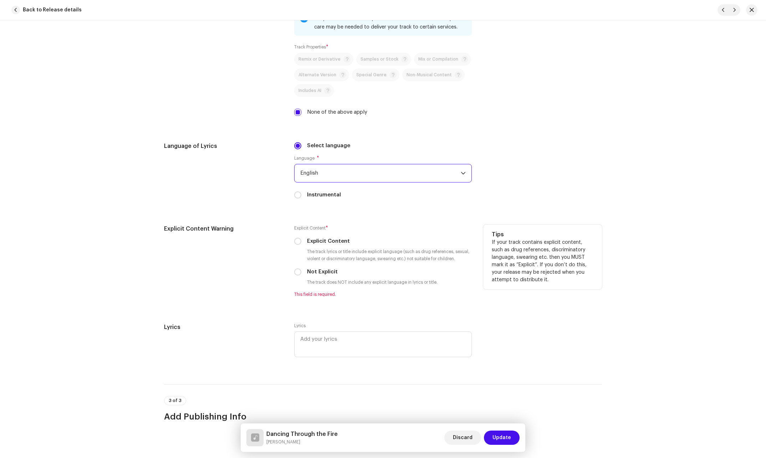
click at [298, 276] on div "Explicit Content * Explicit Content The track lyrics or title include explicit …" at bounding box center [383, 261] width 178 height 73
drag, startPoint x: 295, startPoint y: 272, endPoint x: 291, endPoint y: 277, distance: 6.1
click at [291, 277] on div "Explicit Content Warning Explicit Content * Explicit Content The track lyrics o…" at bounding box center [383, 265] width 438 height 81
click at [294, 273] on input "Not Explicit" at bounding box center [297, 272] width 7 height 7
radio input "true"
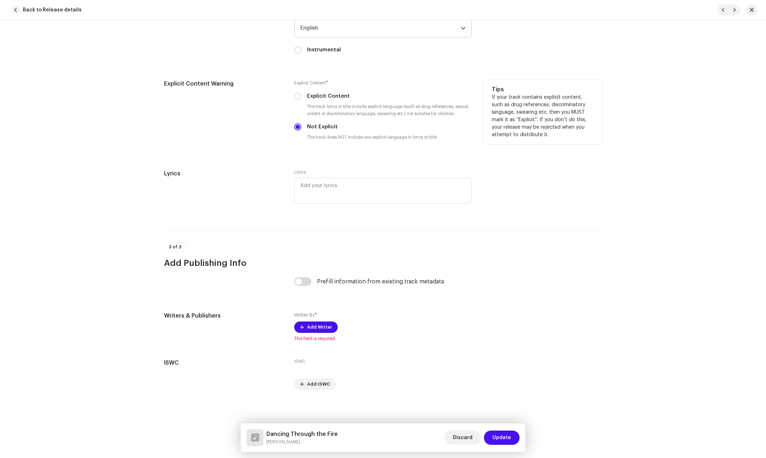
scroll to position [1180, 0]
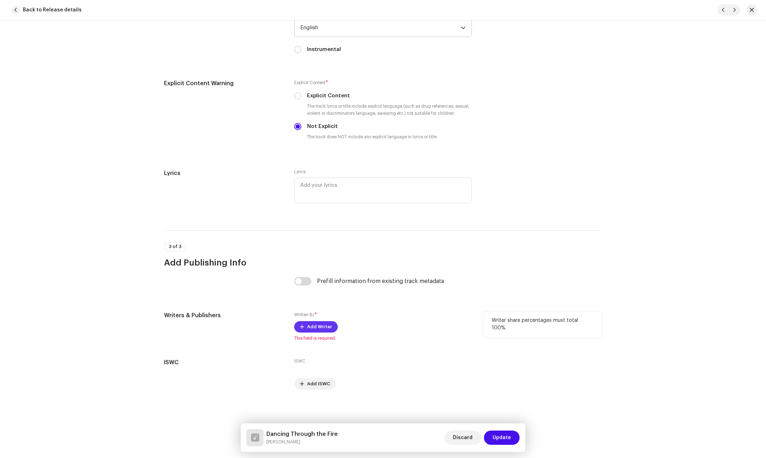
click at [314, 328] on span "Add Writer" at bounding box center [319, 327] width 25 height 14
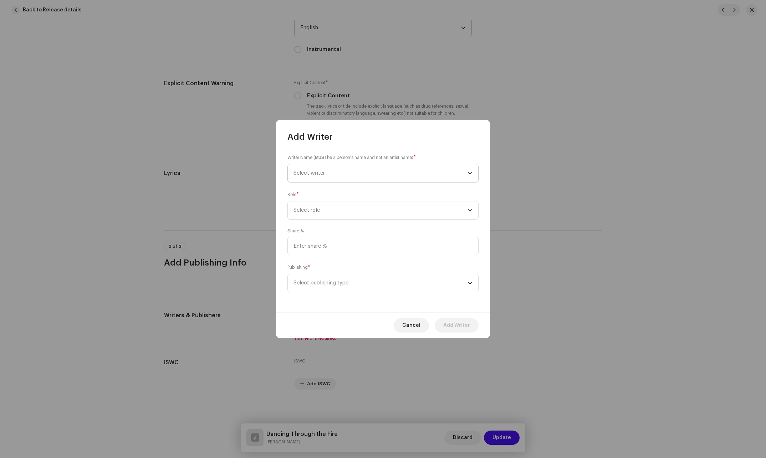
click at [359, 176] on span "Select writer" at bounding box center [381, 173] width 174 height 18
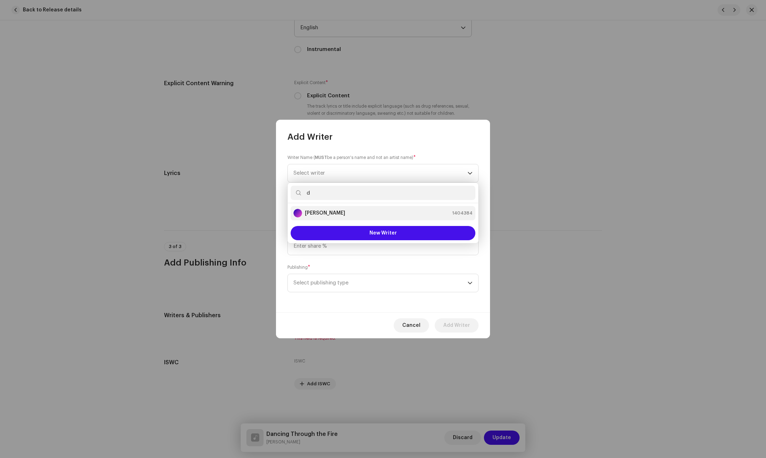
type input "d"
click at [346, 212] on div "[PERSON_NAME] 1404384" at bounding box center [383, 213] width 179 height 9
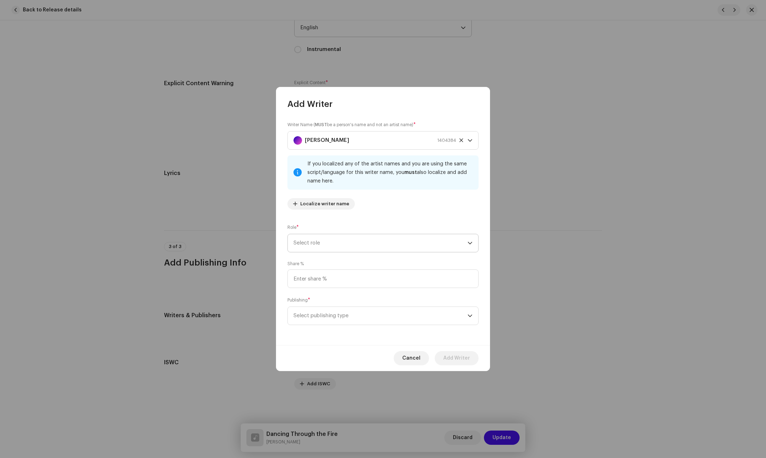
click at [327, 245] on span "Select role" at bounding box center [381, 243] width 174 height 18
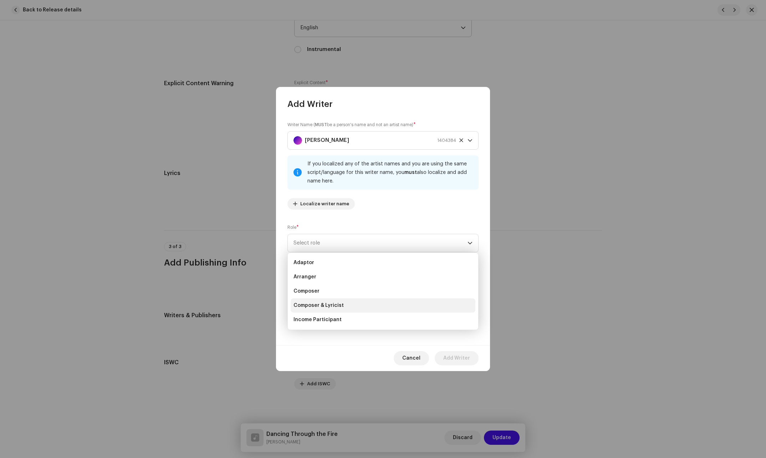
click at [316, 303] on span "Composer & Lyricist" at bounding box center [319, 305] width 50 height 7
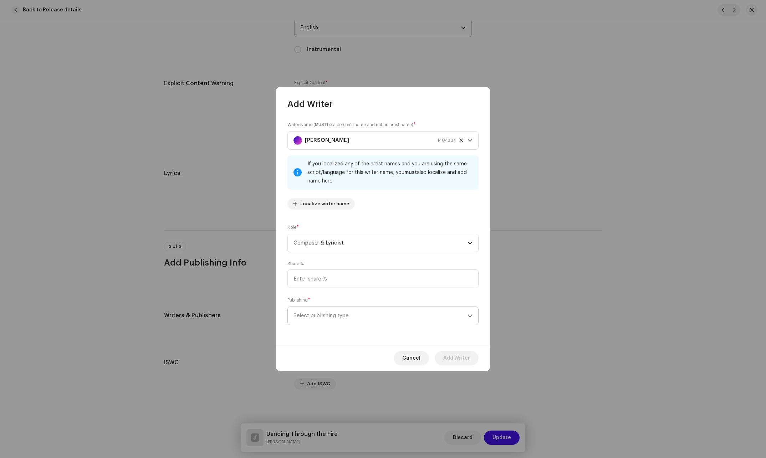
click at [320, 314] on span "Select publishing type" at bounding box center [381, 316] width 174 height 18
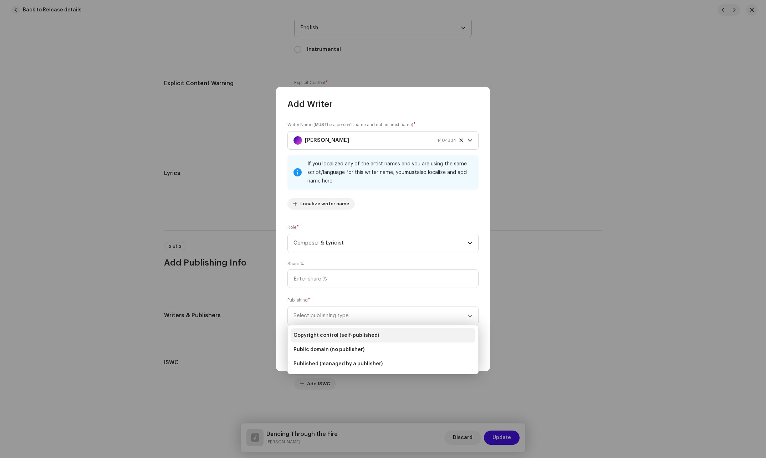
click at [320, 331] on li "Copyright control (self-published)" at bounding box center [383, 336] width 185 height 14
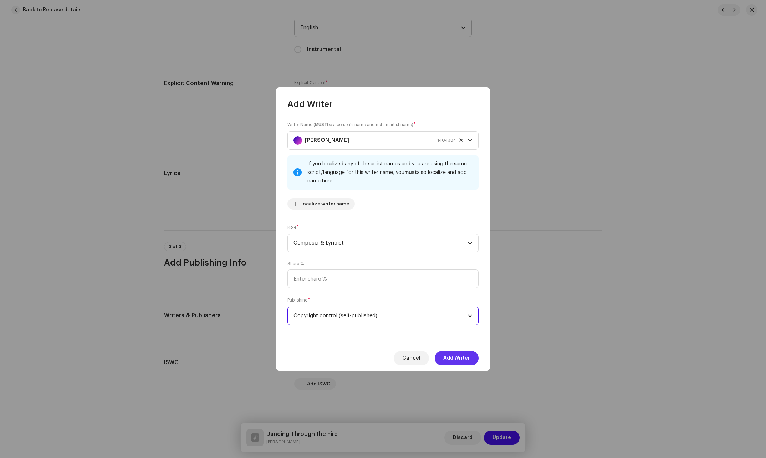
click at [456, 360] on span "Add Writer" at bounding box center [456, 358] width 27 height 14
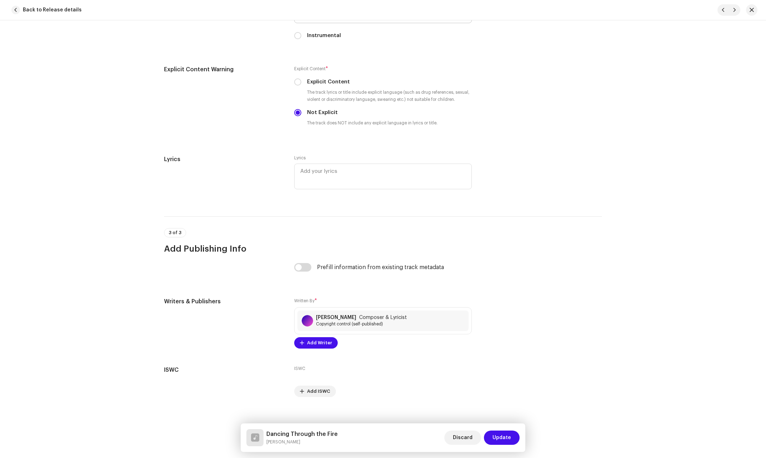
scroll to position [1202, 0]
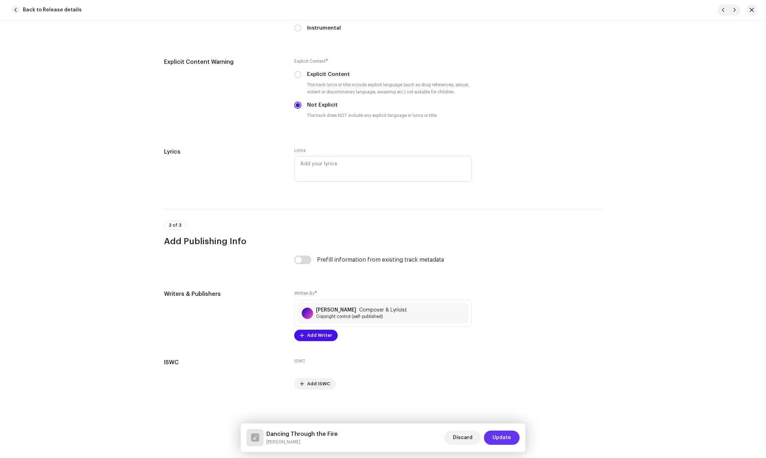
click at [498, 438] on span "Update" at bounding box center [502, 438] width 19 height 14
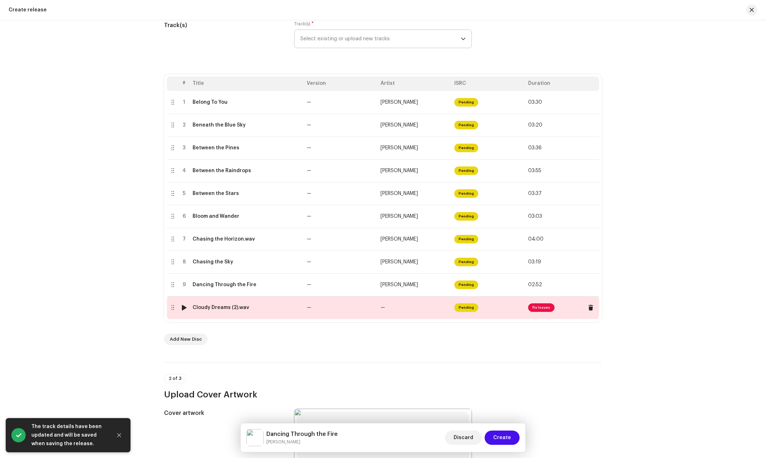
click at [236, 308] on div "Cloudy Dreams (2).wav" at bounding box center [221, 308] width 57 height 6
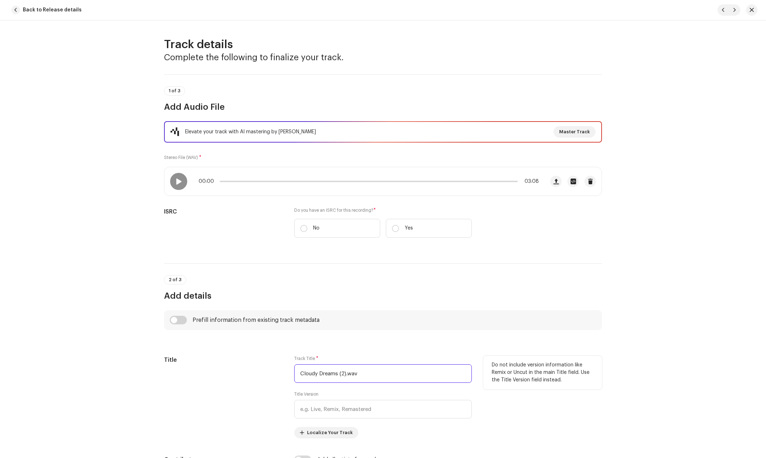
drag, startPoint x: 361, startPoint y: 376, endPoint x: 298, endPoint y: 391, distance: 65.1
click at [298, 391] on div "Track Title * Cloudy Dreams (2).wav Title Version Localize Your Track" at bounding box center [383, 397] width 178 height 83
click at [364, 375] on input "Cloudy Dreams (2).wav" at bounding box center [383, 374] width 178 height 19
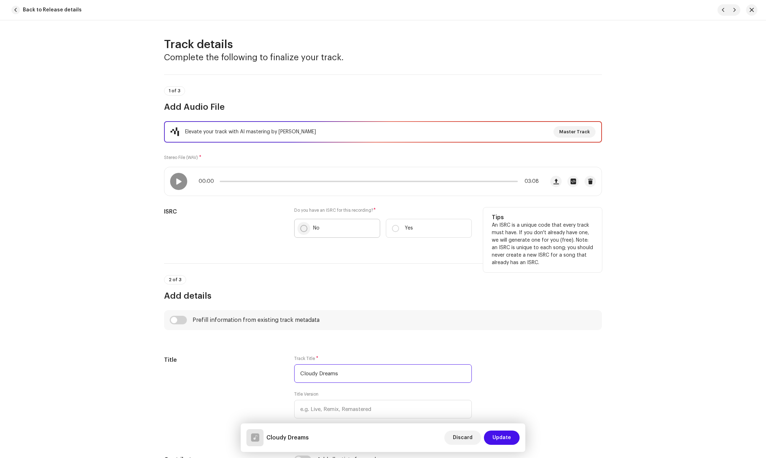
type input "Cloudy Dreams"
click at [305, 228] on input "No" at bounding box center [303, 228] width 7 height 7
radio input "true"
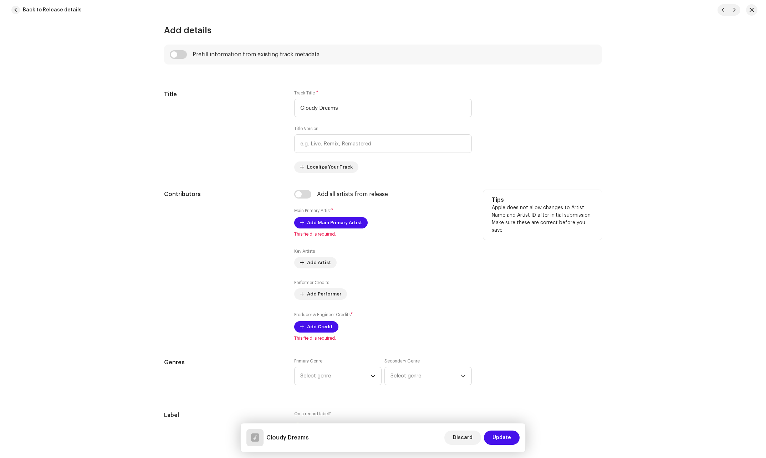
scroll to position [285, 0]
click at [346, 220] on span "Add Main Primary Artist" at bounding box center [334, 222] width 55 height 14
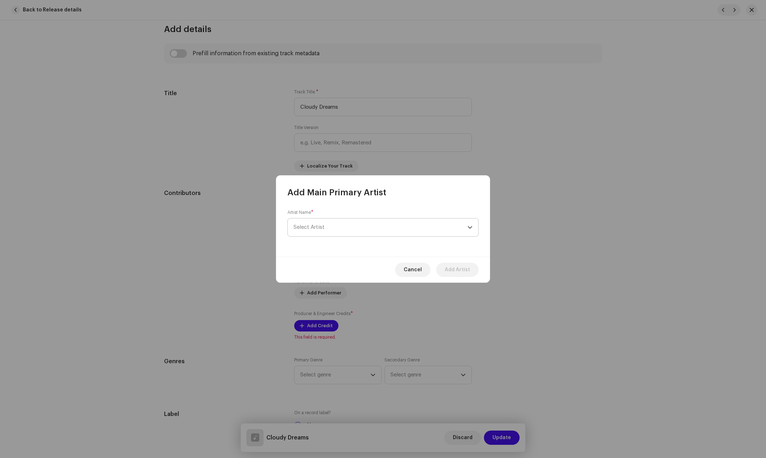
click at [335, 227] on span "Select Artist" at bounding box center [381, 228] width 174 height 18
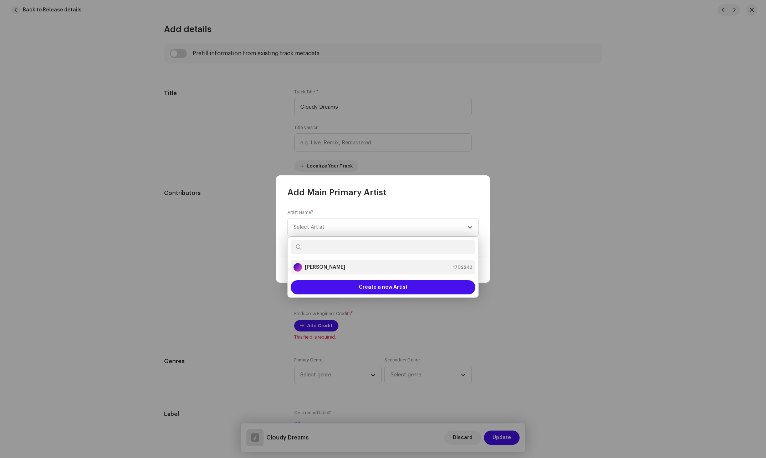
click at [320, 270] on strong "[PERSON_NAME]" at bounding box center [325, 267] width 40 height 7
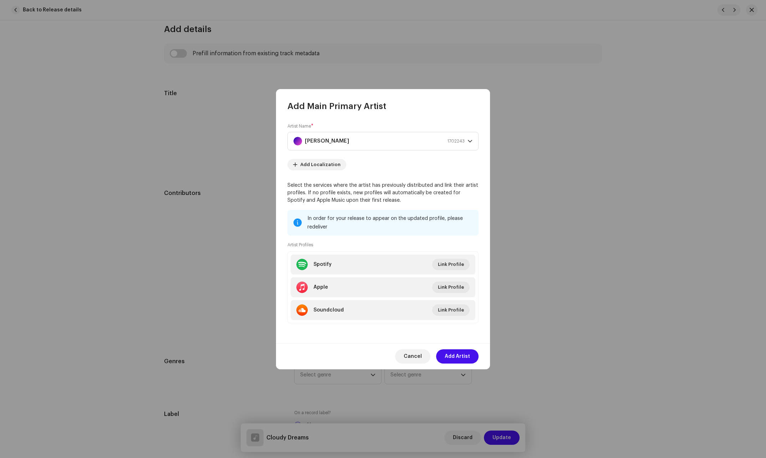
click at [450, 356] on span "Add Artist" at bounding box center [457, 357] width 25 height 14
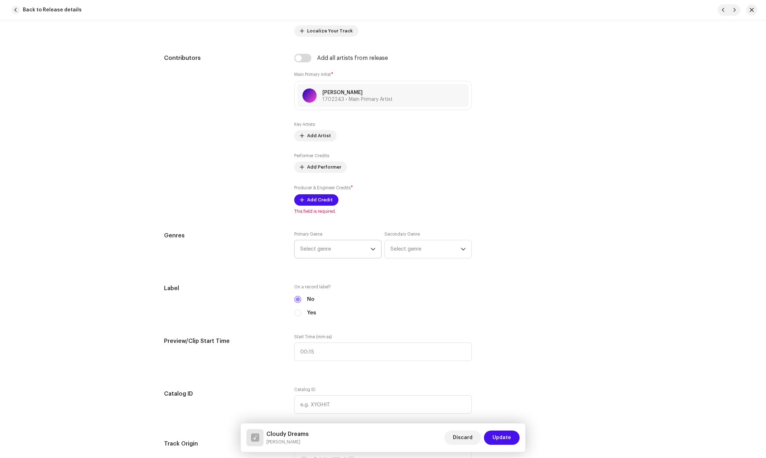
scroll to position [428, 0]
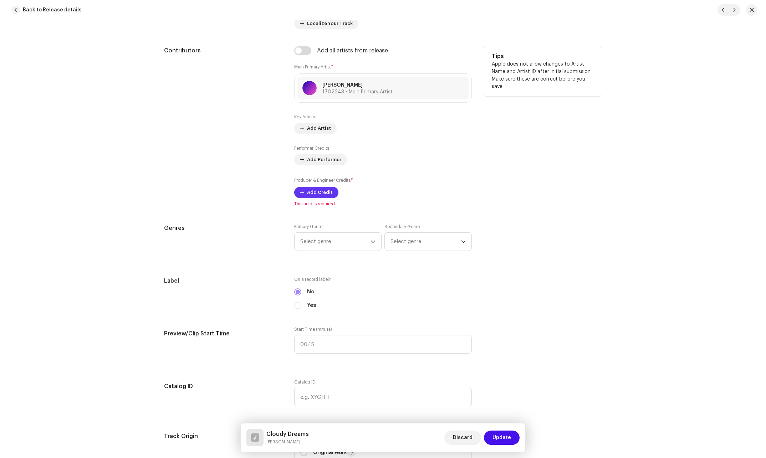
click at [324, 193] on span "Add Credit" at bounding box center [320, 193] width 26 height 14
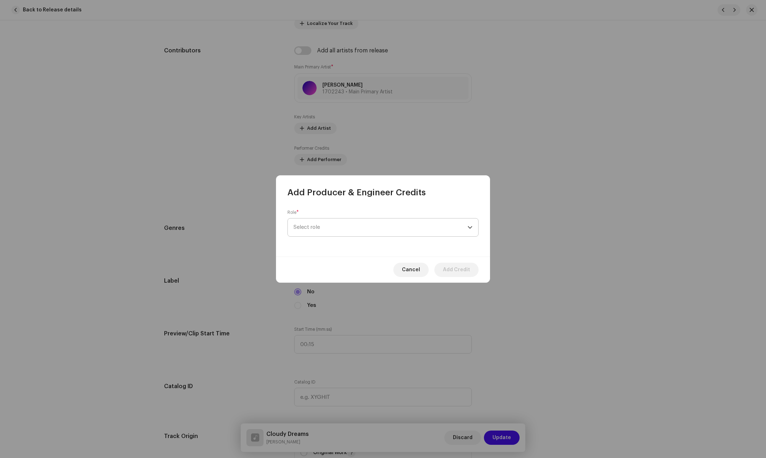
click at [327, 234] on span "Select role" at bounding box center [381, 228] width 174 height 18
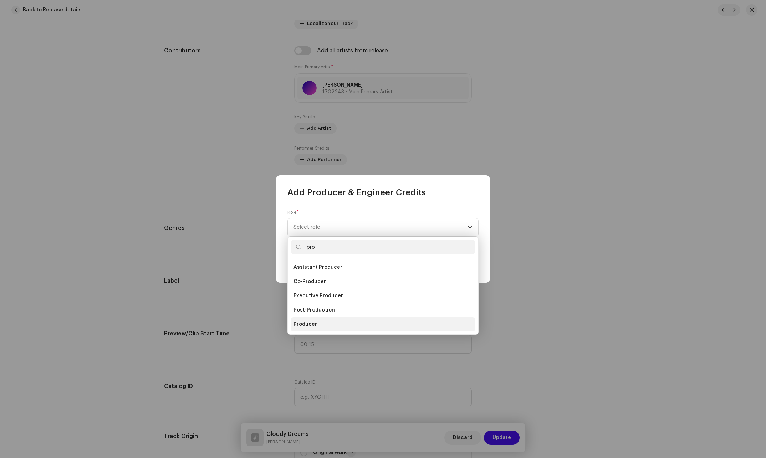
type input "pro"
click at [316, 323] on li "Producer" at bounding box center [383, 325] width 185 height 14
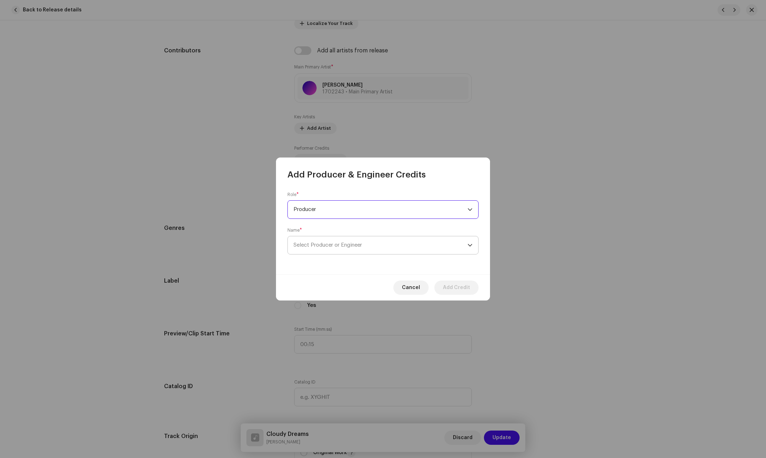
click at [357, 242] on span "Select Producer or Engineer" at bounding box center [381, 246] width 174 height 18
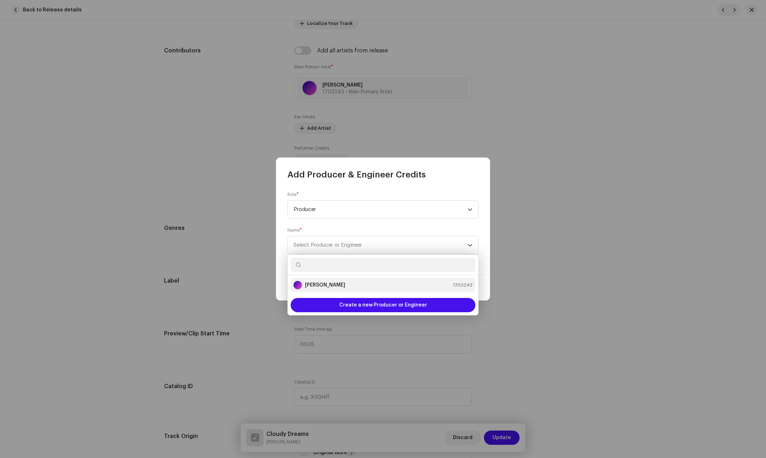
click at [310, 287] on strong "[PERSON_NAME]" at bounding box center [325, 285] width 40 height 7
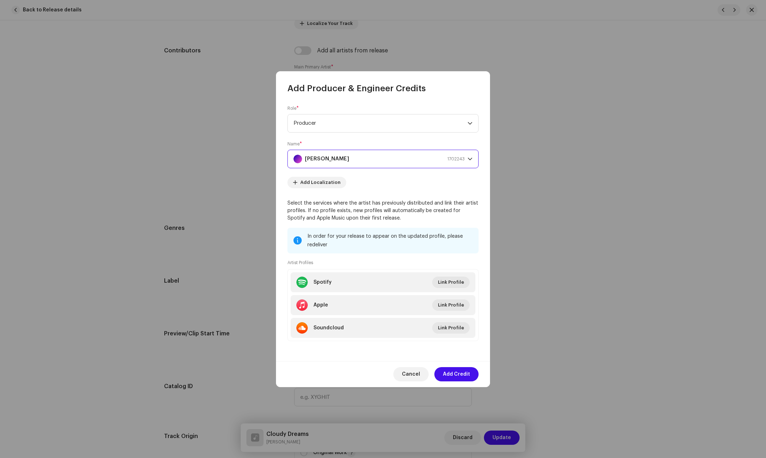
click at [455, 374] on span "Add Credit" at bounding box center [456, 374] width 27 height 14
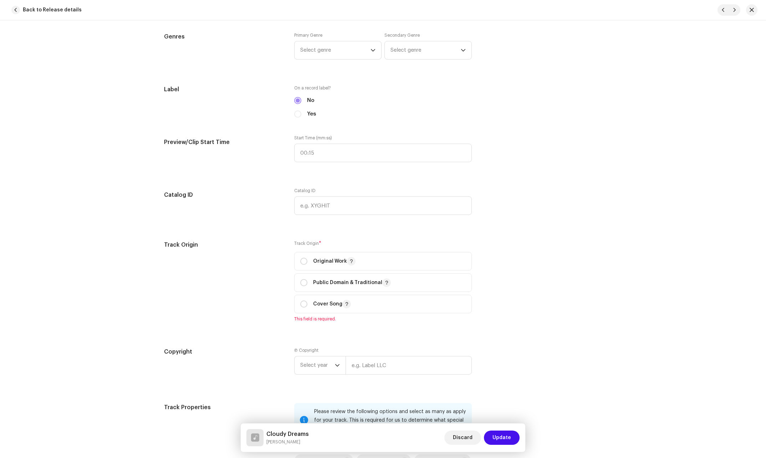
scroll to position [642, 0]
click at [304, 261] on input "radio" at bounding box center [303, 260] width 7 height 7
radio input "true"
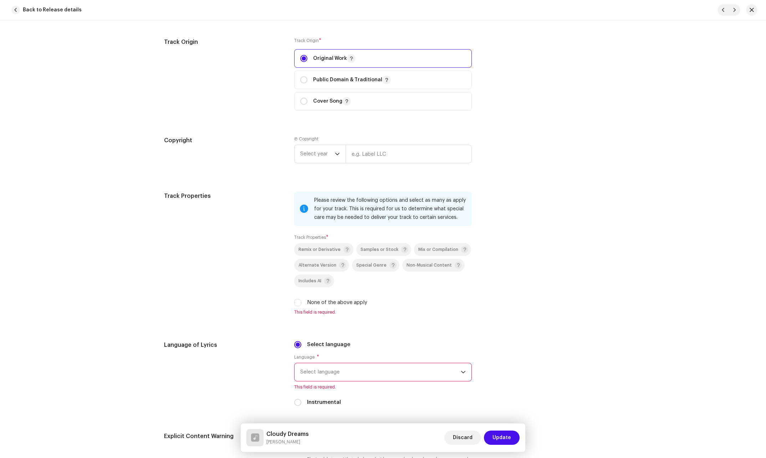
scroll to position [856, 0]
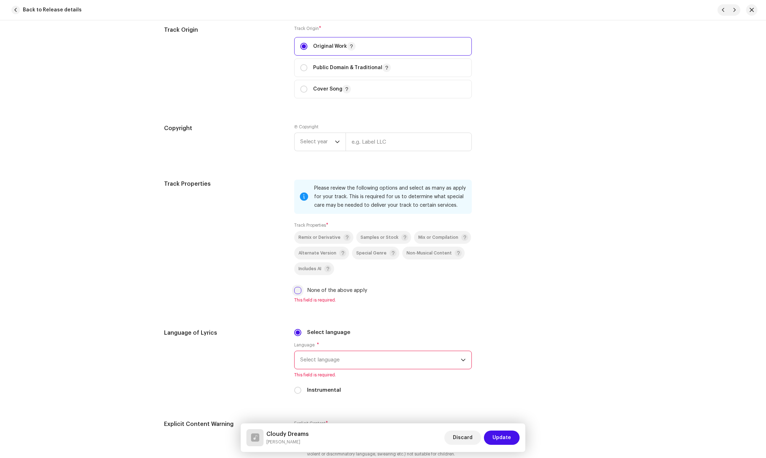
click at [294, 290] on input "None of the above apply" at bounding box center [297, 290] width 7 height 7
checkbox input "true"
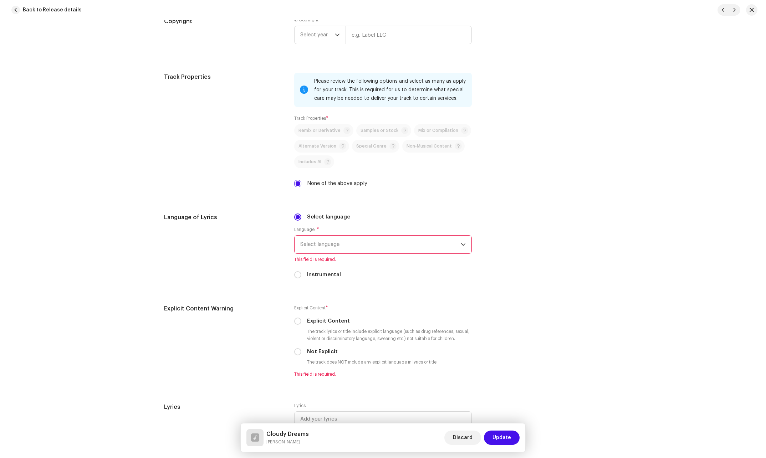
scroll to position [999, 0]
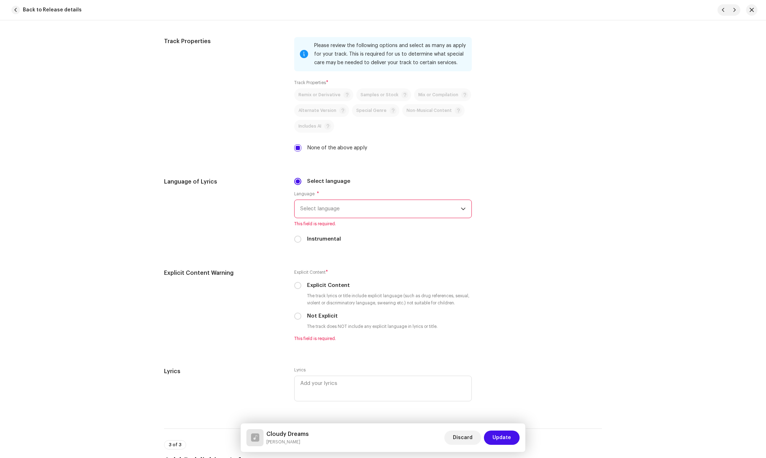
click at [361, 219] on div "Language * Select language This field is required." at bounding box center [383, 209] width 178 height 36
click at [367, 210] on span "Select language" at bounding box center [380, 209] width 161 height 18
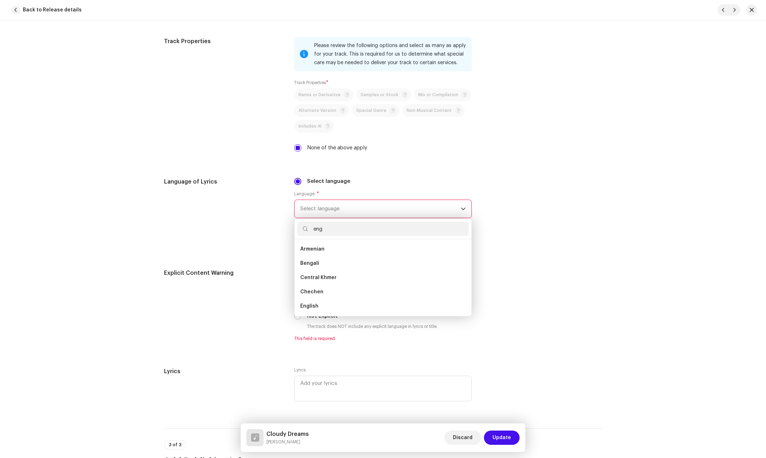
scroll to position [0, 0]
type input "eng"
click at [313, 265] on span "English" at bounding box center [309, 263] width 18 height 7
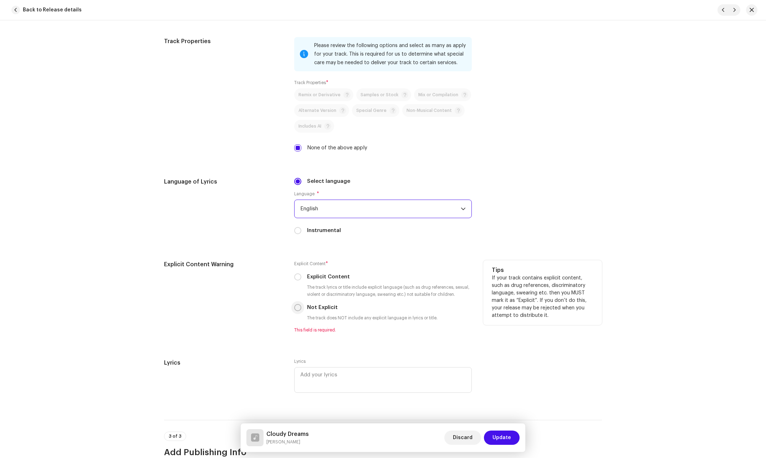
click at [295, 309] on input "Not Explicit" at bounding box center [297, 307] width 7 height 7
radio input "true"
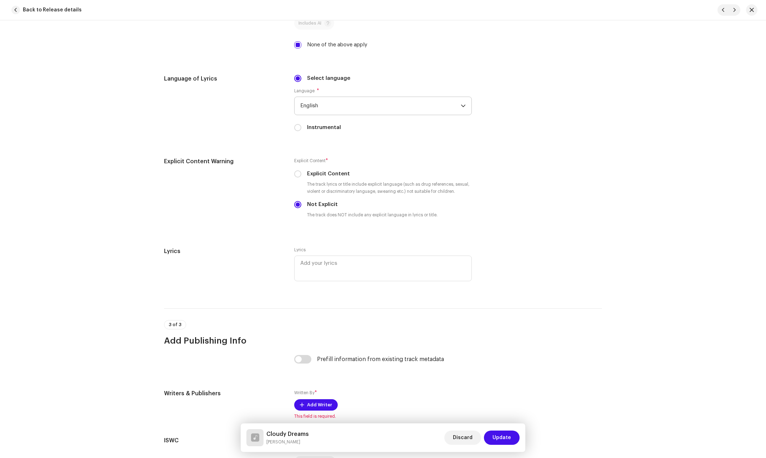
scroll to position [1142, 0]
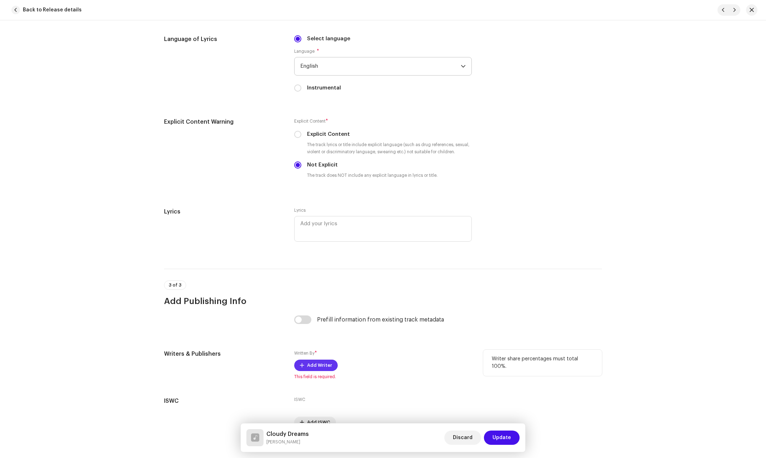
click at [309, 369] on span "Add Writer" at bounding box center [319, 366] width 25 height 14
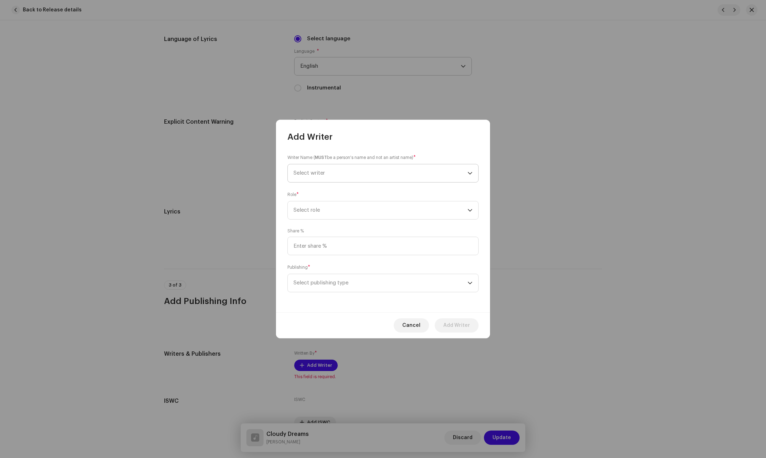
click at [364, 173] on span "Select writer" at bounding box center [381, 173] width 174 height 18
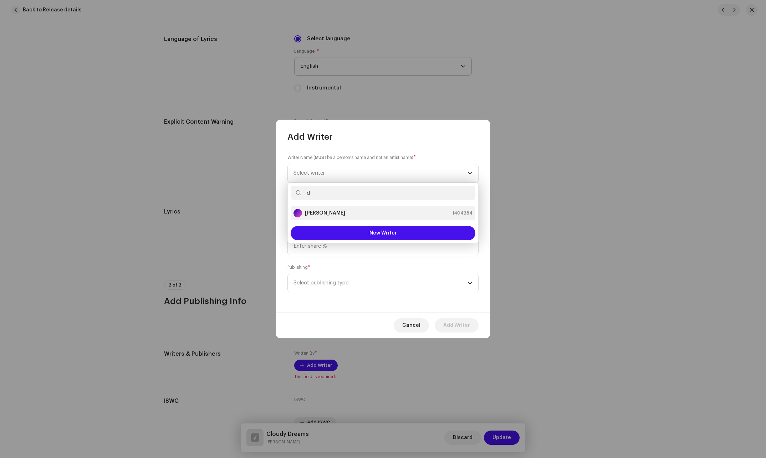
type input "d"
click at [348, 217] on div "[PERSON_NAME] 1404384" at bounding box center [383, 213] width 179 height 9
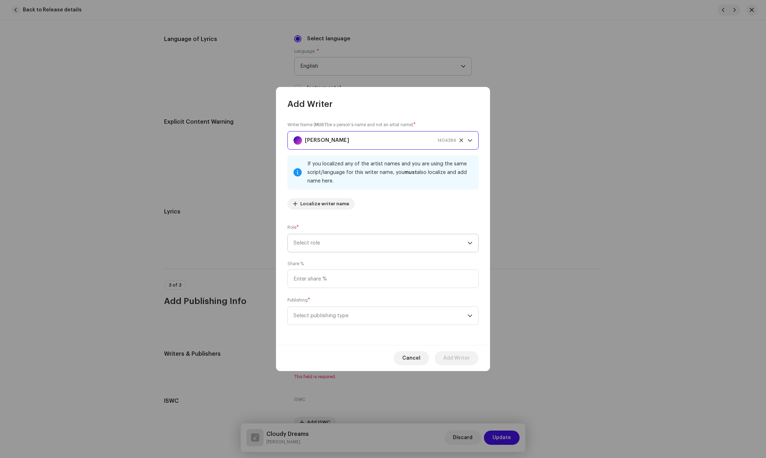
click at [327, 247] on span "Select role" at bounding box center [381, 243] width 174 height 18
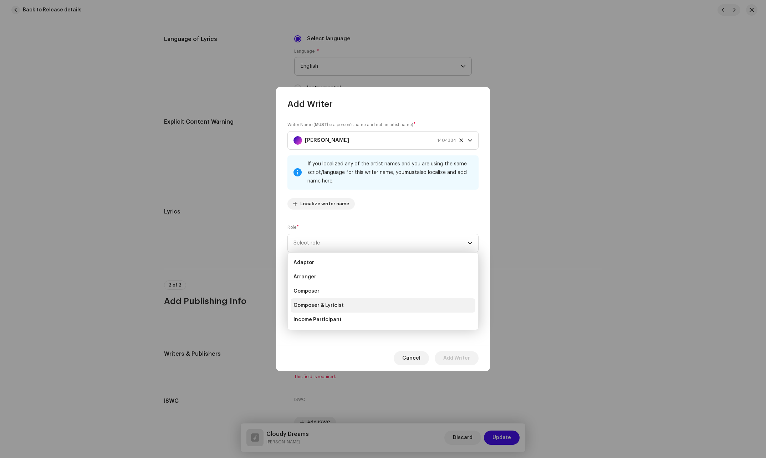
click at [315, 306] on span "Composer & Lyricist" at bounding box center [319, 305] width 50 height 7
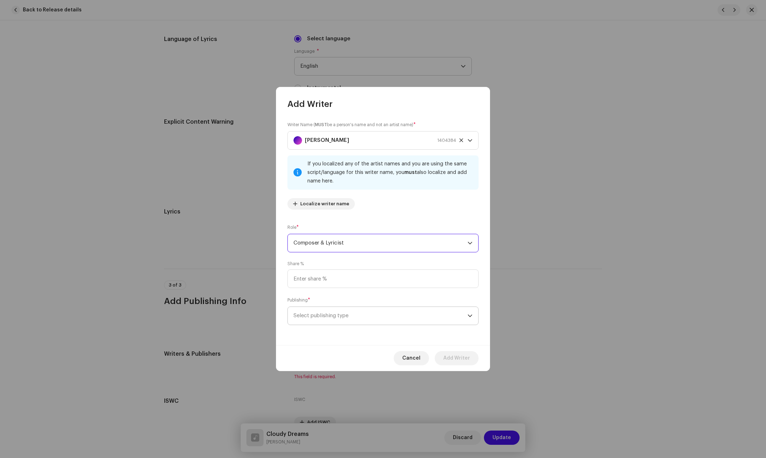
click at [316, 311] on span "Select publishing type" at bounding box center [381, 316] width 174 height 18
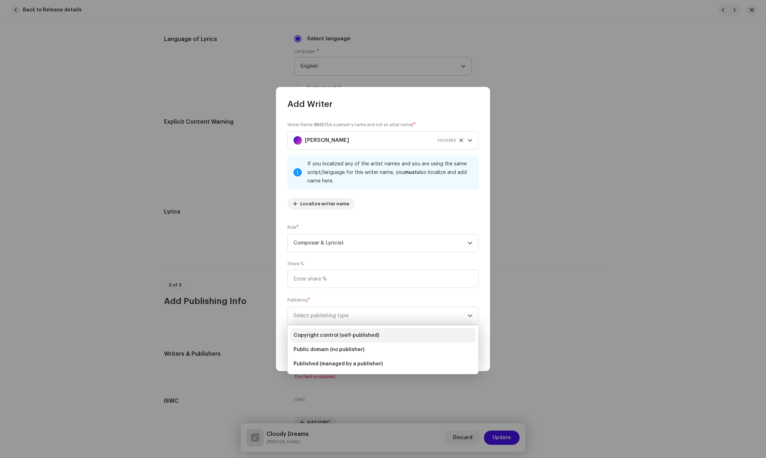
click at [315, 336] on span "Copyright control (self-published)" at bounding box center [337, 335] width 86 height 7
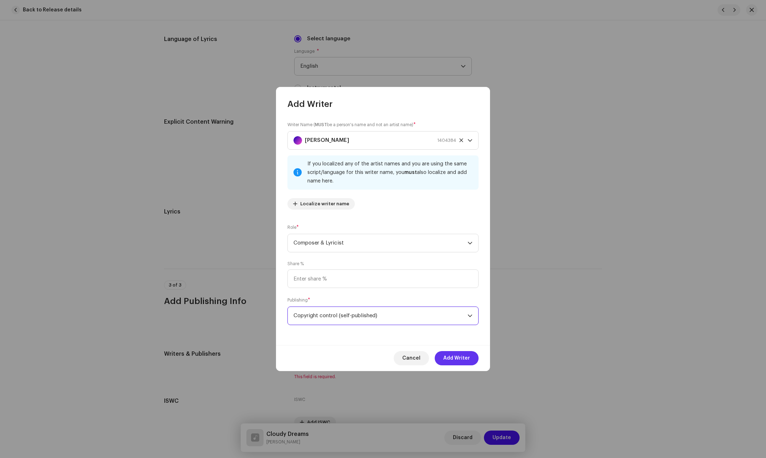
click at [448, 362] on span "Add Writer" at bounding box center [456, 358] width 27 height 14
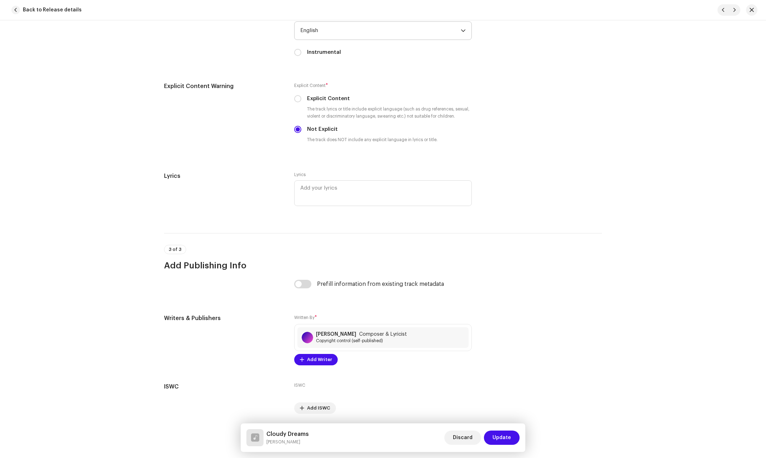
scroll to position [1202, 0]
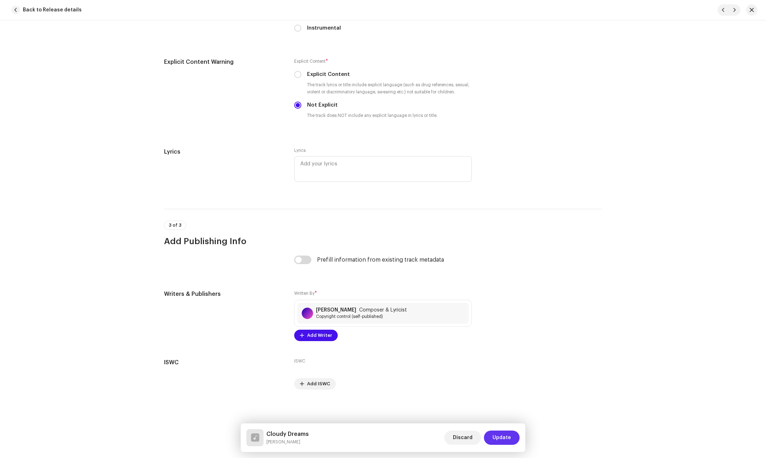
click at [497, 436] on span "Update" at bounding box center [502, 438] width 19 height 14
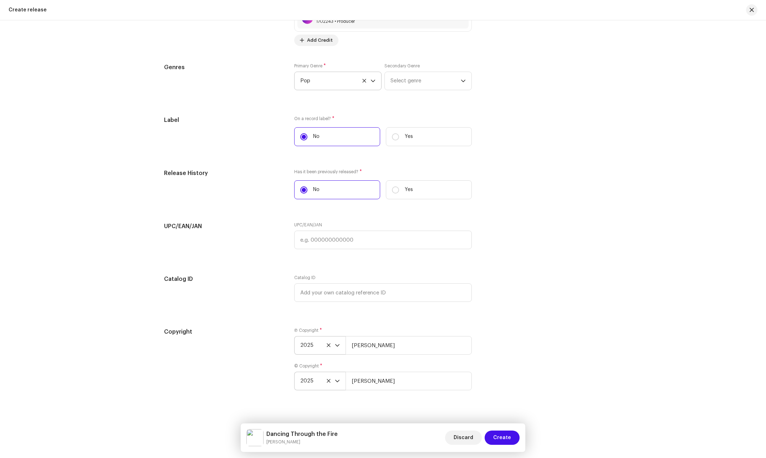
scroll to position [1159, 0]
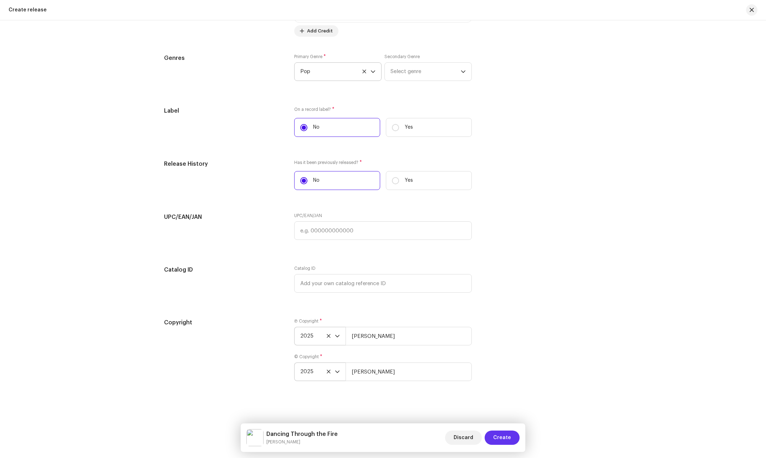
click at [501, 434] on span "Create" at bounding box center [502, 438] width 18 height 14
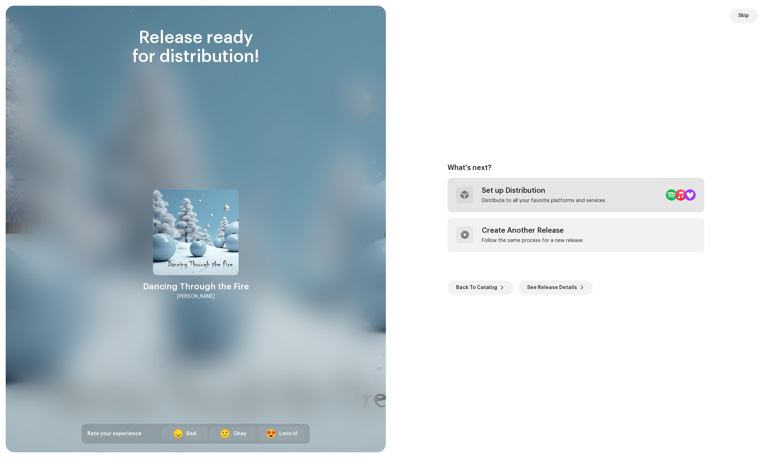
click at [548, 187] on div "Set up Distribution" at bounding box center [543, 191] width 123 height 9
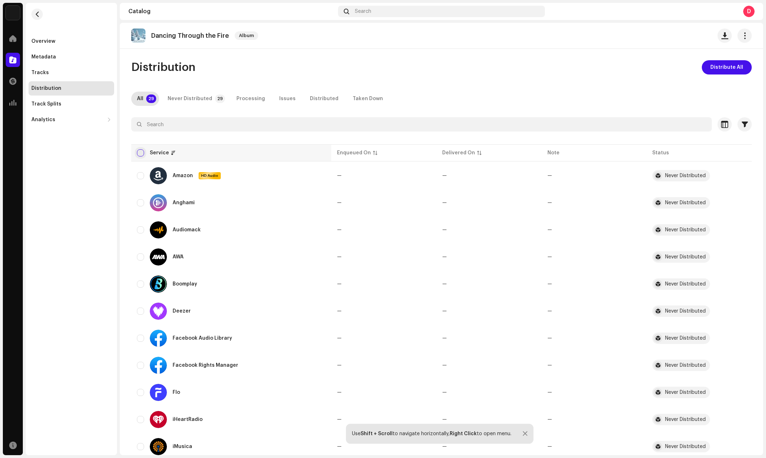
click at [143, 151] on input "checkbox" at bounding box center [140, 152] width 7 height 7
checkbox input "true"
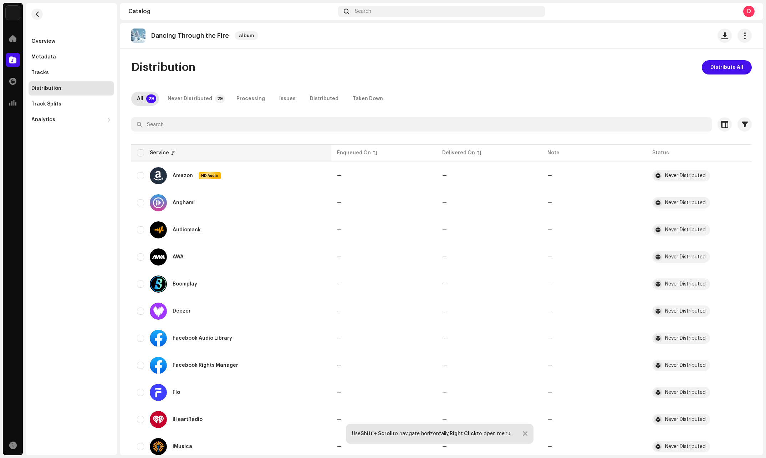
checkbox input "true"
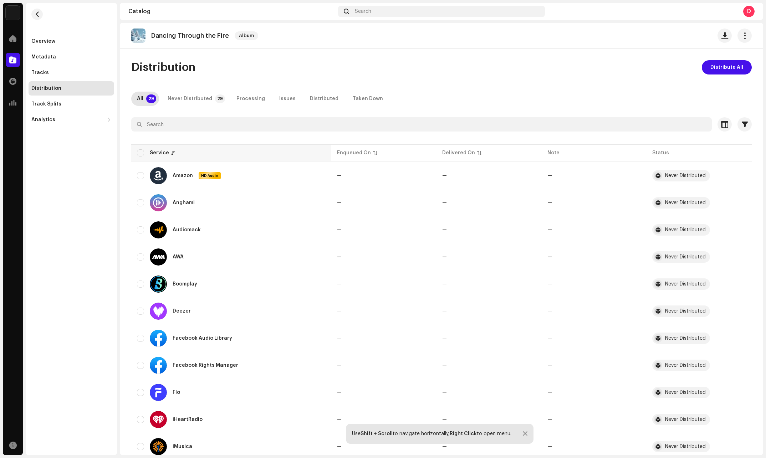
checkbox input "true"
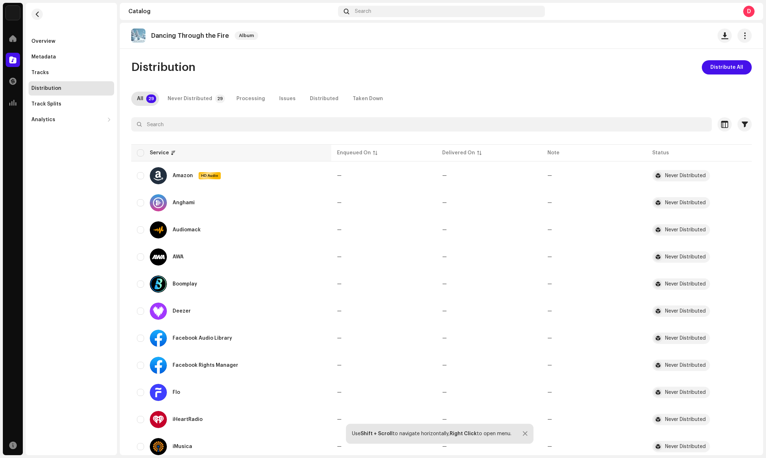
checkbox input "true"
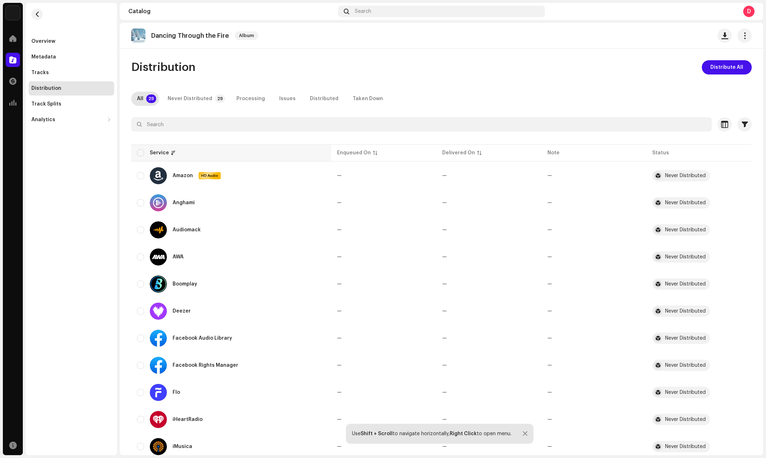
checkbox input "true"
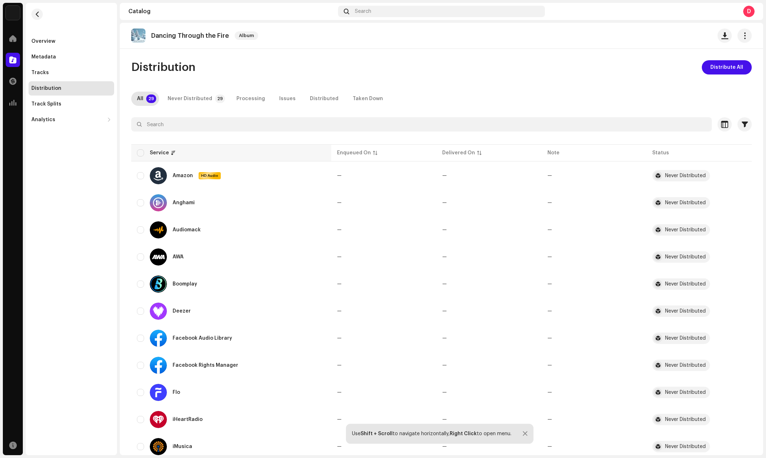
checkbox input "true"
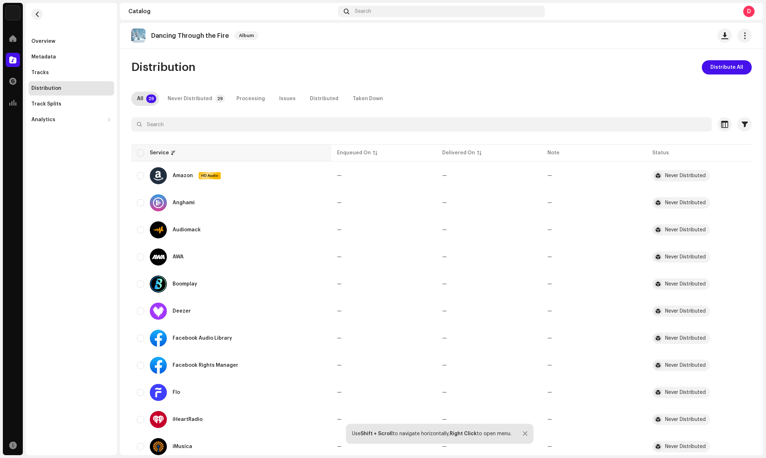
checkbox input "true"
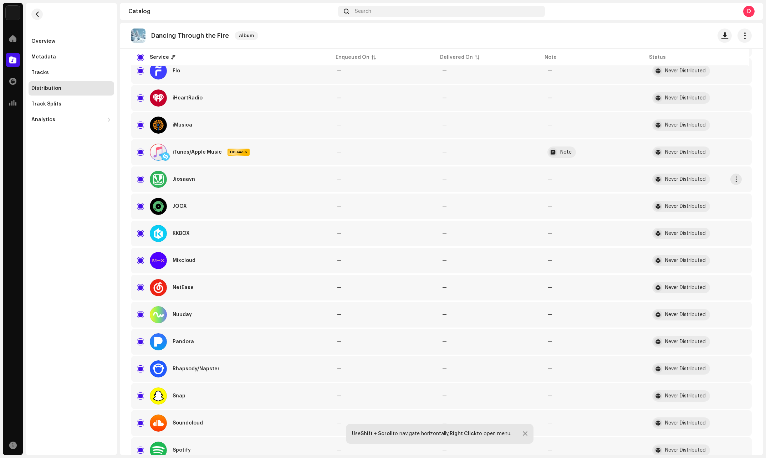
scroll to position [334, 0]
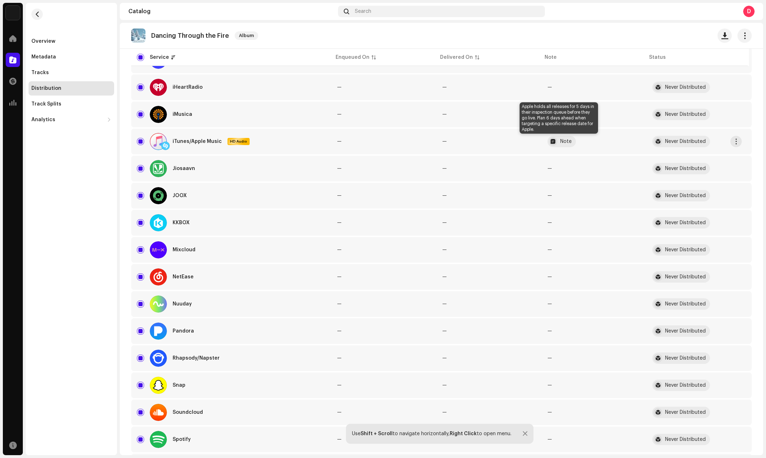
click at [563, 141] on div "Note" at bounding box center [565, 141] width 11 height 5
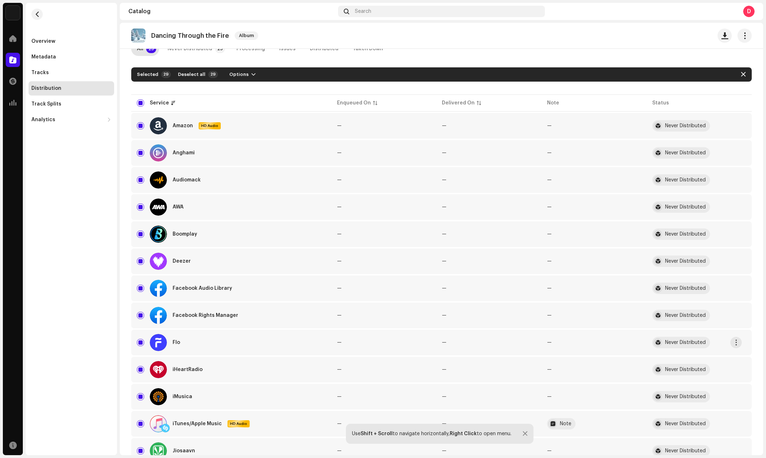
scroll to position [0, 0]
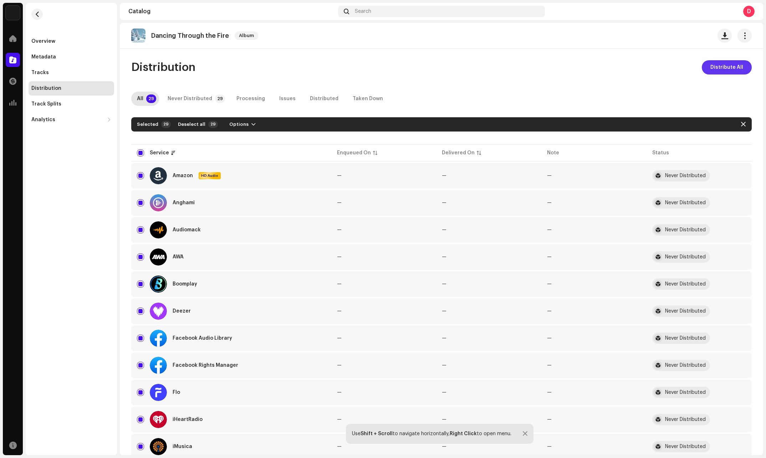
click at [723, 68] on span "Distribute All" at bounding box center [727, 67] width 33 height 14
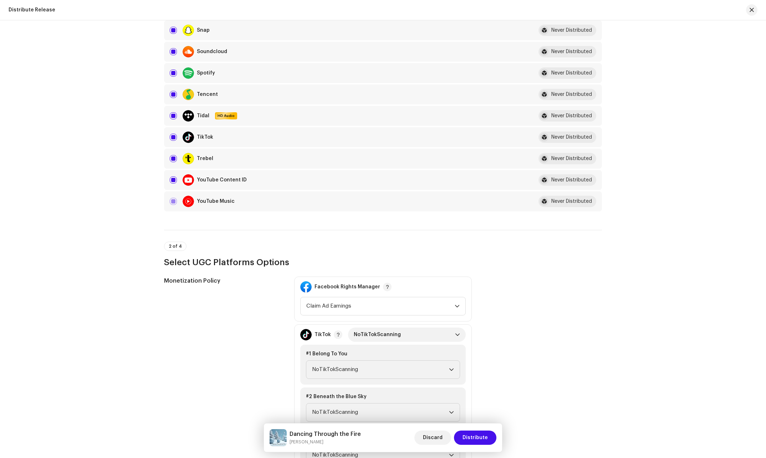
scroll to position [571, 0]
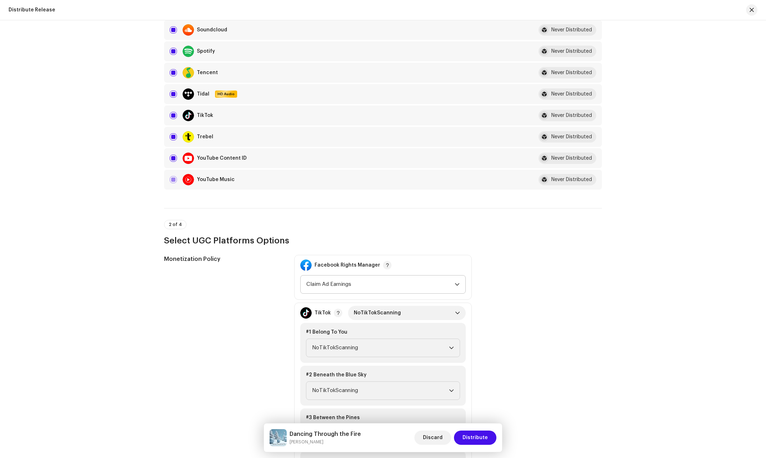
click at [388, 280] on span "Claim Ad Earnings" at bounding box center [380, 285] width 148 height 18
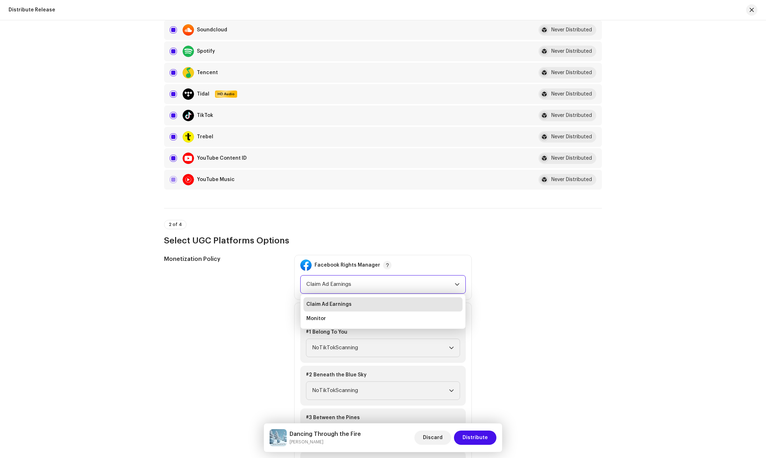
click at [388, 280] on span "Claim Ad Earnings" at bounding box center [380, 285] width 148 height 18
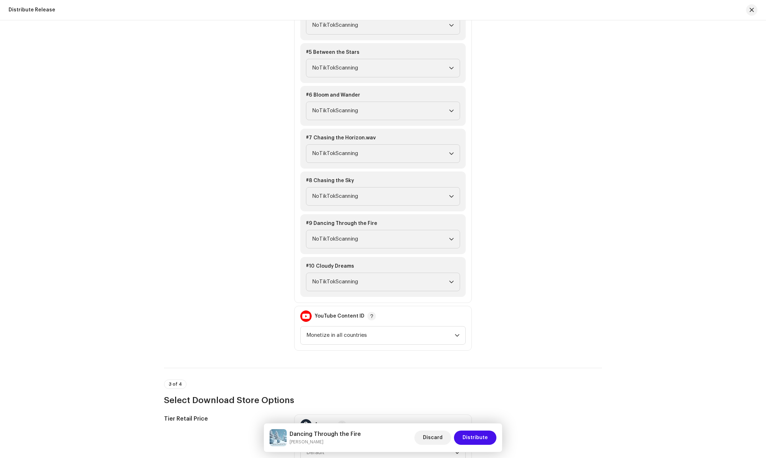
scroll to position [1035, 0]
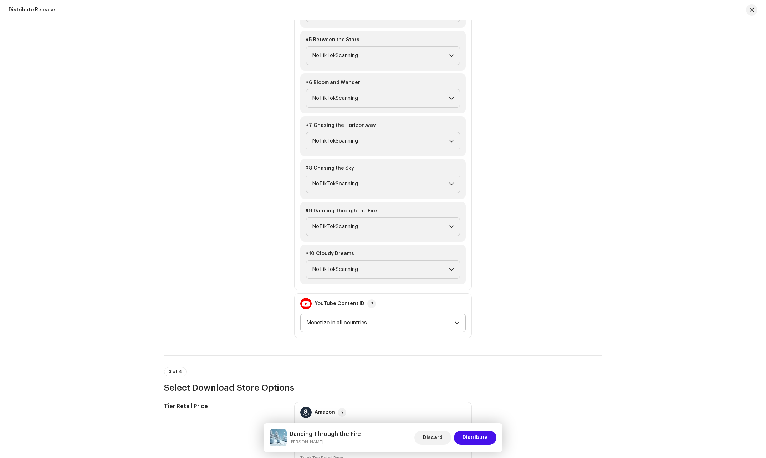
click at [447, 318] on span "Monetize in all countries" at bounding box center [380, 323] width 148 height 18
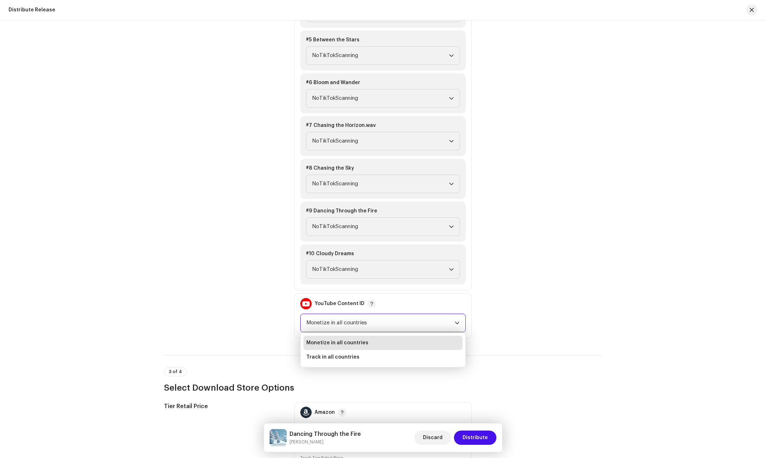
click at [447, 318] on span "Monetize in all countries" at bounding box center [380, 323] width 148 height 18
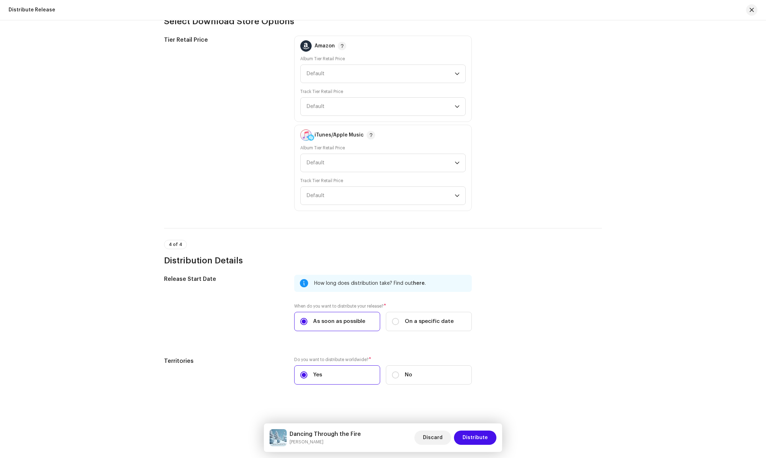
scroll to position [1405, 0]
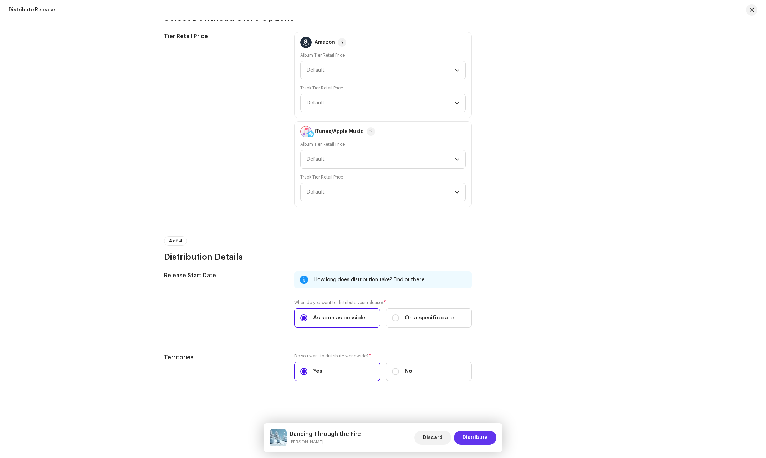
click at [477, 435] on span "Distribute" at bounding box center [475, 438] width 25 height 14
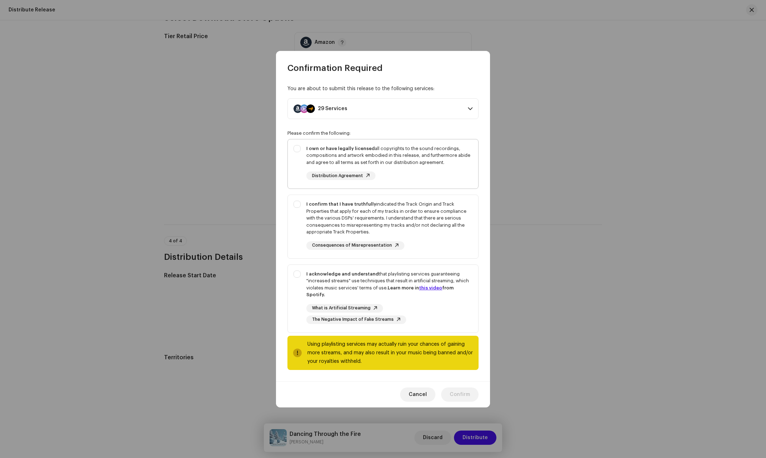
click at [299, 148] on div "I own or have legally licensed all copyrights to the sound recordings, composit…" at bounding box center [383, 162] width 191 height 47
checkbox input "true"
click at [296, 208] on div "I confirm that I have truthfully indicated the Track Origin and Track Propertie…" at bounding box center [383, 225] width 191 height 61
checkbox input "true"
click at [295, 277] on div "I acknowledge and understand that playlisting services guaranteeing "increased …" at bounding box center [383, 297] width 191 height 65
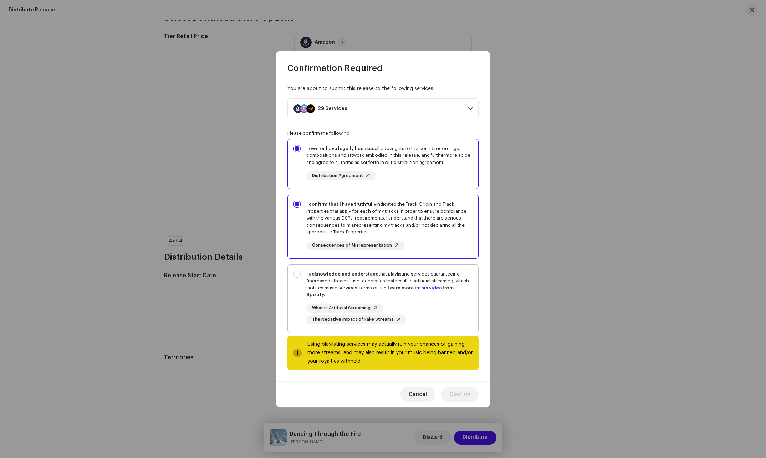
checkbox input "true"
click at [468, 393] on span "Confirm" at bounding box center [460, 395] width 20 height 14
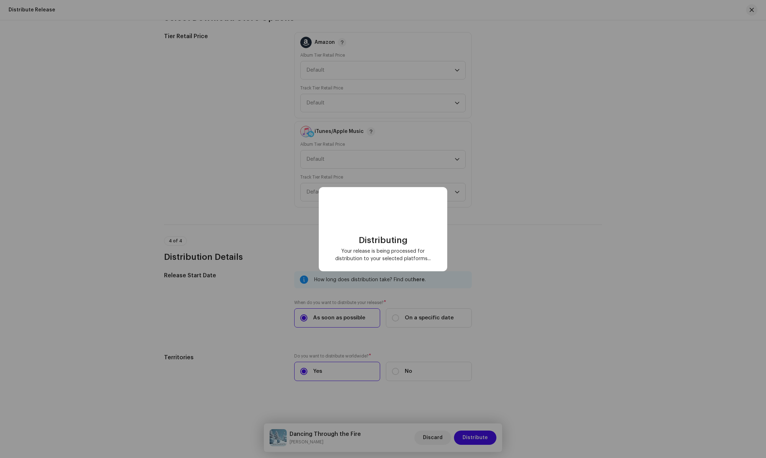
checkbox input "false"
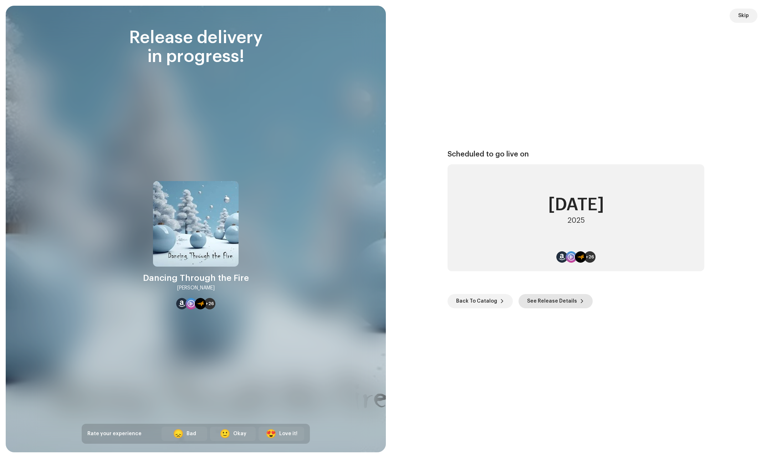
click at [539, 301] on span "See Release Details" at bounding box center [552, 301] width 50 height 14
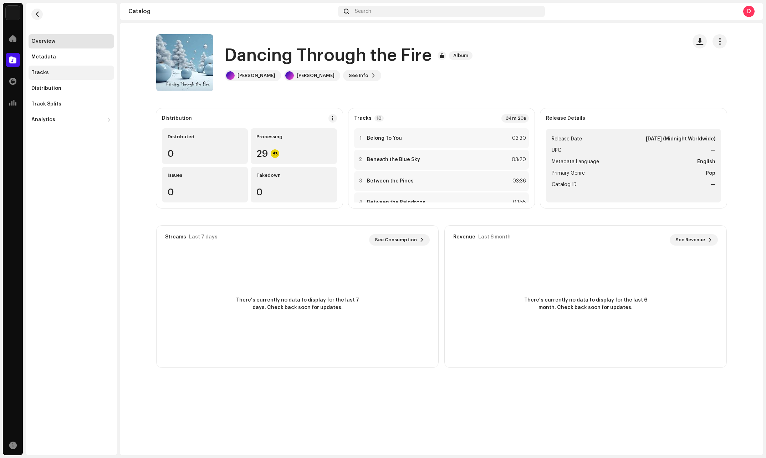
click at [47, 71] on div "Tracks" at bounding box center [71, 73] width 80 height 6
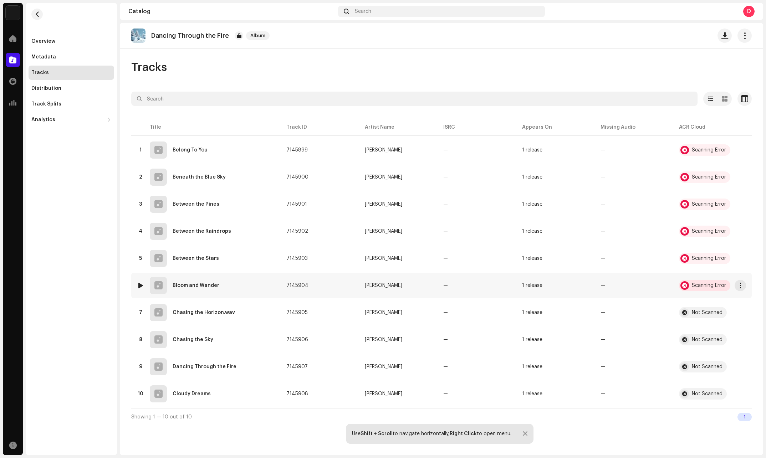
click at [707, 287] on div "Scanning Error" at bounding box center [709, 285] width 34 height 5
click at [599, 215] on div "Audio Recognition by AcrCloud is still processing the audio file. Do NOT approv…" at bounding box center [383, 229] width 766 height 458
click at [742, 365] on span "button" at bounding box center [740, 367] width 5 height 6
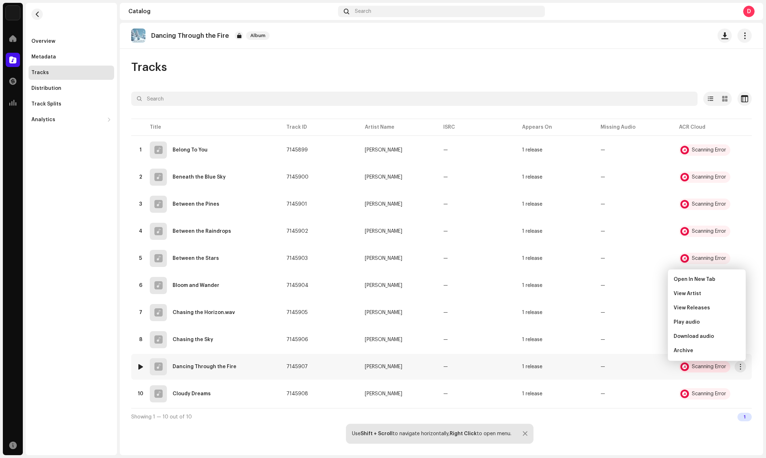
click at [708, 362] on div "Scanning Error" at bounding box center [704, 366] width 51 height 11
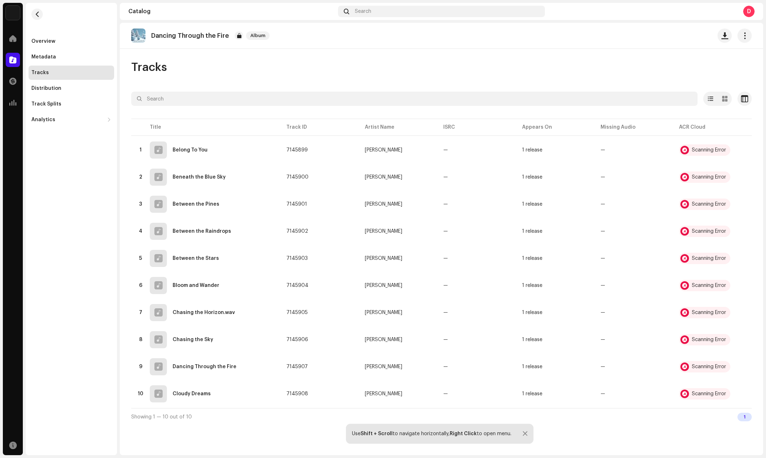
click at [539, 311] on div "Audio Recognition by AcrCloud is still processing the audio file. Scheduling a …" at bounding box center [383, 229] width 766 height 458
click at [61, 47] on div "Overview" at bounding box center [72, 41] width 86 height 14
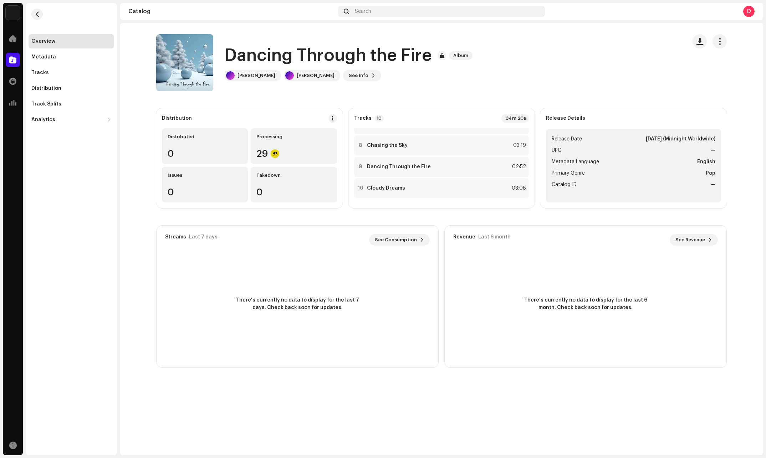
scroll to position [144, 0]
click at [46, 59] on div "Metadata" at bounding box center [43, 57] width 25 height 6
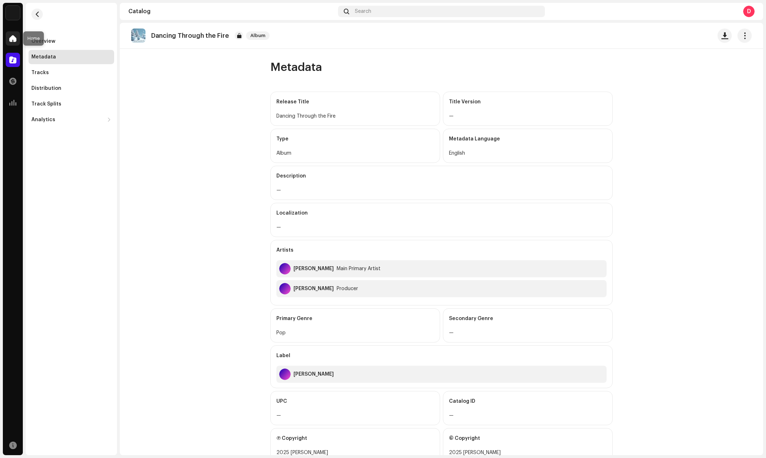
click at [14, 39] on span at bounding box center [12, 39] width 7 height 6
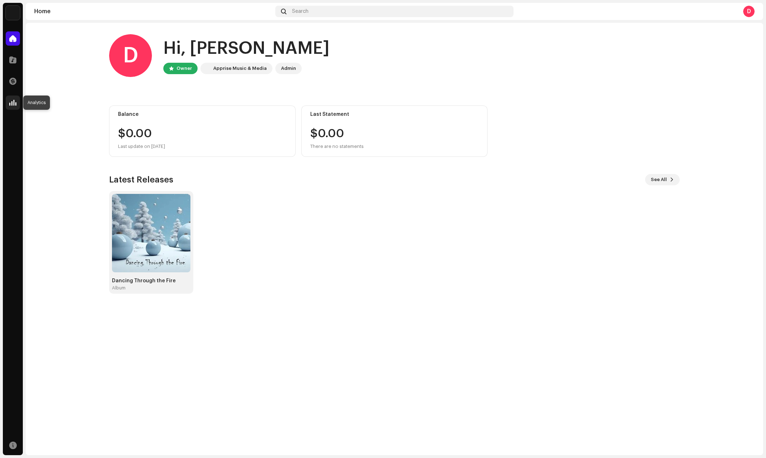
click at [17, 101] on div at bounding box center [13, 103] width 14 height 14
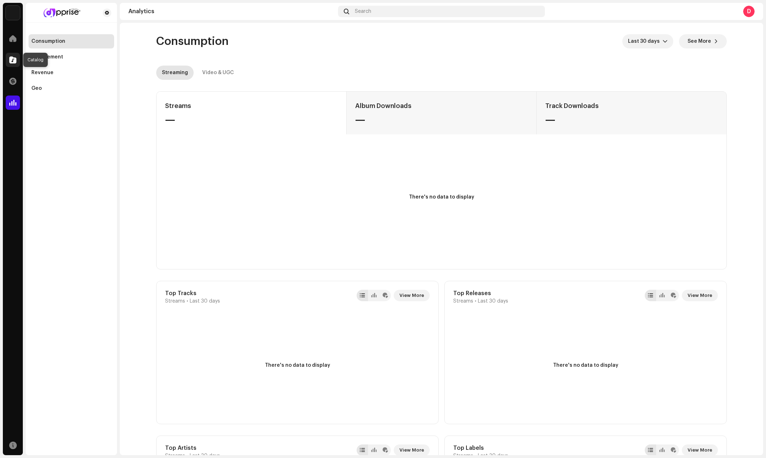
click at [17, 67] on div at bounding box center [13, 60] width 14 height 14
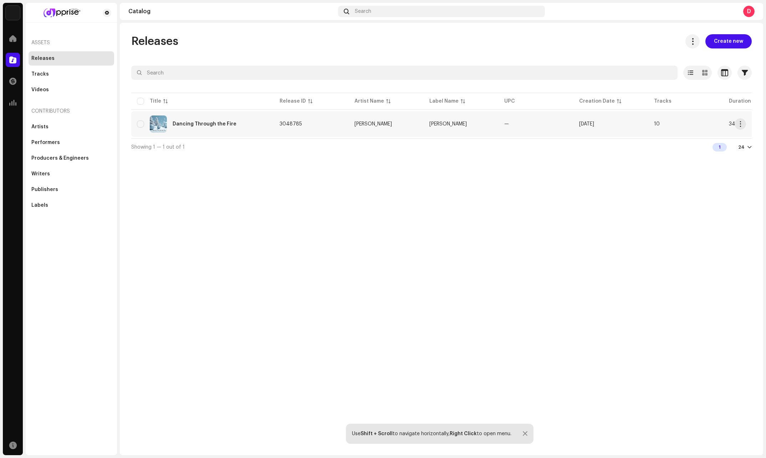
click at [178, 117] on div "Dancing Through the Fire" at bounding box center [202, 124] width 131 height 17
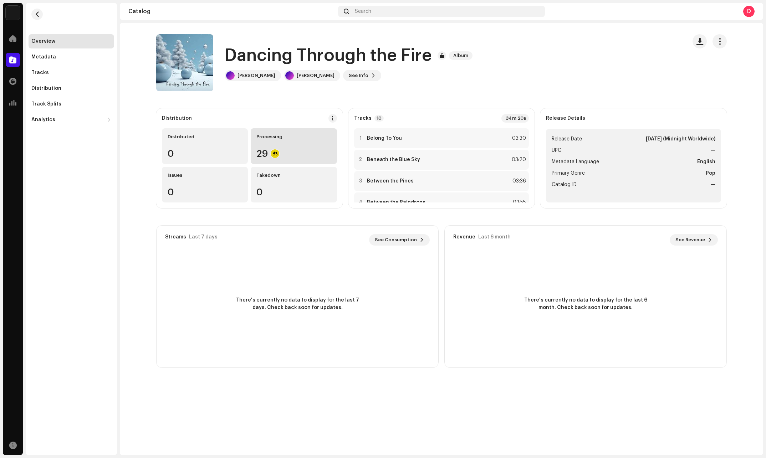
click at [296, 147] on div "Processing 29" at bounding box center [294, 146] width 86 height 36
